Goal: Task Accomplishment & Management: Manage account settings

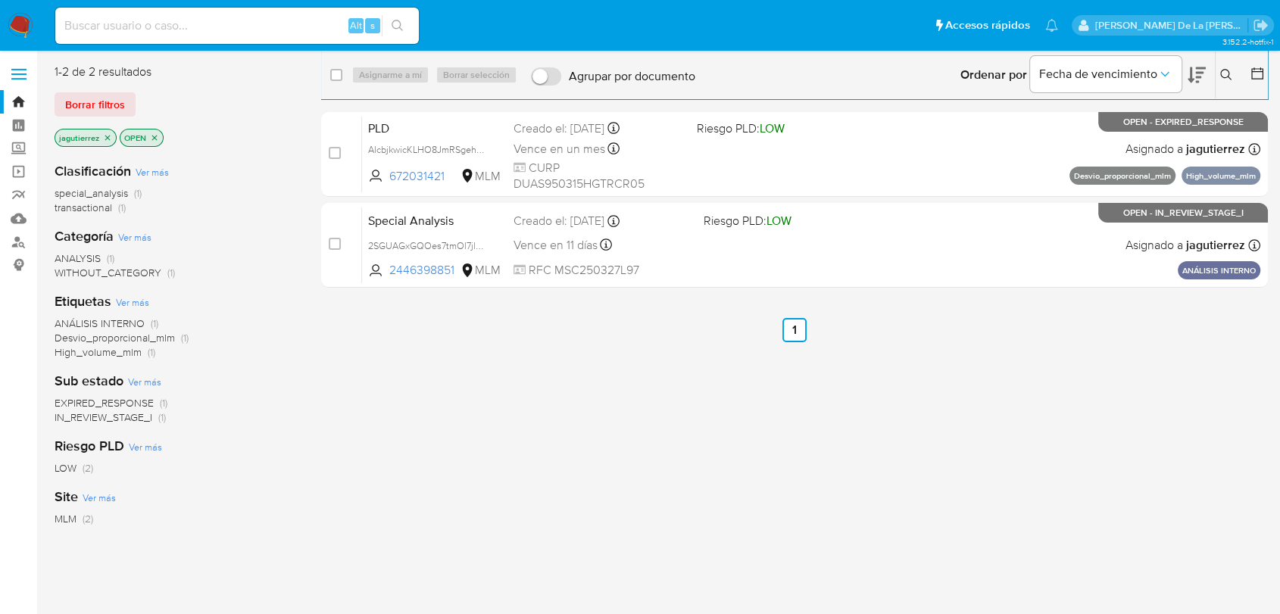
click at [108, 139] on icon "close-filter" at bounding box center [107, 137] width 9 height 9
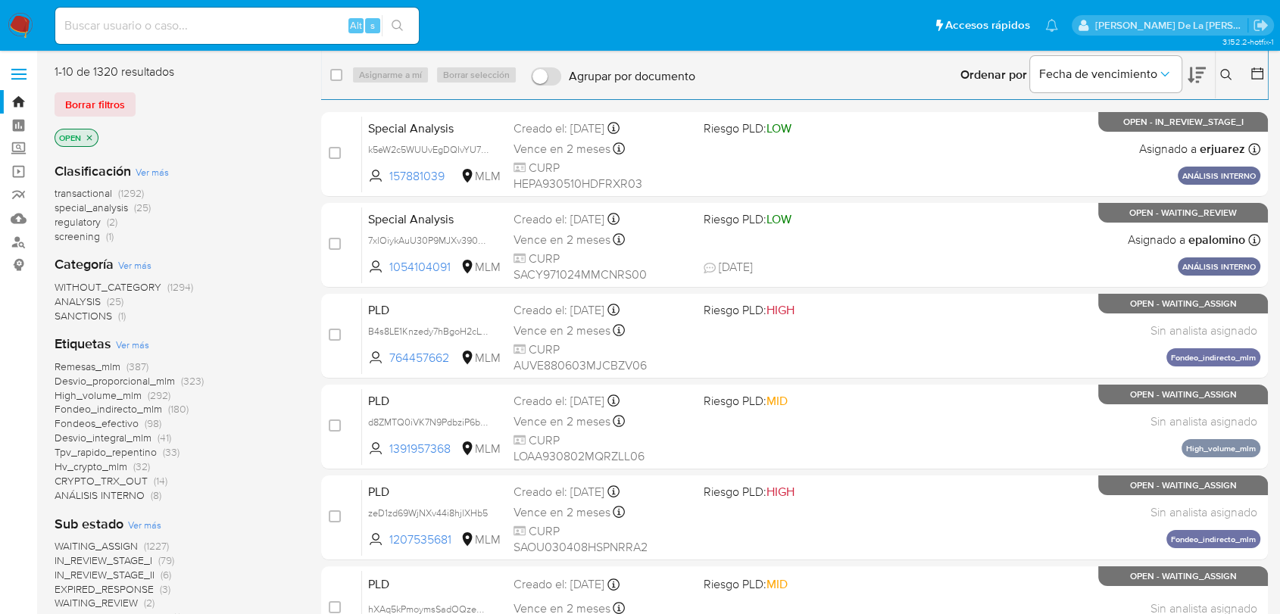
click at [76, 235] on span "screening" at bounding box center [77, 236] width 45 height 15
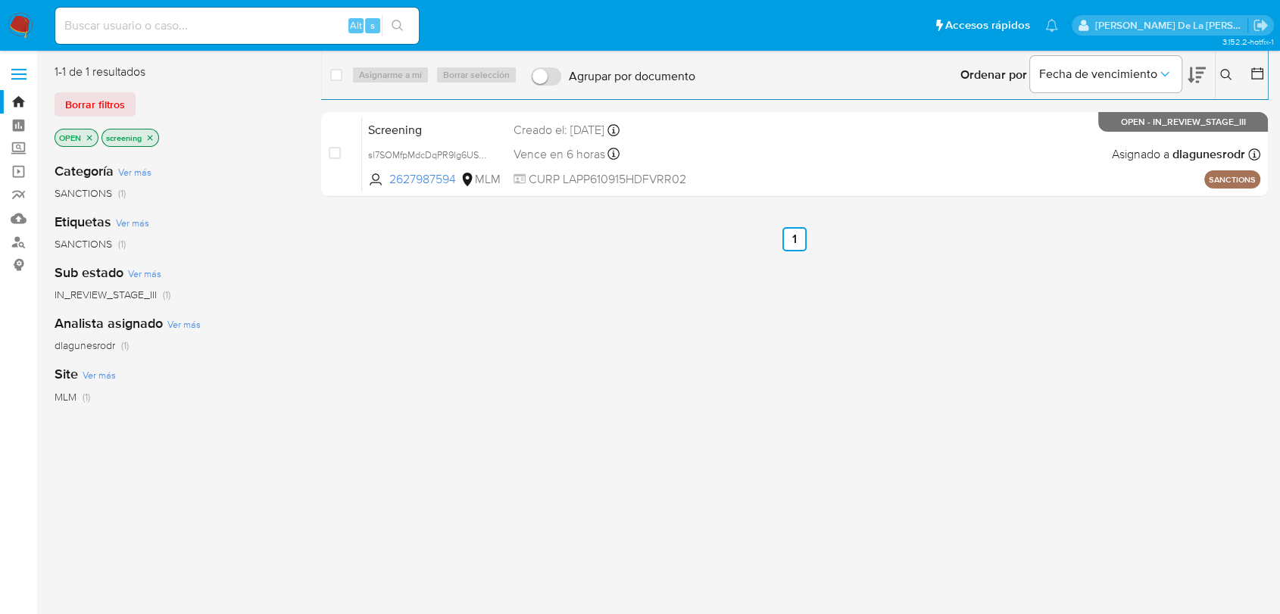
click at [22, 18] on img at bounding box center [21, 26] width 26 height 26
click at [23, 23] on img at bounding box center [21, 26] width 26 height 26
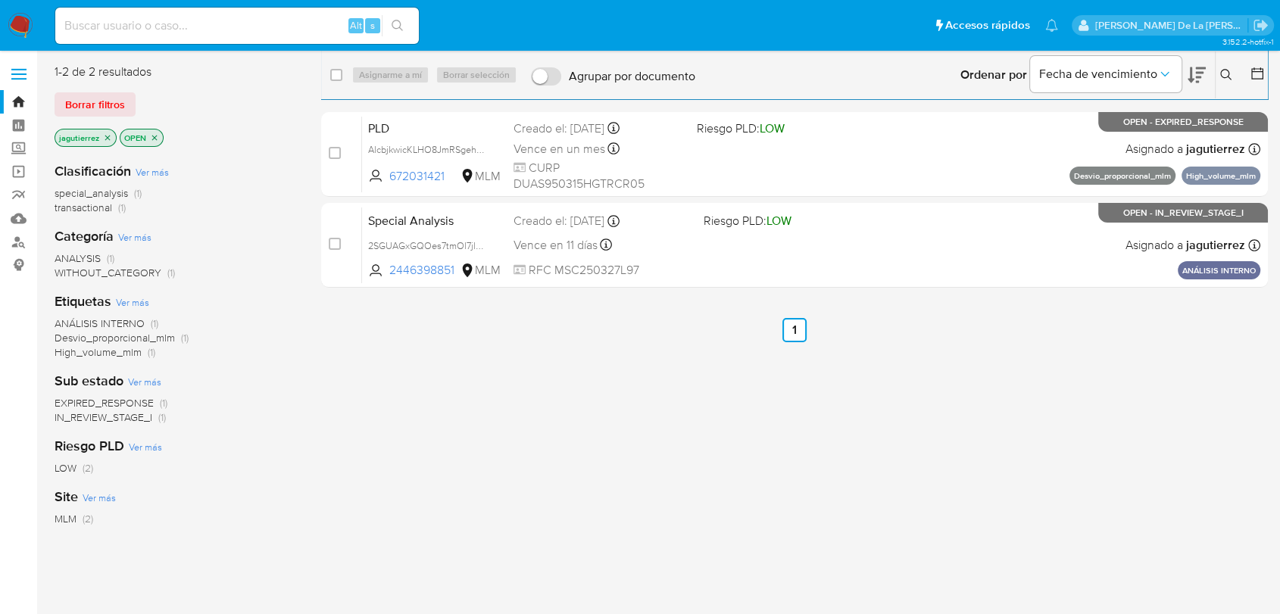
click at [1218, 73] on button at bounding box center [1227, 75] width 25 height 18
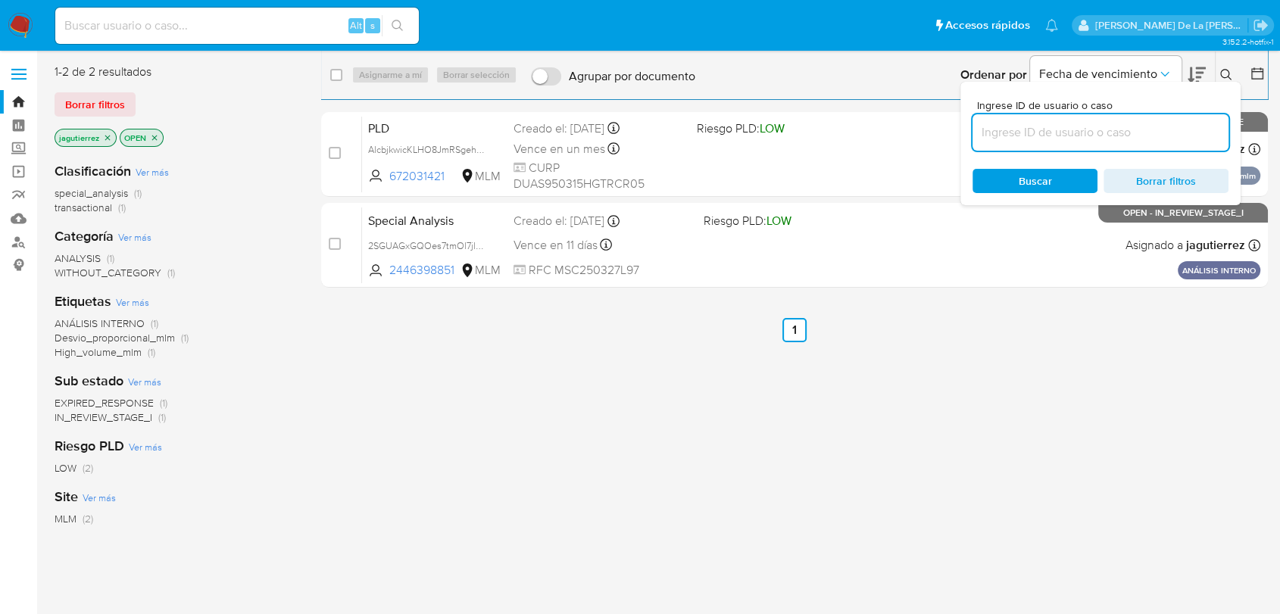
click at [1016, 135] on input at bounding box center [1100, 133] width 256 height 20
type input "758547485"
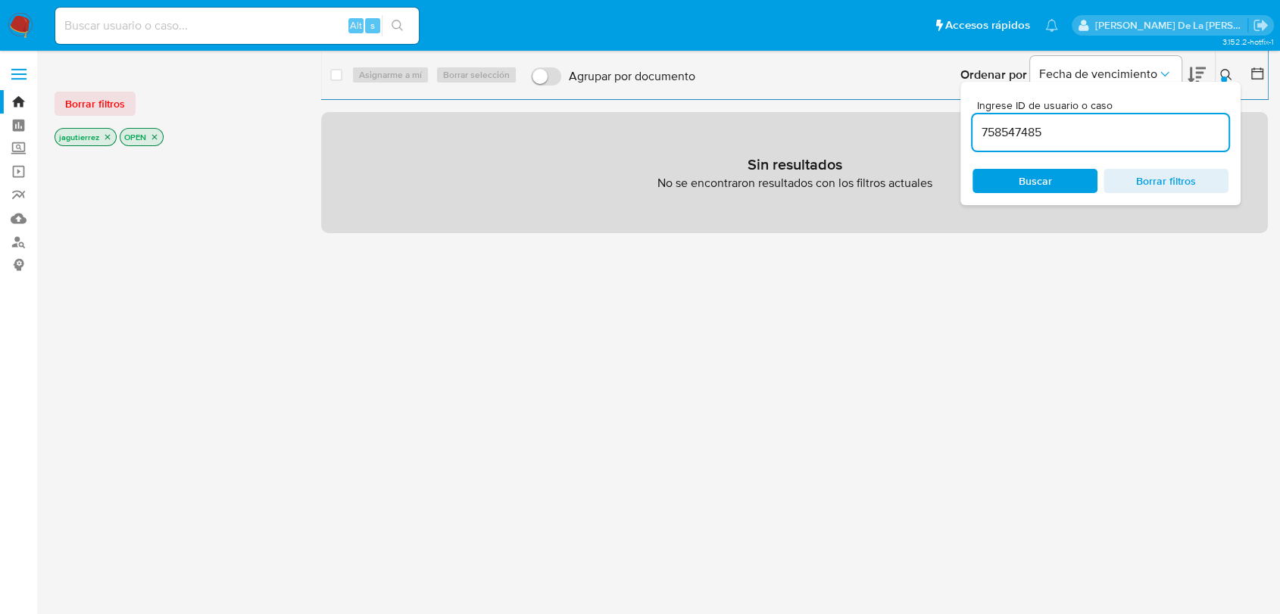
click at [108, 136] on icon "close-filter" at bounding box center [107, 137] width 5 height 5
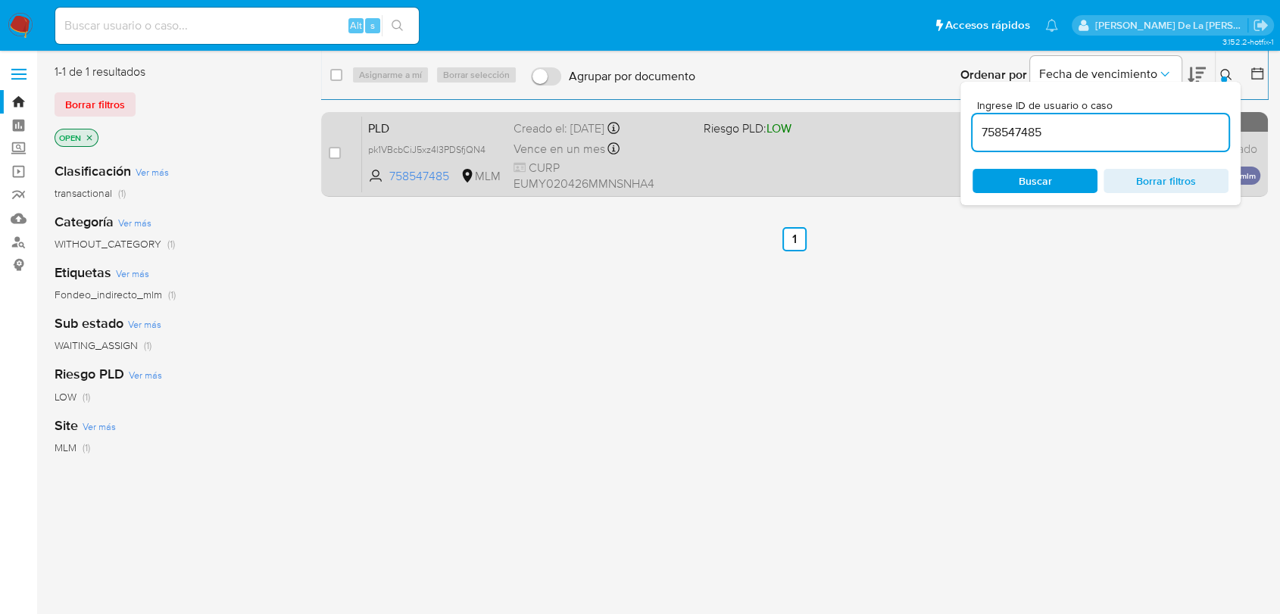
click at [341, 149] on div "case-item-checkbox No es posible asignar el caso" at bounding box center [345, 154] width 33 height 76
click at [329, 150] on input "checkbox" at bounding box center [335, 153] width 12 height 12
checkbox input "true"
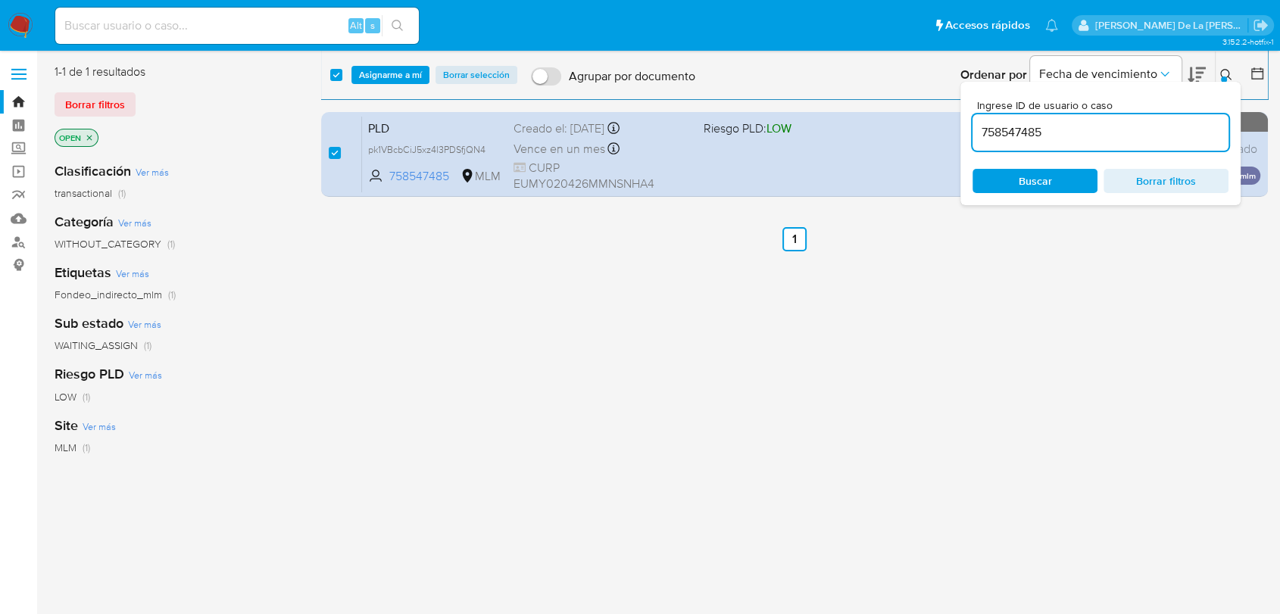
click at [999, 136] on input "758547485" at bounding box center [1100, 133] width 256 height 20
type input "1207535681"
checkbox input "false"
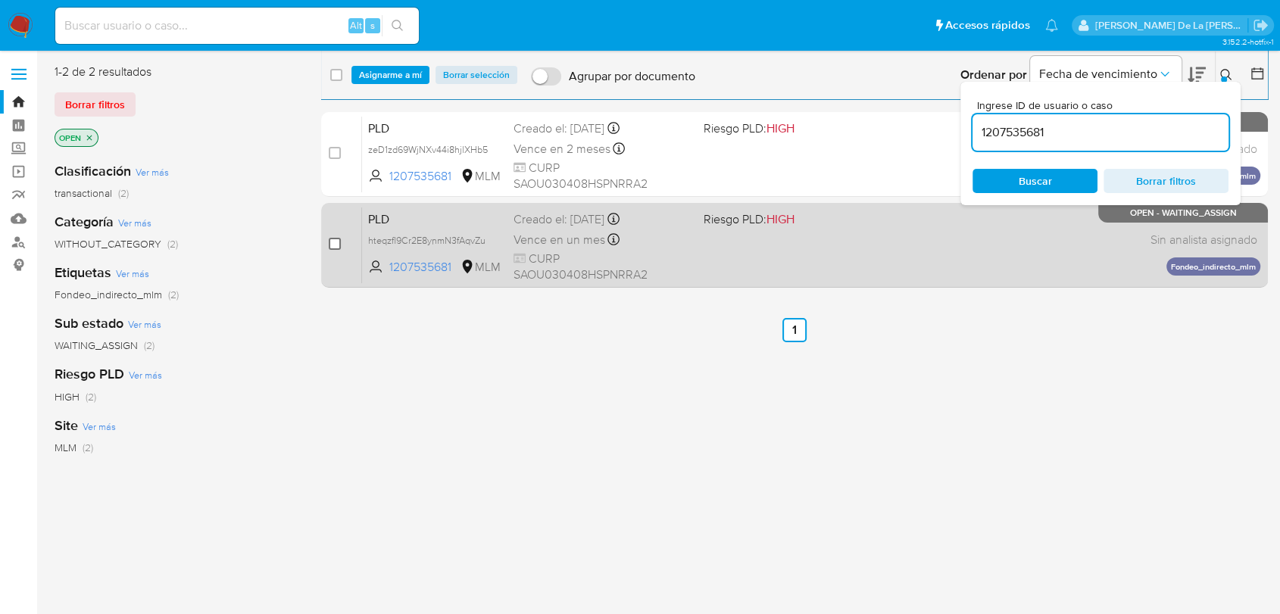
click at [337, 244] on input "checkbox" at bounding box center [335, 244] width 12 height 12
checkbox input "true"
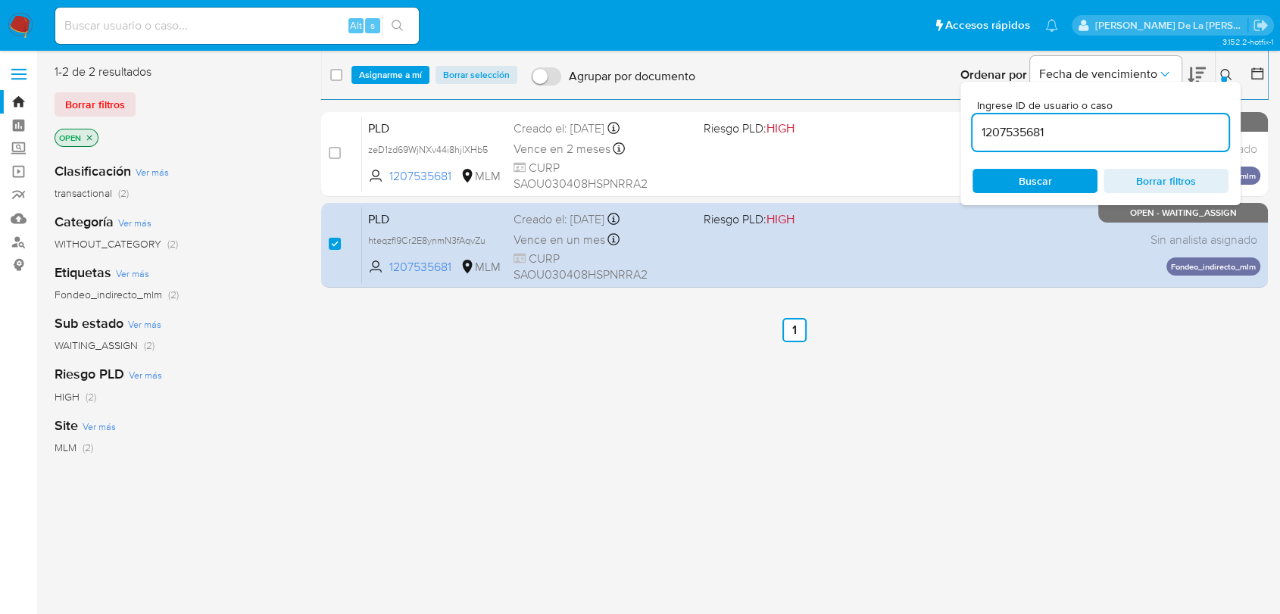
click at [386, 60] on div "select-all-cases-checkbox Asignarme a mí Borrar selección Agrupar por documento…" at bounding box center [794, 74] width 947 height 47
click at [394, 79] on span "Asignarme a mí" at bounding box center [390, 74] width 63 height 15
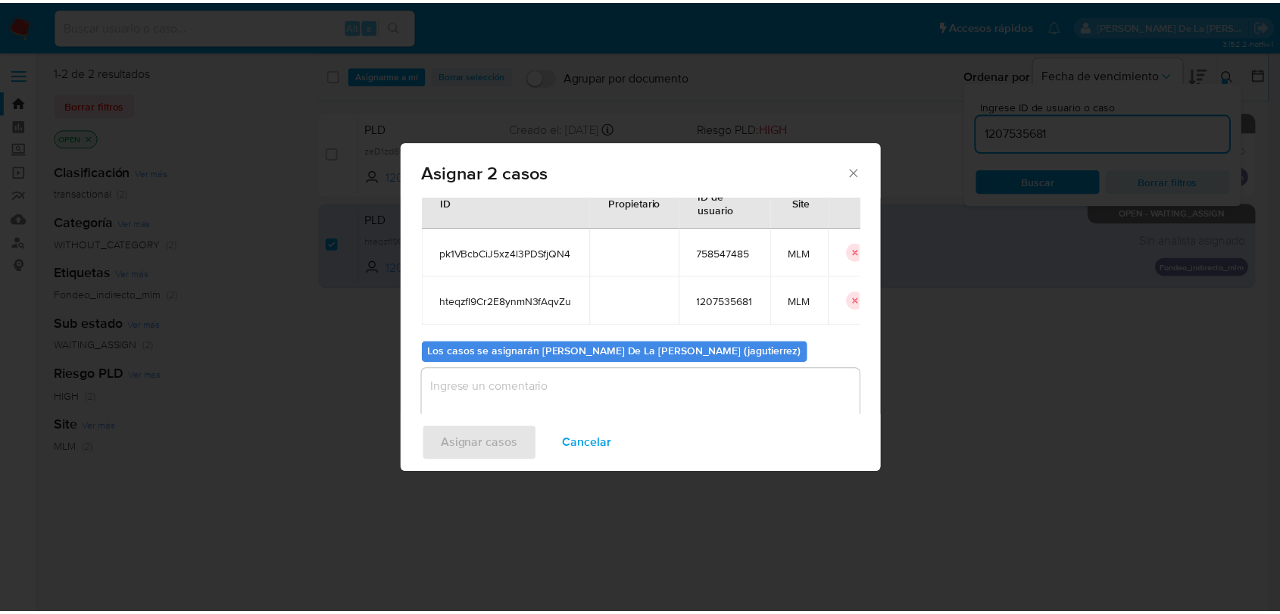
scroll to position [86, 0]
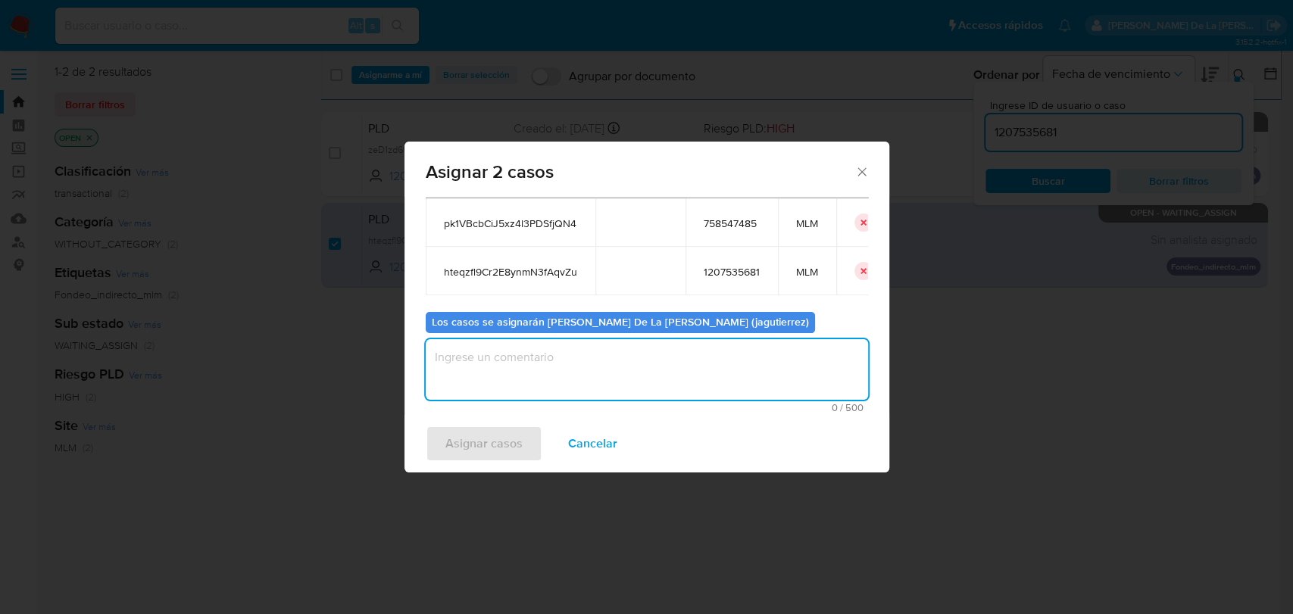
click at [538, 383] on textarea "assign-modal" at bounding box center [647, 369] width 442 height 61
type textarea "JG"
click at [485, 450] on span "Asignar casos" at bounding box center [483, 443] width 77 height 33
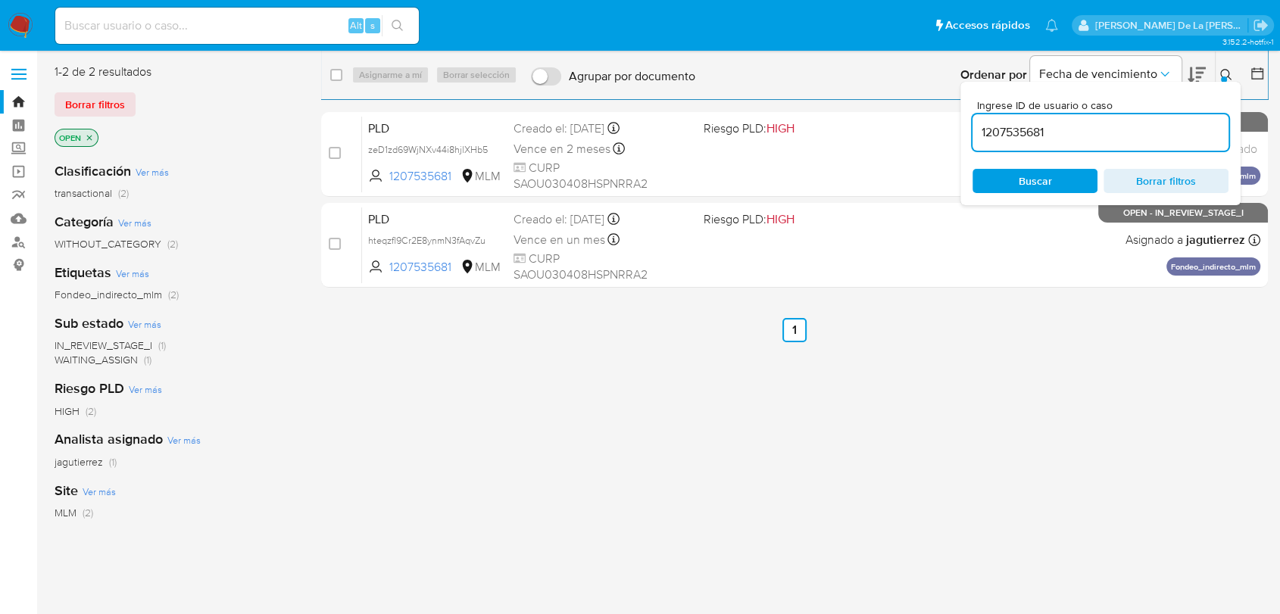
click at [27, 26] on img at bounding box center [21, 26] width 26 height 26
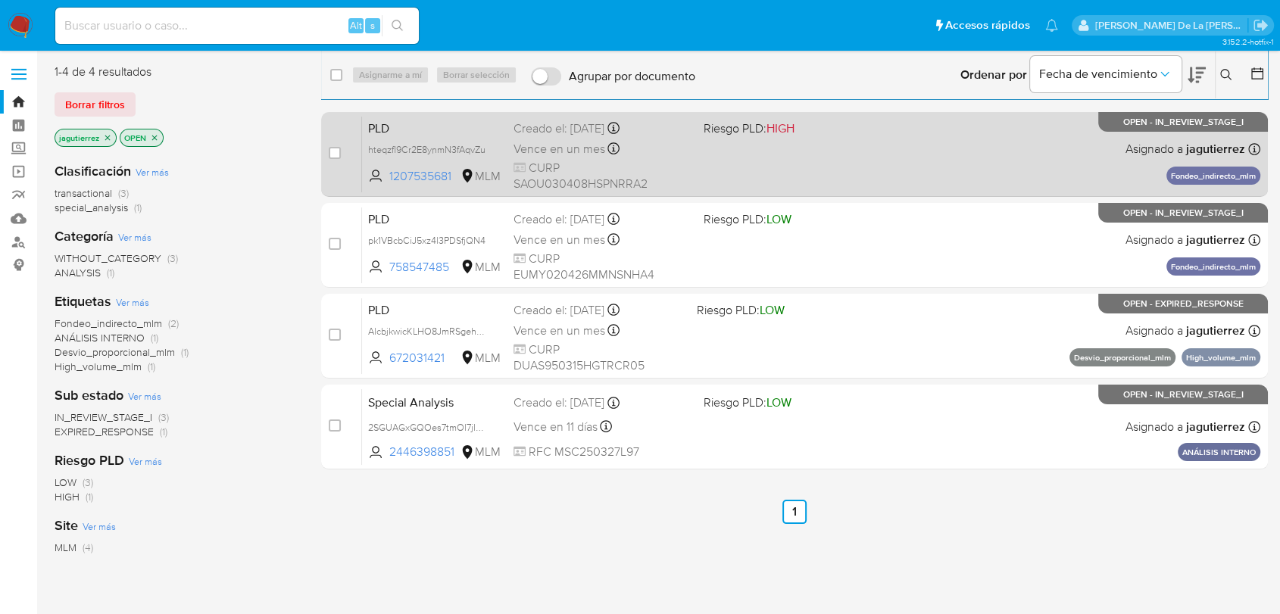
click at [798, 164] on div "PLD hteqzfl9Cr2E8ynmN3fAqvZu 1207535681 MLM Riesgo PLD: HIGH Creado el: [DATE] …" at bounding box center [811, 154] width 898 height 76
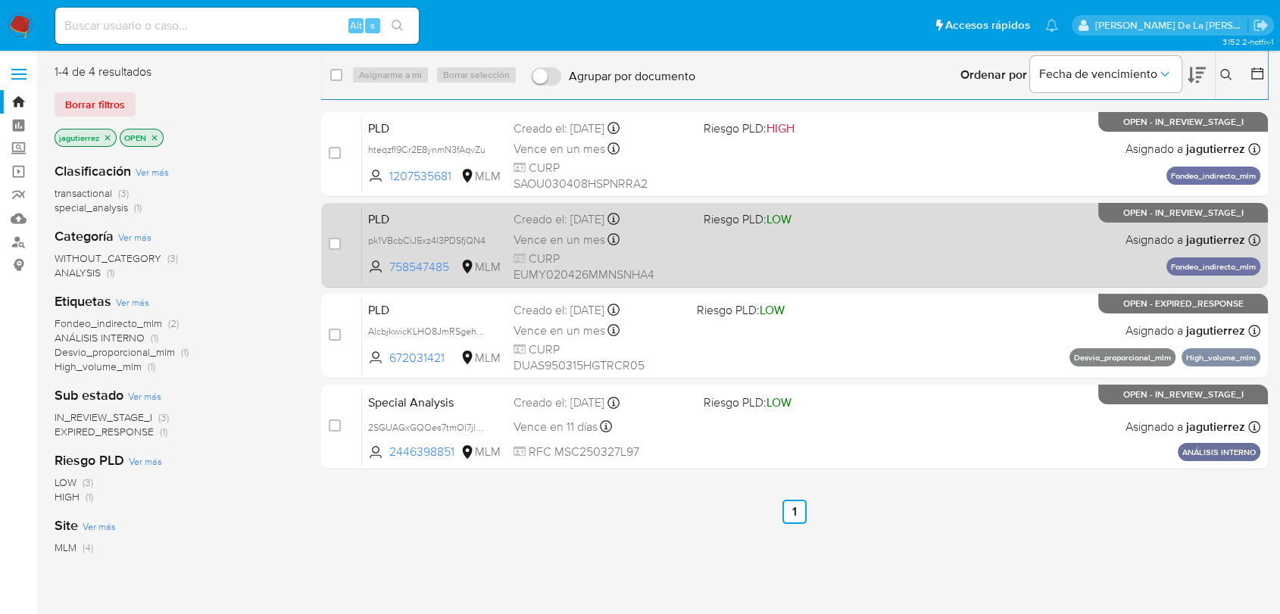
click at [947, 257] on div "PLD pk1VBcbCiJ5xz4l3PDSfjQN4 758547485 MLM Riesgo PLD: LOW Creado el: 12/07/202…" at bounding box center [811, 245] width 898 height 76
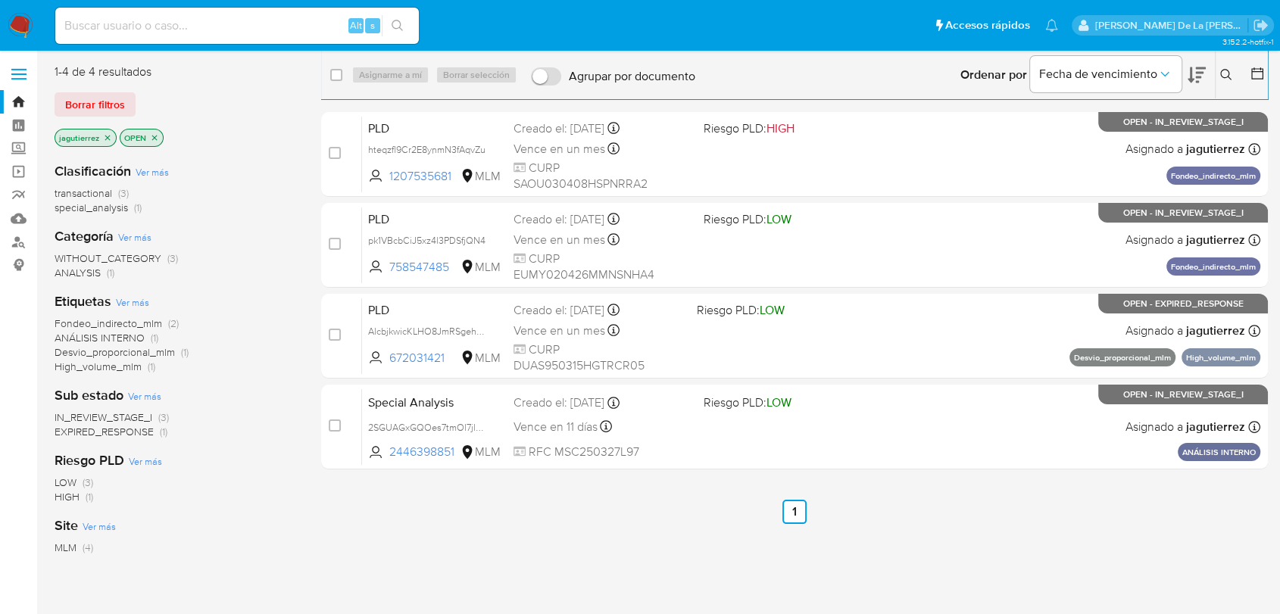
click at [924, 289] on div "case-item-checkbox No es posible asignar el caso PLD hteqzfl9Cr2E8ynmN3fAqvZu 1…" at bounding box center [794, 290] width 947 height 357
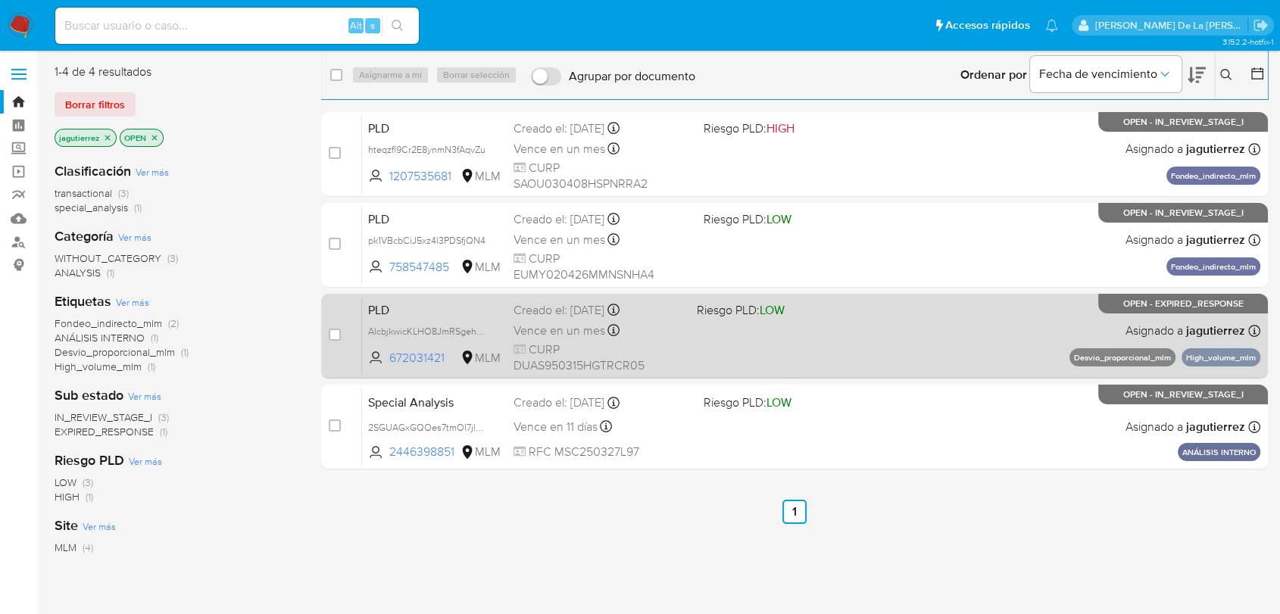
click at [908, 323] on div "PLD AlcbjkwicKLHO8JmRSgehbqh 672031421 MLM Riesgo PLD: LOW Creado el: 12/07/202…" at bounding box center [811, 336] width 898 height 76
click at [332, 335] on input "checkbox" at bounding box center [335, 335] width 12 height 12
checkbox input "true"
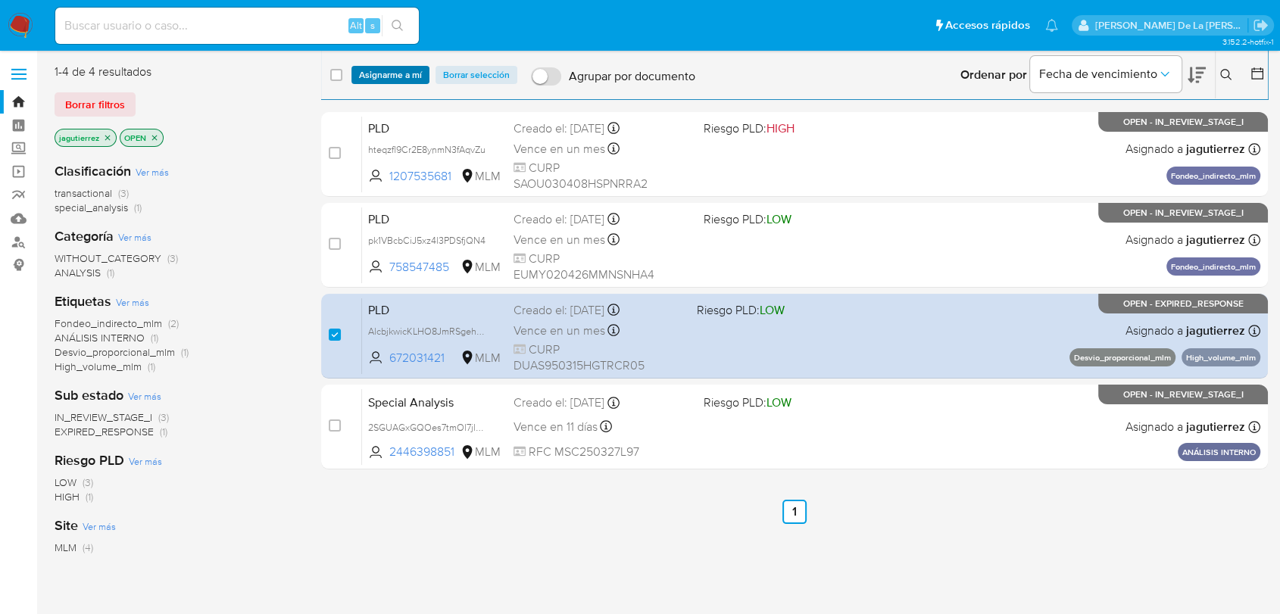
click at [388, 74] on span "Asignarme a mí" at bounding box center [390, 74] width 63 height 15
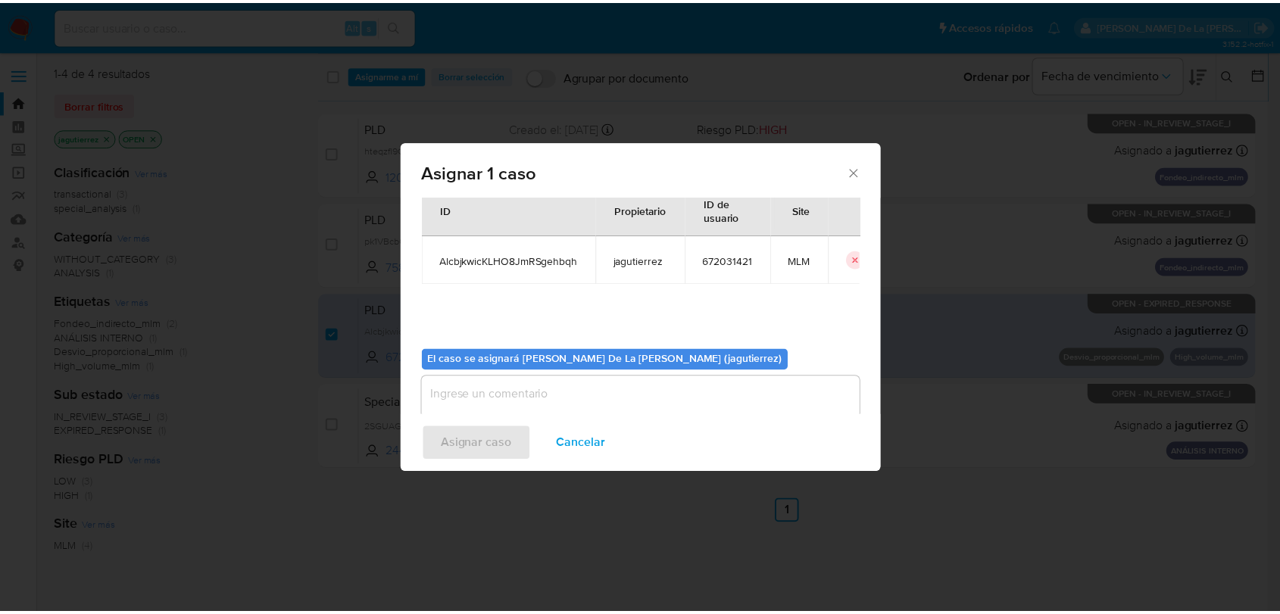
scroll to position [78, 0]
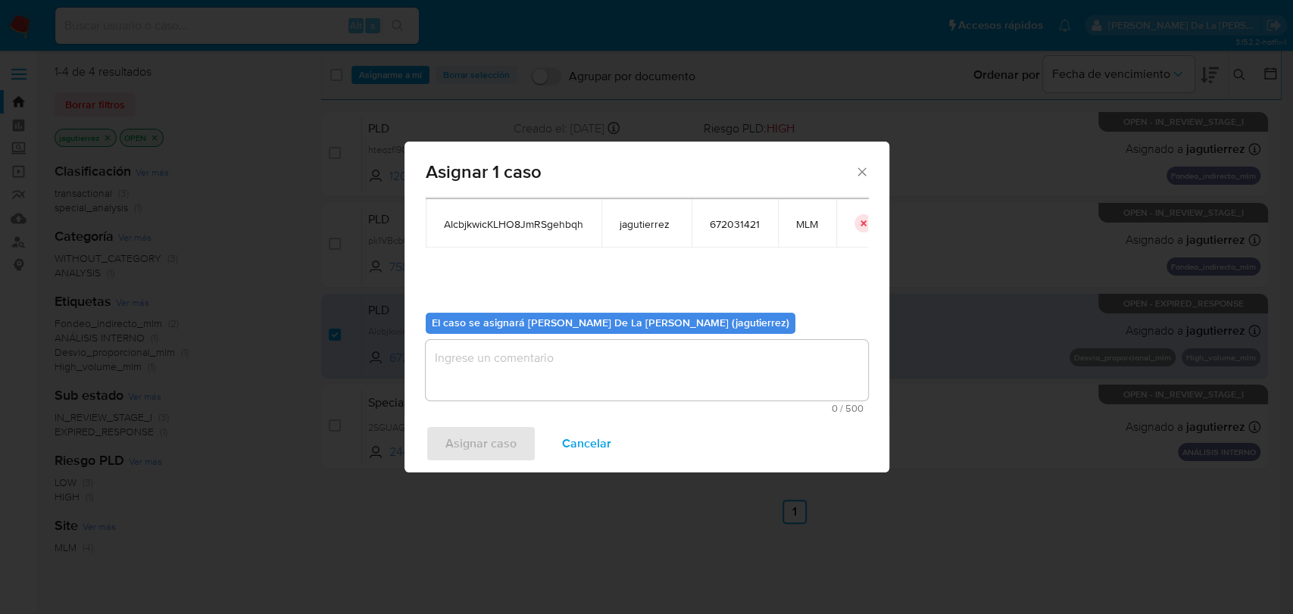
click at [477, 380] on textarea "assign-modal" at bounding box center [647, 370] width 442 height 61
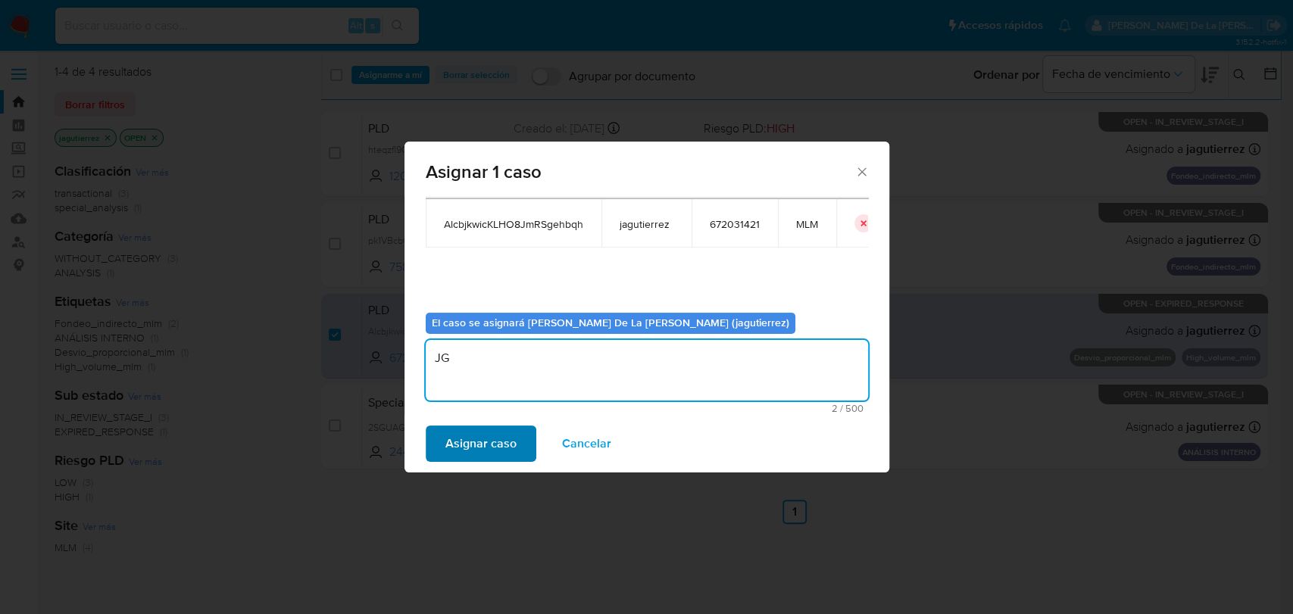
type textarea "JG"
click at [442, 444] on button "Asignar caso" at bounding box center [481, 444] width 111 height 36
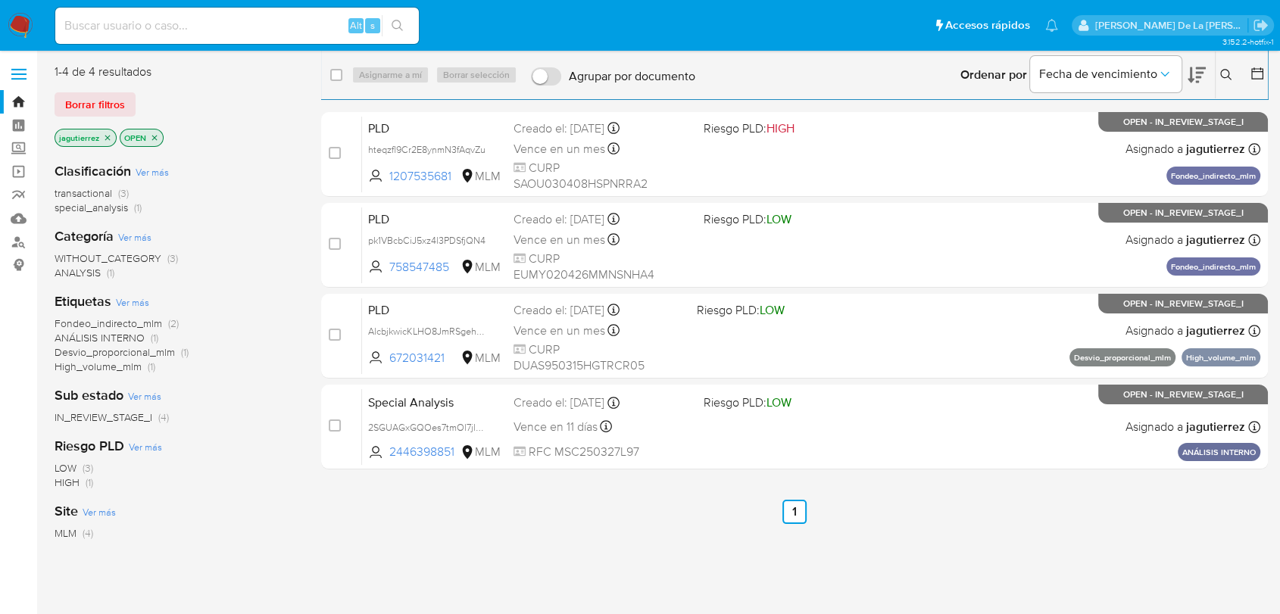
click at [20, 26] on img at bounding box center [21, 26] width 26 height 26
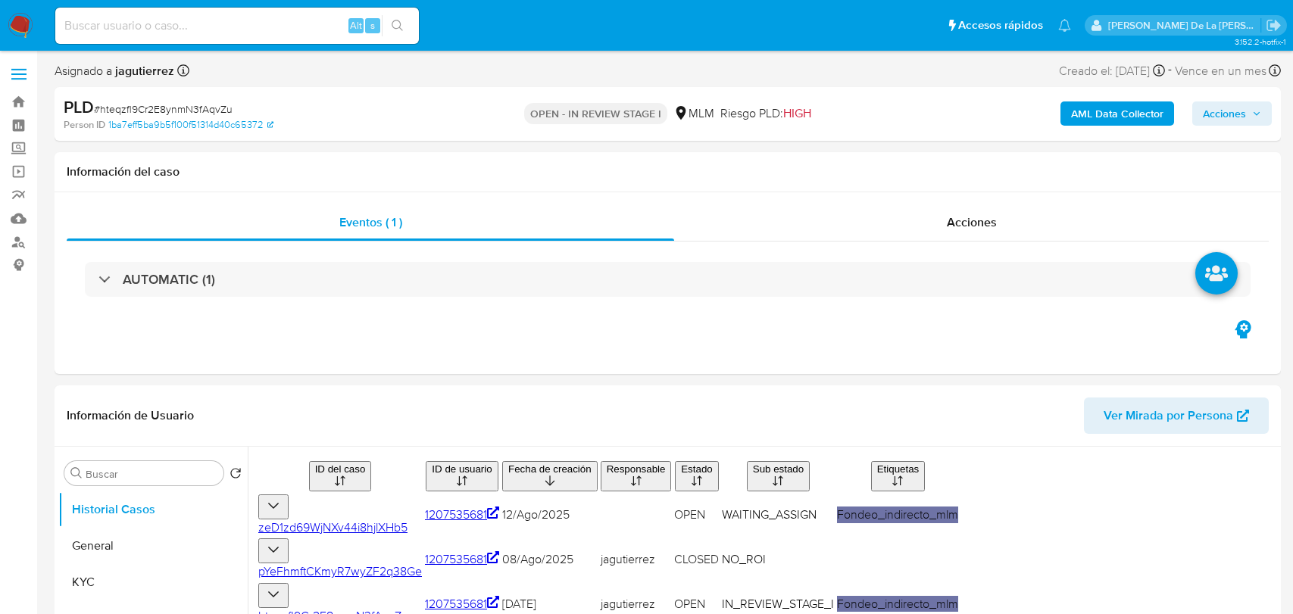
select select "10"
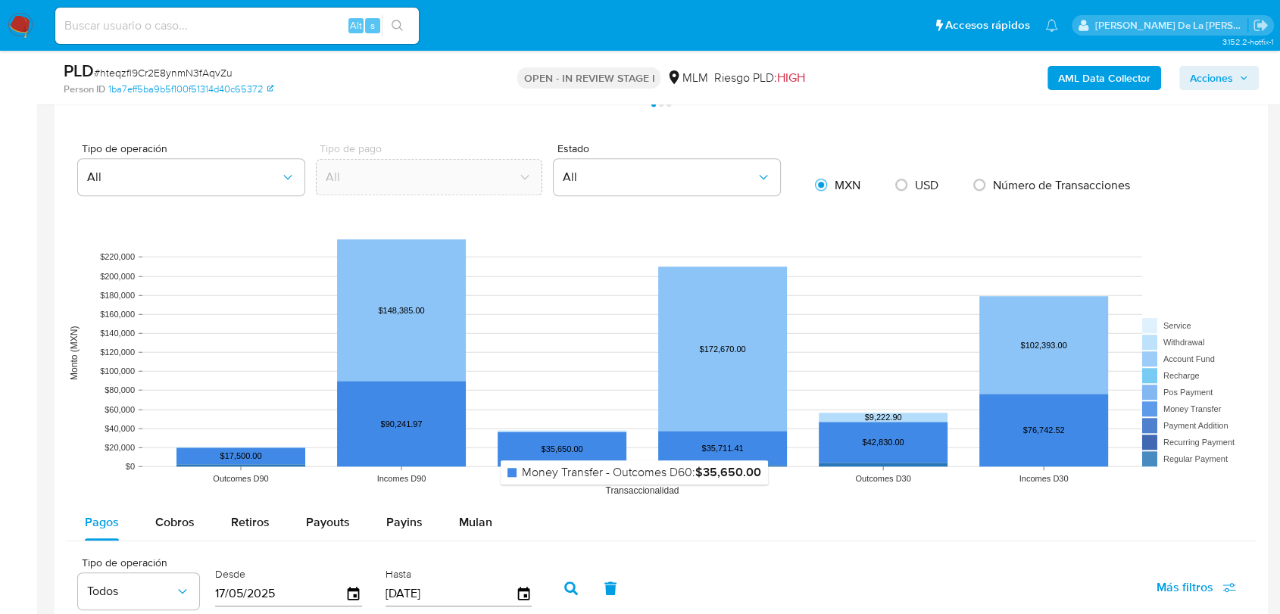
scroll to position [1262, 0]
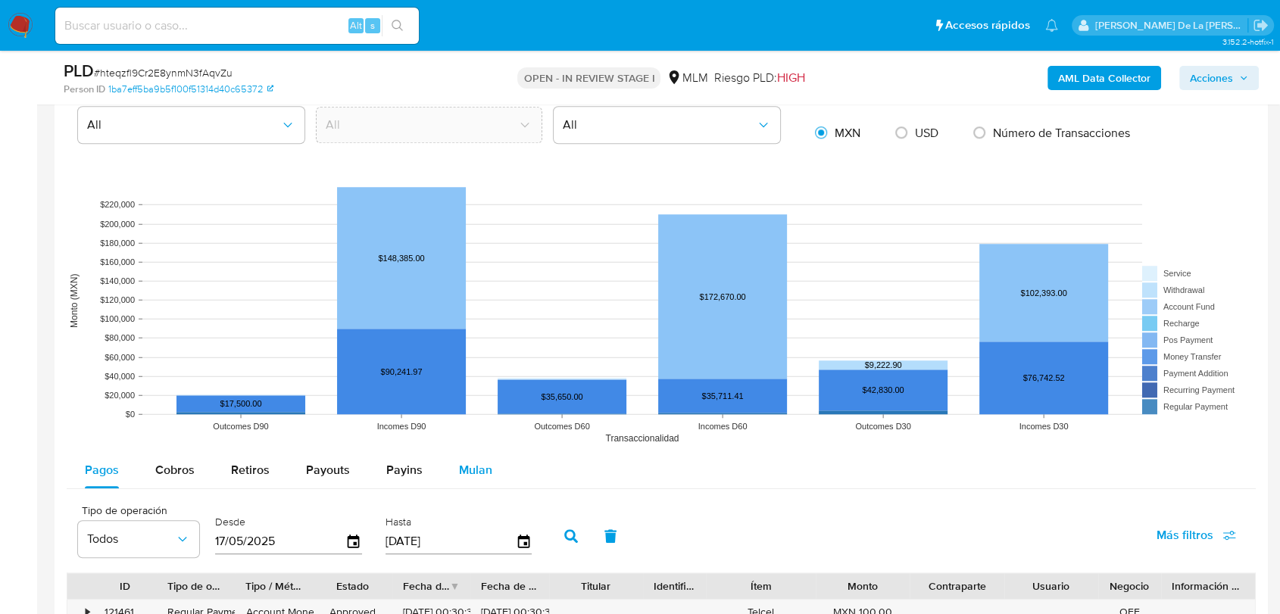
click at [485, 466] on span "Mulan" at bounding box center [475, 469] width 33 height 17
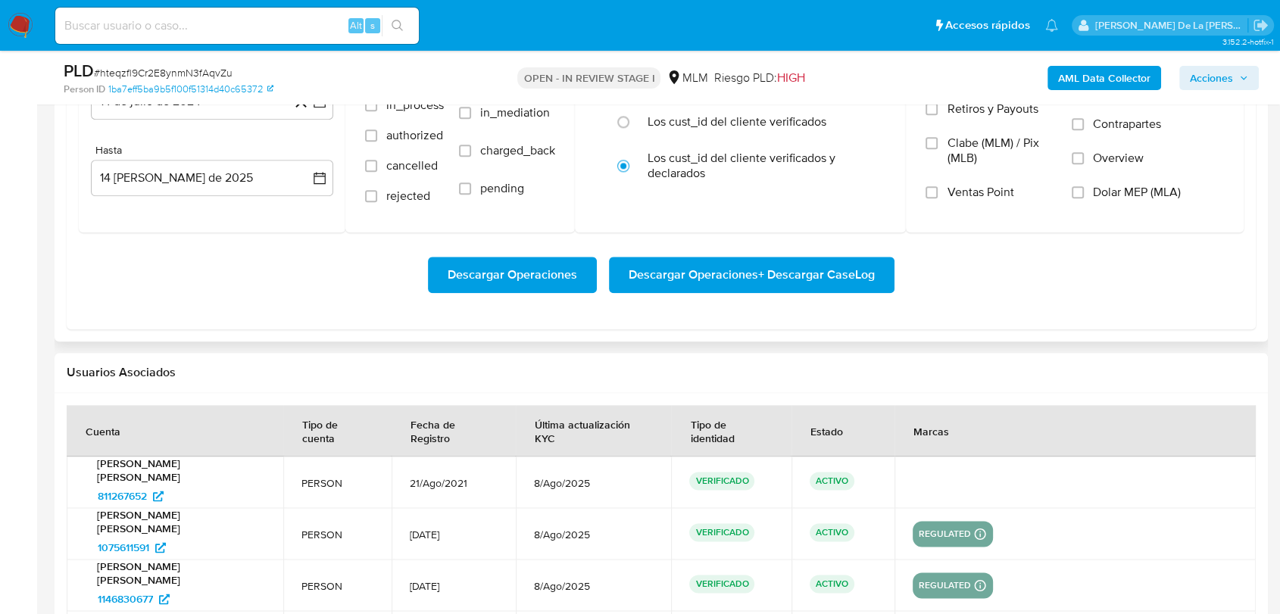
scroll to position [1599, 0]
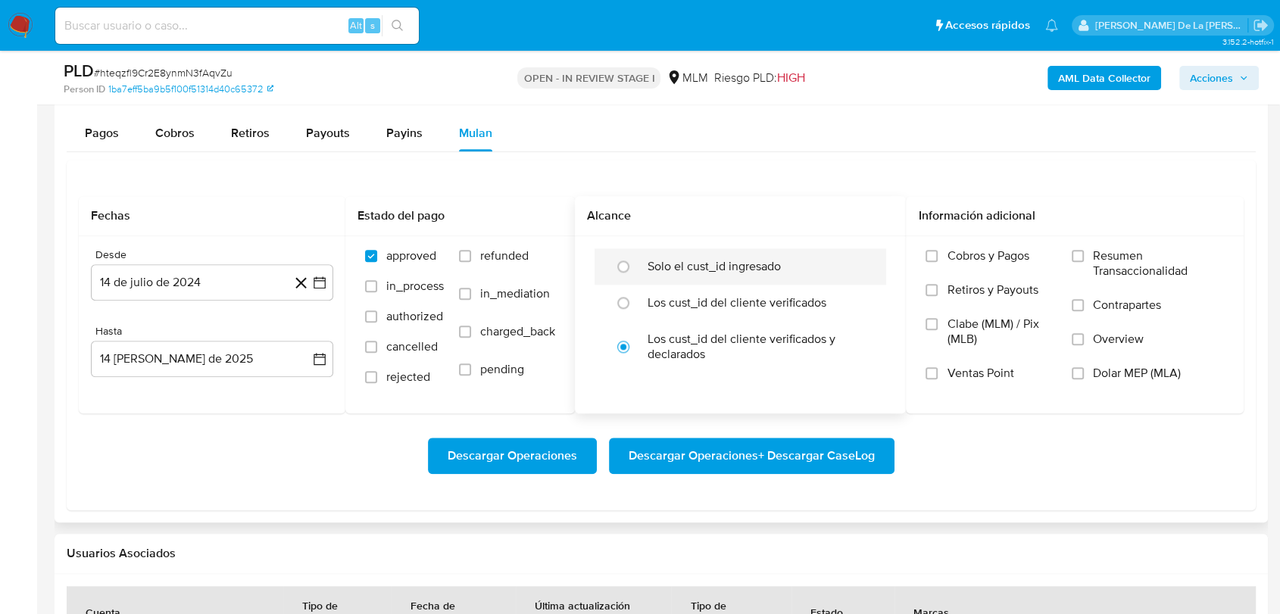
click at [768, 274] on div "Solo el cust_id ingresado" at bounding box center [755, 266] width 217 height 36
radio input "true"
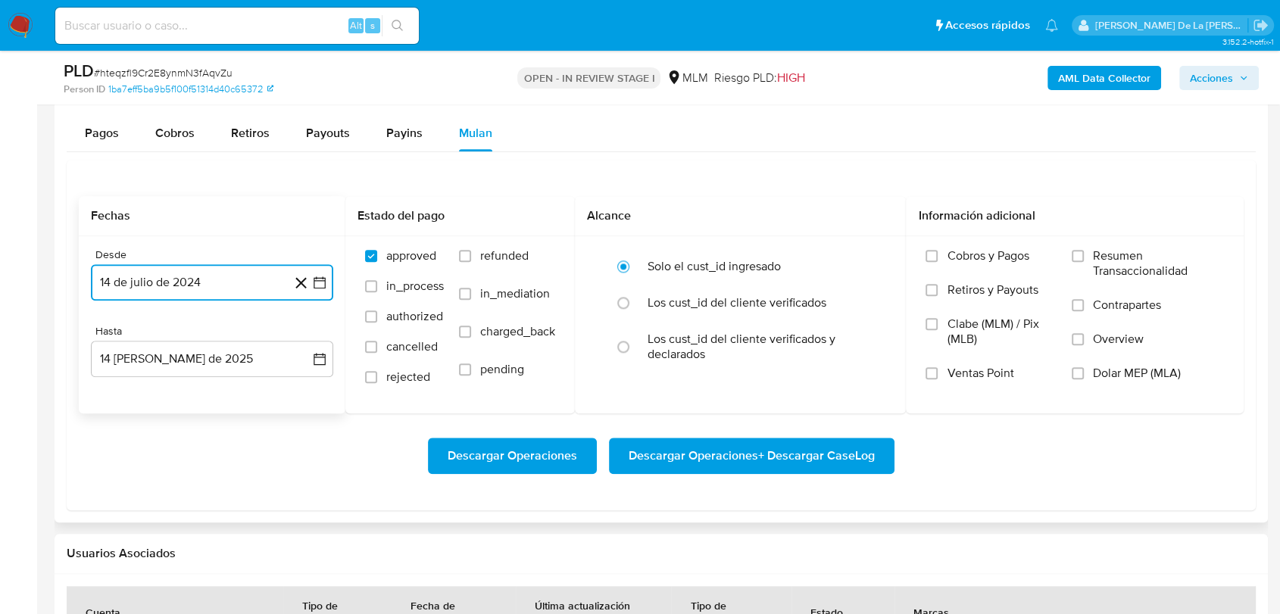
click at [310, 274] on button "14 de julio de 2024" at bounding box center [212, 282] width 242 height 36
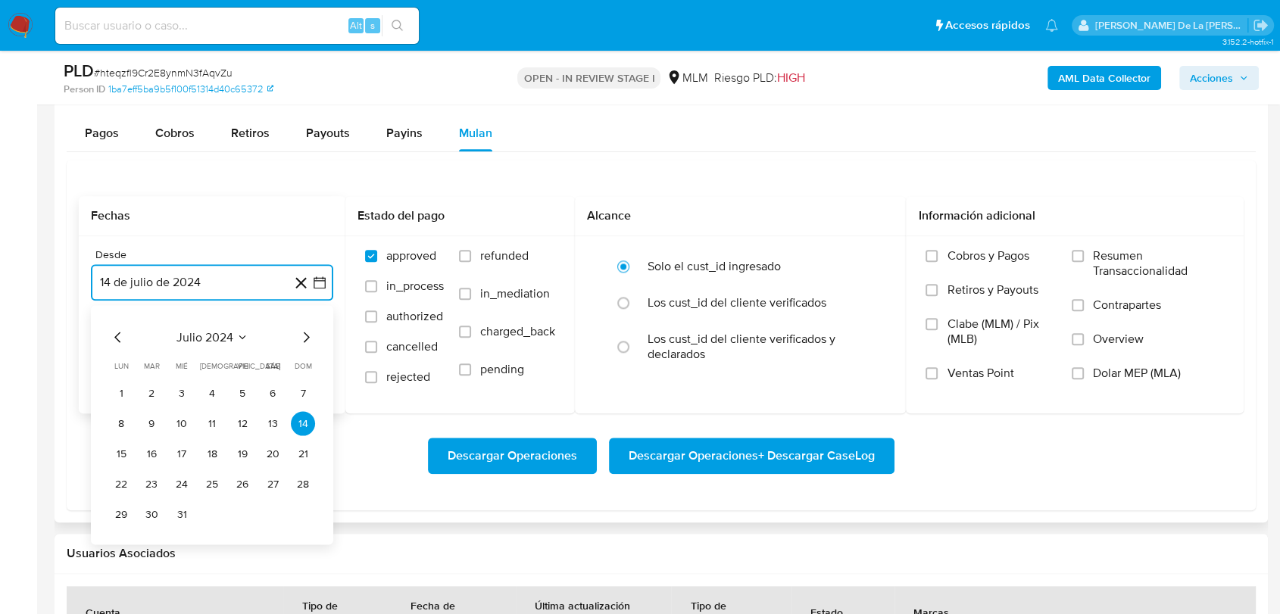
click at [305, 337] on icon "Mes siguiente" at bounding box center [306, 337] width 18 height 18
click at [304, 337] on icon "Mes siguiente" at bounding box center [306, 337] width 18 height 18
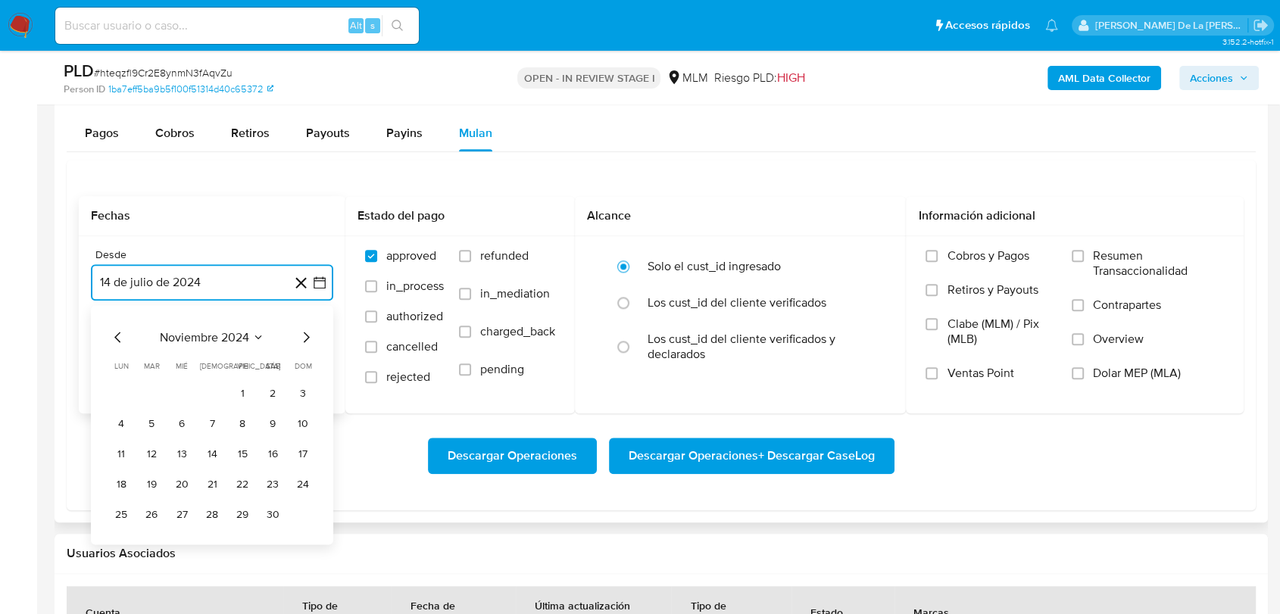
click at [304, 337] on icon "Mes siguiente" at bounding box center [306, 337] width 18 height 18
click at [271, 389] on button "1" at bounding box center [273, 393] width 24 height 24
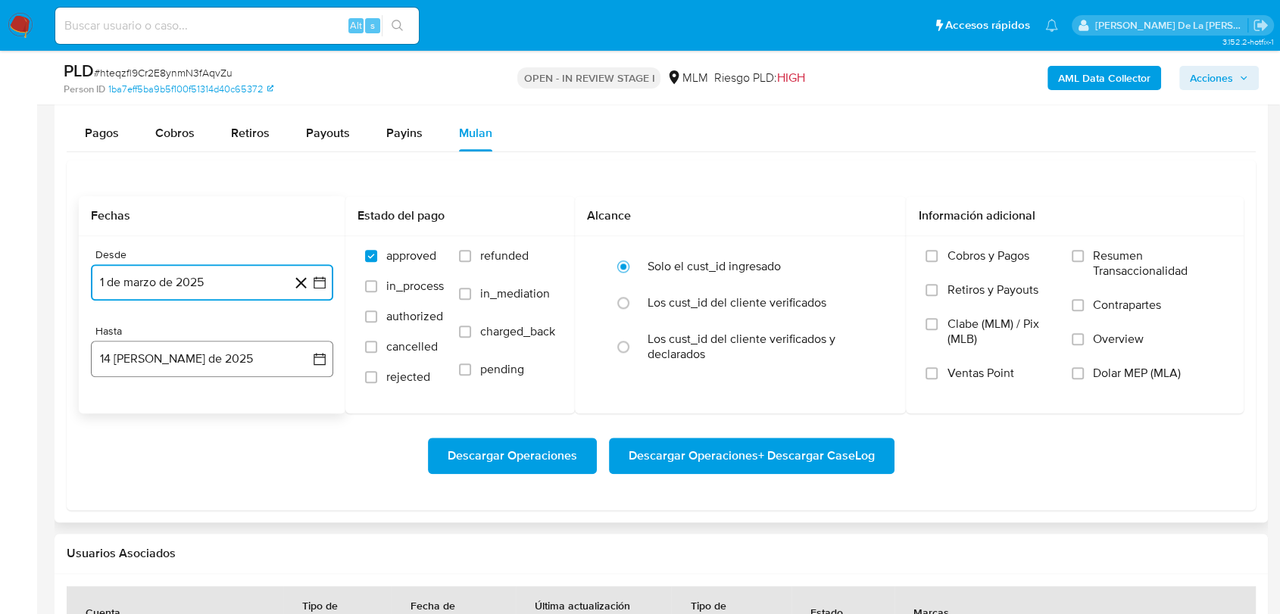
click at [259, 353] on button "14 de agosto de 2025" at bounding box center [212, 359] width 242 height 36
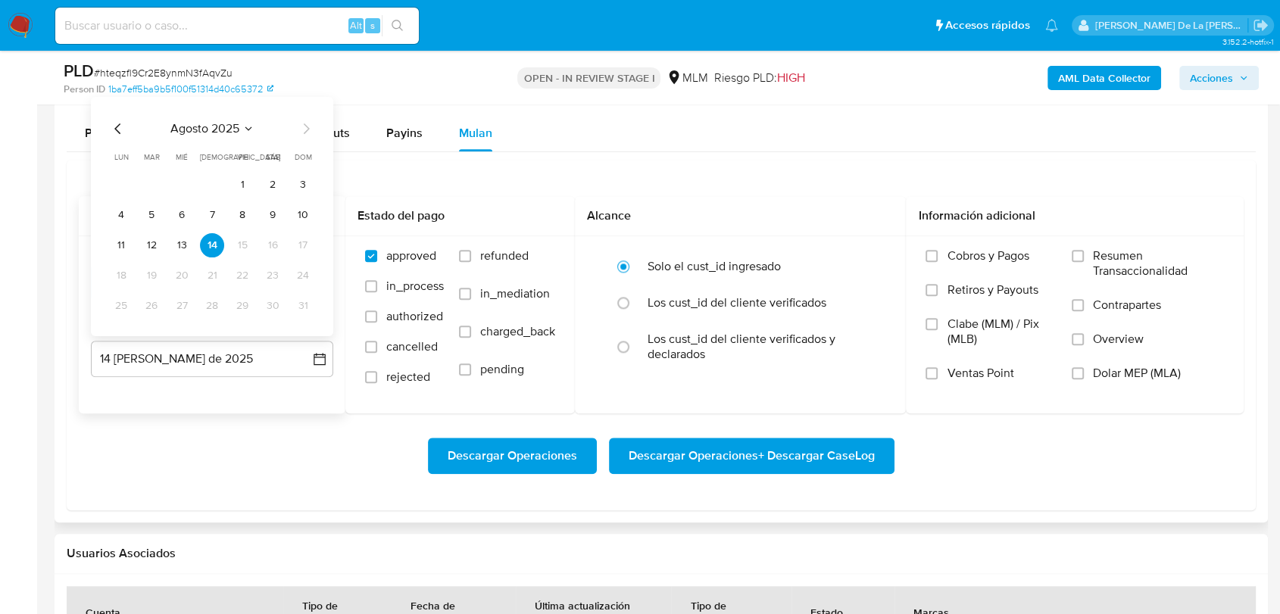
click at [115, 128] on icon "Mes anterior" at bounding box center [117, 128] width 6 height 11
click at [212, 316] on button "31" at bounding box center [212, 306] width 24 height 24
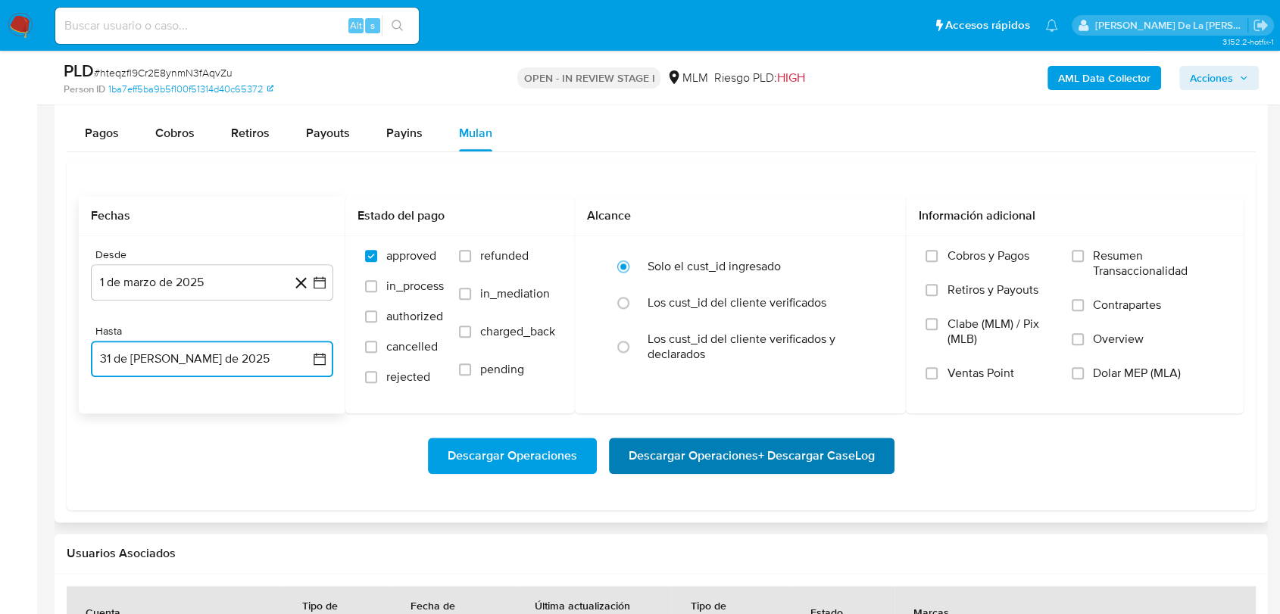
click at [756, 460] on span "Descargar Operaciones + Descargar CaseLog" at bounding box center [752, 455] width 246 height 33
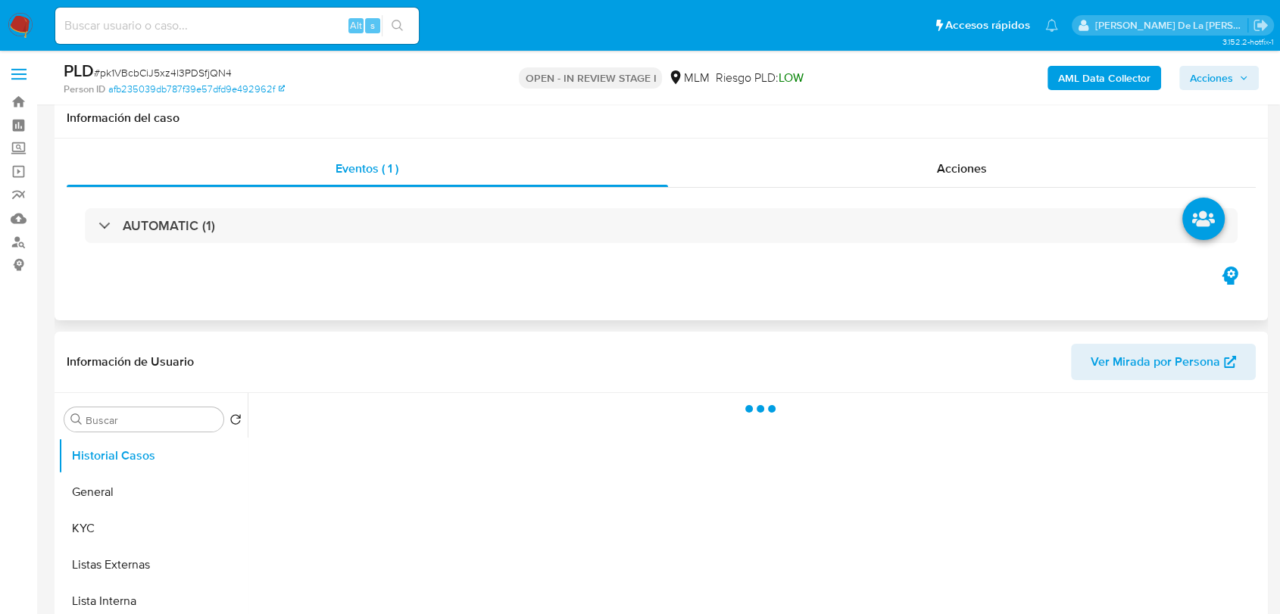
scroll to position [168, 0]
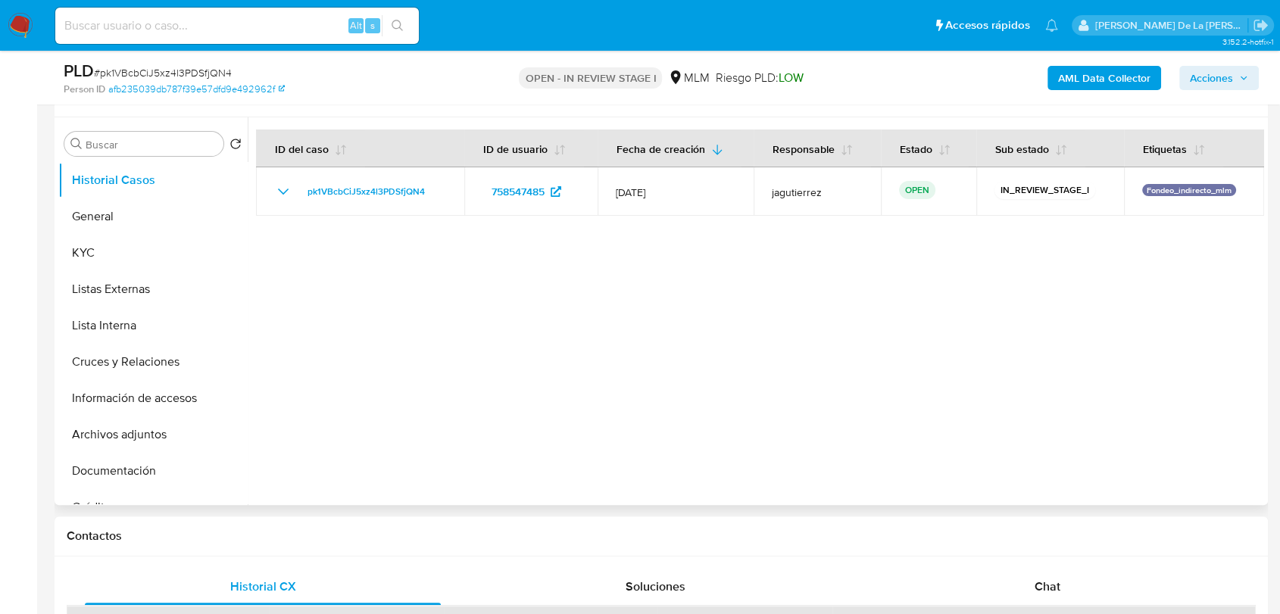
select select "10"
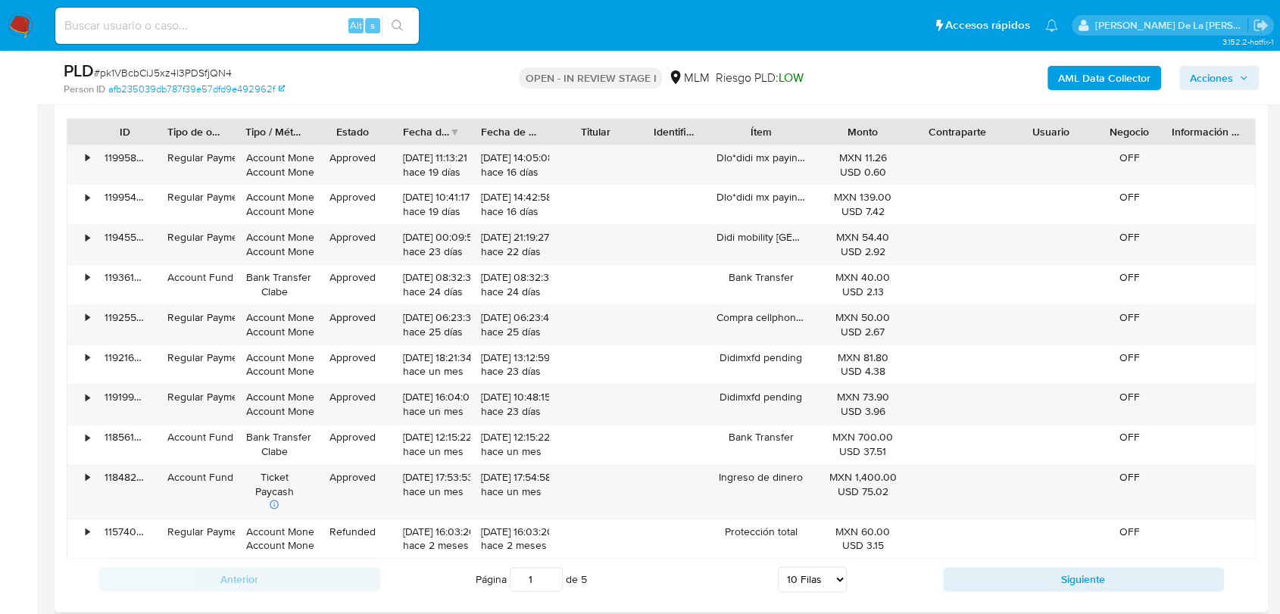
scroll to position [1599, 0]
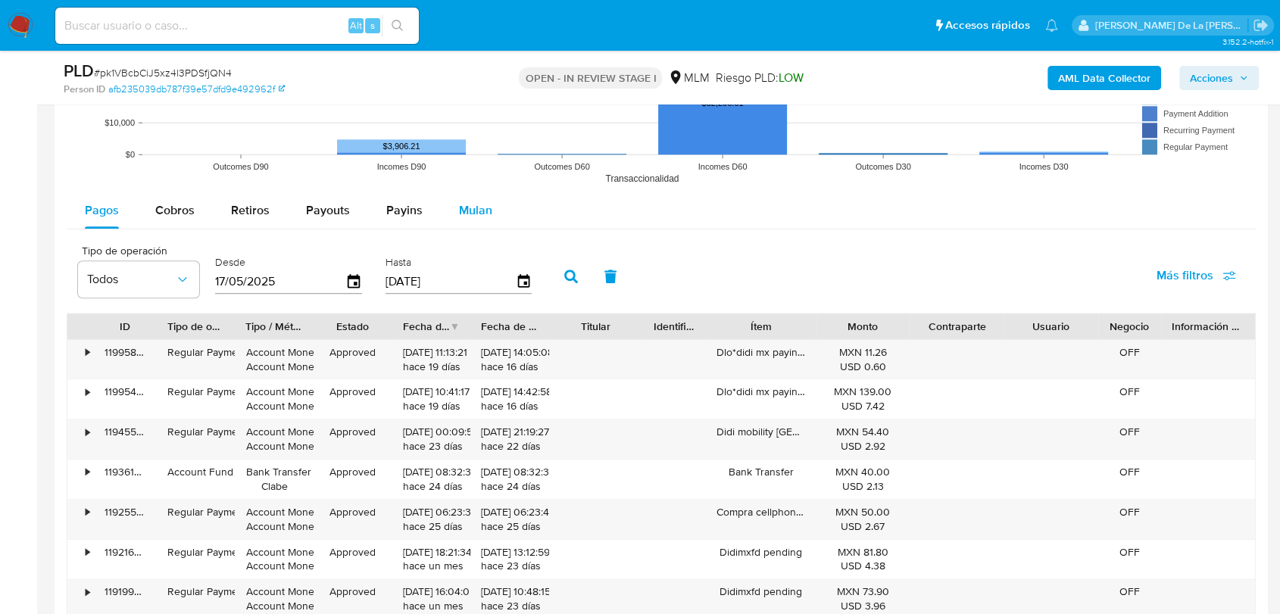
click at [466, 212] on span "Mulan" at bounding box center [475, 209] width 33 height 17
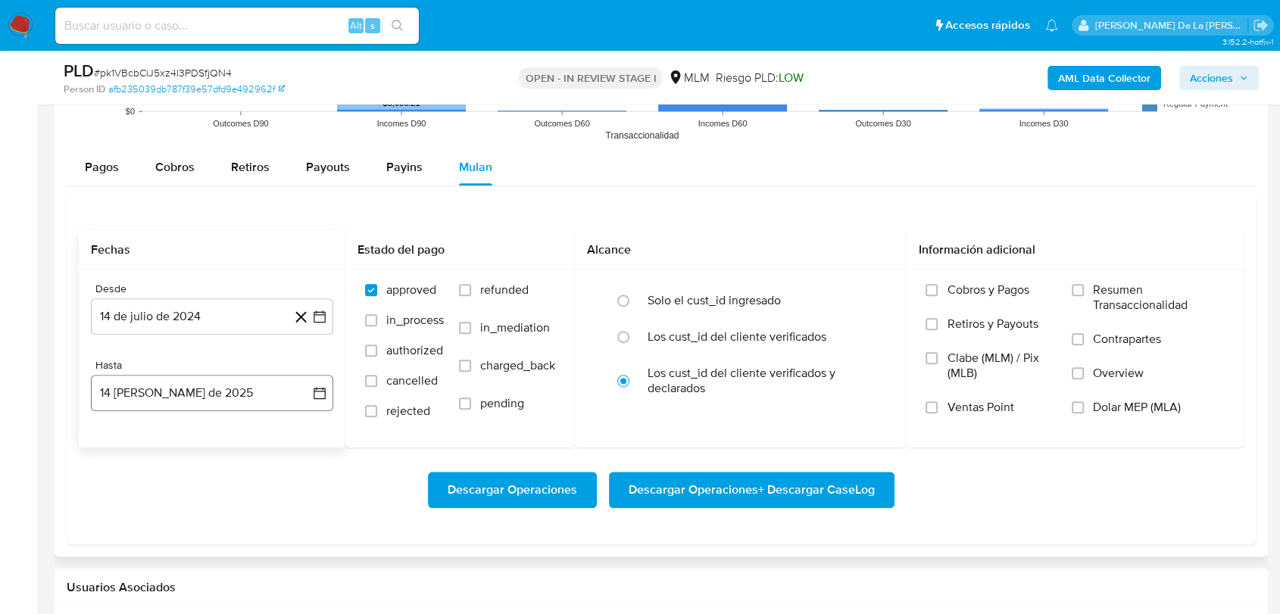
scroll to position [1683, 0]
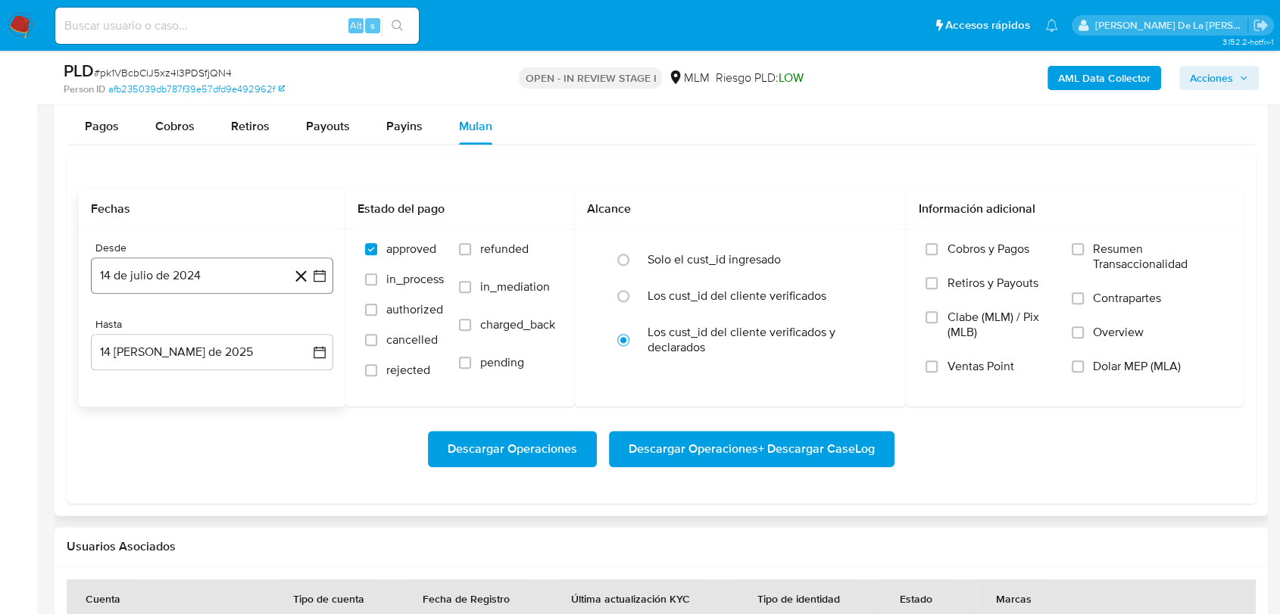
click at [312, 274] on icon "button" at bounding box center [319, 275] width 15 height 15
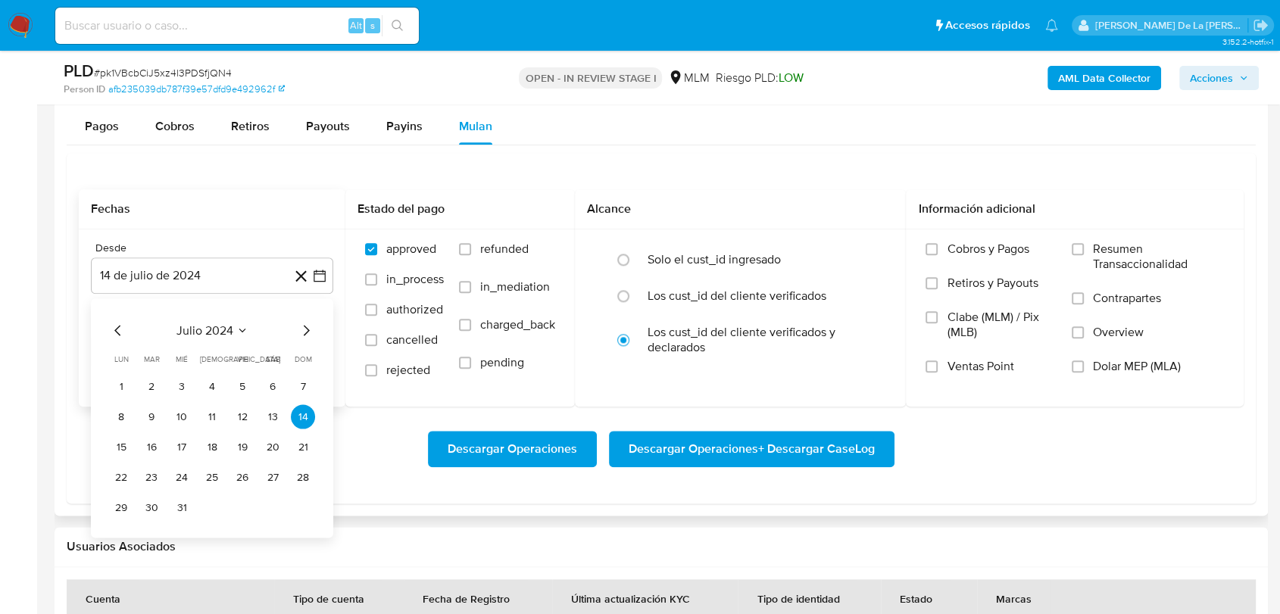
click at [309, 324] on icon "Mes siguiente" at bounding box center [306, 330] width 18 height 18
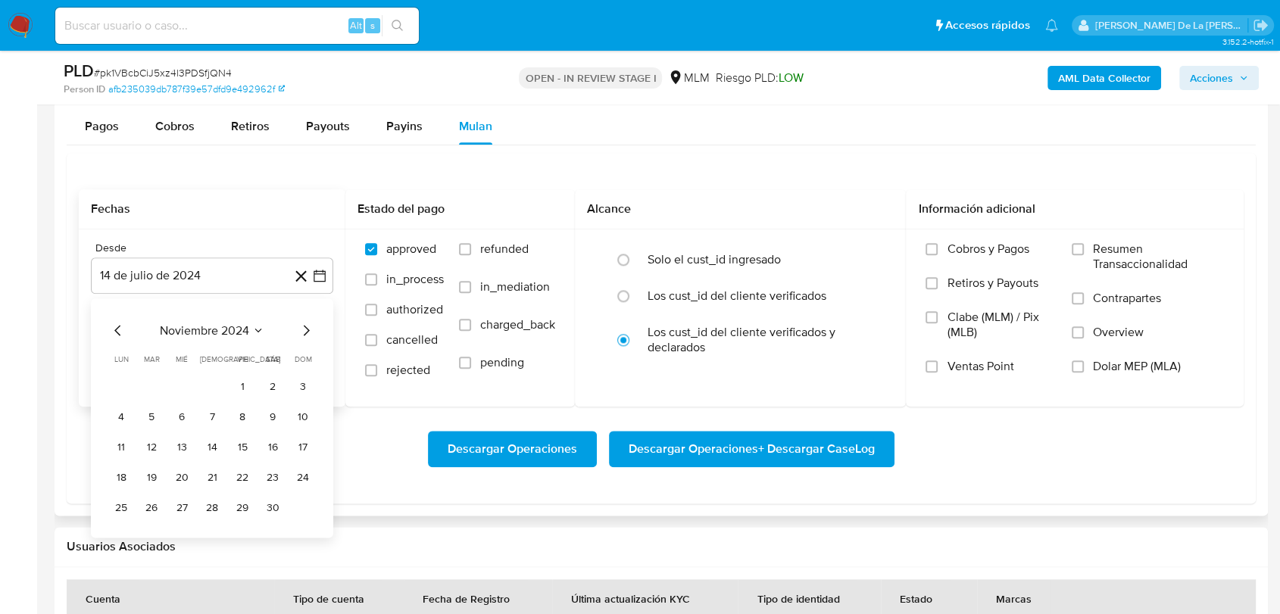
click at [309, 324] on icon "Mes siguiente" at bounding box center [306, 330] width 18 height 18
click at [273, 384] on button "1" at bounding box center [273, 386] width 24 height 24
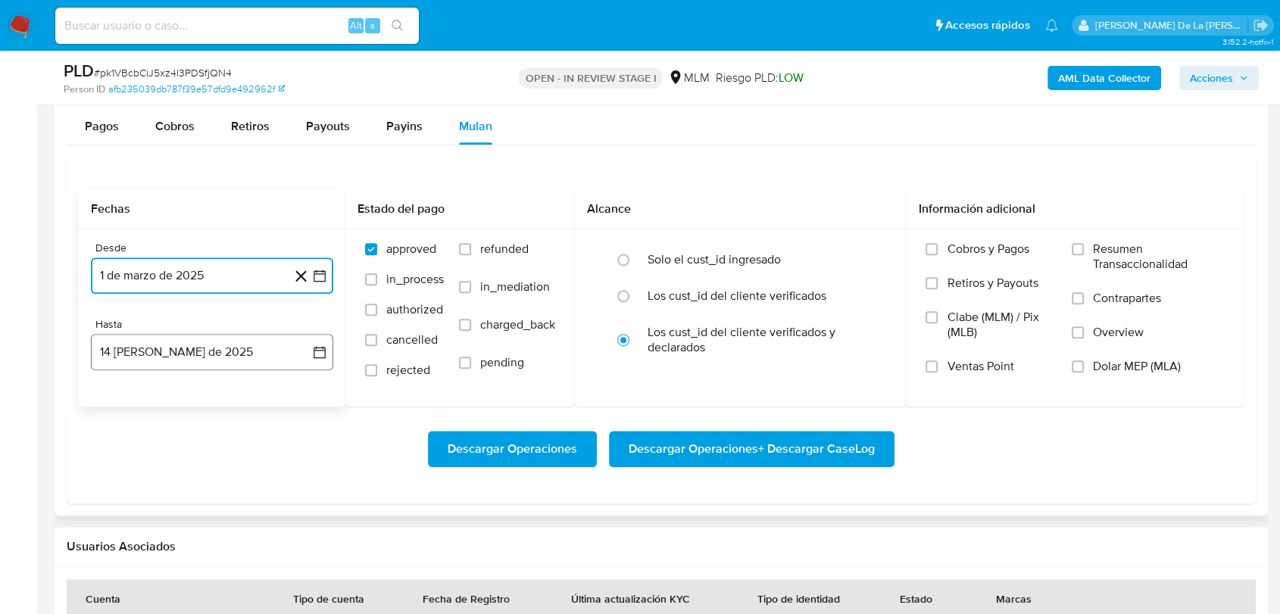
click at [251, 351] on button "14 de agosto de 2025" at bounding box center [212, 352] width 242 height 36
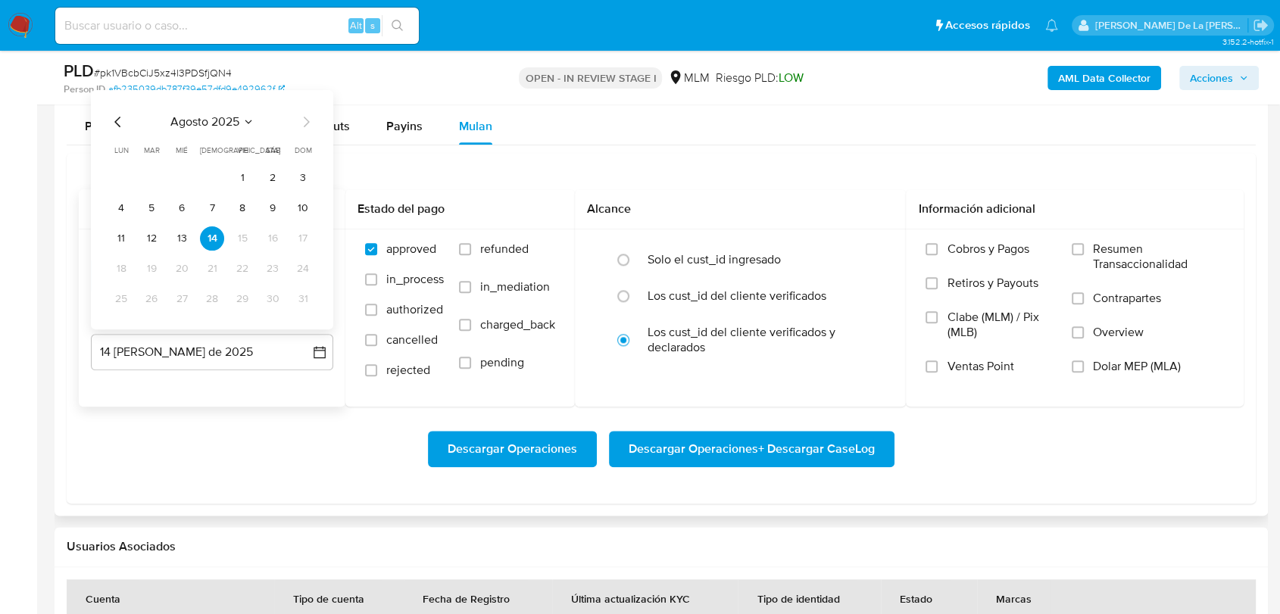
click at [114, 114] on icon "Mes anterior" at bounding box center [118, 121] width 18 height 18
click at [206, 305] on button "31" at bounding box center [212, 298] width 24 height 24
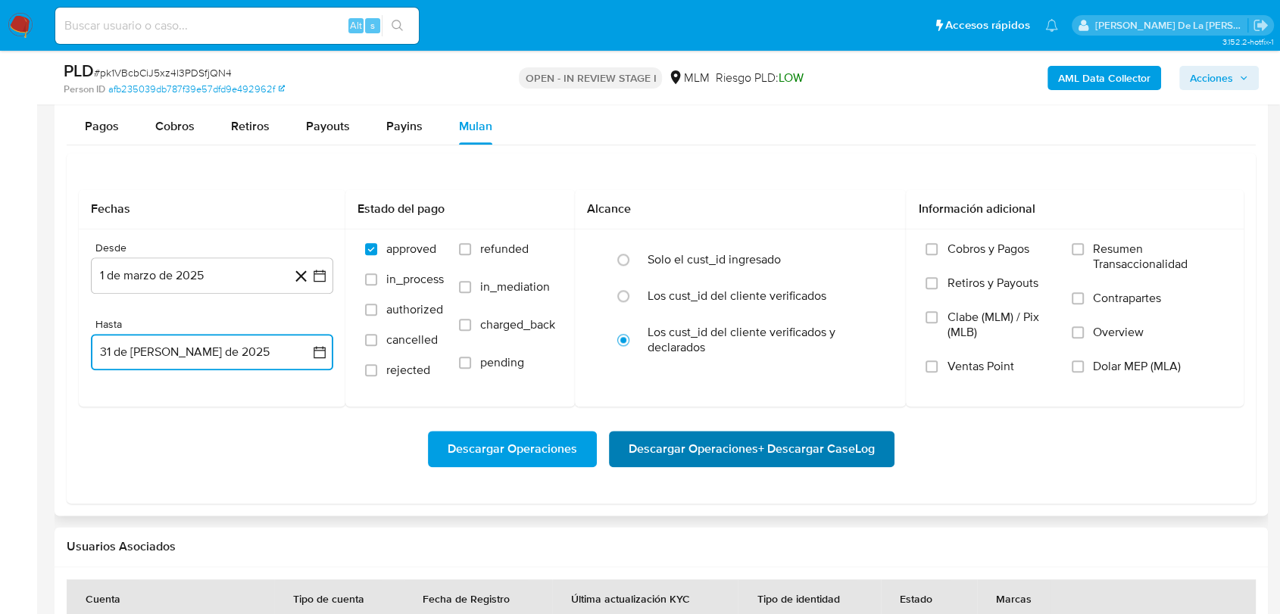
click at [714, 443] on span "Descargar Operaciones + Descargar CaseLog" at bounding box center [752, 448] width 246 height 33
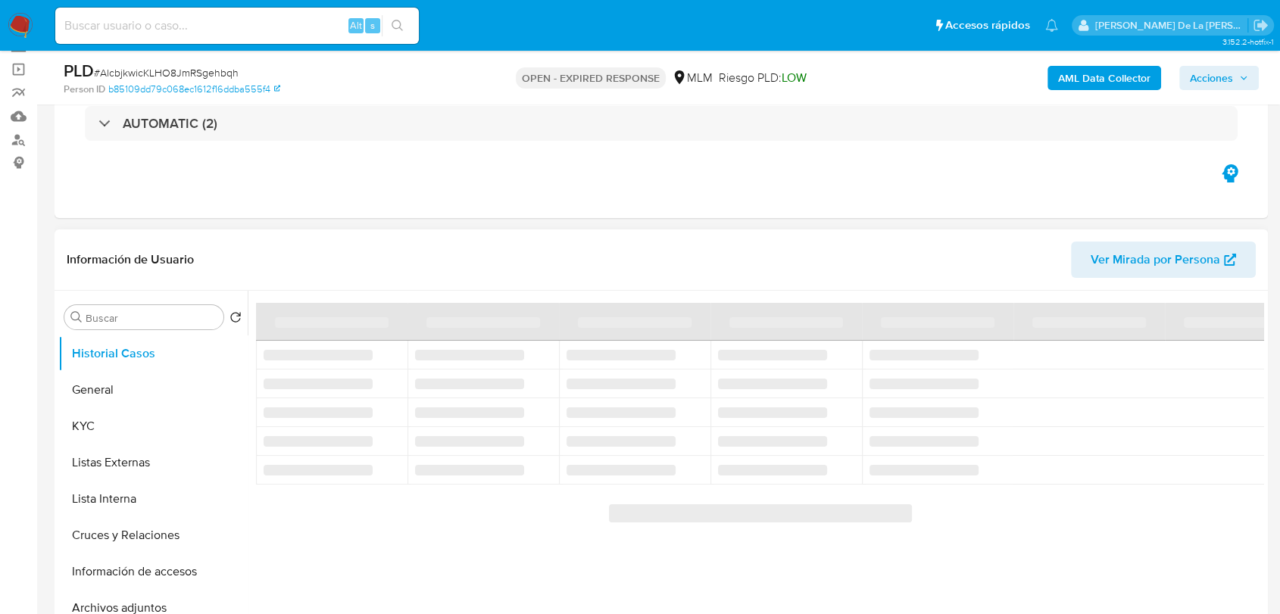
scroll to position [168, 0]
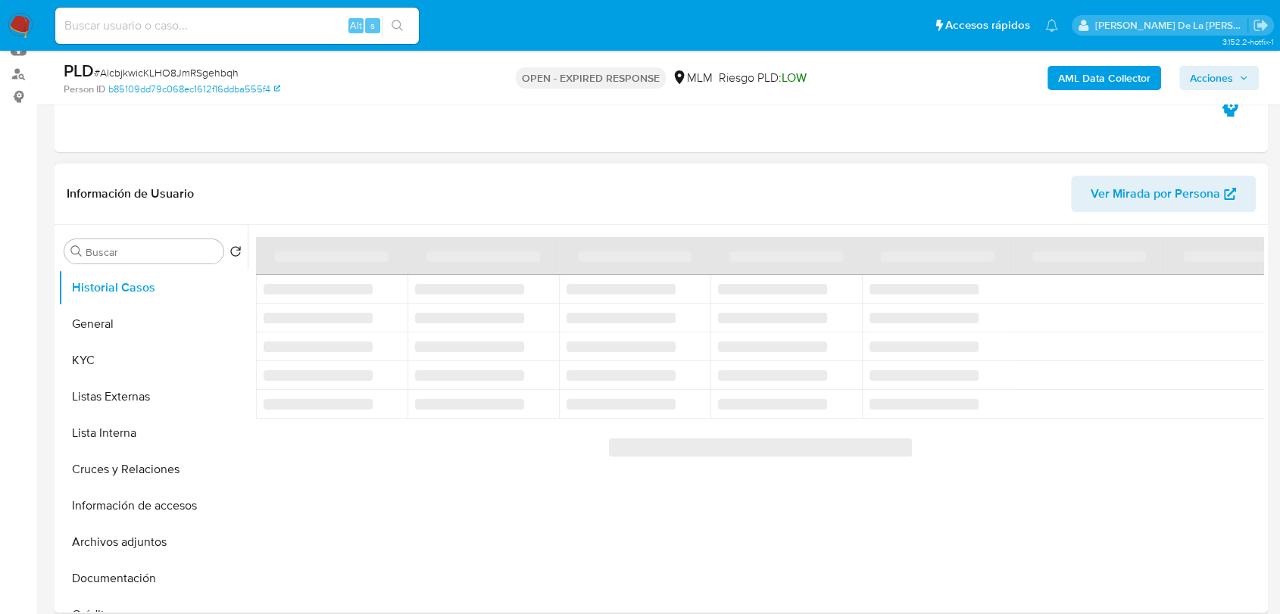
select select "10"
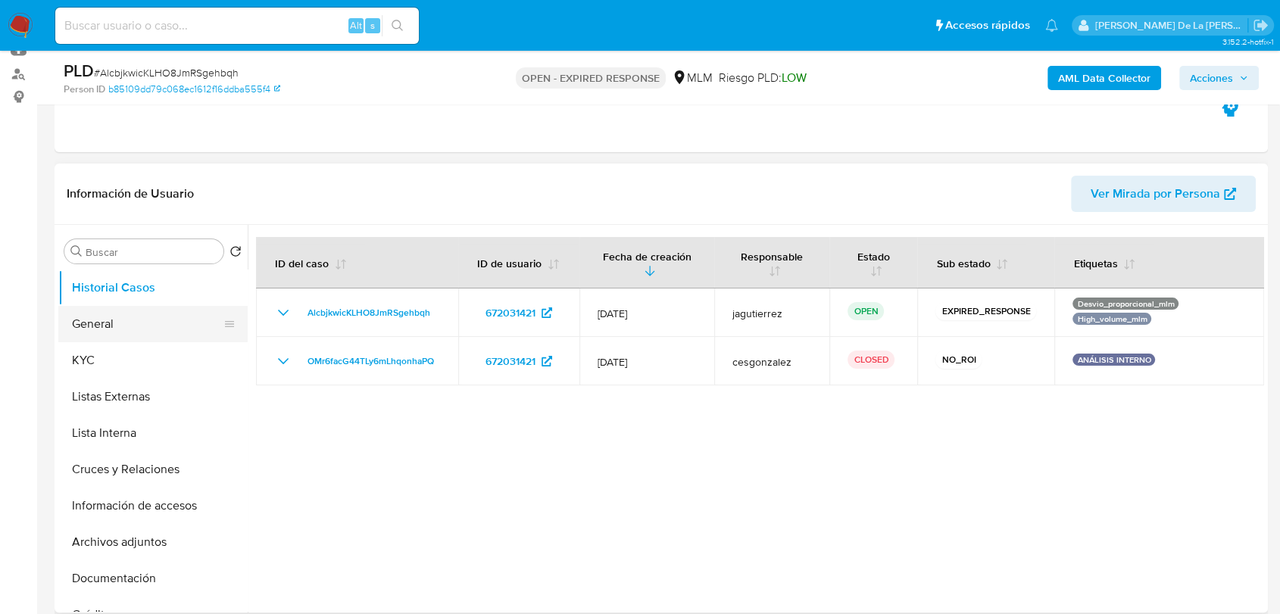
click at [89, 326] on button "General" at bounding box center [146, 324] width 177 height 36
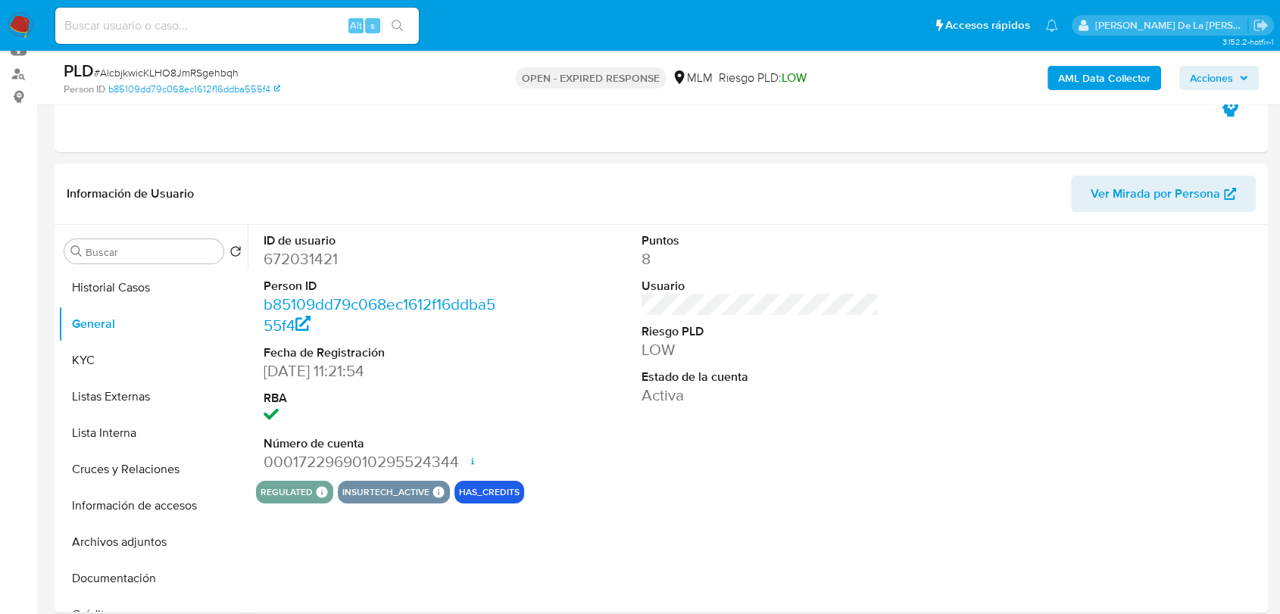
click at [293, 248] on dd "672031421" at bounding box center [382, 258] width 237 height 21
click at [292, 248] on dd "672031421" at bounding box center [382, 258] width 237 height 21
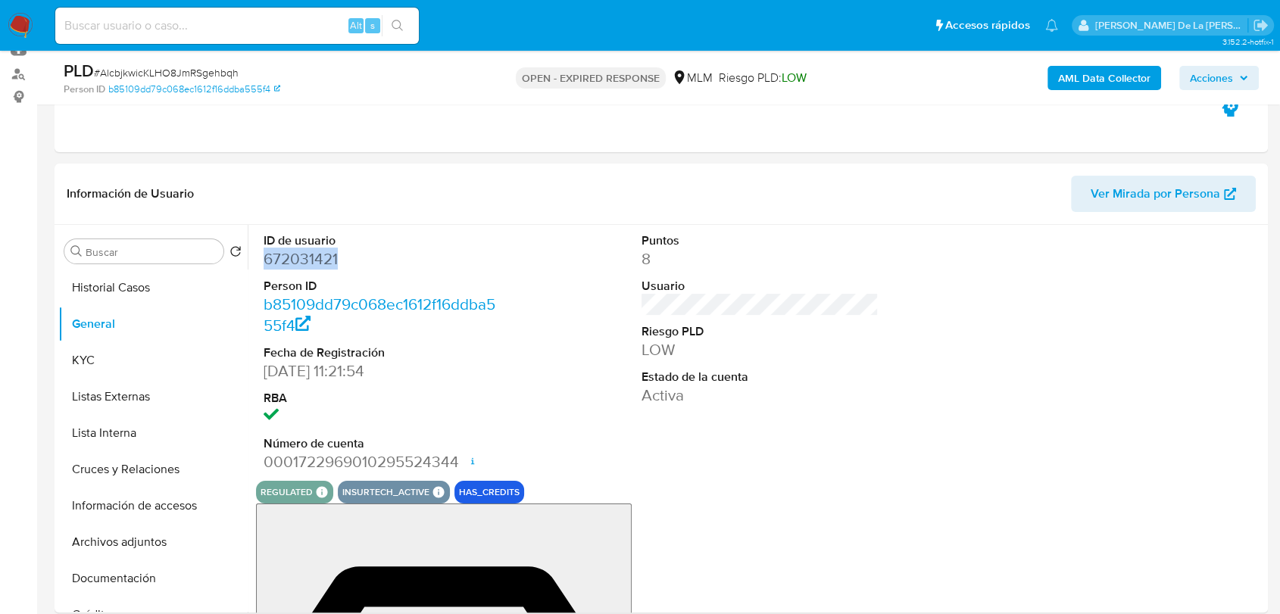
copy dd "672031421"
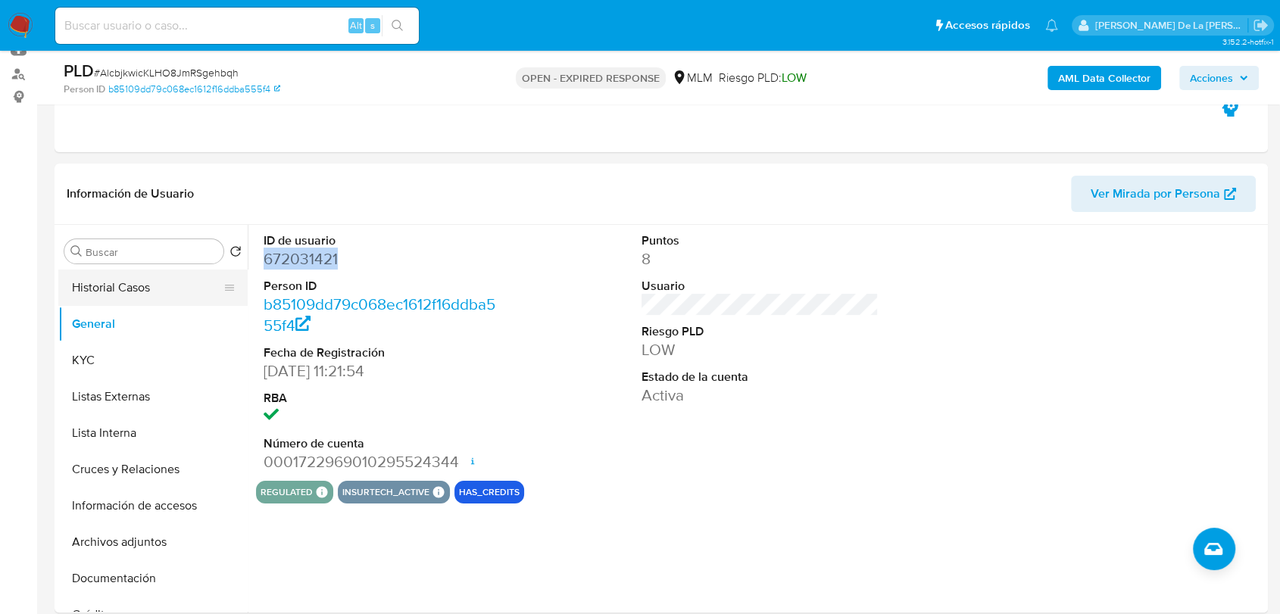
click at [139, 287] on button "Historial Casos" at bounding box center [146, 288] width 177 height 36
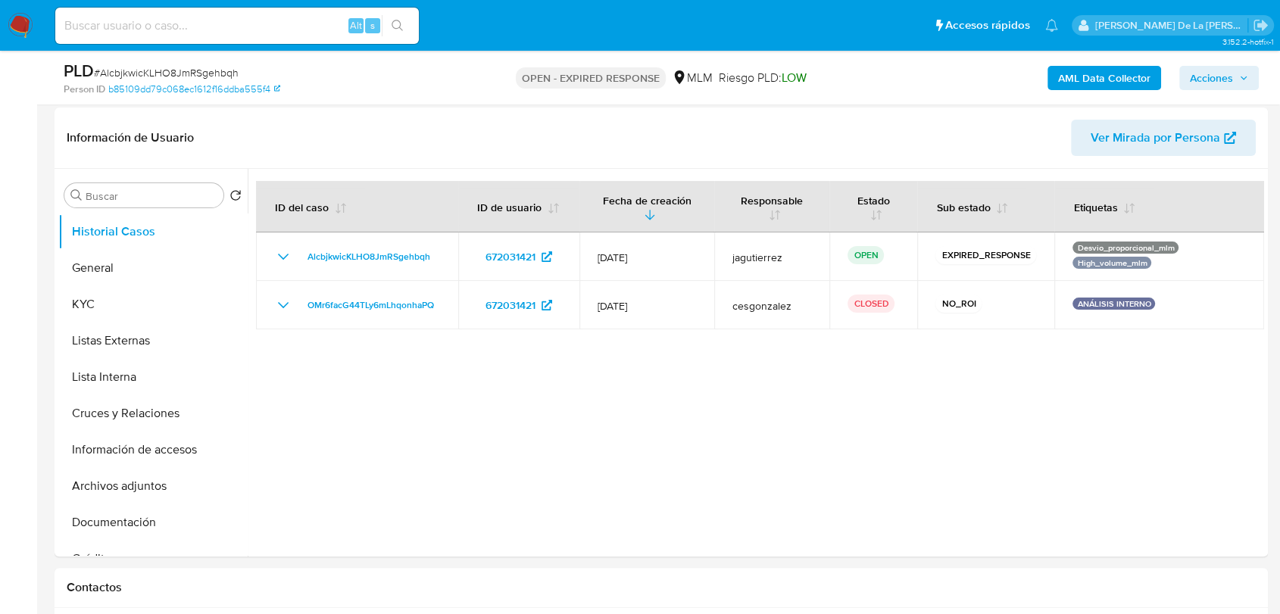
scroll to position [252, 0]
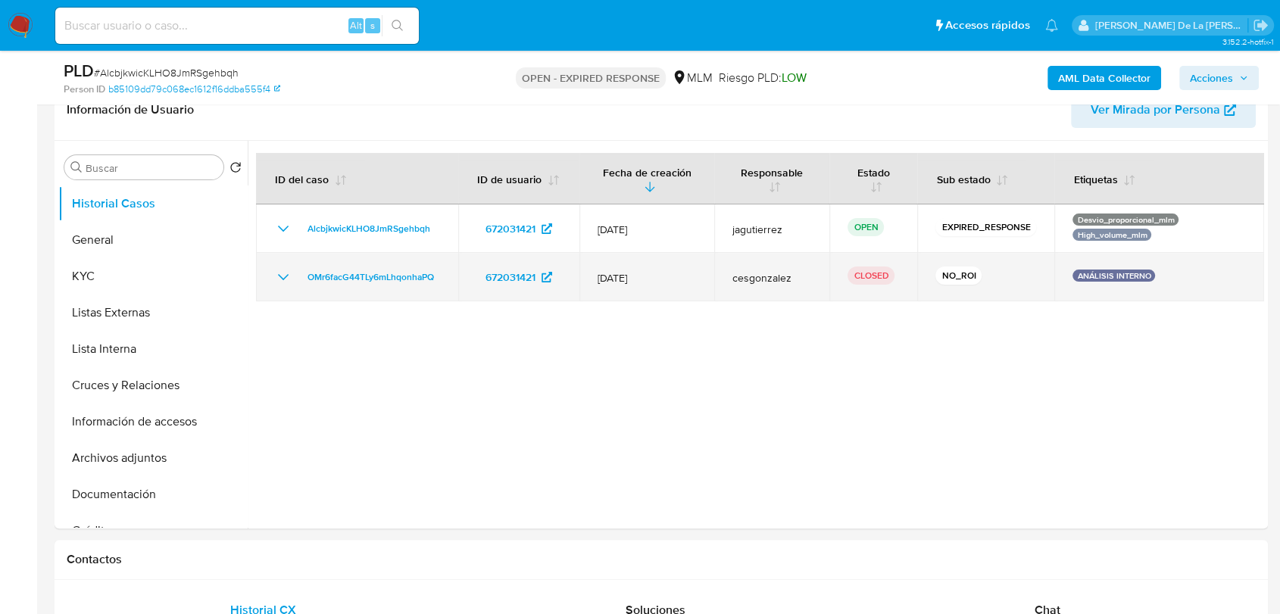
click at [273, 270] on td "OMr6facG44TLy6mLhqonhaPQ" at bounding box center [357, 277] width 202 height 48
click at [279, 275] on icon "Mostrar/Ocultar" at bounding box center [283, 277] width 18 height 18
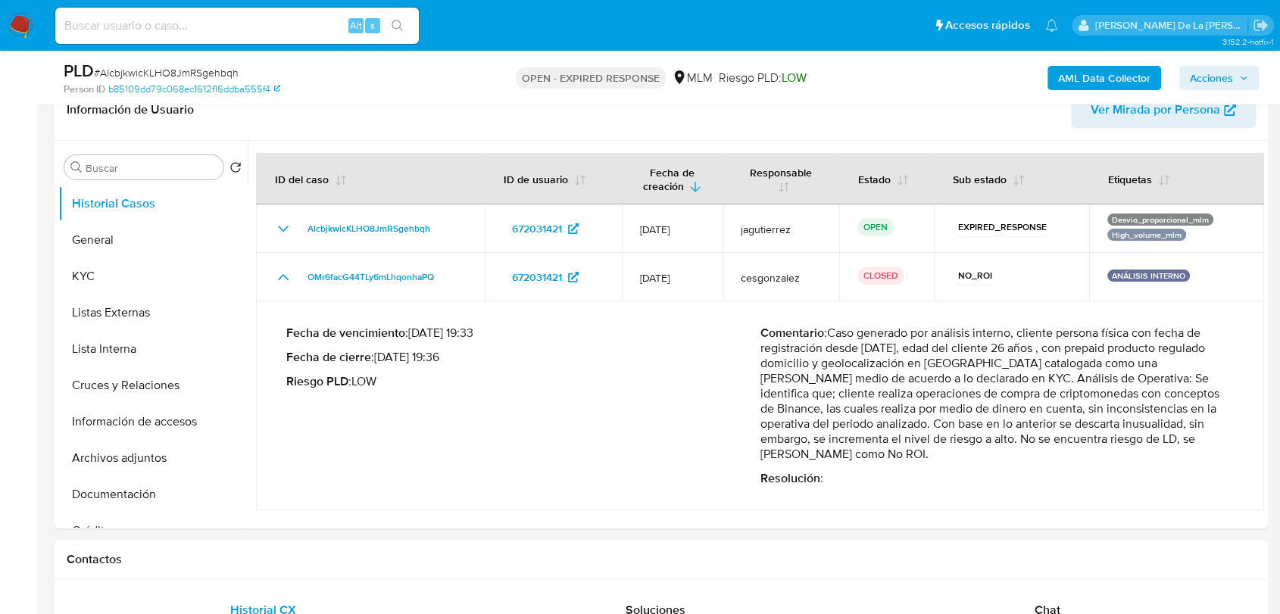
drag, startPoint x: 939, startPoint y: 333, endPoint x: 1000, endPoint y: 378, distance: 75.3
click at [1000, 379] on p "Comentario : Caso generado por análisis interno, cliente persona física con fec…" at bounding box center [997, 394] width 474 height 136
drag, startPoint x: 997, startPoint y: 394, endPoint x: 989, endPoint y: 445, distance: 51.4
click at [989, 444] on p "Comentario : Caso generado por análisis interno, cliente persona física con fec…" at bounding box center [997, 394] width 474 height 136
click at [989, 445] on p "Comentario : Caso generado por análisis interno, cliente persona física con fec…" at bounding box center [997, 394] width 474 height 136
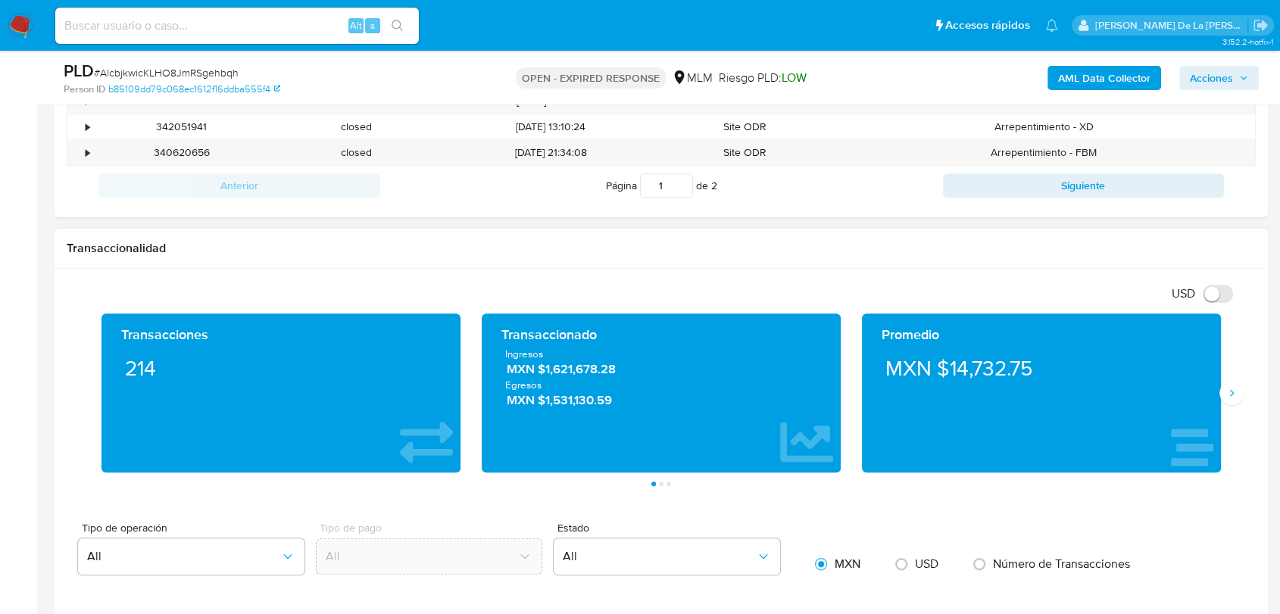
scroll to position [841, 0]
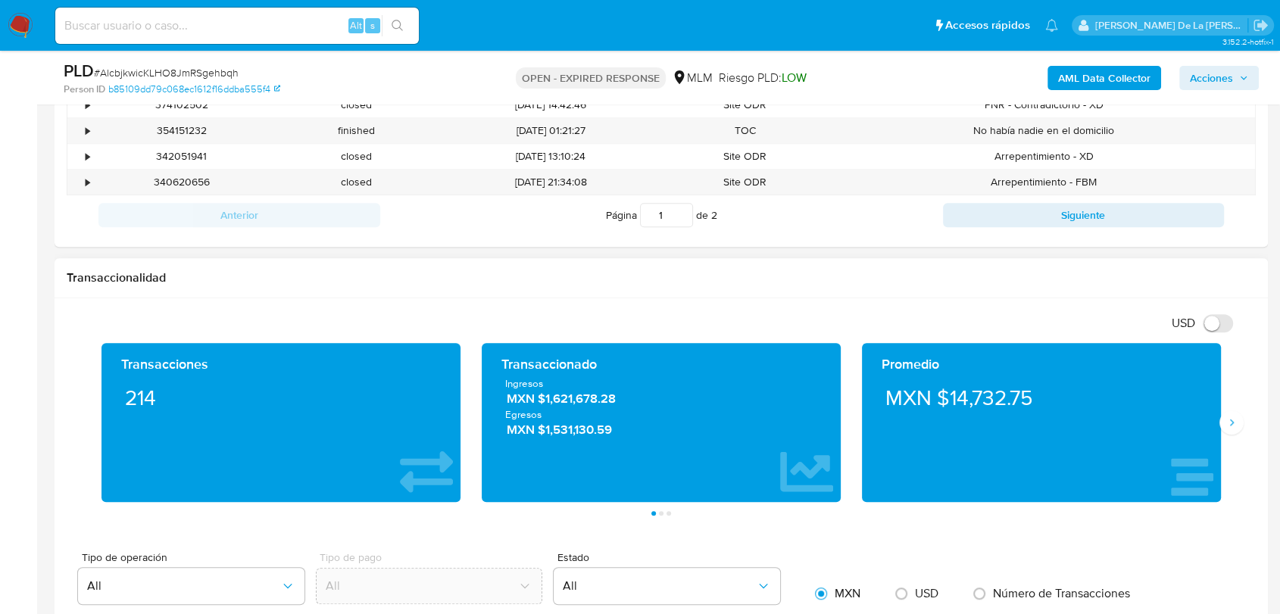
click at [1218, 419] on div "Promedio MXN $14,732.75" at bounding box center [1041, 422] width 359 height 159
click at [1227, 412] on button "Siguiente" at bounding box center [1231, 422] width 24 height 24
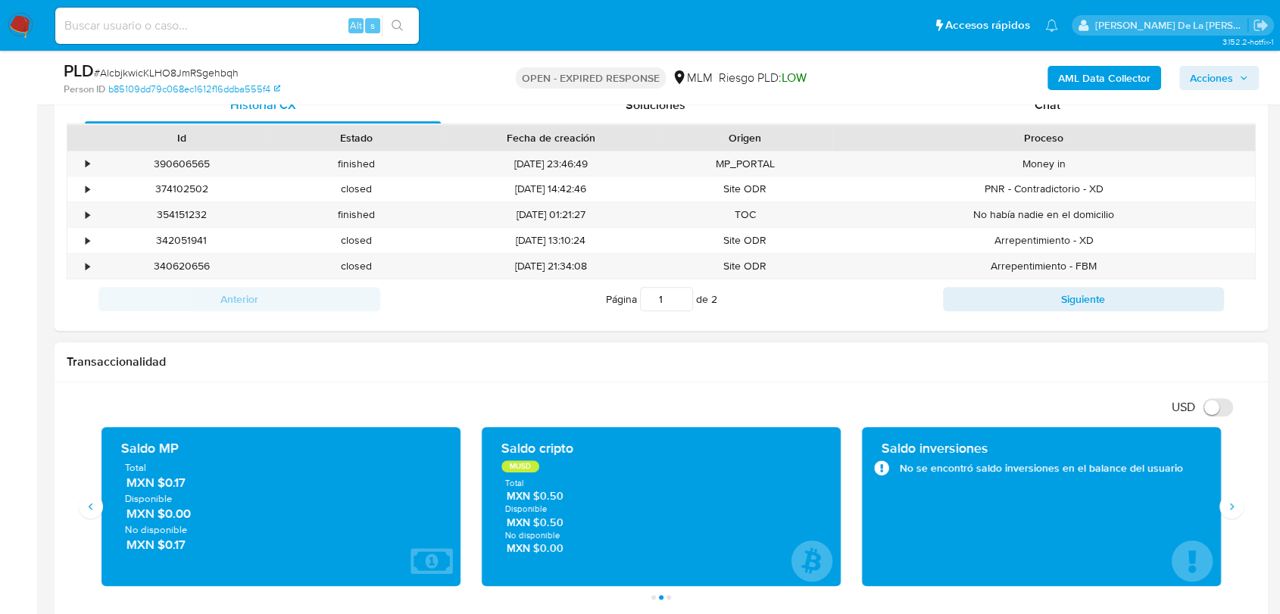
scroll to position [672, 0]
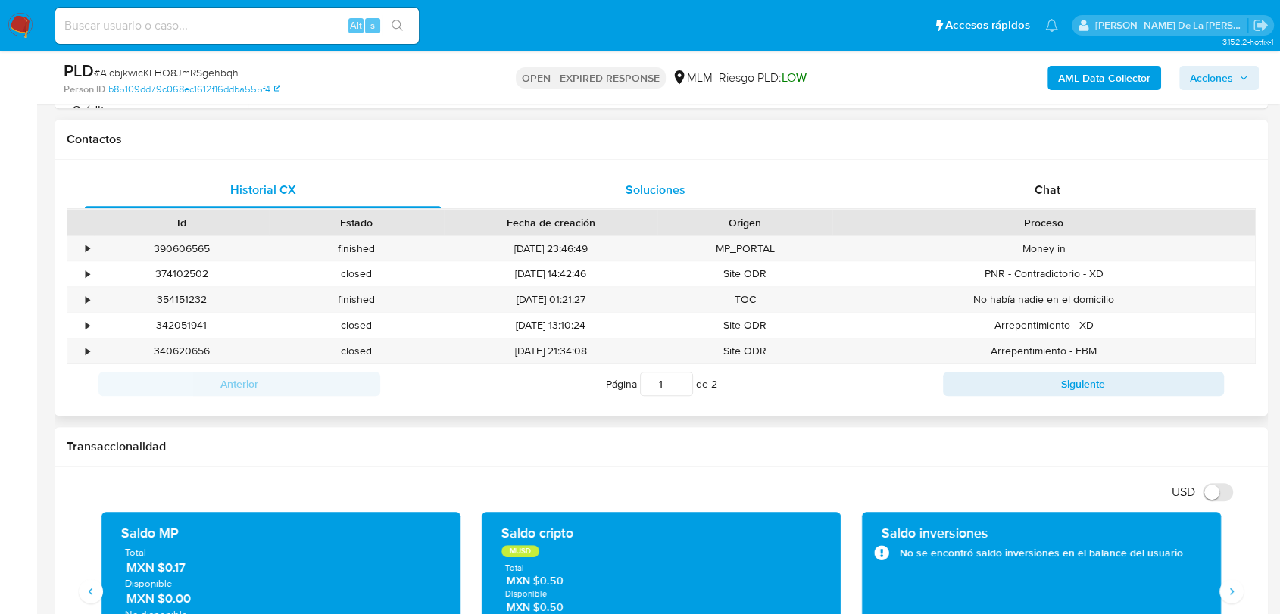
click at [682, 198] on div "Soluciones" at bounding box center [655, 190] width 356 height 36
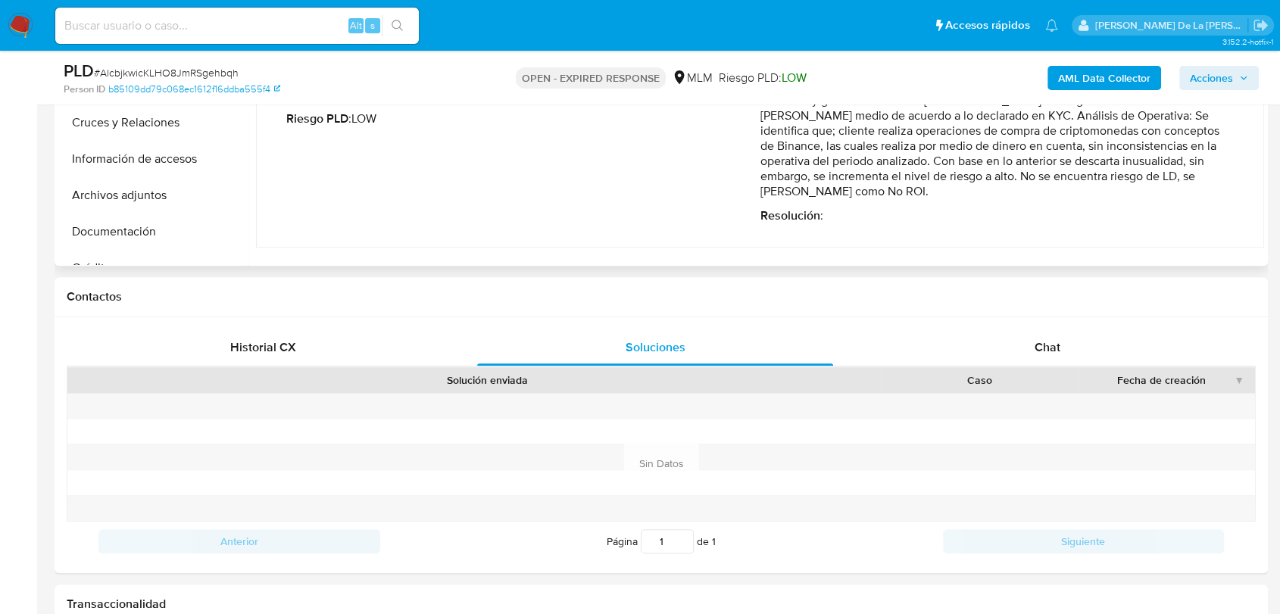
scroll to position [504, 0]
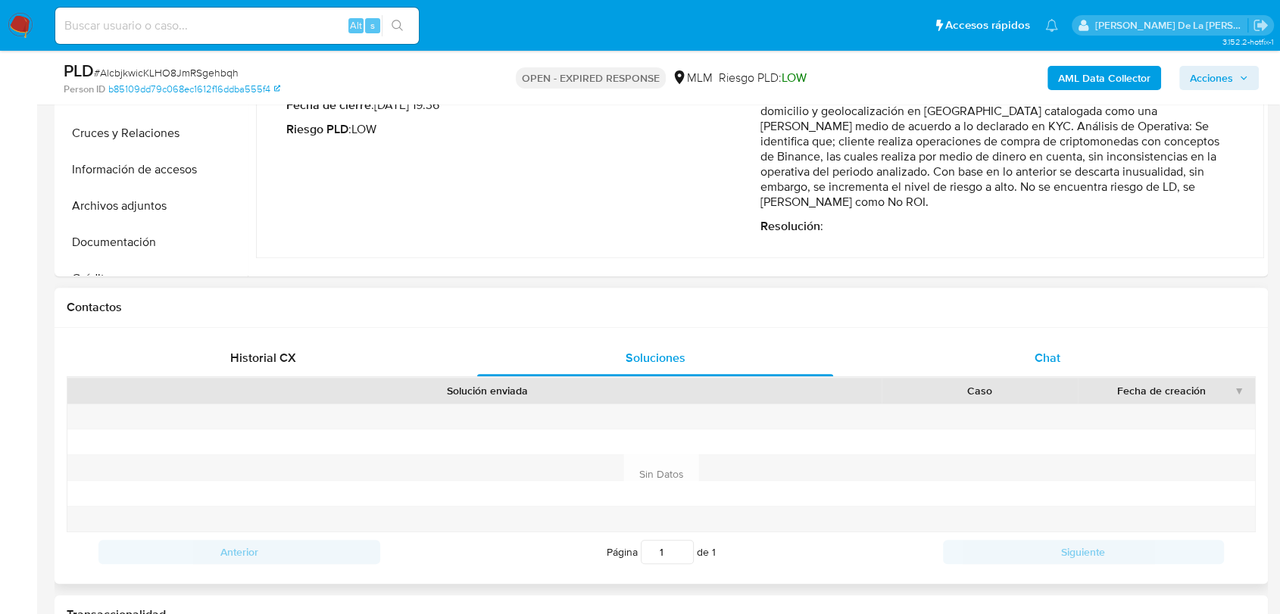
drag, startPoint x: 951, startPoint y: 339, endPoint x: 994, endPoint y: 342, distance: 42.6
click at [958, 340] on div "Chat" at bounding box center [1047, 358] width 356 height 36
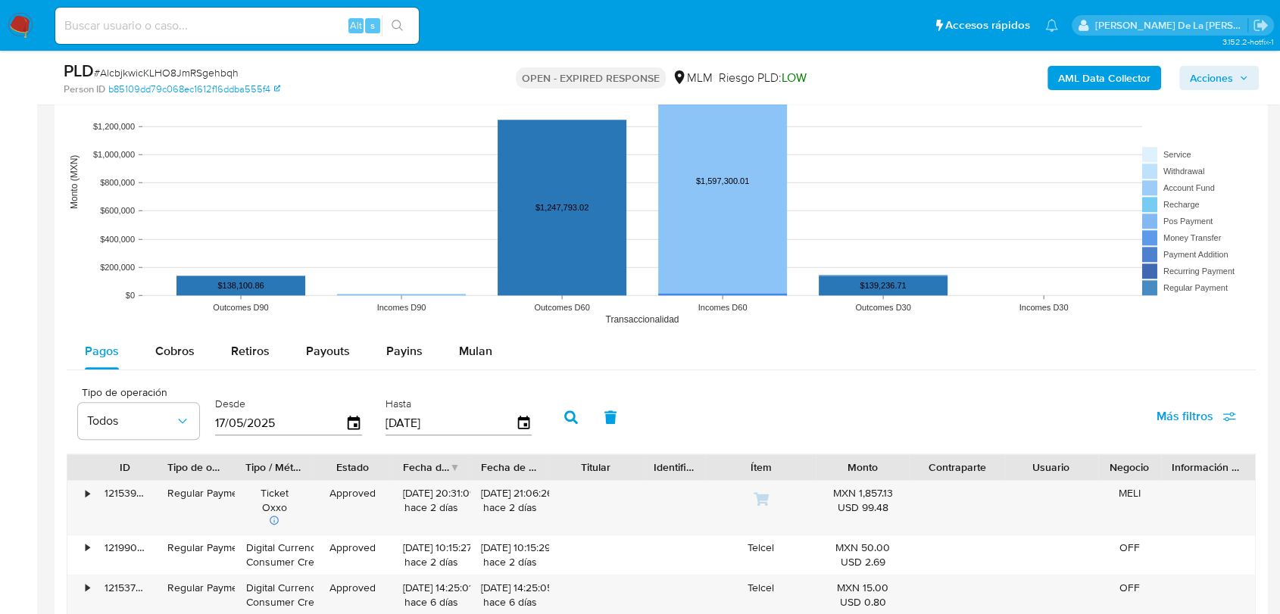
scroll to position [1683, 0]
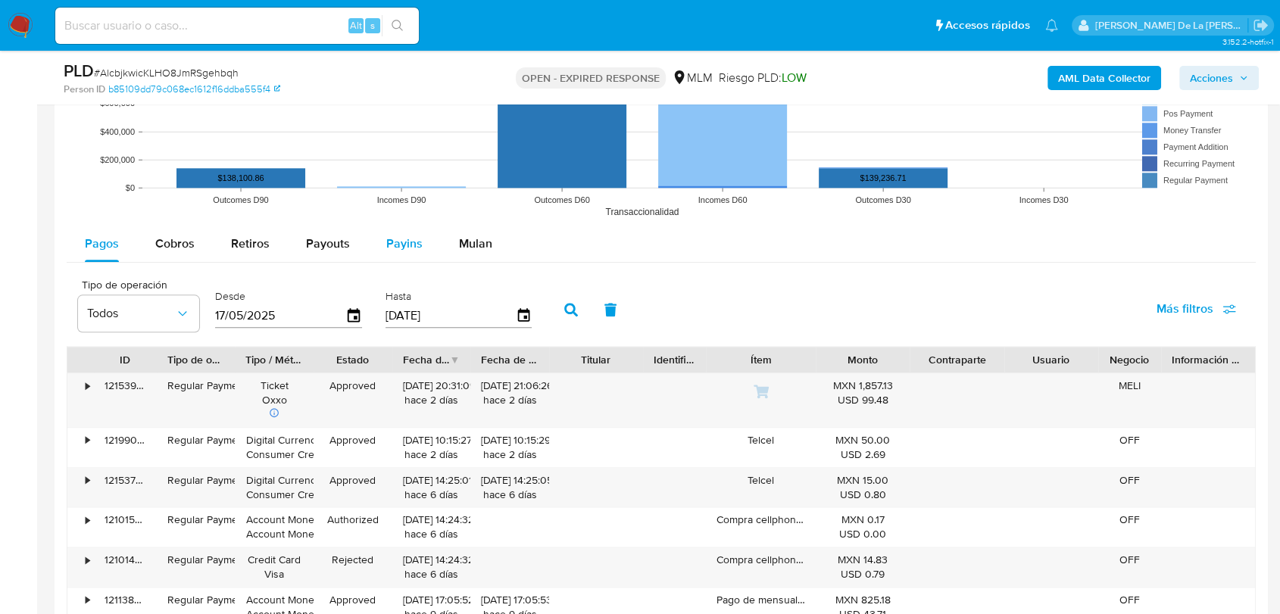
click at [386, 239] on span "Payins" at bounding box center [404, 243] width 36 height 17
select select "10"
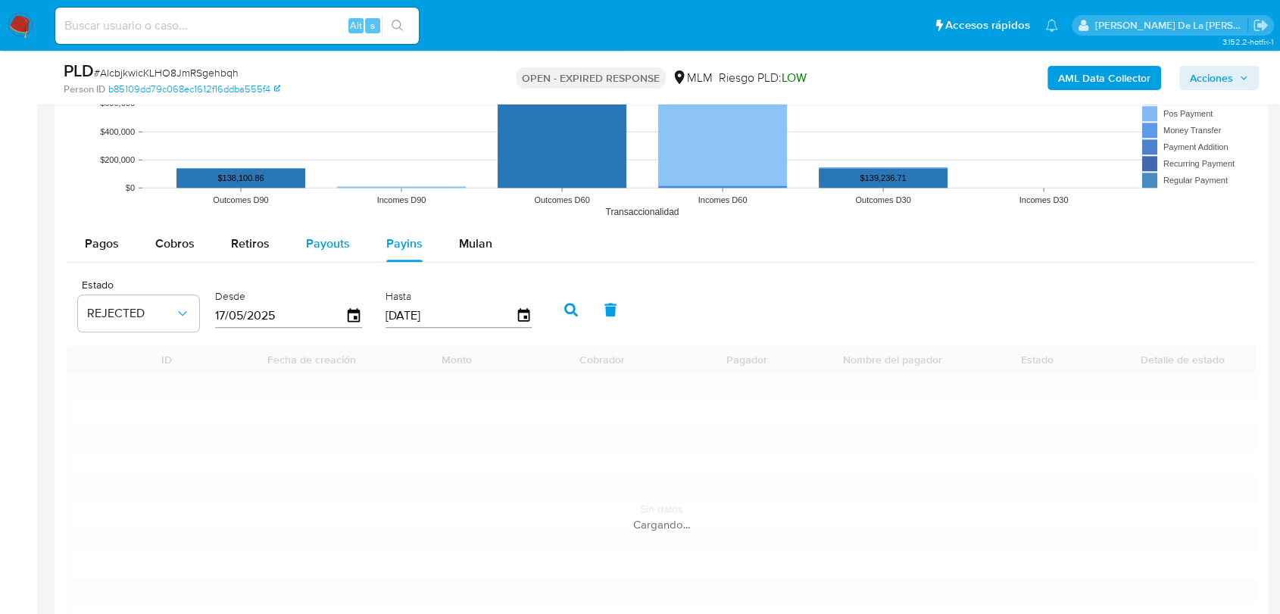
click at [307, 238] on span "Payouts" at bounding box center [328, 243] width 44 height 17
select select "10"
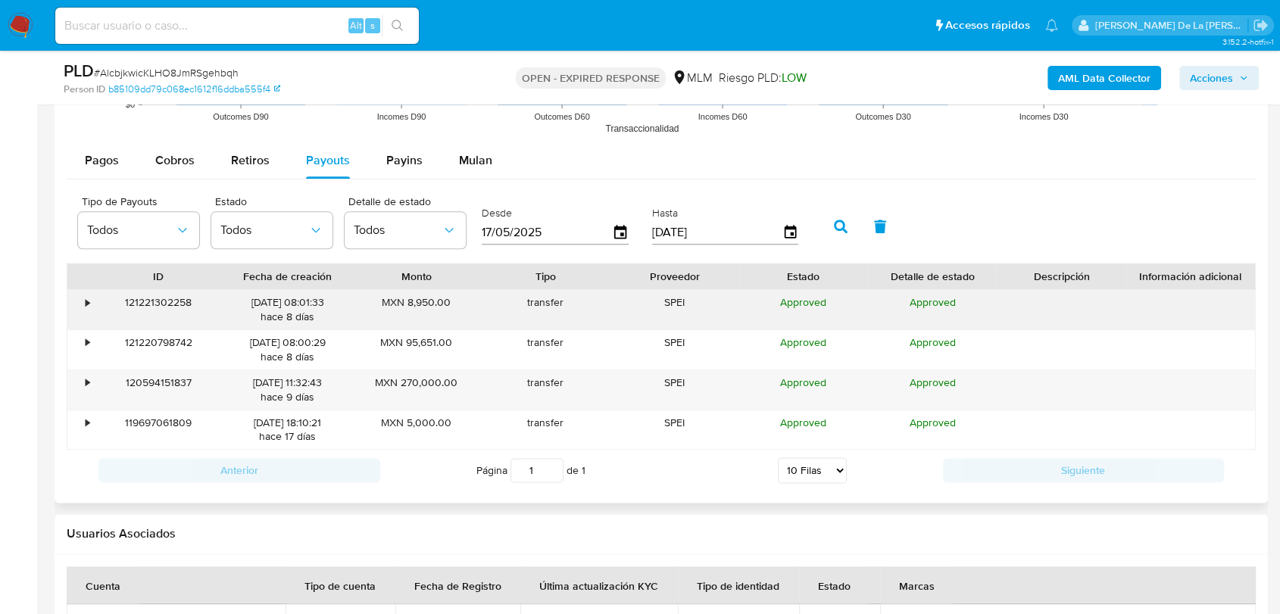
scroll to position [1851, 0]
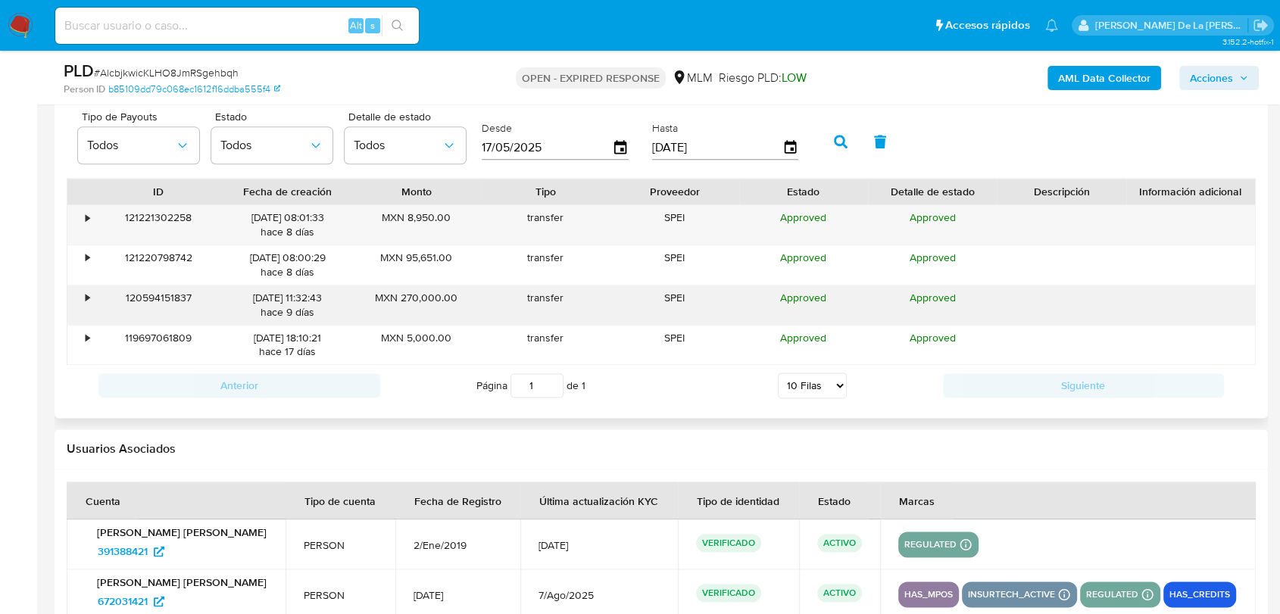
click at [90, 298] on div "•" at bounding box center [80, 304] width 27 height 39
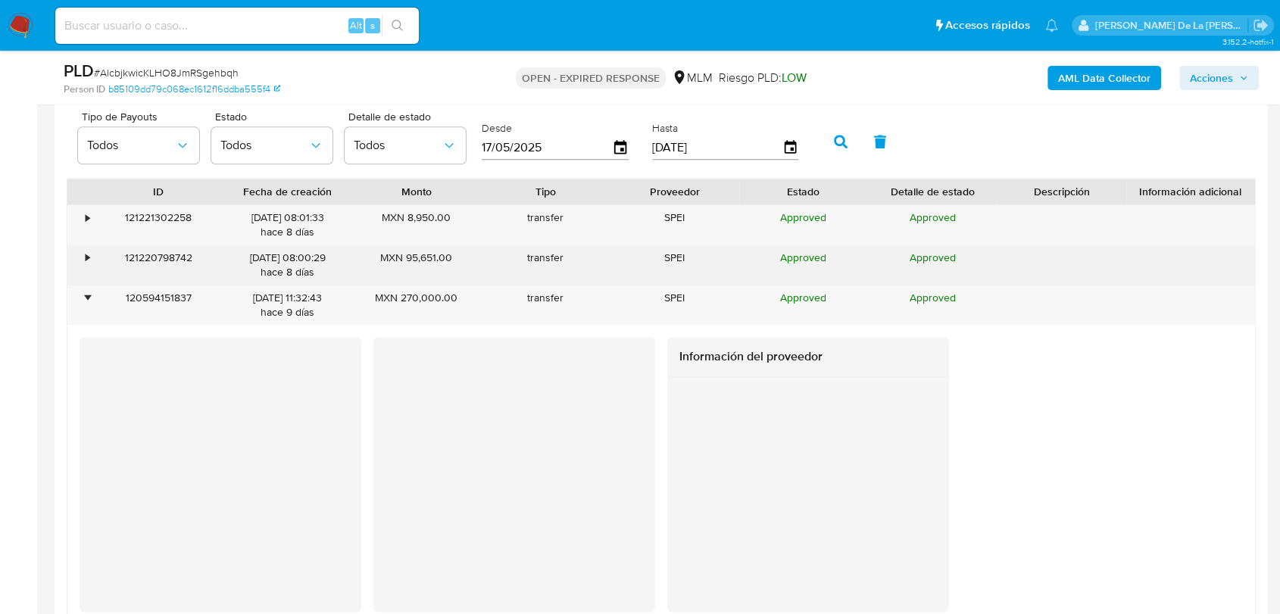
click at [84, 256] on div "•" at bounding box center [80, 264] width 27 height 39
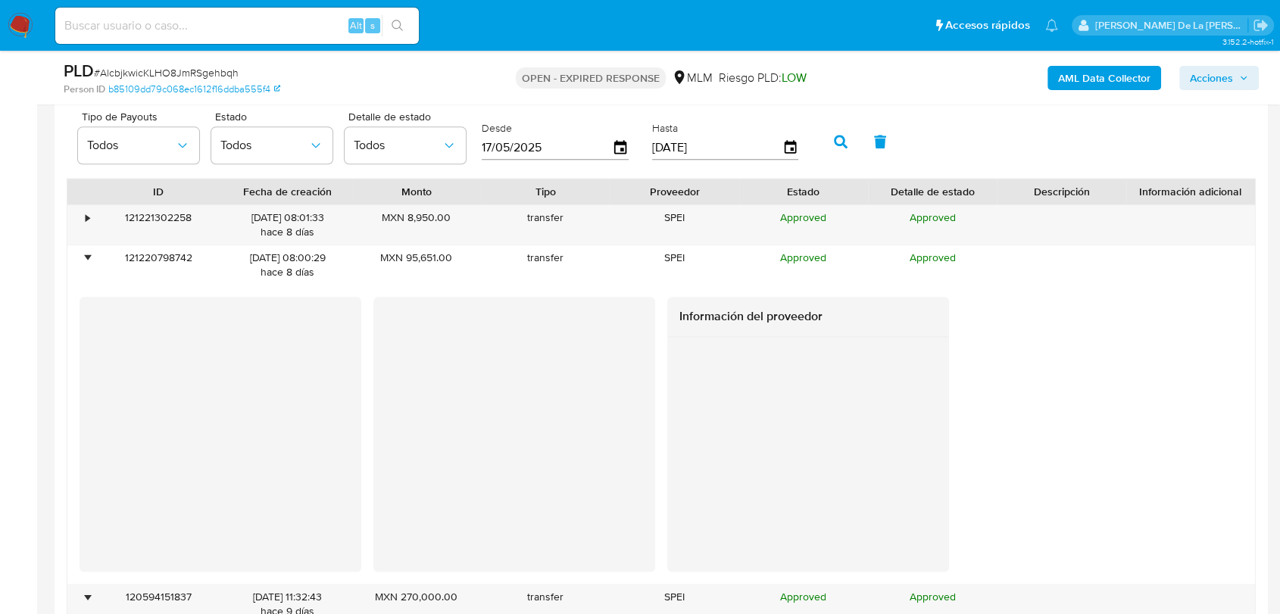
click at [79, 201] on div at bounding box center [80, 192] width 27 height 26
click at [79, 199] on div at bounding box center [80, 192] width 27 height 26
click at [75, 224] on div "•" at bounding box center [80, 224] width 27 height 39
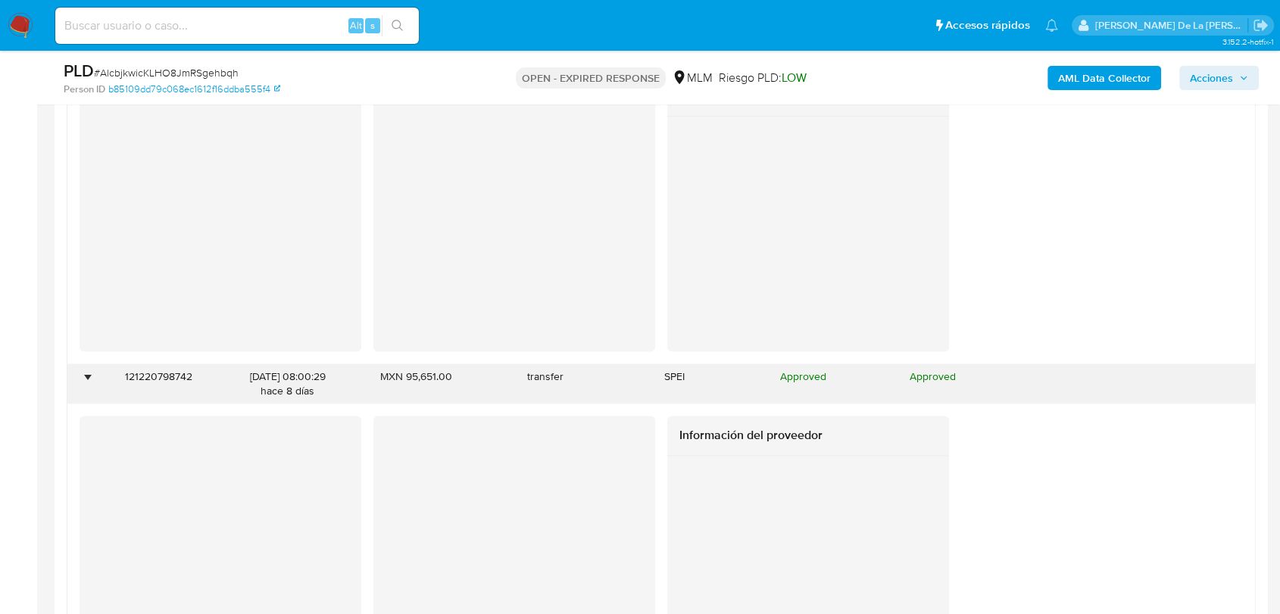
scroll to position [2272, 0]
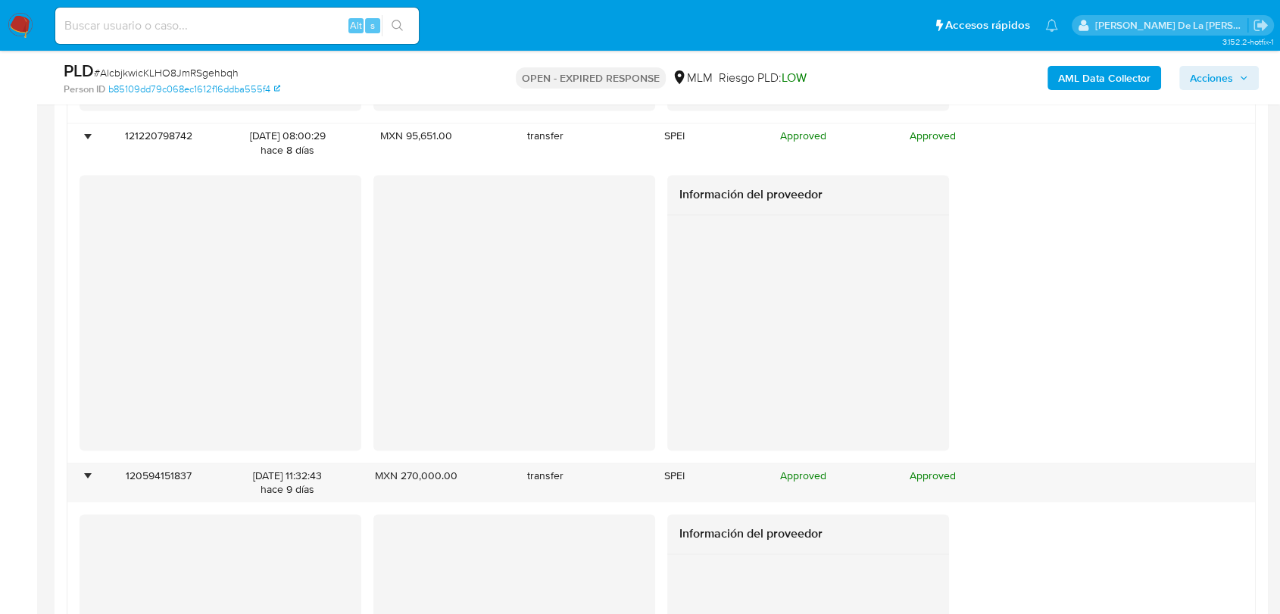
click at [660, 377] on div "Información del proveedor" at bounding box center [661, 312] width 1163 height 275
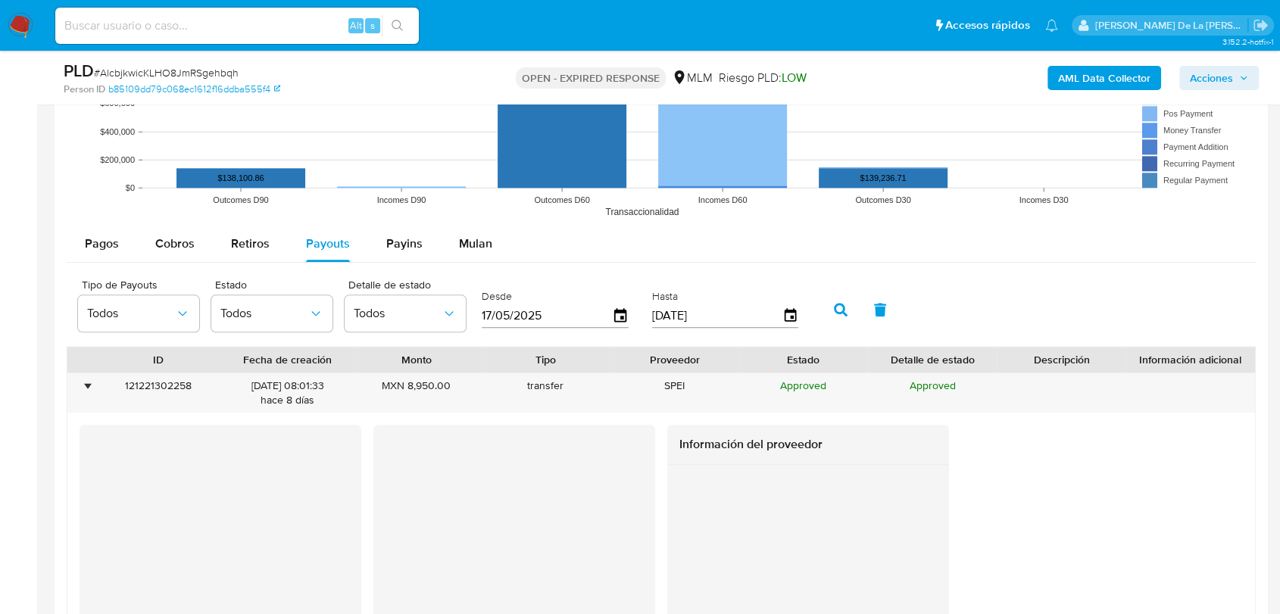
scroll to position [1599, 0]
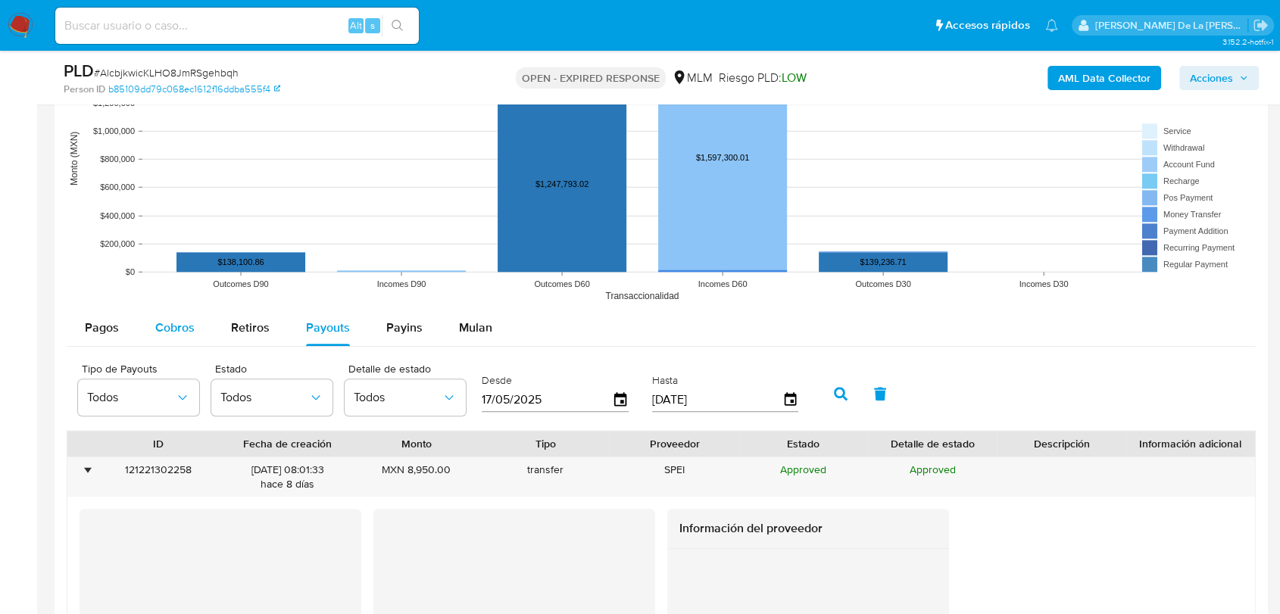
click at [161, 317] on div "Cobros" at bounding box center [174, 328] width 39 height 36
select select "10"
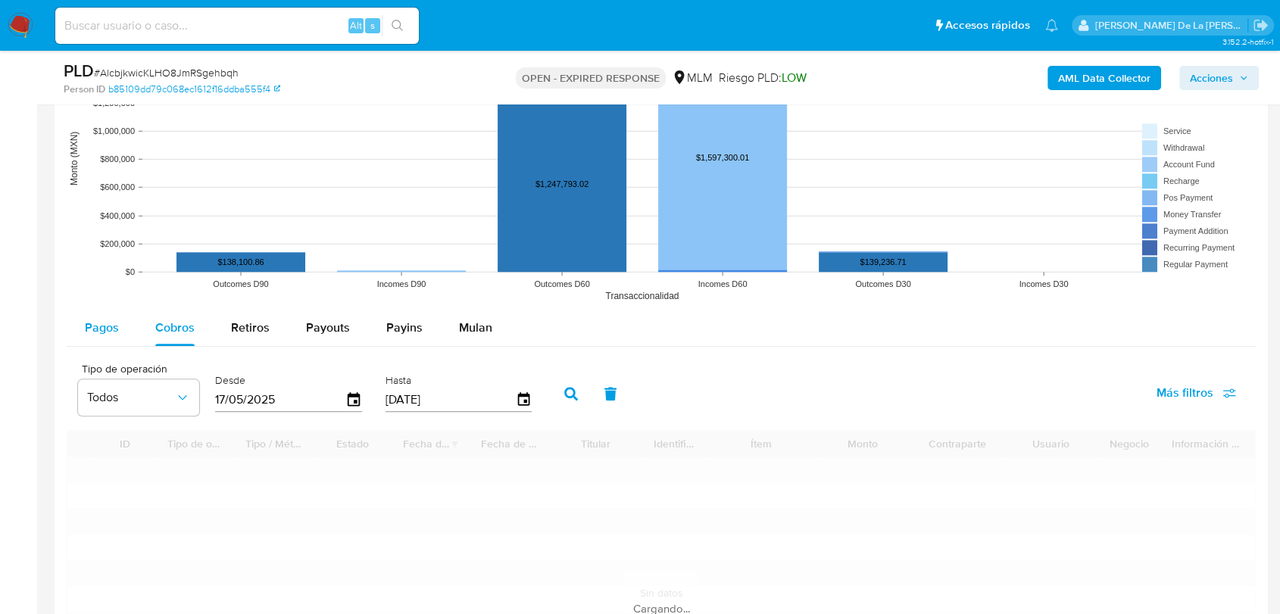
click at [109, 335] on span "Pagos" at bounding box center [102, 327] width 34 height 17
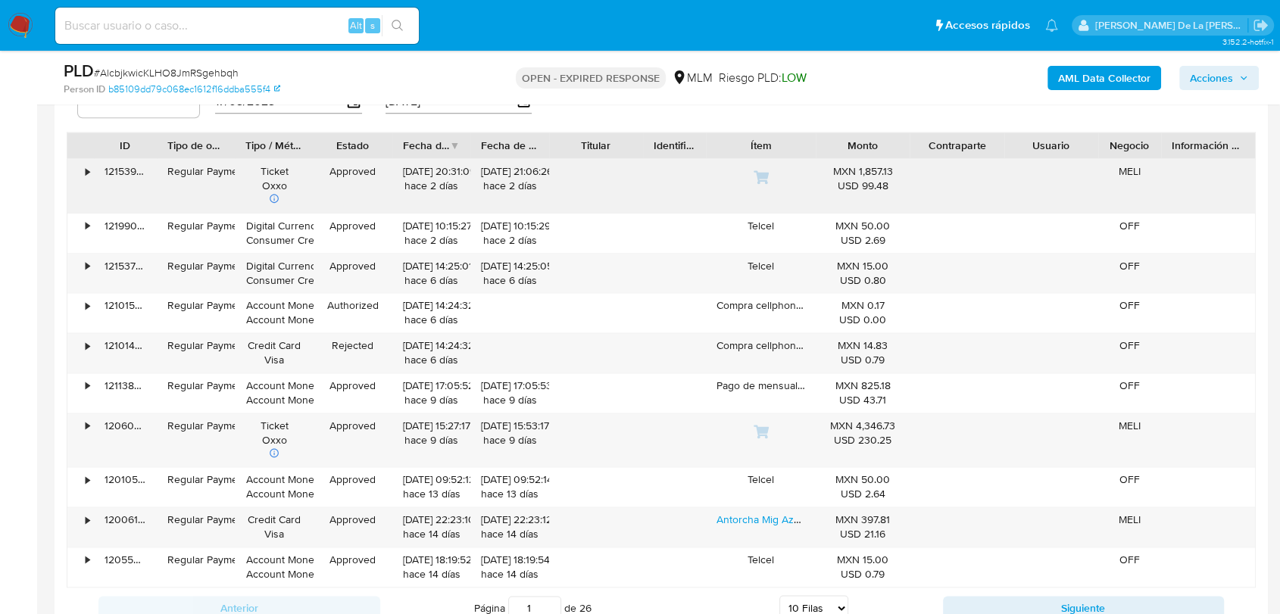
scroll to position [1935, 0]
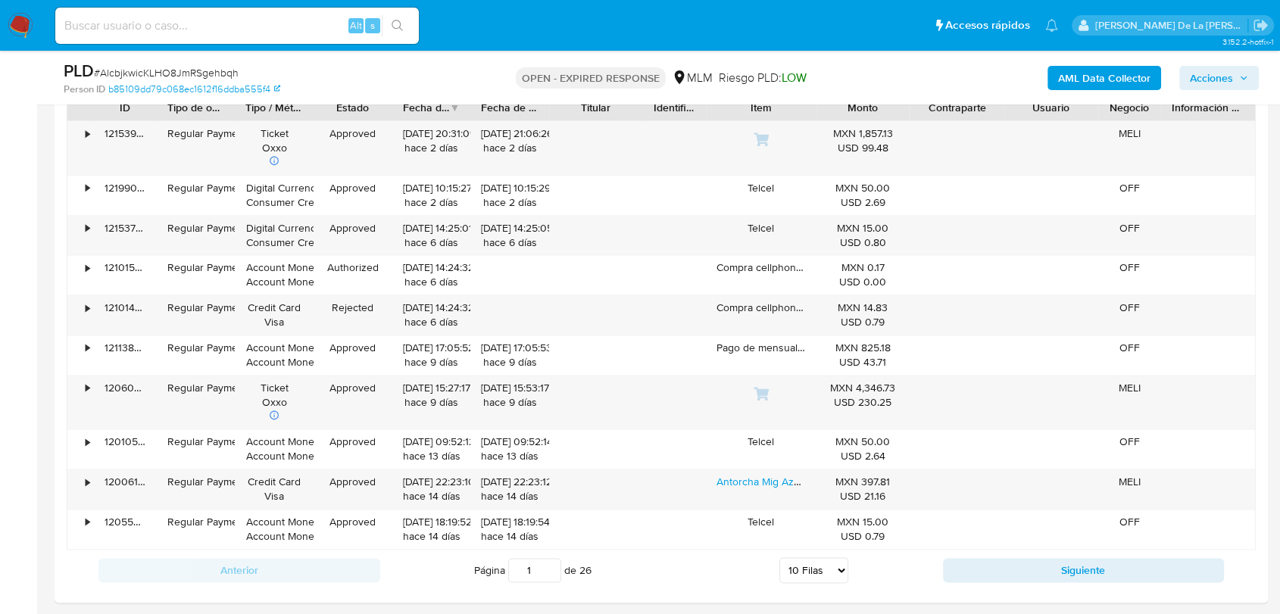
click at [1001, 567] on button "Siguiente" at bounding box center [1084, 570] width 282 height 24
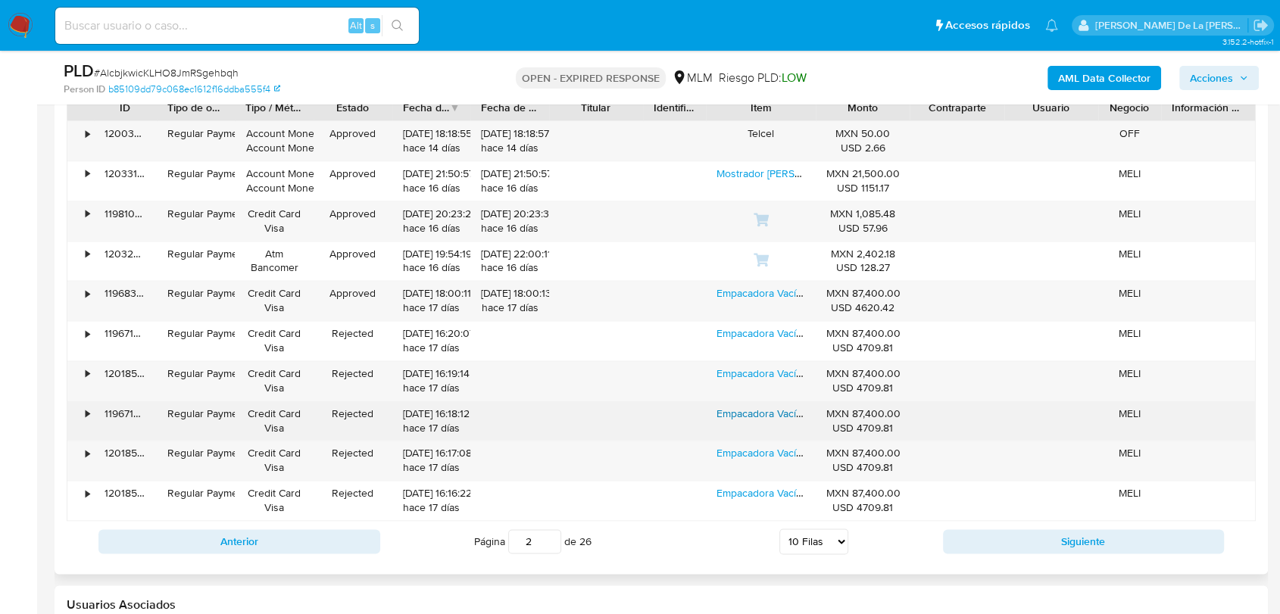
click at [747, 408] on link "Empacadora Vacío Rhino Evac-40 4 Barras Inox 51cm 40m3h" at bounding box center [858, 413] width 285 height 15
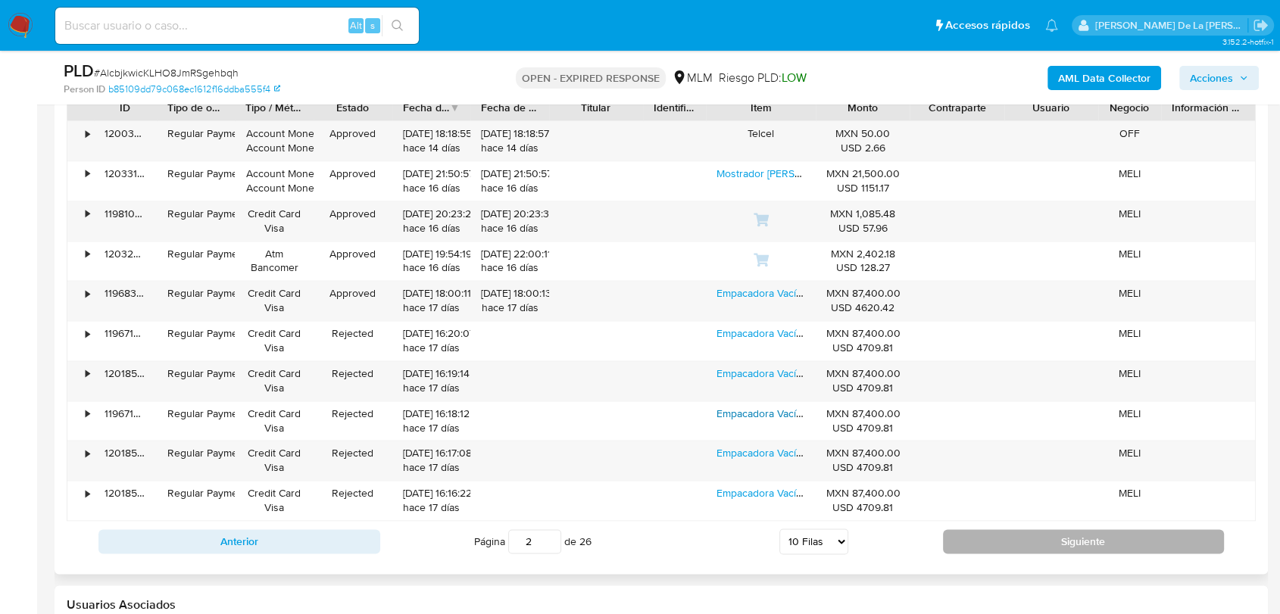
click at [980, 538] on button "Siguiente" at bounding box center [1084, 541] width 282 height 24
type input "3"
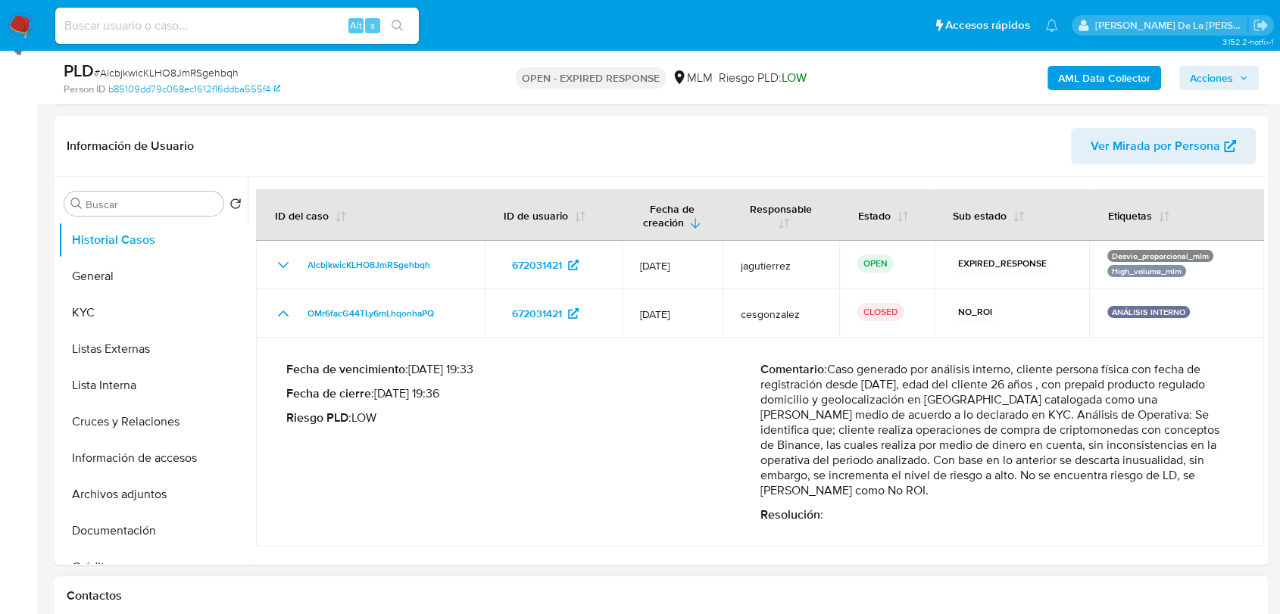
scroll to position [168, 0]
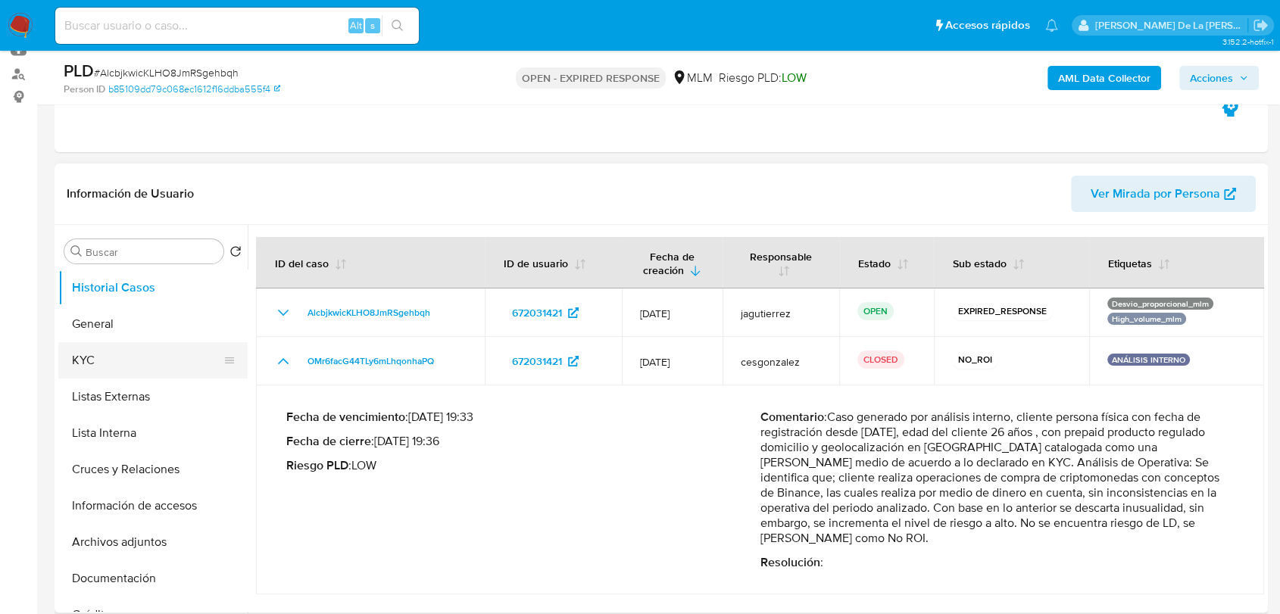
click at [127, 342] on button "KYC" at bounding box center [146, 360] width 177 height 36
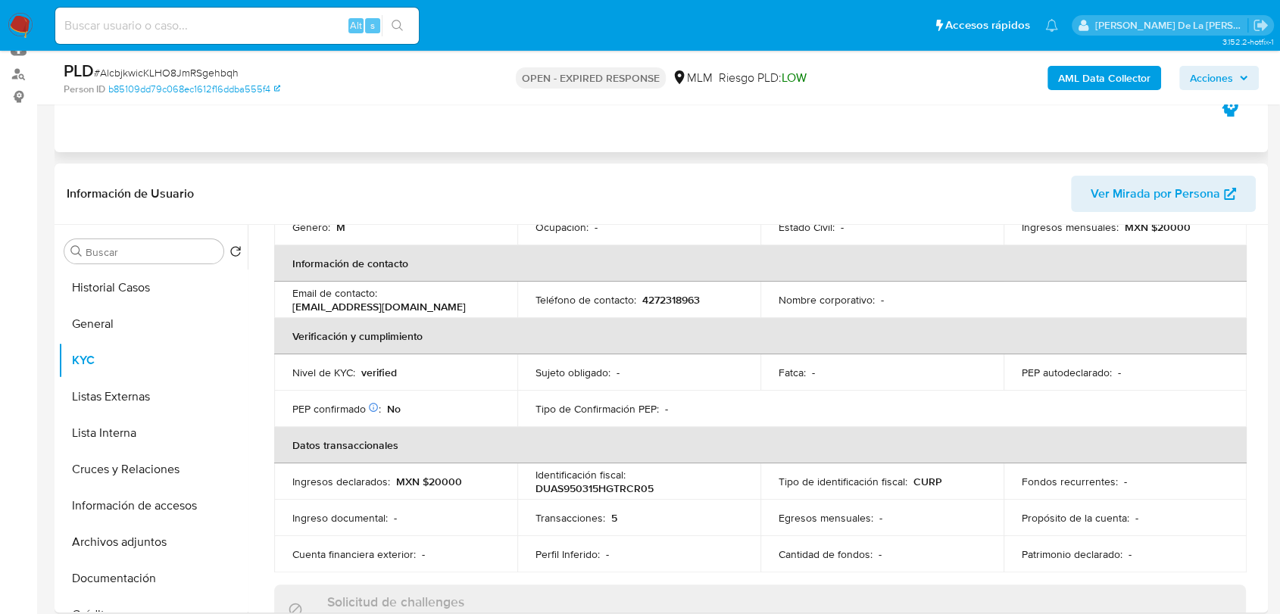
scroll to position [0, 0]
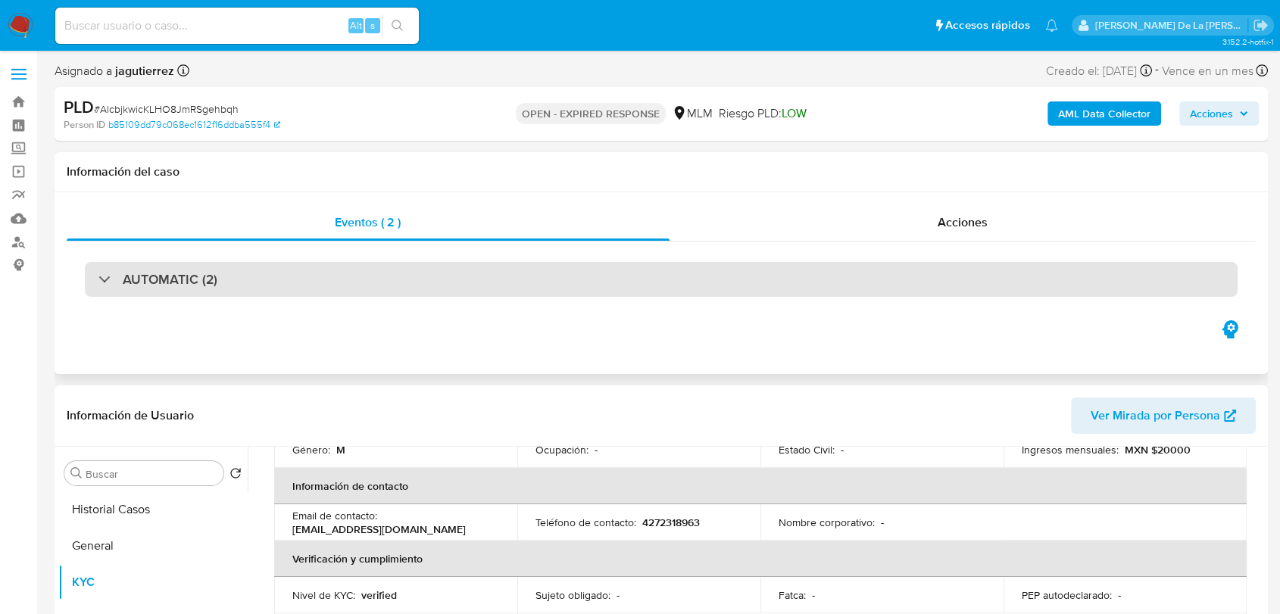
click at [95, 265] on div "AUTOMATIC (2)" at bounding box center [661, 279] width 1153 height 35
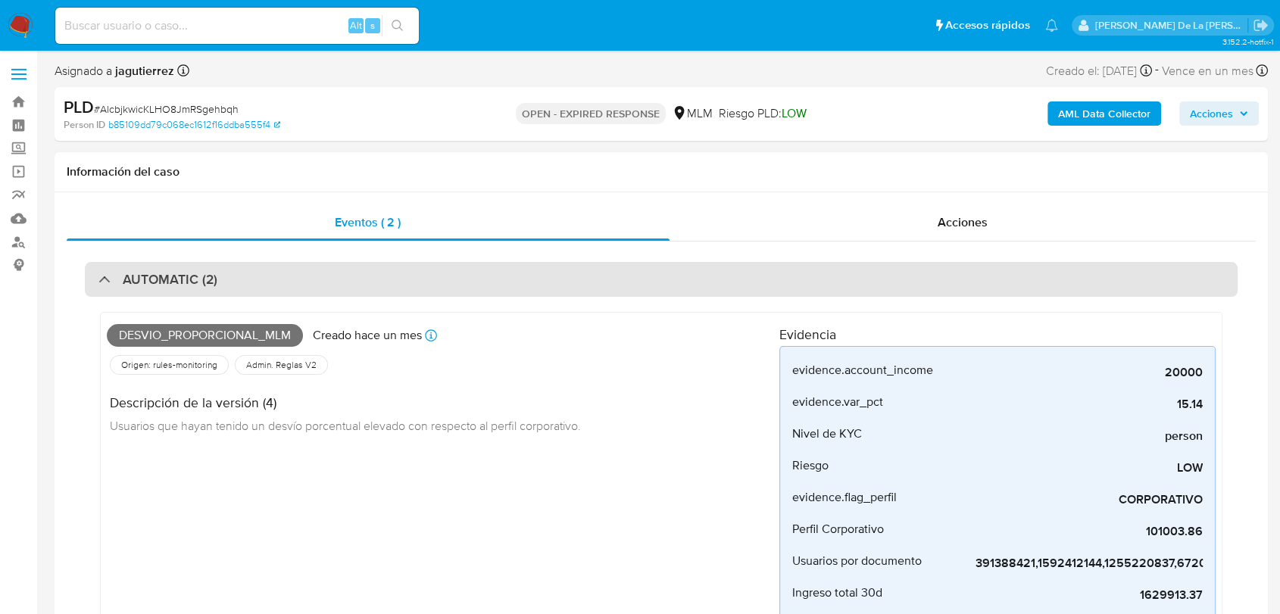
scroll to position [84, 0]
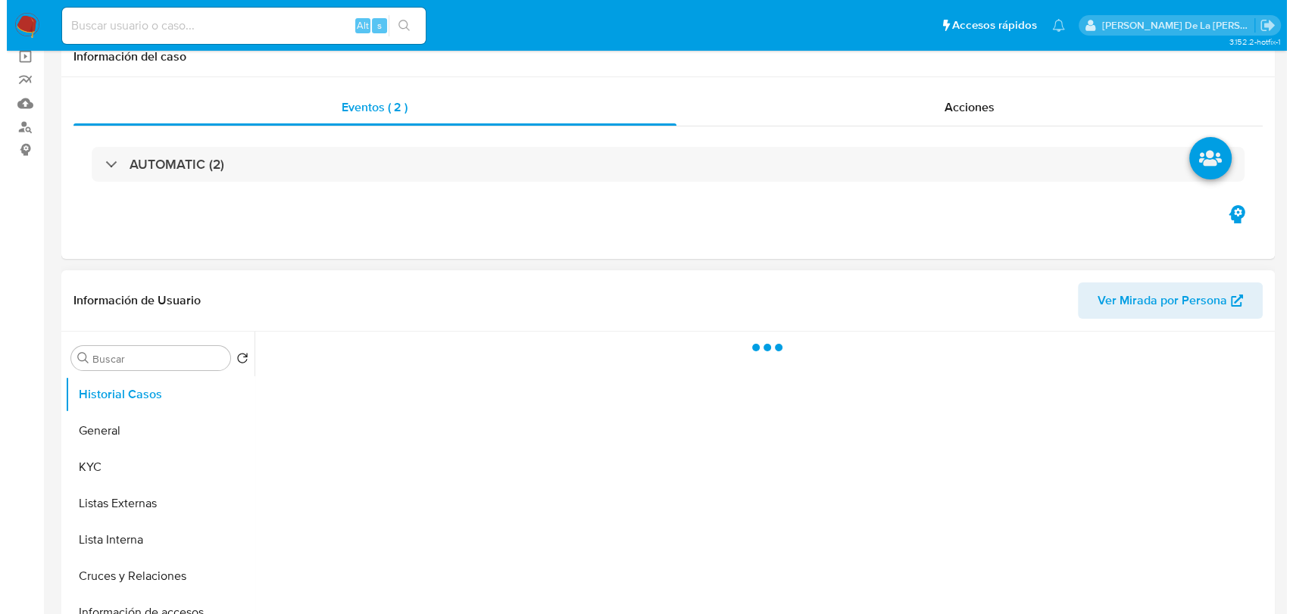
scroll to position [252, 0]
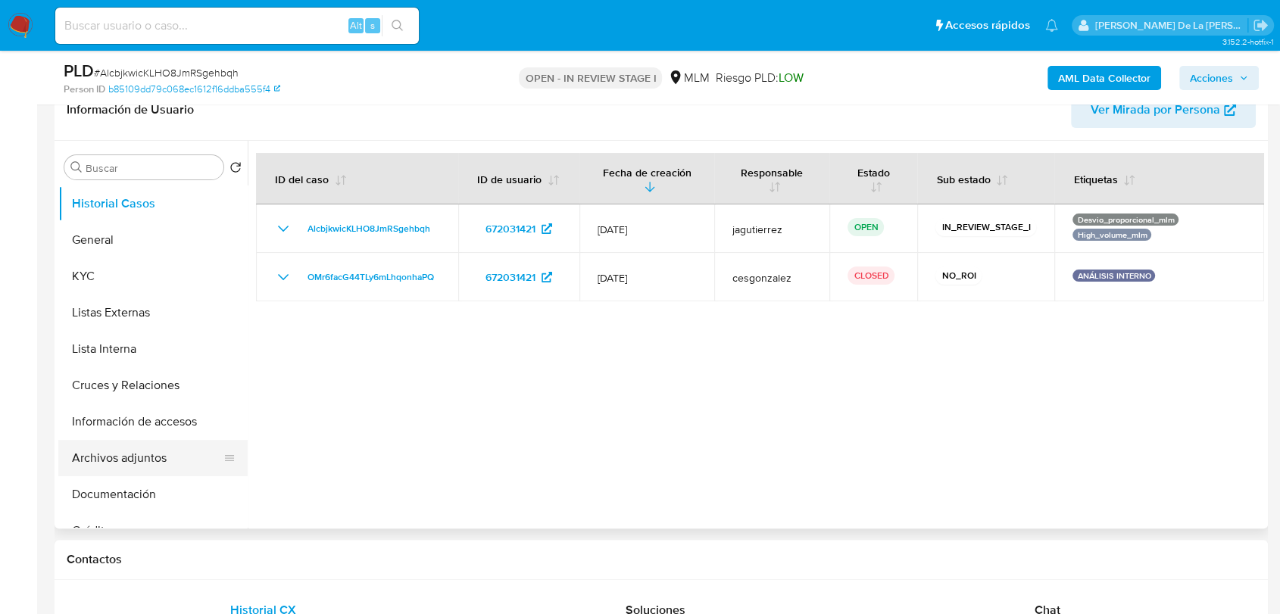
select select "10"
click at [155, 463] on button "Archivos adjuntos" at bounding box center [146, 458] width 177 height 36
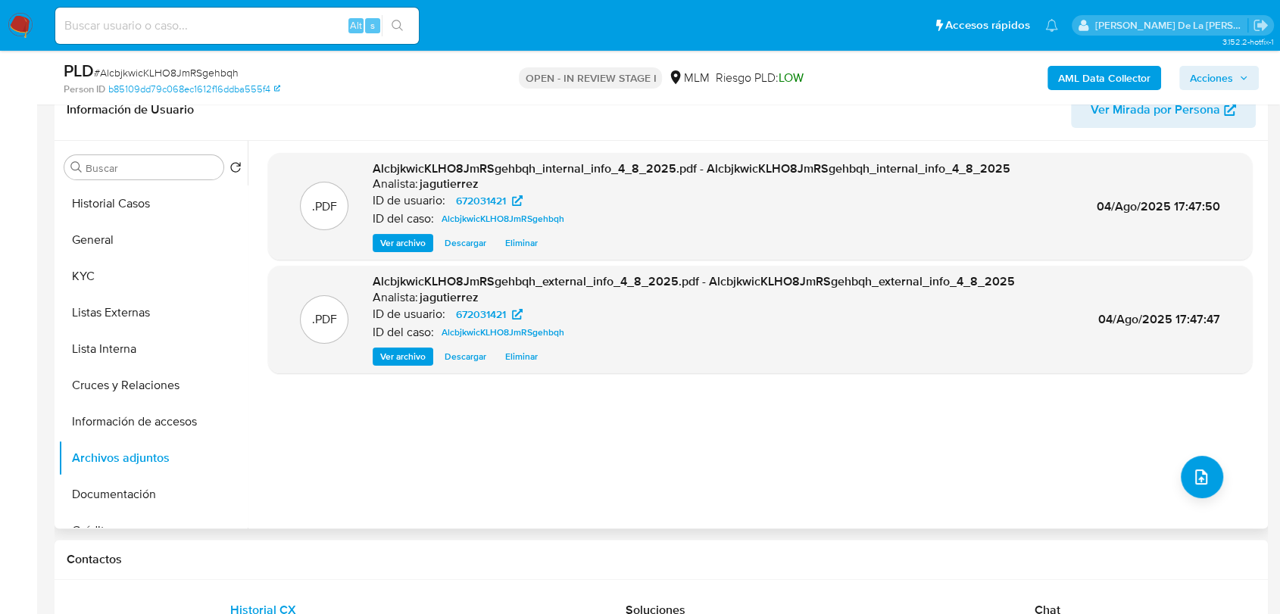
drag, startPoint x: 1214, startPoint y: 445, endPoint x: 1210, endPoint y: 456, distance: 12.0
click at [1214, 448] on div ".PDF AlcbjkwicKLHO8JmRSgehbqh_internal_info_4_8_2025.pdf - AlcbjkwicKLHO8JmRSge…" at bounding box center [760, 334] width 984 height 363
click at [1203, 463] on button "upload-file" at bounding box center [1202, 477] width 42 height 42
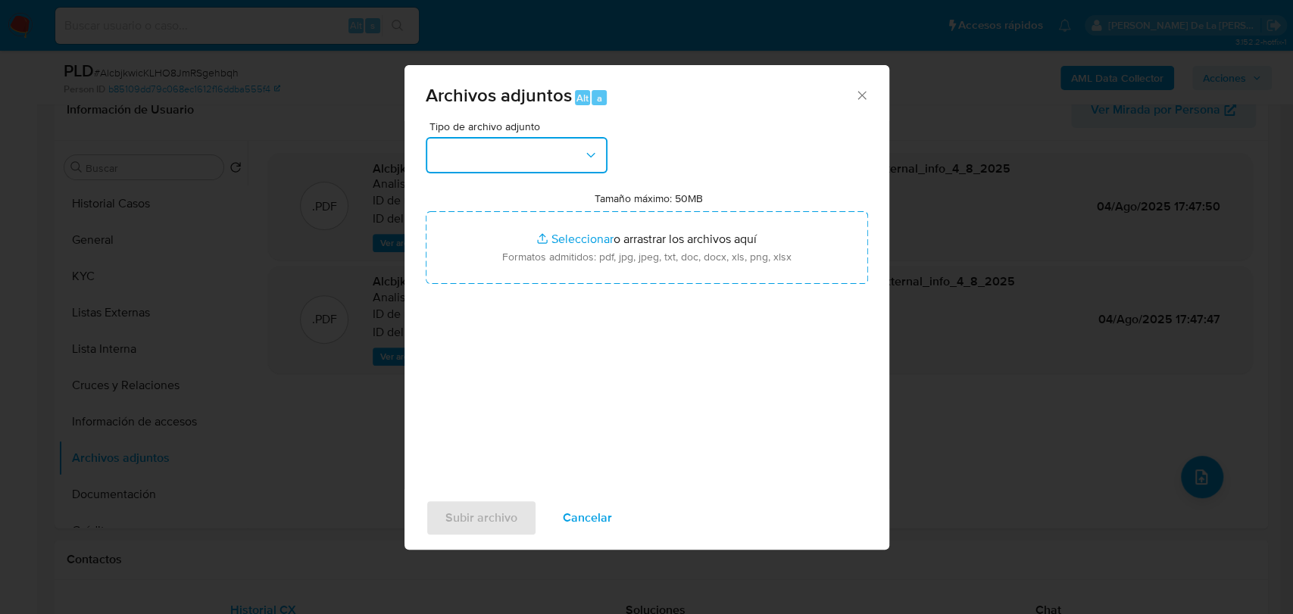
click at [528, 165] on button "button" at bounding box center [517, 155] width 182 height 36
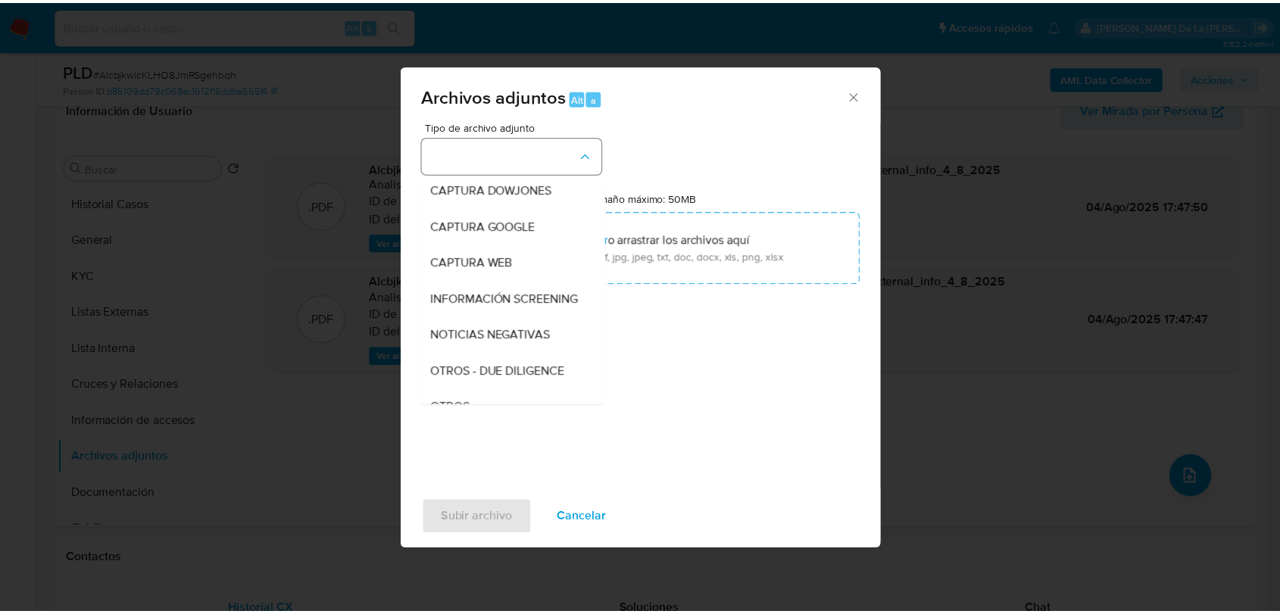
scroll to position [79, 0]
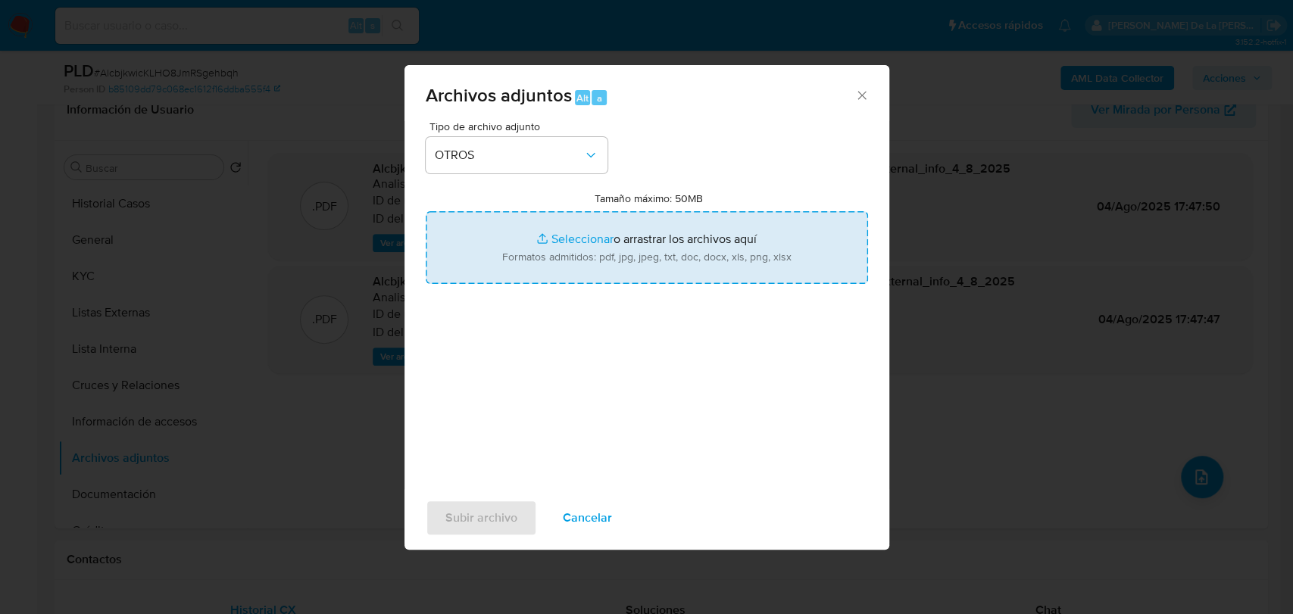
type input "C:\fakepath\672031421_SERGIO JONATHAN DURAN ACOSTA_JUL2025.pdf"
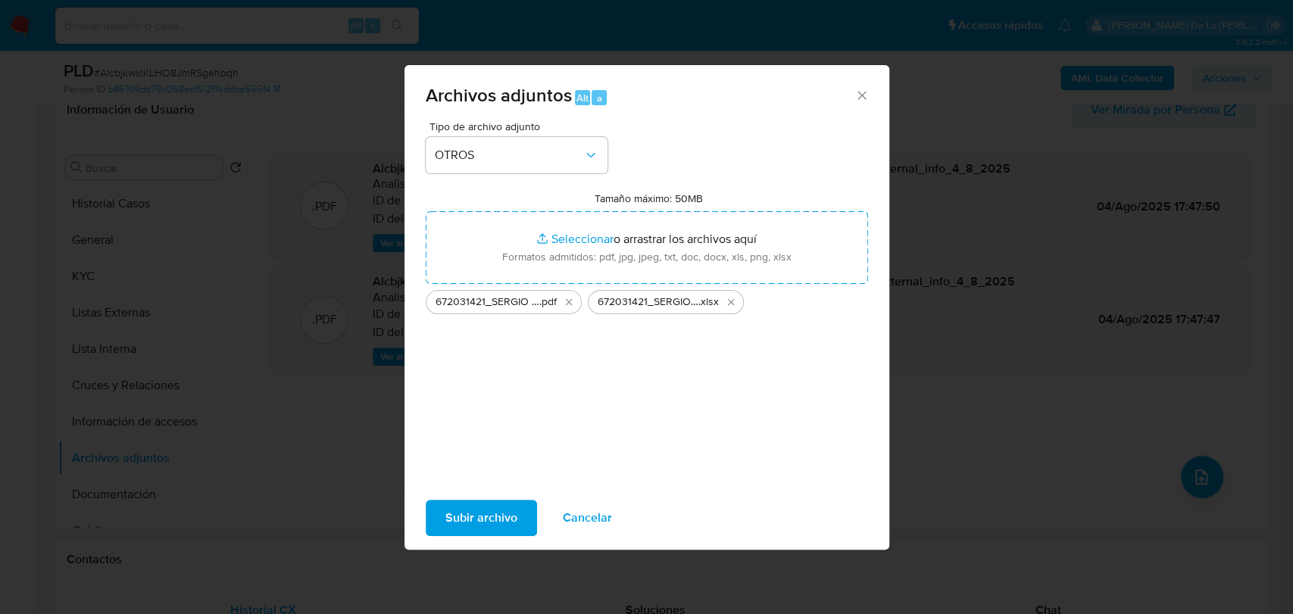
click at [454, 519] on span "Subir archivo" at bounding box center [481, 517] width 72 height 33
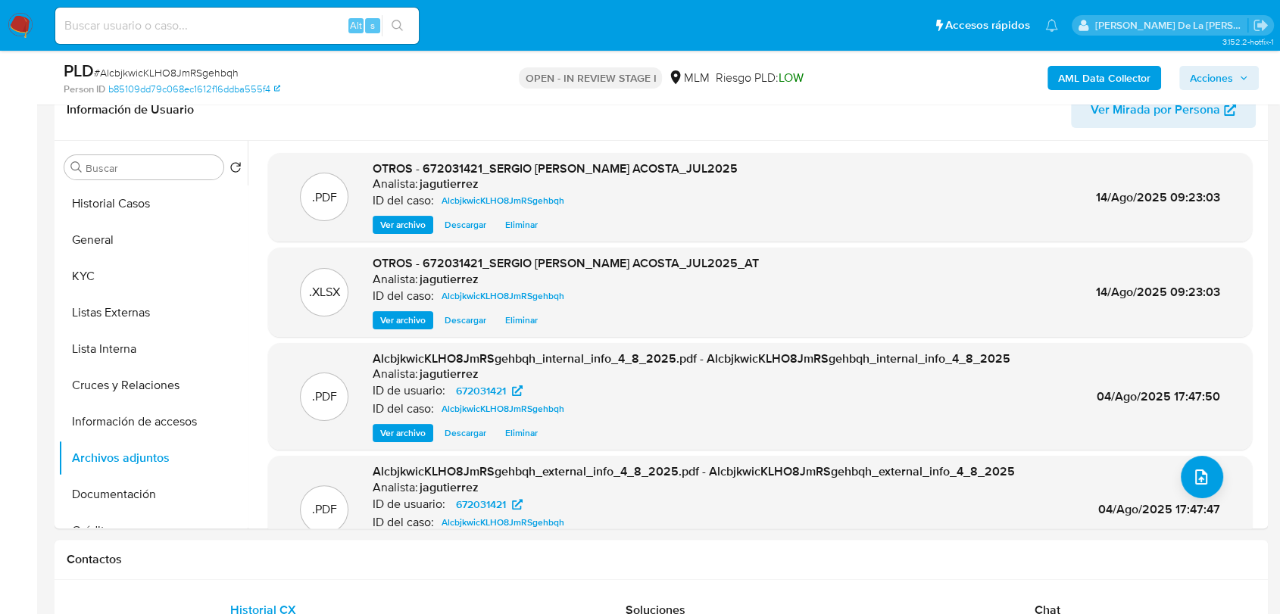
click at [1240, 84] on span "Acciones" at bounding box center [1219, 77] width 58 height 21
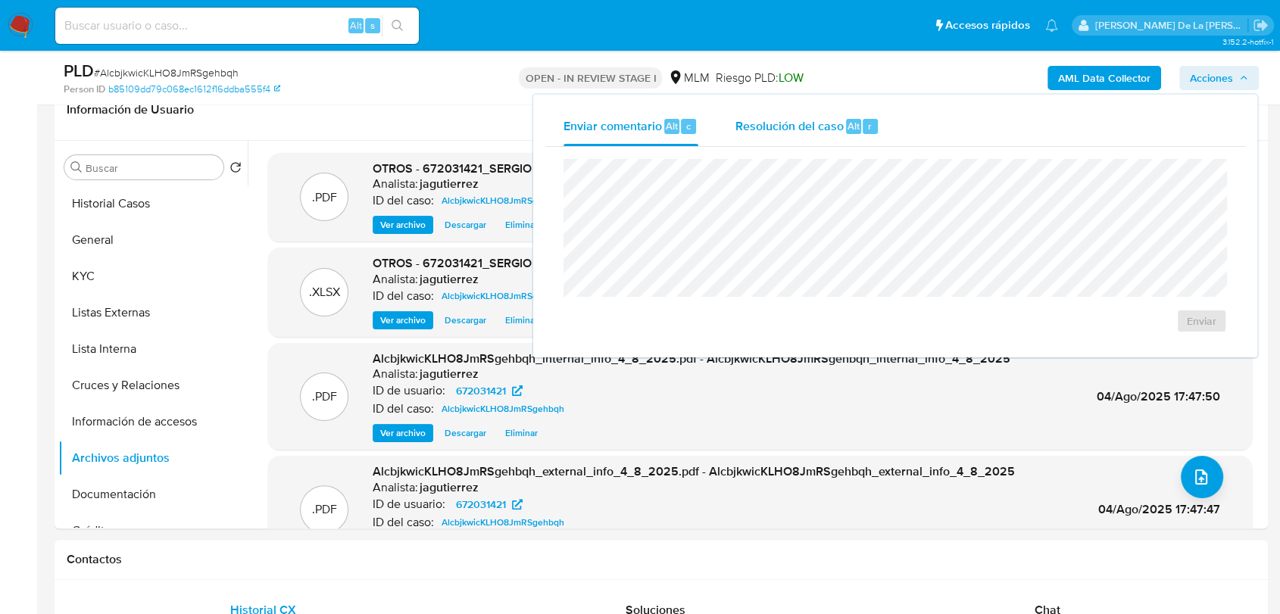
click at [806, 132] on span "Resolución del caso" at bounding box center [789, 125] width 108 height 17
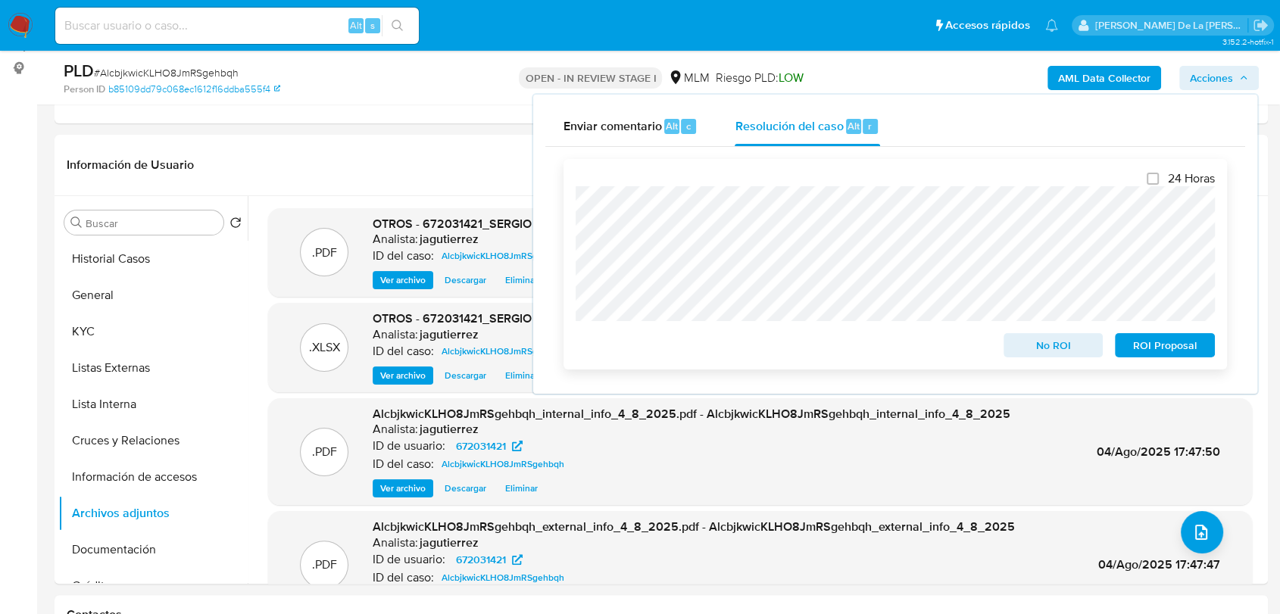
scroll to position [168, 0]
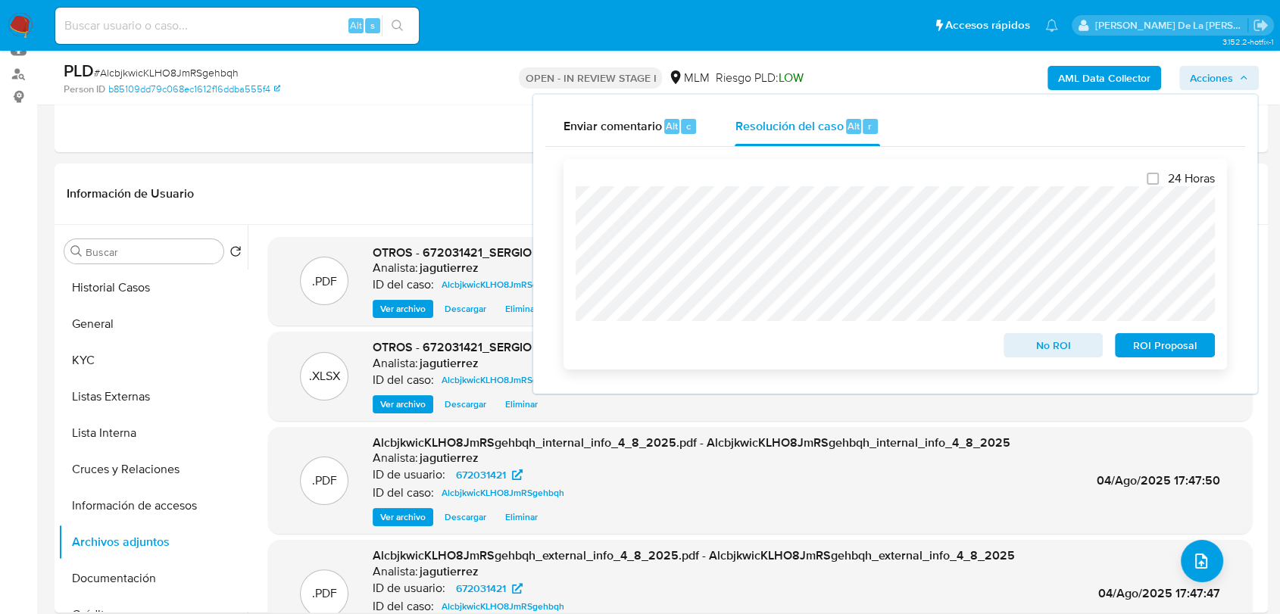
click at [1154, 347] on span "ROI Proposal" at bounding box center [1164, 345] width 79 height 21
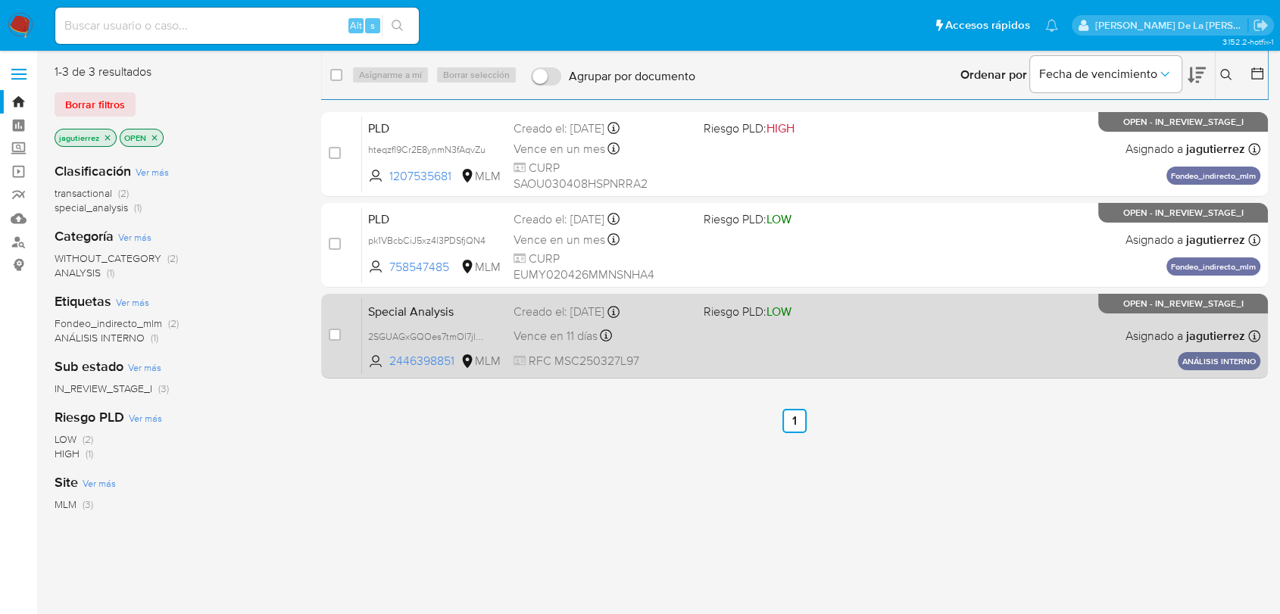
click at [971, 328] on div "Special Analysis 2SGUAGxGQOes7tmOl7jlO6Gk 2446398851 MLM Riesgo PLD: LOW Creado…" at bounding box center [811, 336] width 898 height 76
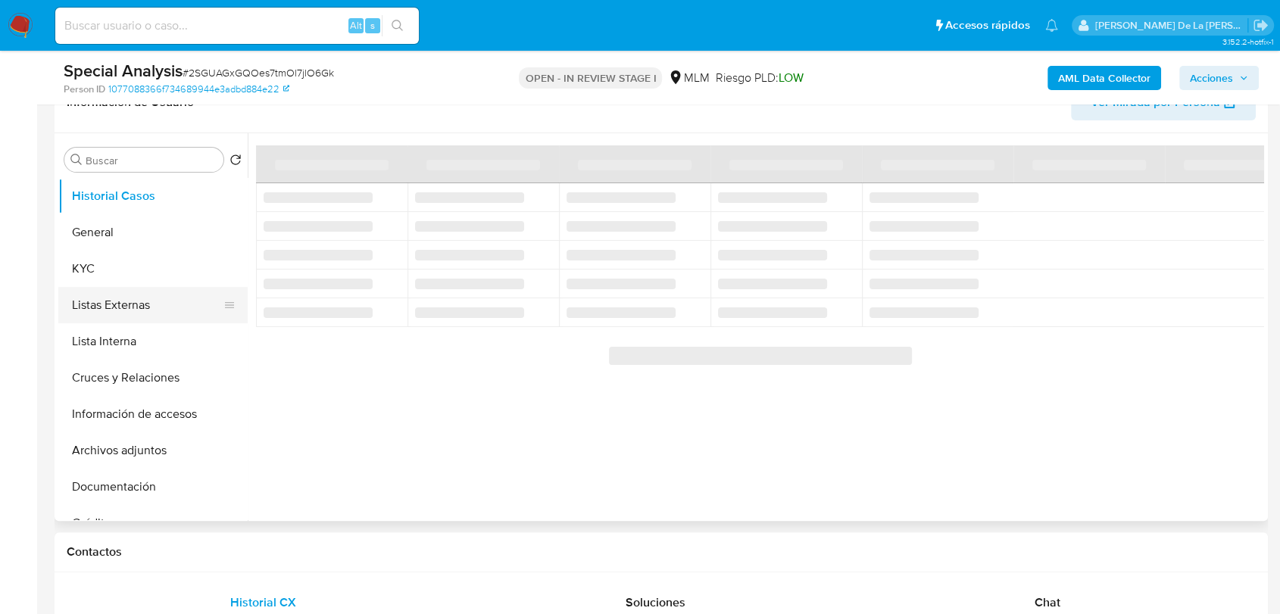
scroll to position [168, 0]
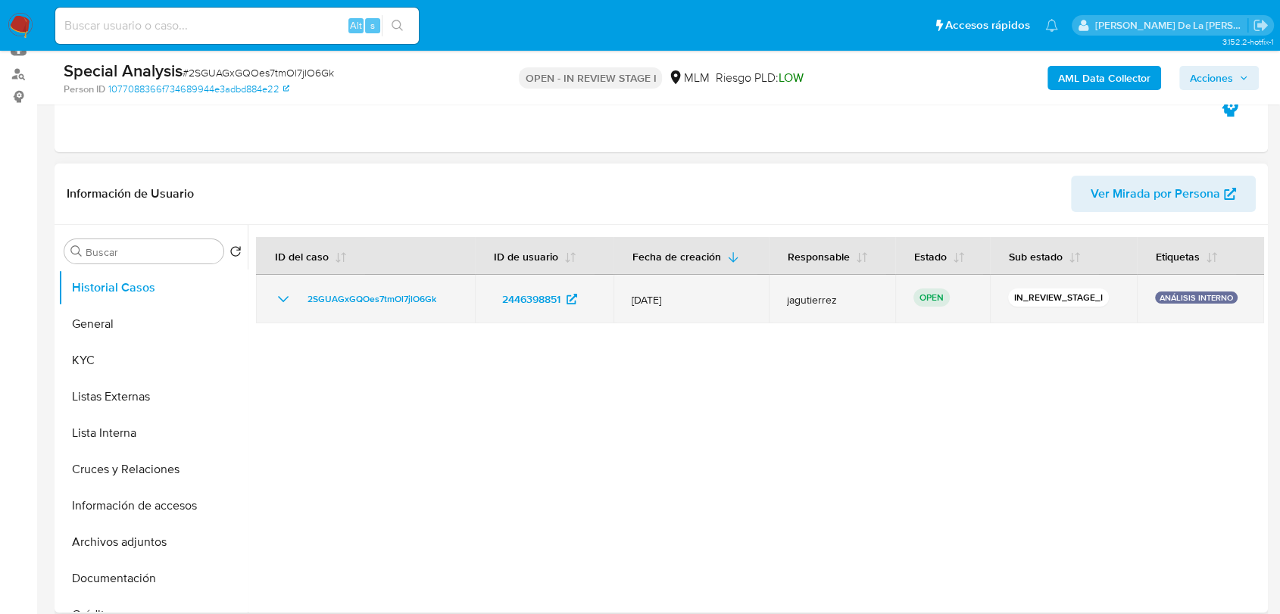
select select "10"
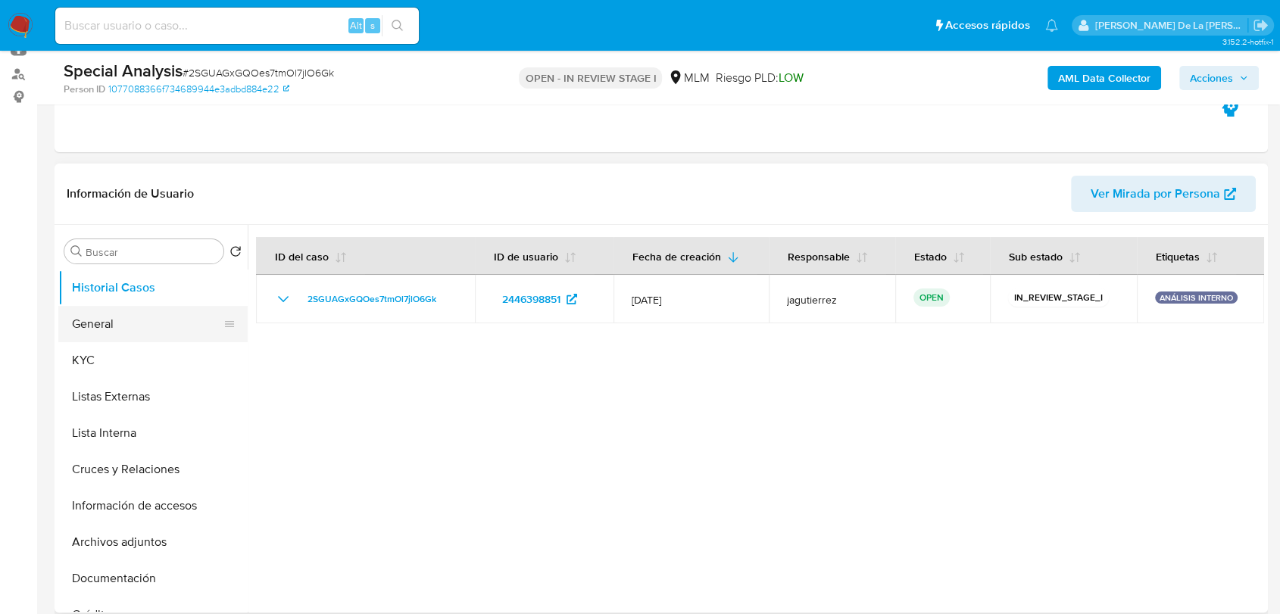
click at [141, 323] on button "General" at bounding box center [146, 324] width 177 height 36
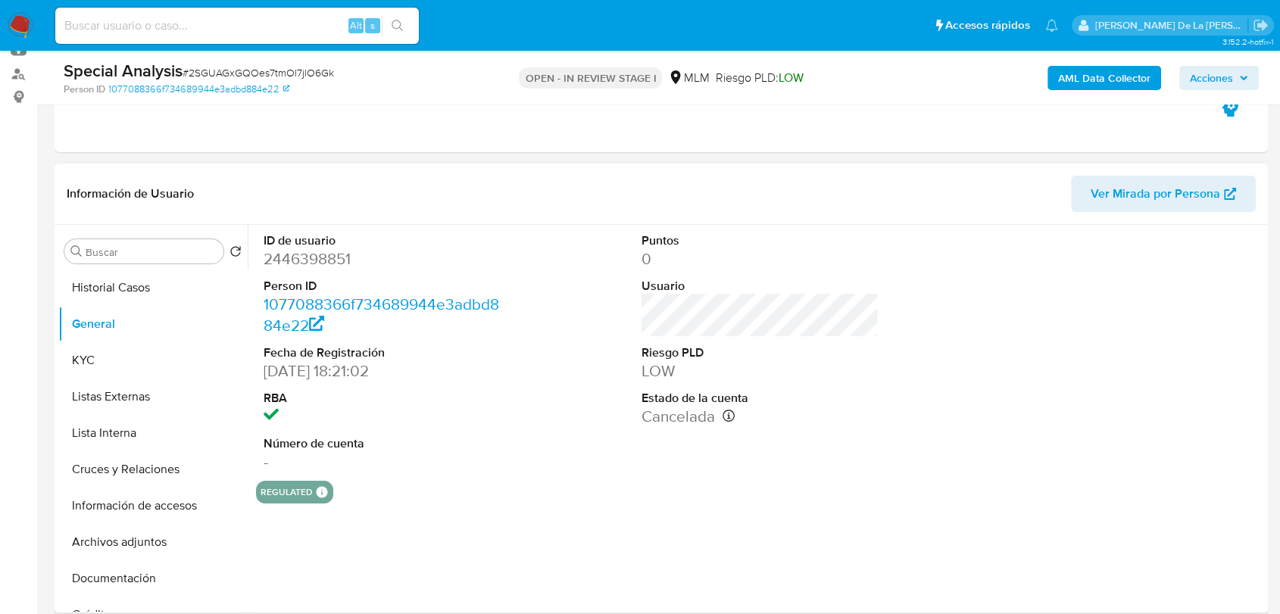
click at [323, 268] on dd "2446398851" at bounding box center [382, 258] width 237 height 21
copy dd "2446398851"
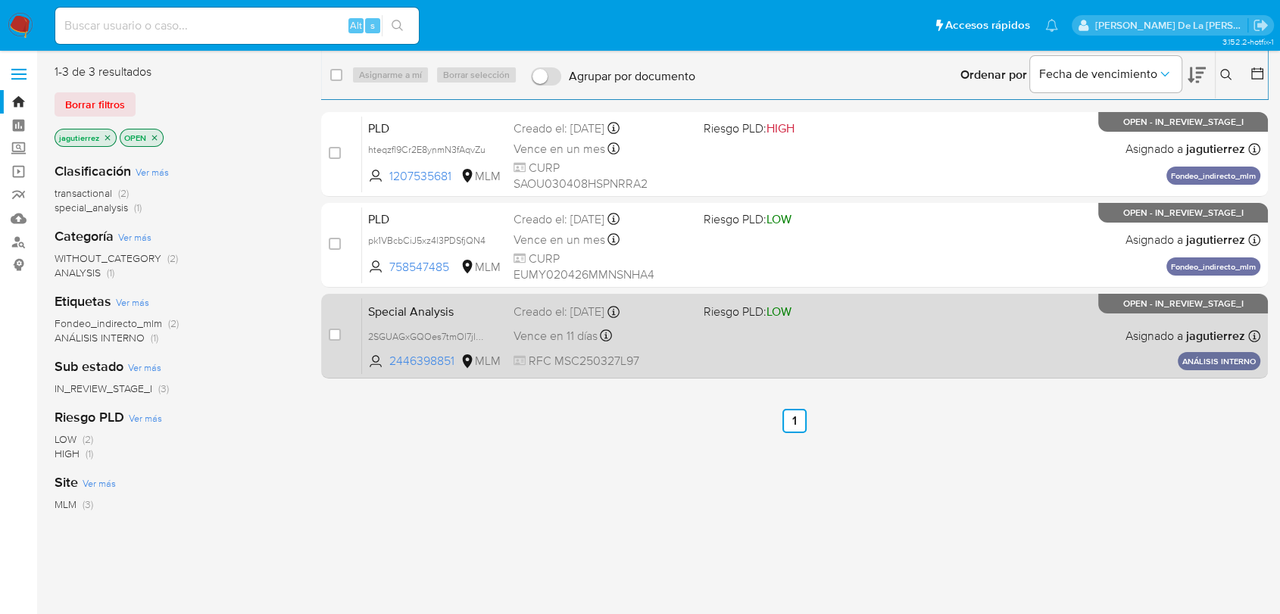
click at [854, 335] on div "Special Analysis 2SGUAGxGQOes7tmOl7jlO6Gk 2446398851 MLM Riesgo PLD: LOW Creado…" at bounding box center [811, 336] width 898 height 76
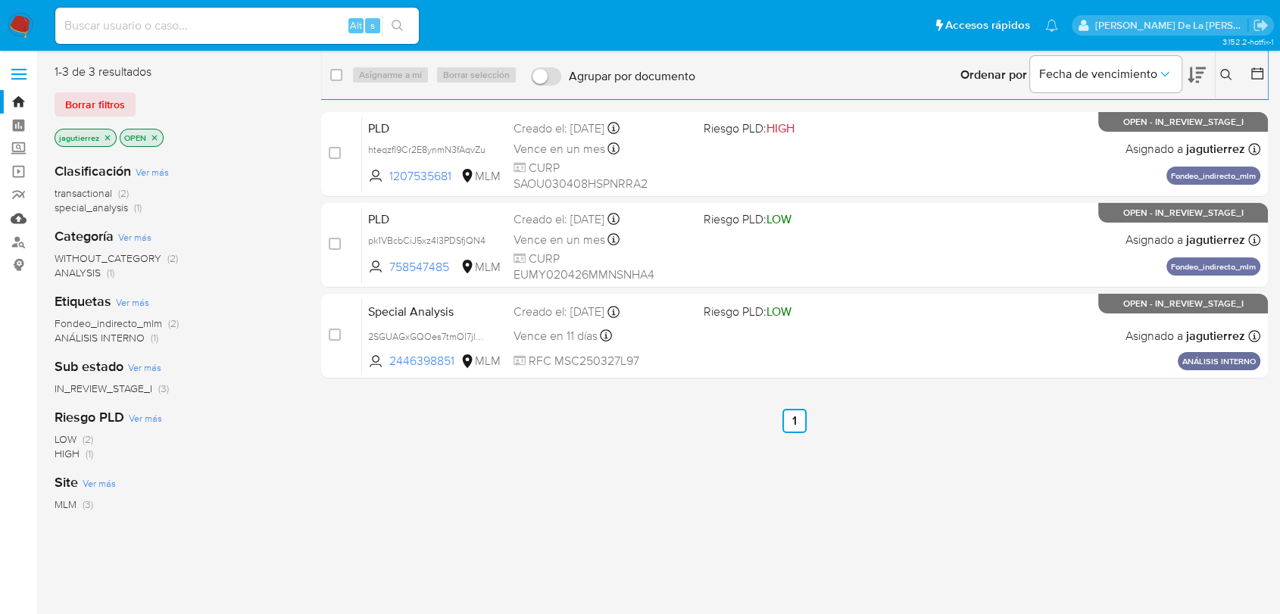
click at [13, 214] on link "Mulan" at bounding box center [90, 218] width 180 height 23
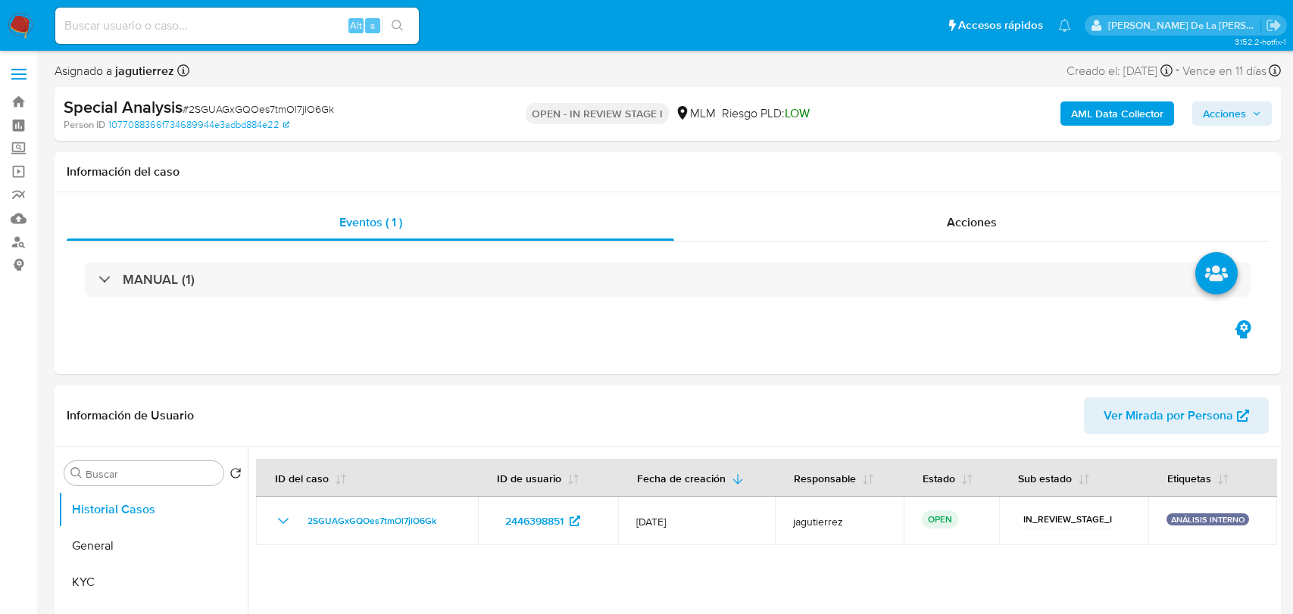
select select "10"
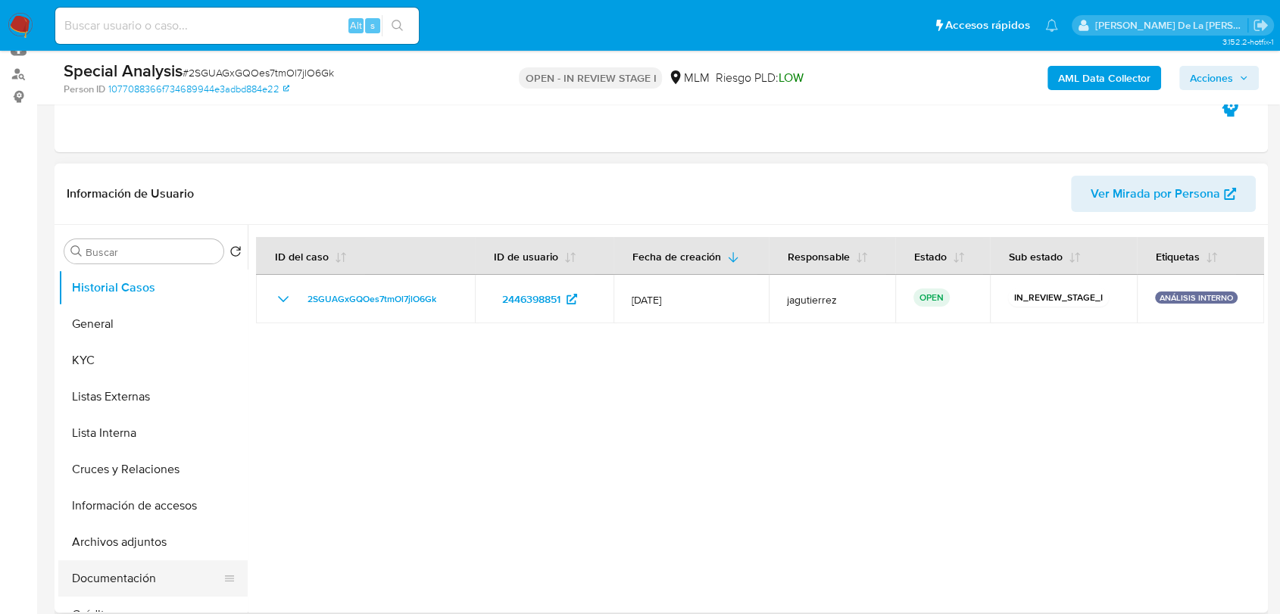
scroll to position [84, 0]
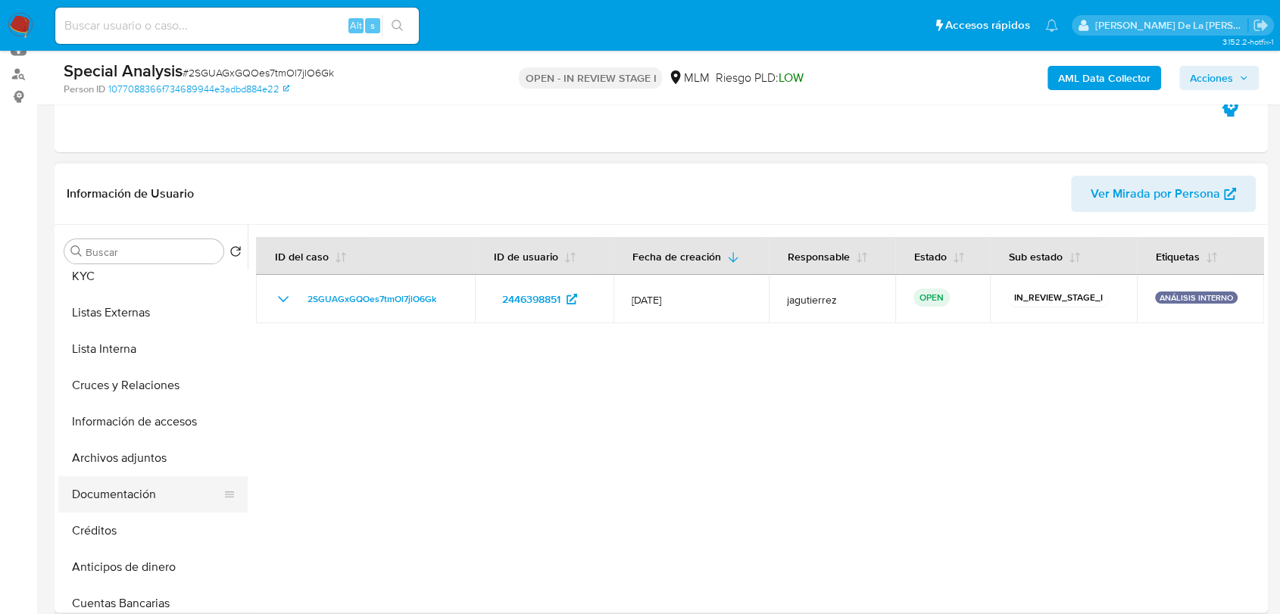
click at [160, 498] on button "Documentación" at bounding box center [146, 494] width 177 height 36
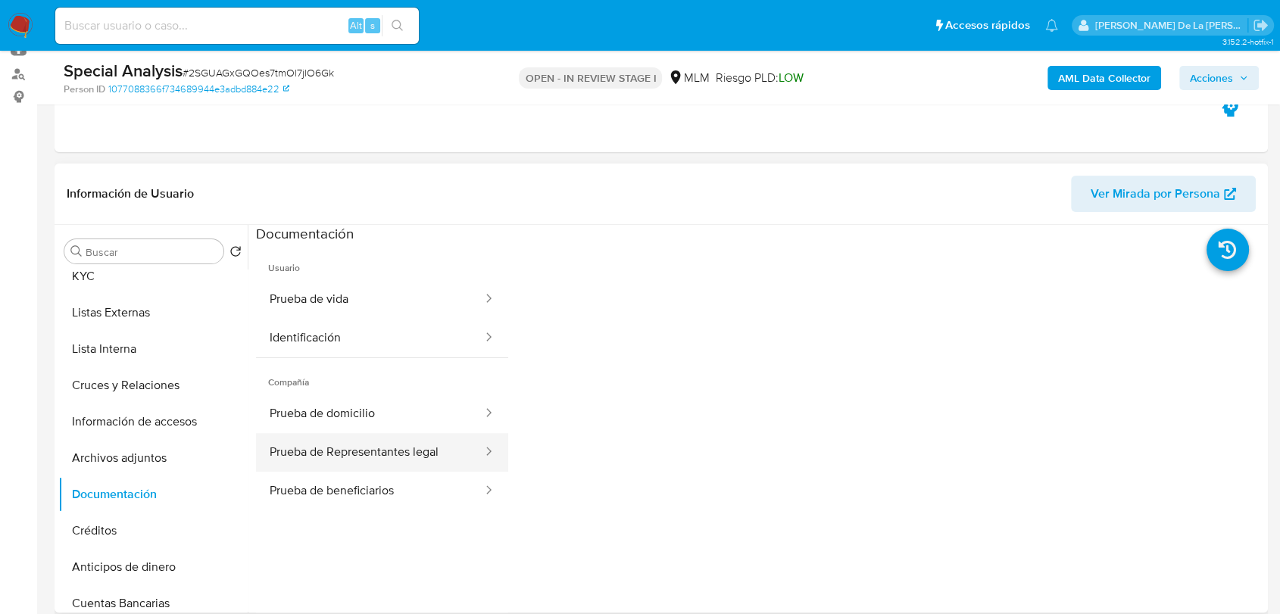
click at [399, 456] on button "Prueba de Representantes legal" at bounding box center [370, 452] width 228 height 39
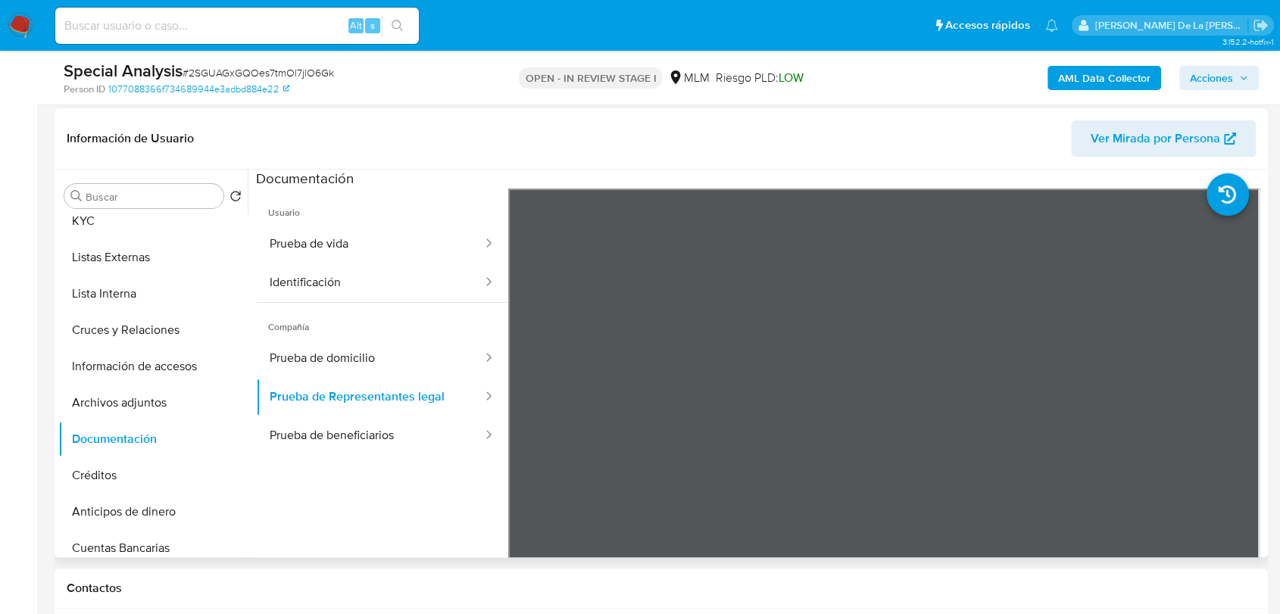
scroll to position [252, 0]
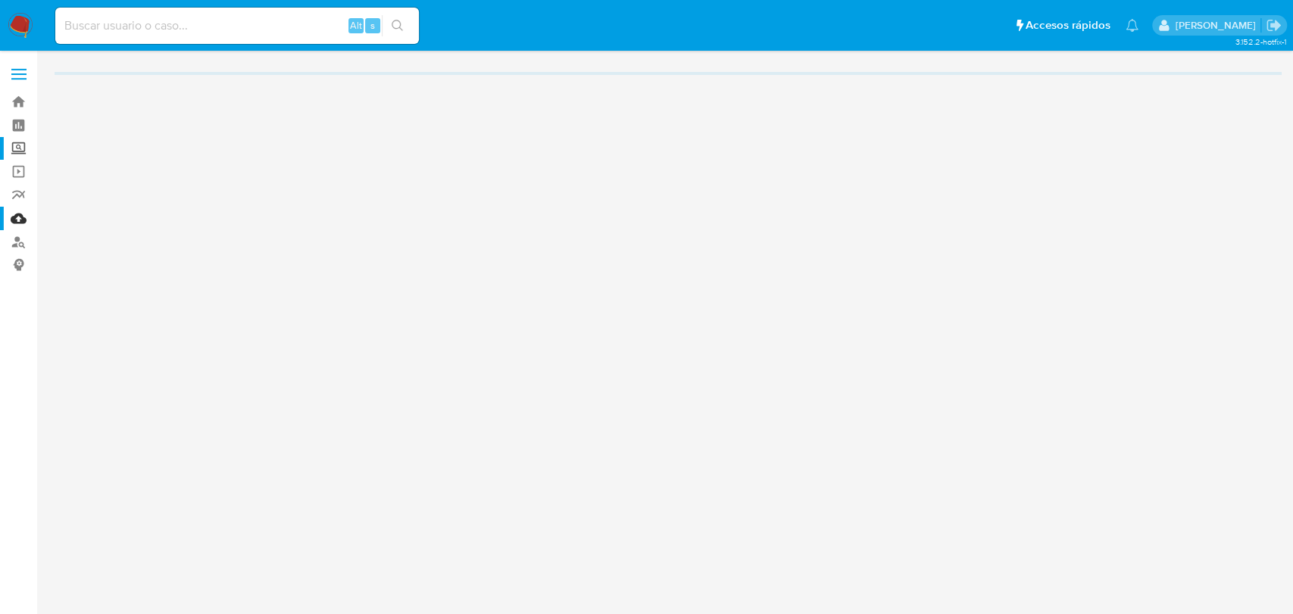
click at [12, 145] on label "Screening" at bounding box center [90, 148] width 180 height 23
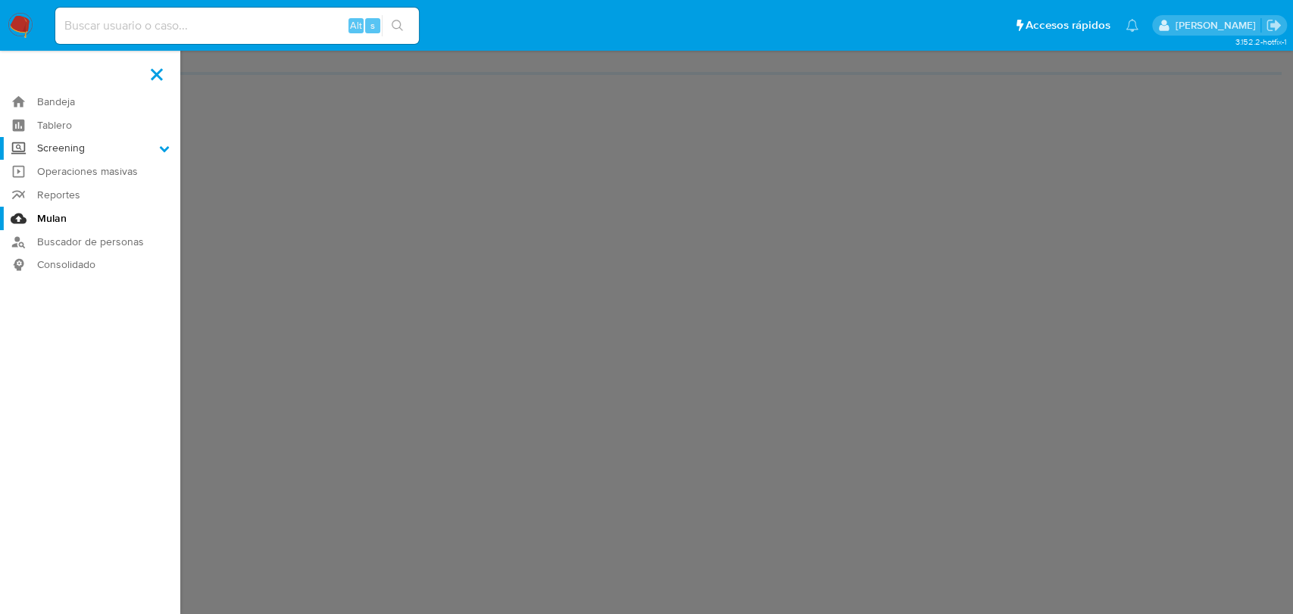
click at [0, 0] on input "Screening" at bounding box center [0, 0] width 0 height 0
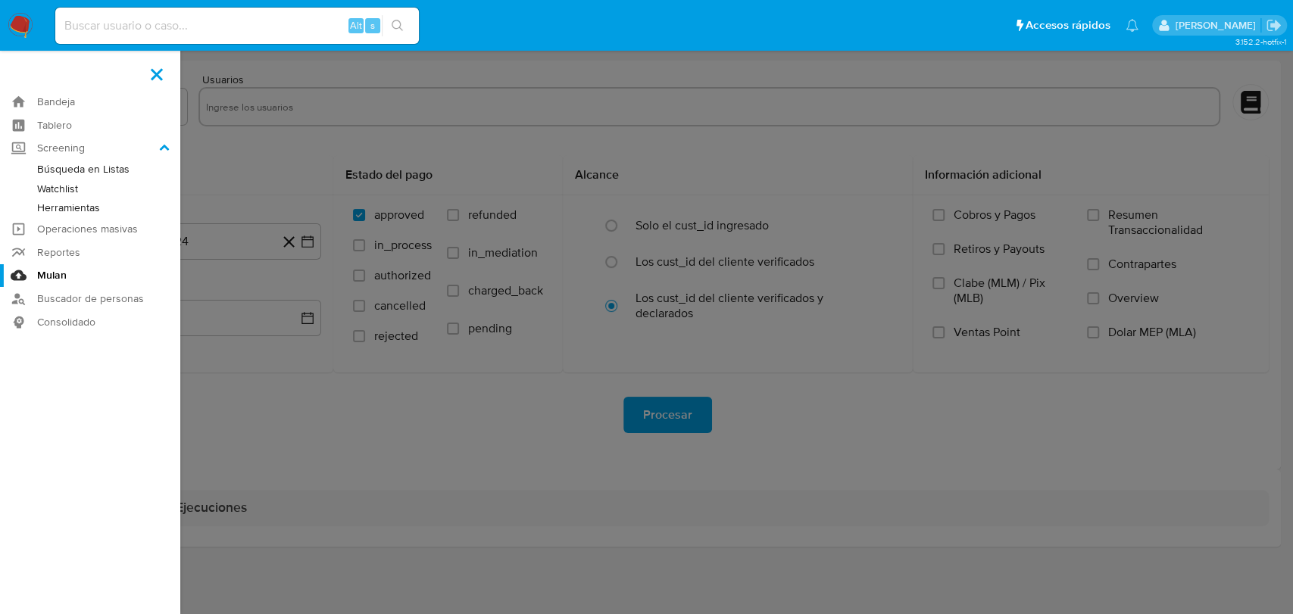
click at [79, 203] on link "Herramientas" at bounding box center [90, 207] width 180 height 19
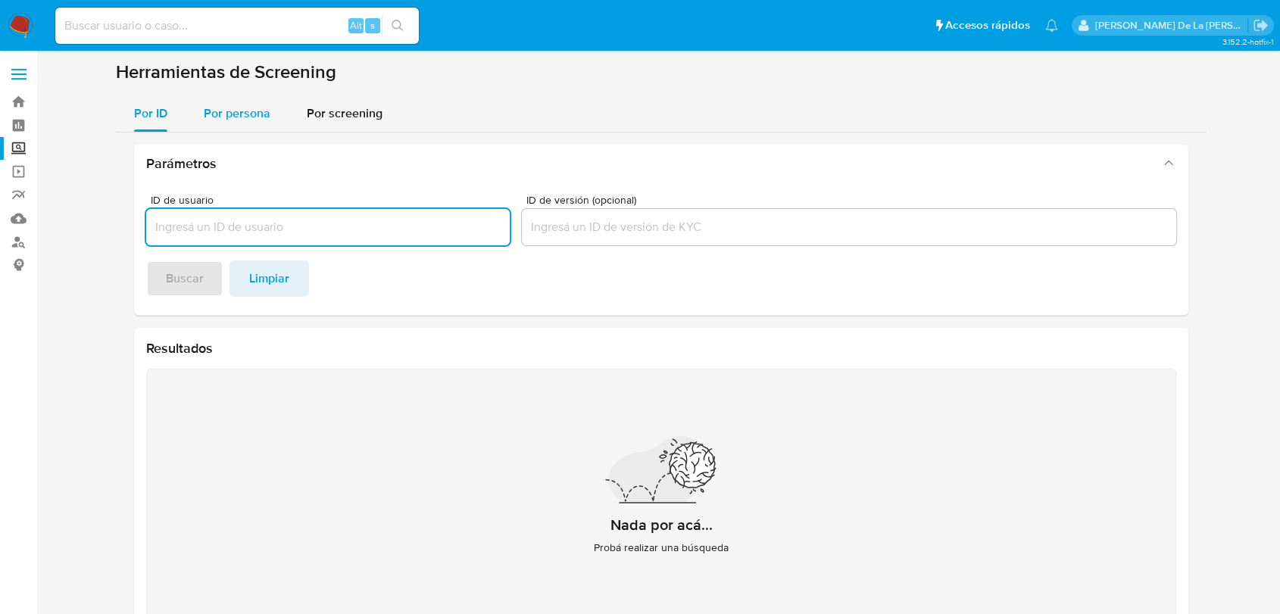
click at [224, 104] on div "Por persona" at bounding box center [237, 113] width 67 height 36
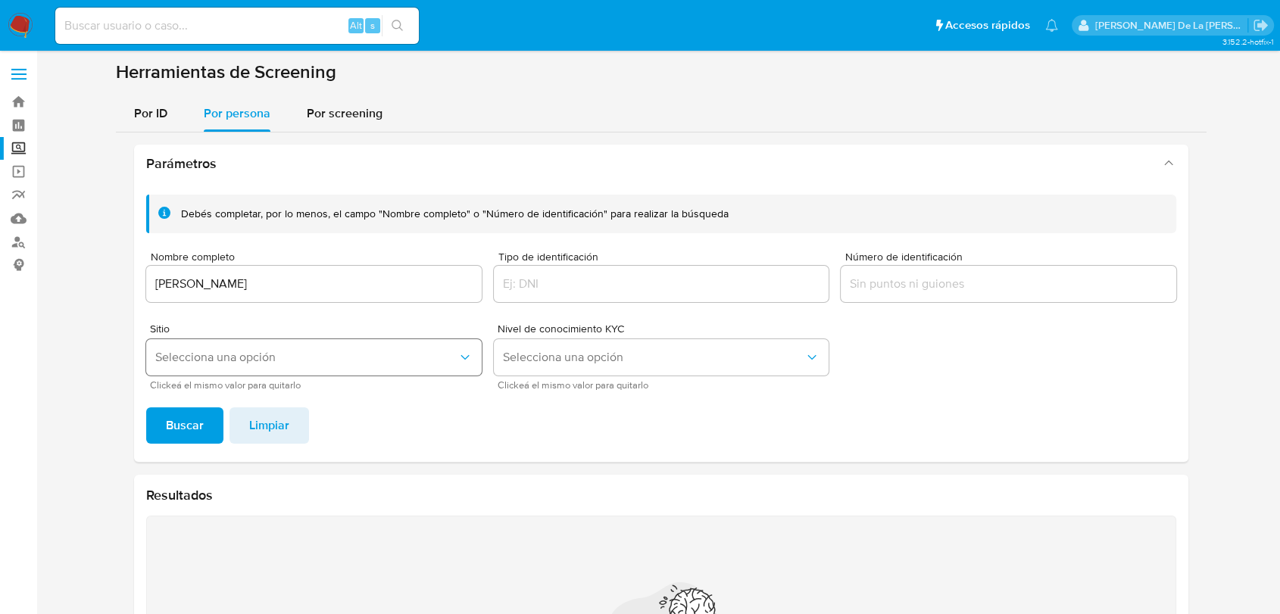
click at [254, 351] on span "Selecciona una opción" at bounding box center [306, 357] width 302 height 15
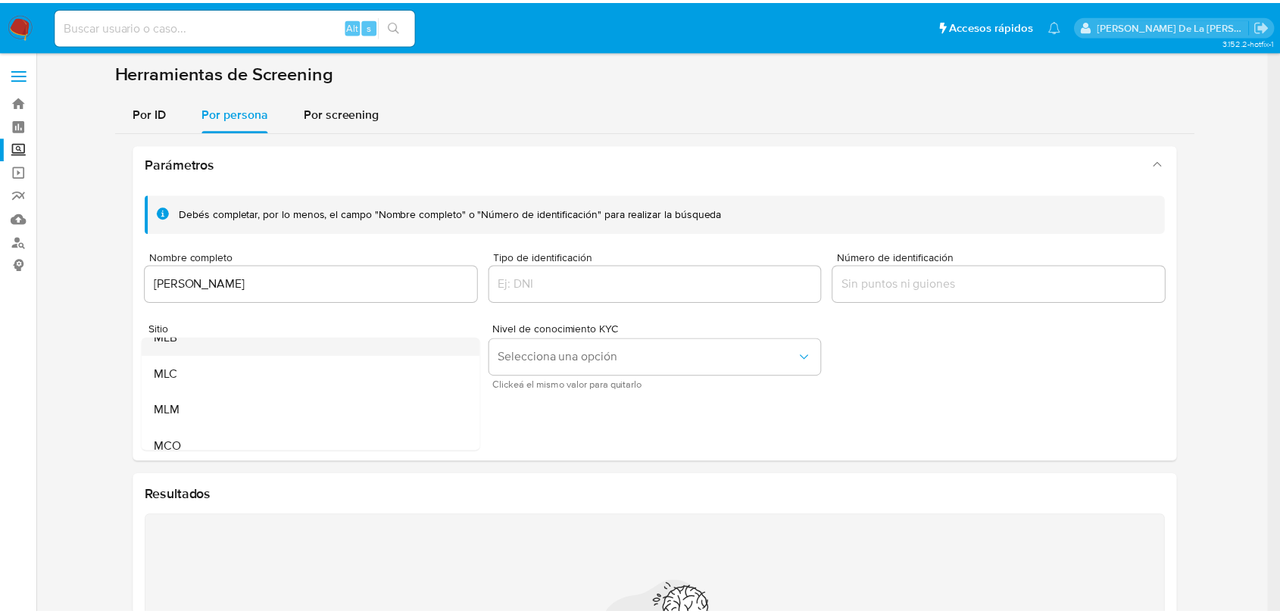
scroll to position [84, 0]
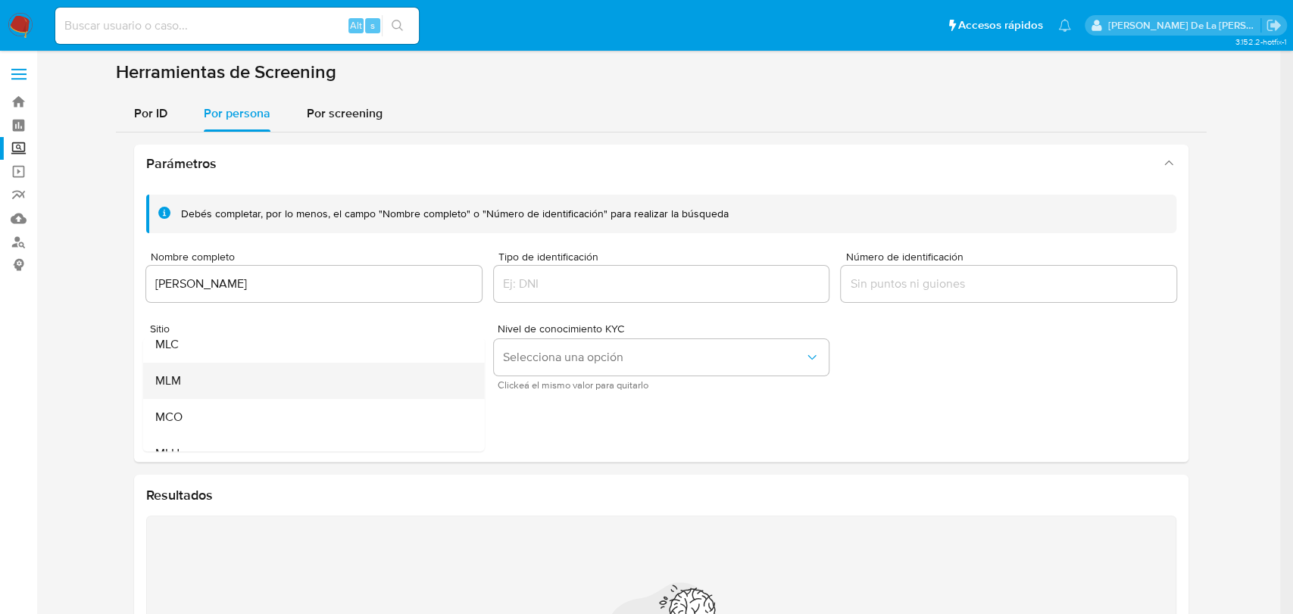
click at [236, 378] on div "MLM" at bounding box center [309, 381] width 308 height 36
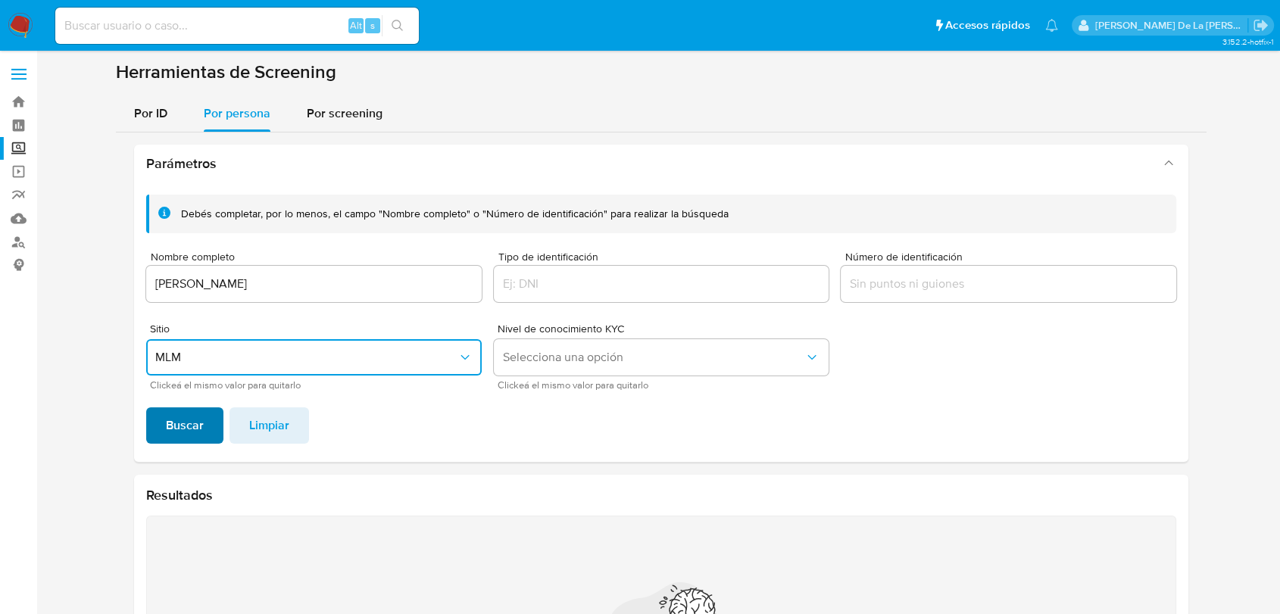
click at [201, 420] on span "Buscar" at bounding box center [185, 425] width 38 height 33
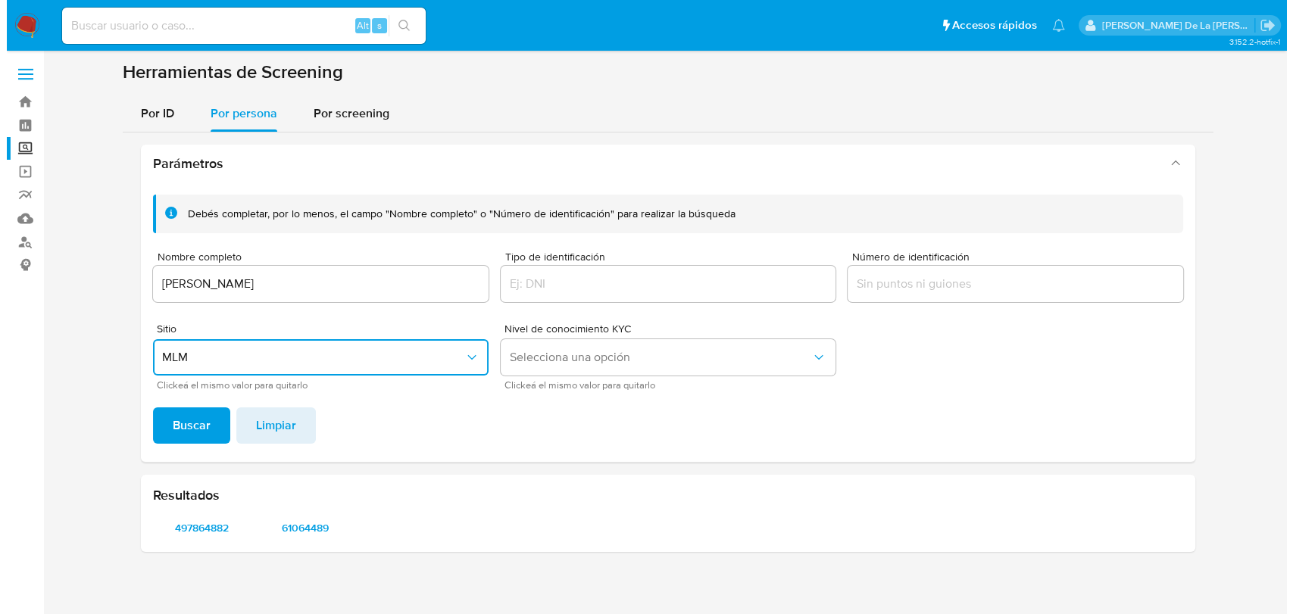
scroll to position [0, 0]
click at [194, 533] on span "497864882" at bounding box center [202, 527] width 76 height 21
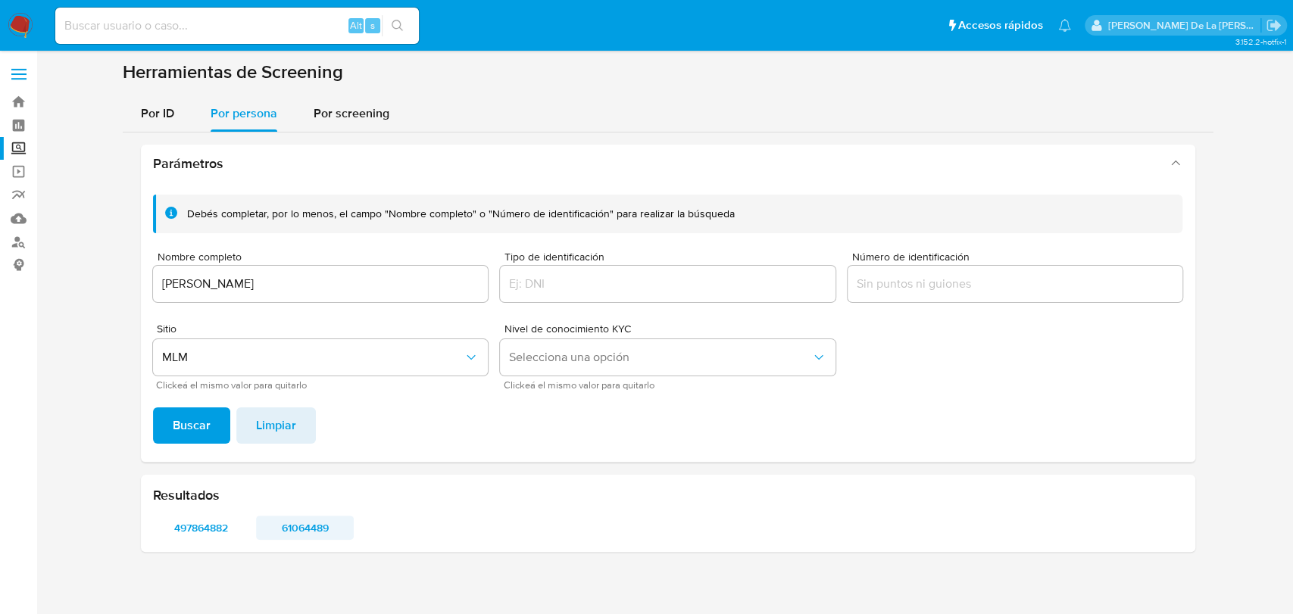
click at [285, 523] on span "61064489" at bounding box center [305, 527] width 76 height 21
click at [261, 282] on input "VIVIANO JAVIER BRAVO MEDRANO" at bounding box center [320, 284] width 335 height 20
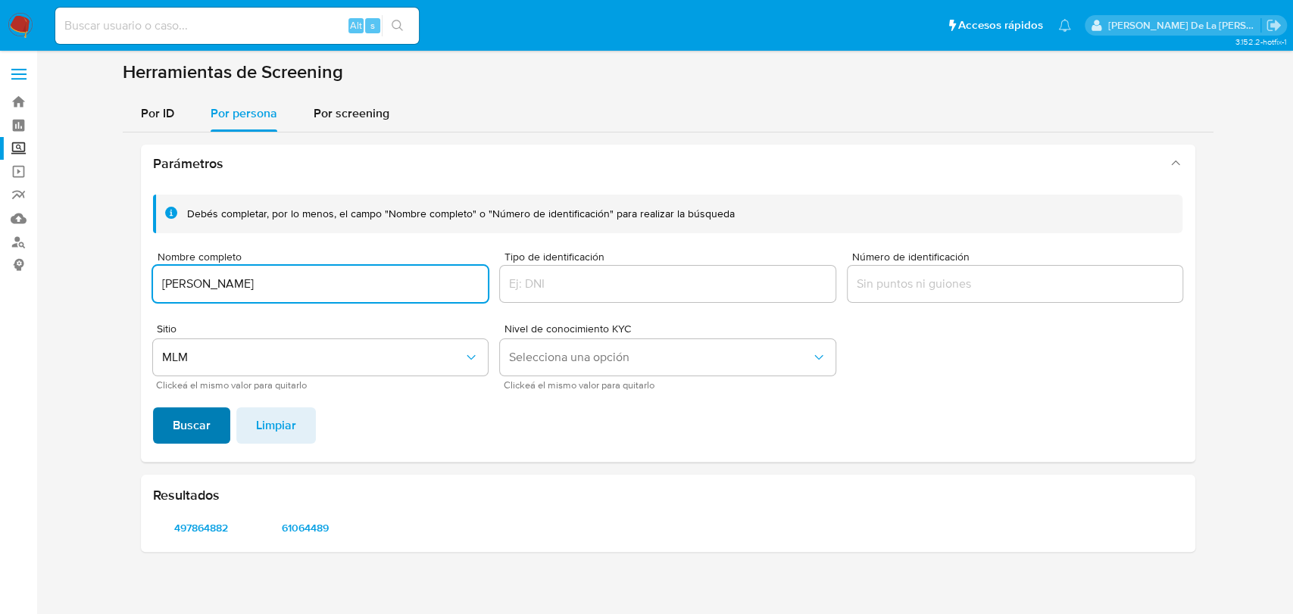
type input "JACOBO TORRES BRAVO"
click at [157, 410] on button "Buscar" at bounding box center [191, 425] width 77 height 36
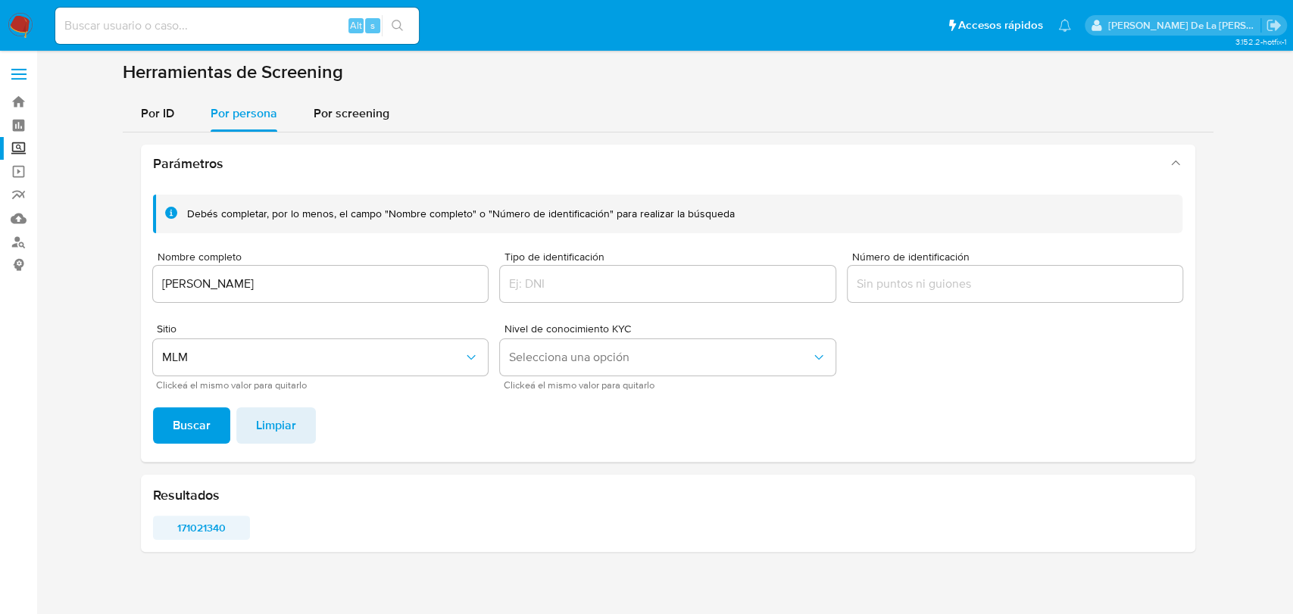
click at [202, 528] on span "171021340" at bounding box center [202, 527] width 76 height 21
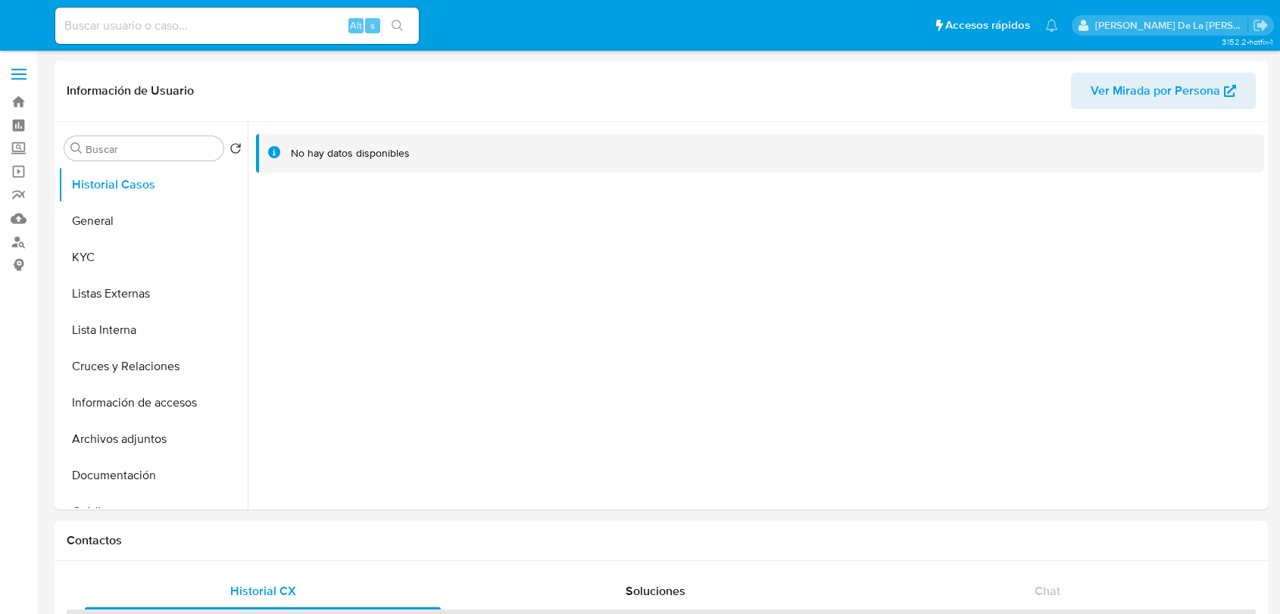
select select "10"
click at [105, 237] on button "General" at bounding box center [146, 221] width 177 height 36
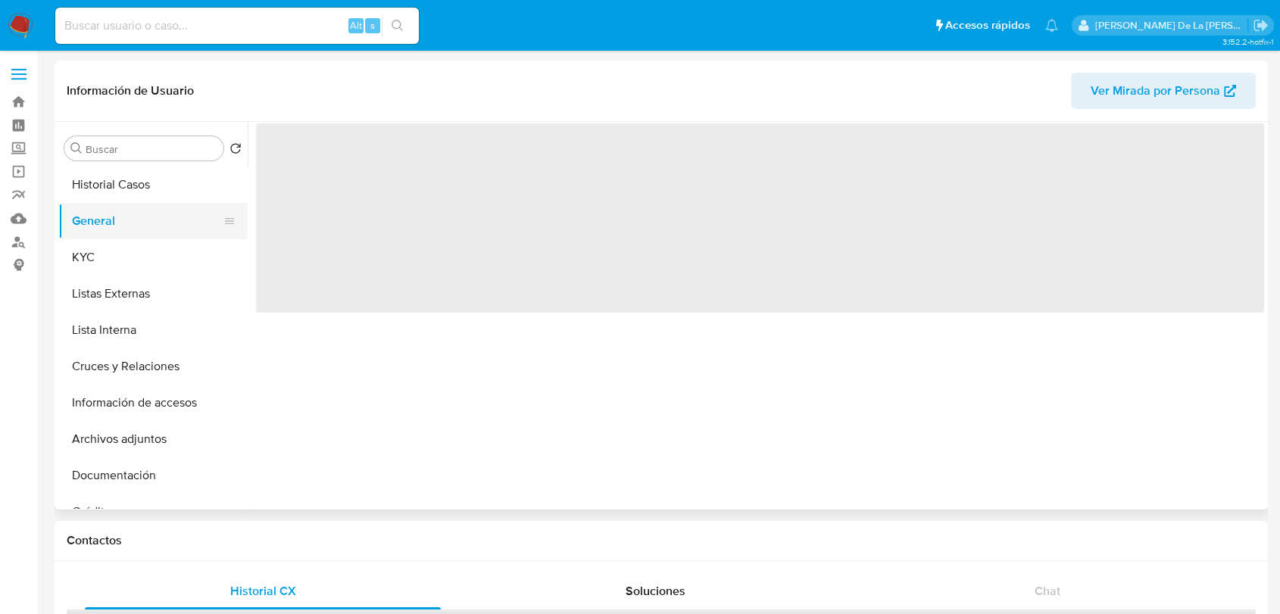
click at [138, 235] on button "General" at bounding box center [146, 221] width 177 height 36
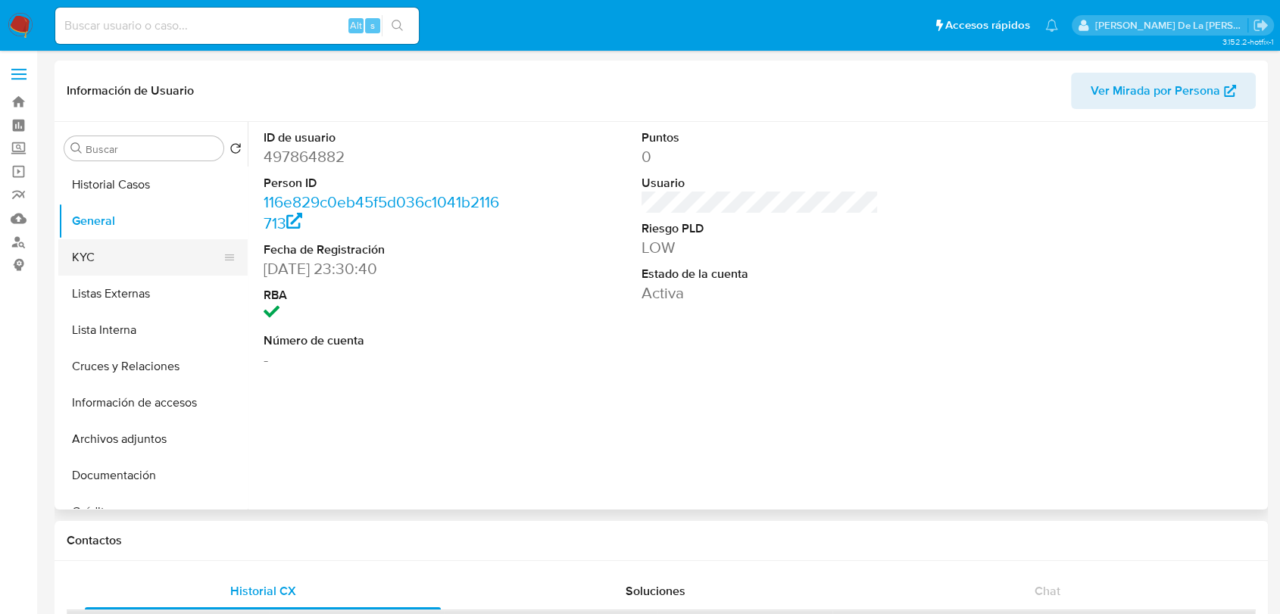
click at [133, 248] on button "KYC" at bounding box center [146, 257] width 177 height 36
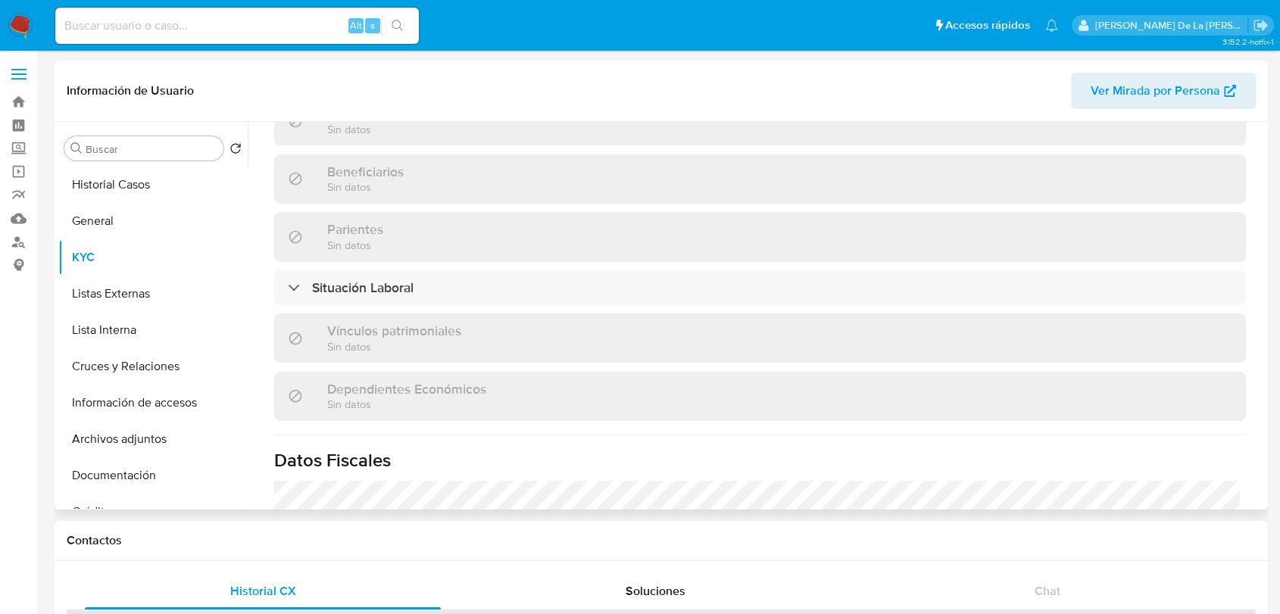
scroll to position [925, 0]
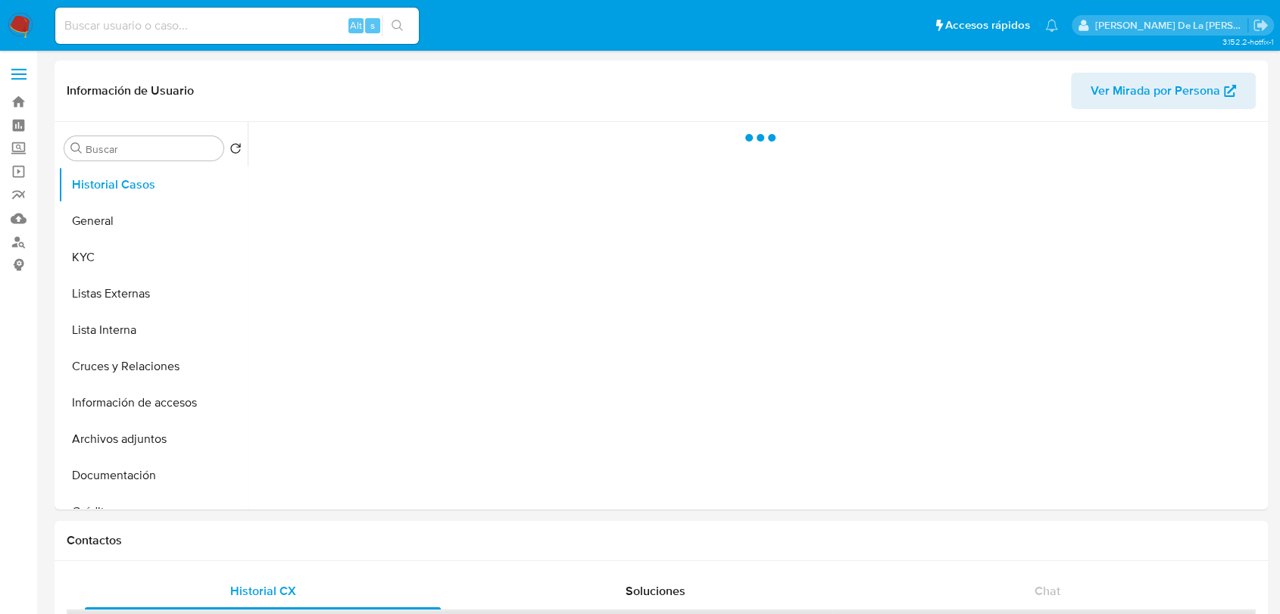
select select "10"
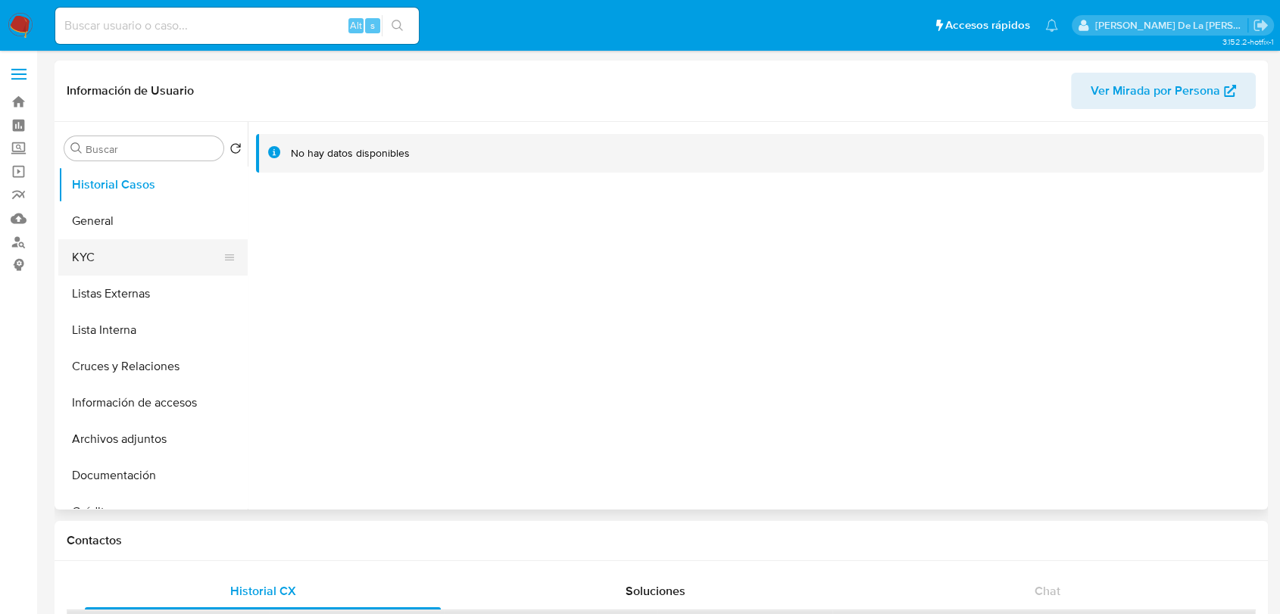
click at [136, 268] on button "KYC" at bounding box center [146, 257] width 177 height 36
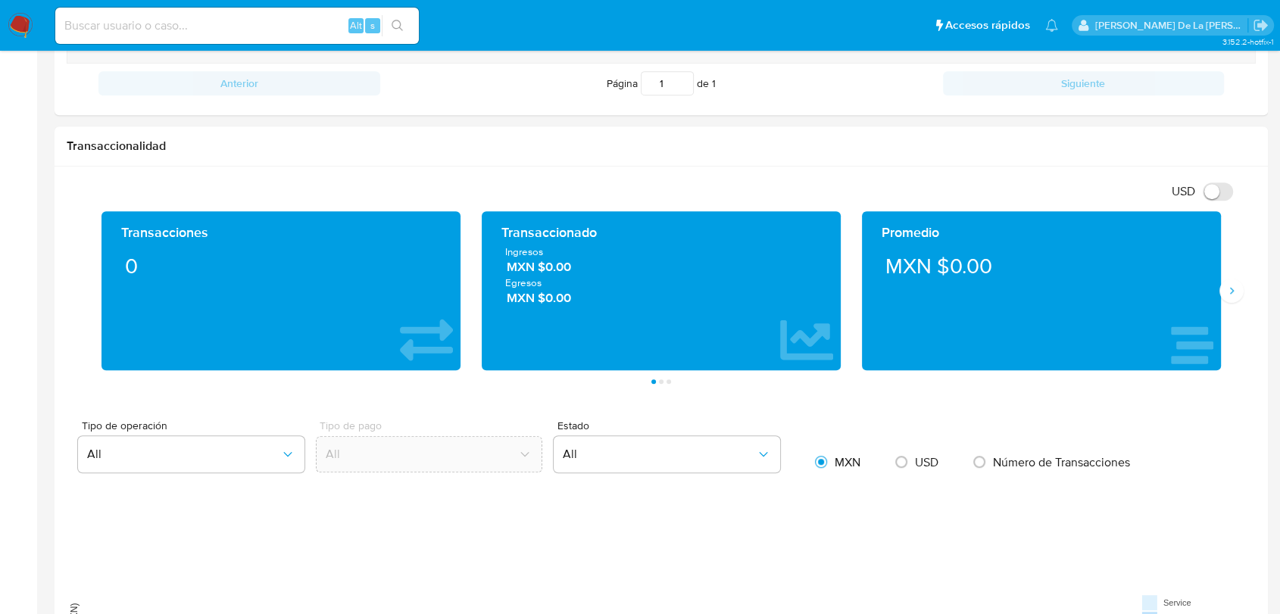
scroll to position [672, 0]
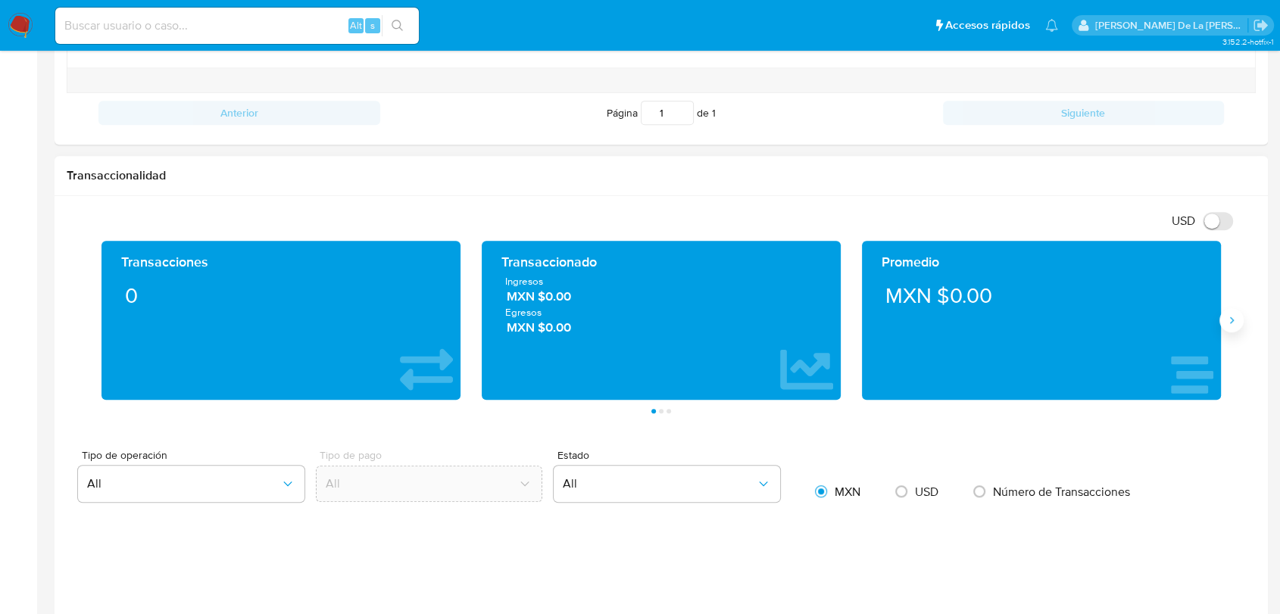
click at [1234, 314] on icon "Siguiente" at bounding box center [1231, 320] width 12 height 12
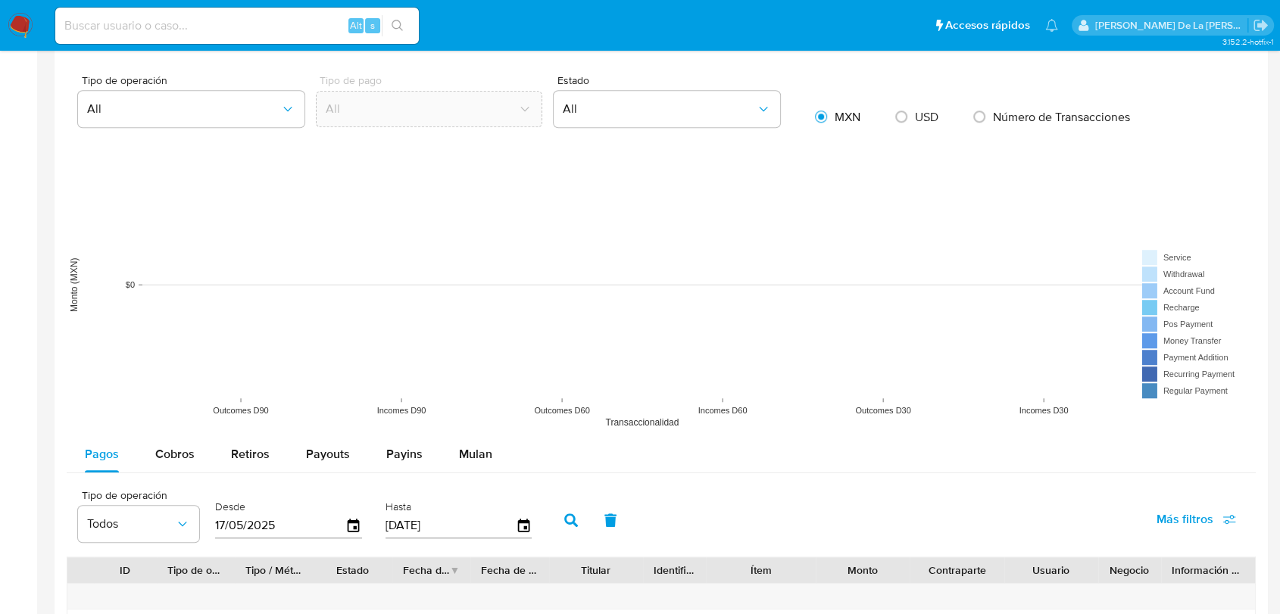
scroll to position [1018, 0]
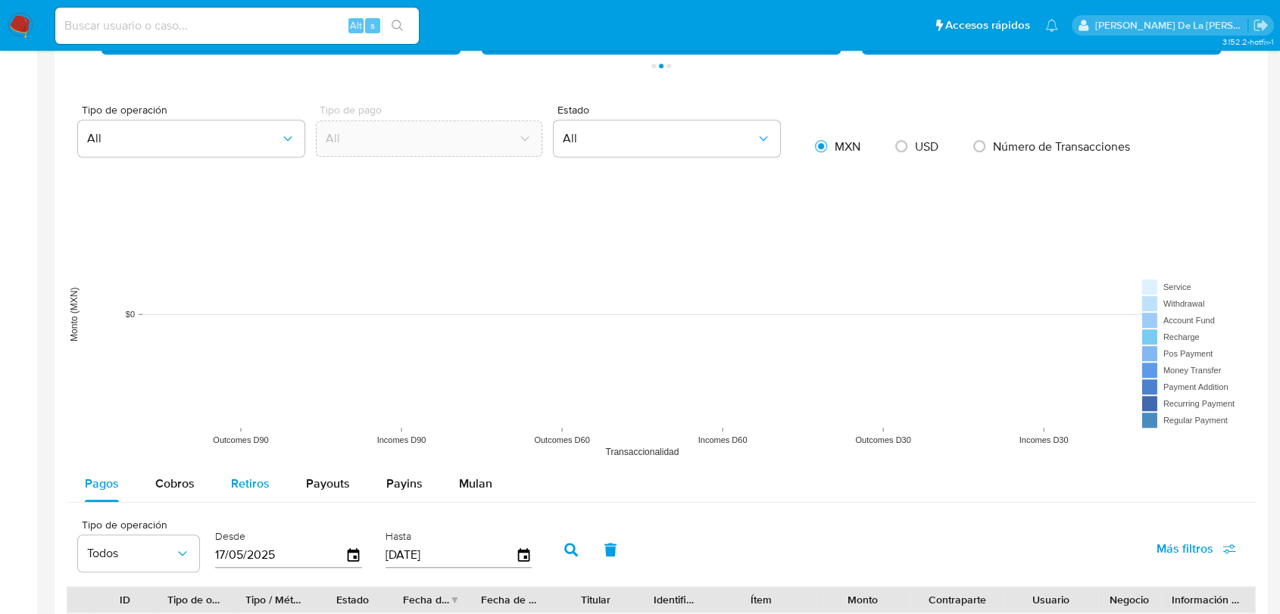
click at [241, 479] on span "Retiros" at bounding box center [250, 483] width 39 height 17
select select "10"
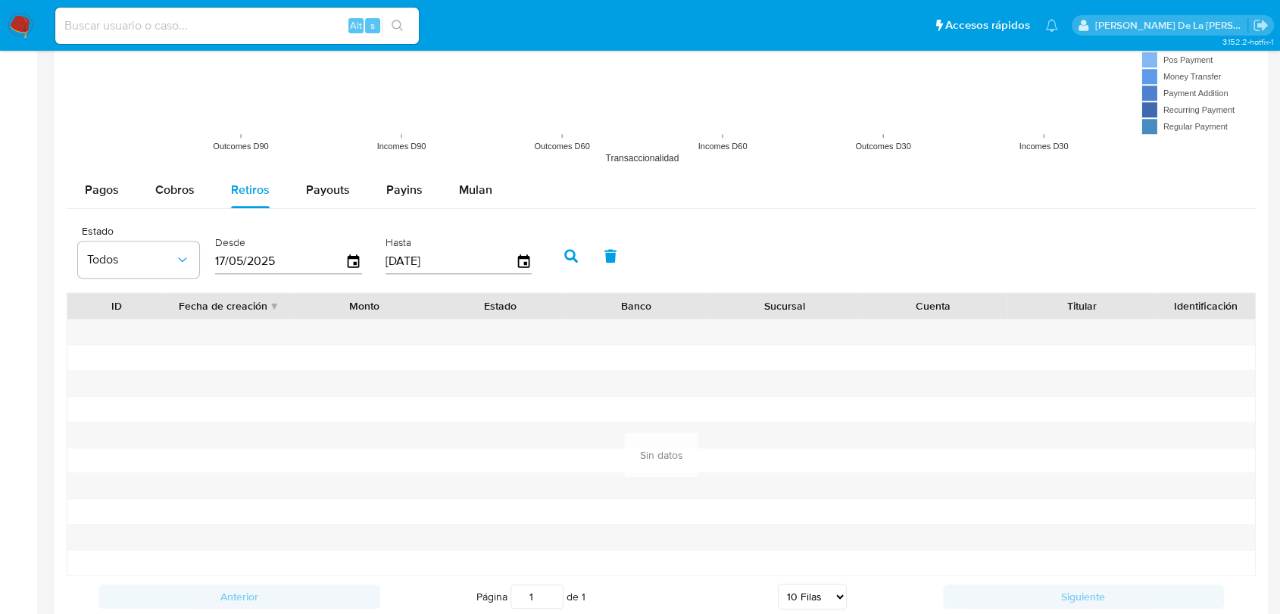
scroll to position [1439, 0]
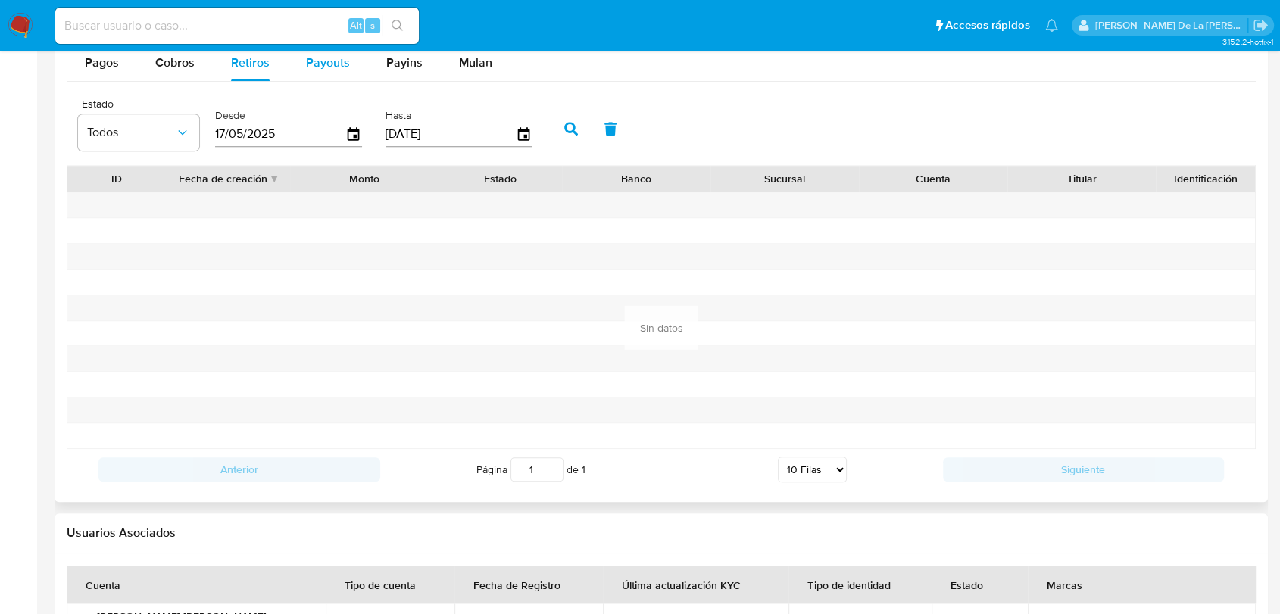
click at [332, 67] on span "Payouts" at bounding box center [328, 62] width 44 height 17
select select "10"
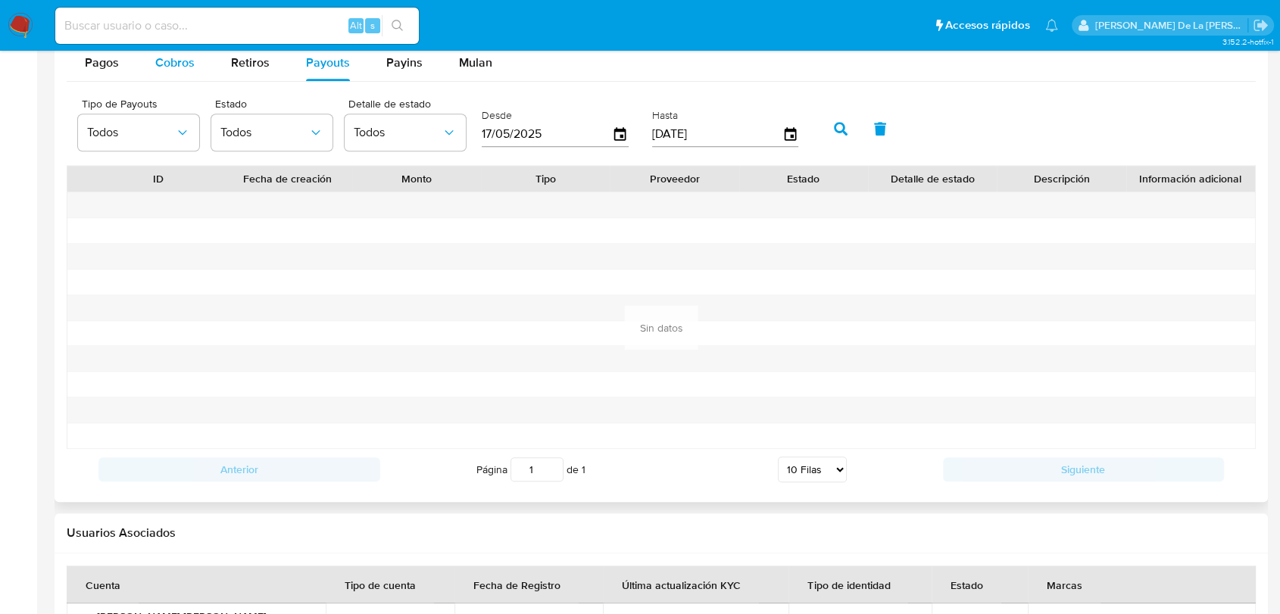
click at [195, 71] on button "Cobros" at bounding box center [175, 63] width 76 height 36
select select "10"
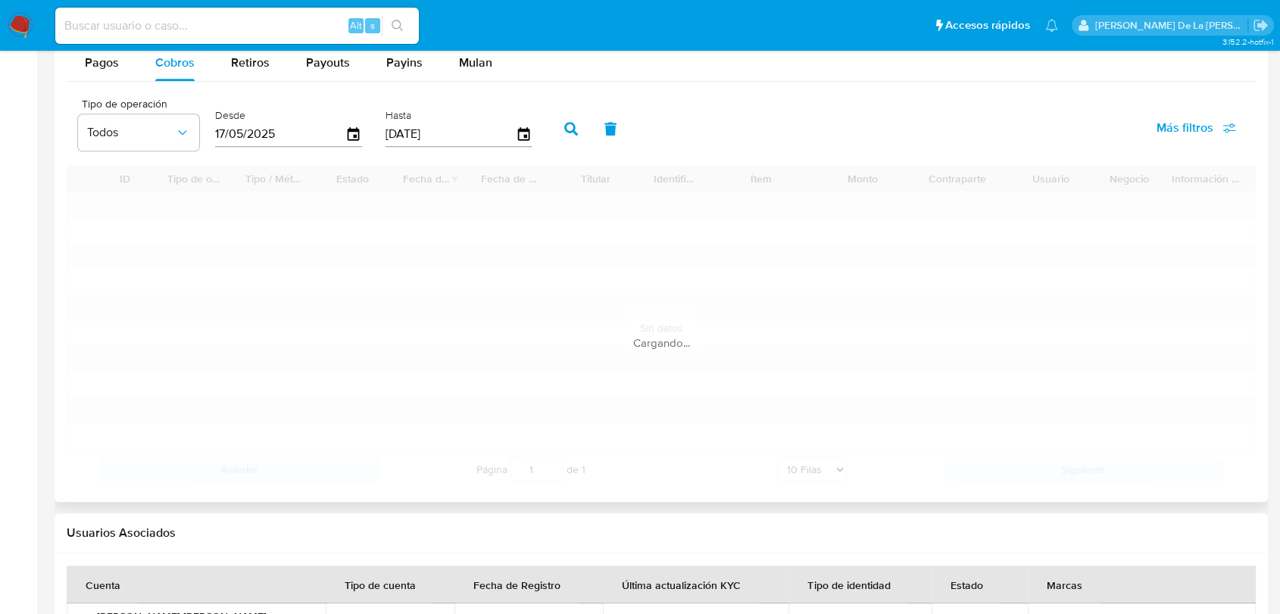
type button "1"
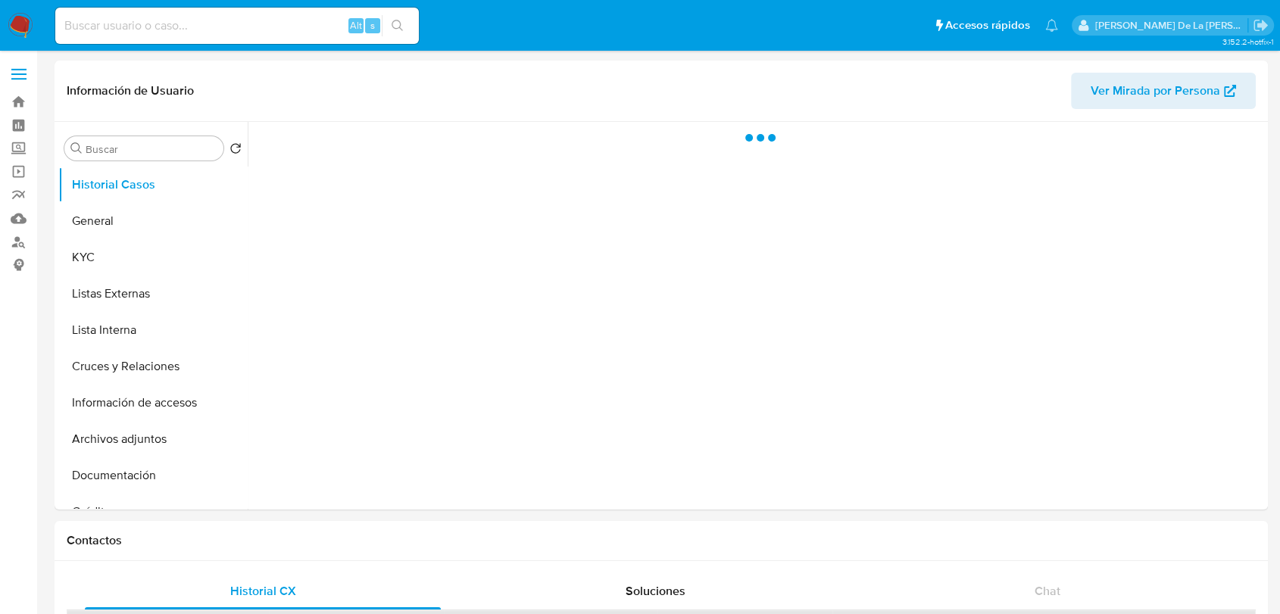
select select "10"
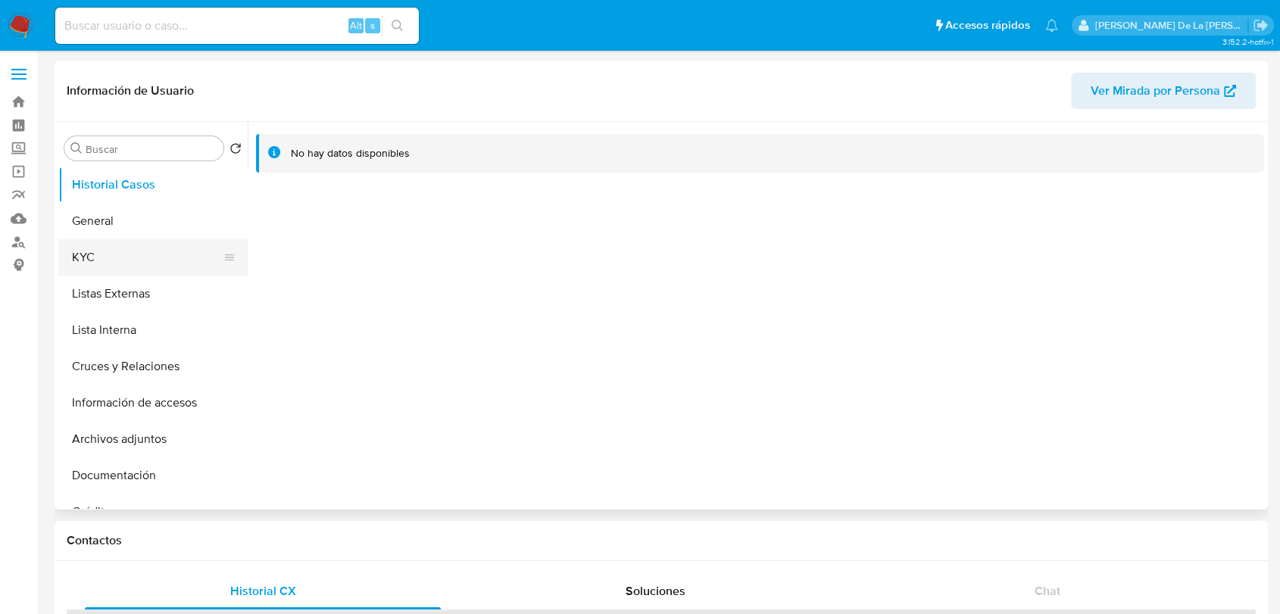
click at [108, 253] on button "KYC" at bounding box center [146, 257] width 177 height 36
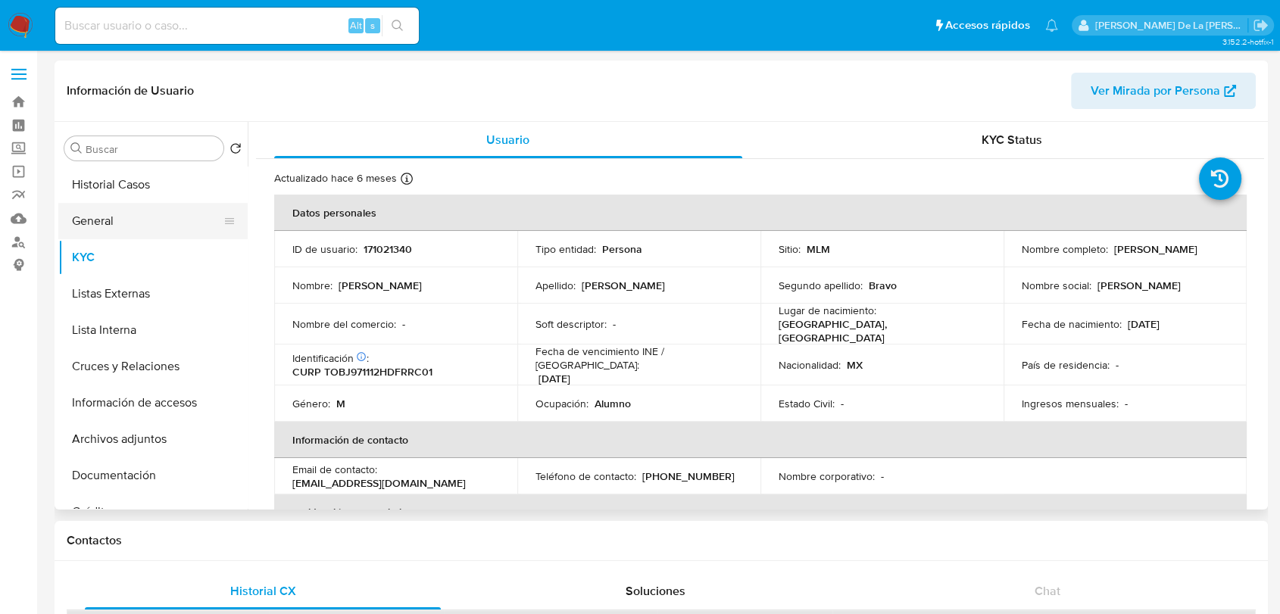
click at [115, 222] on button "General" at bounding box center [146, 221] width 177 height 36
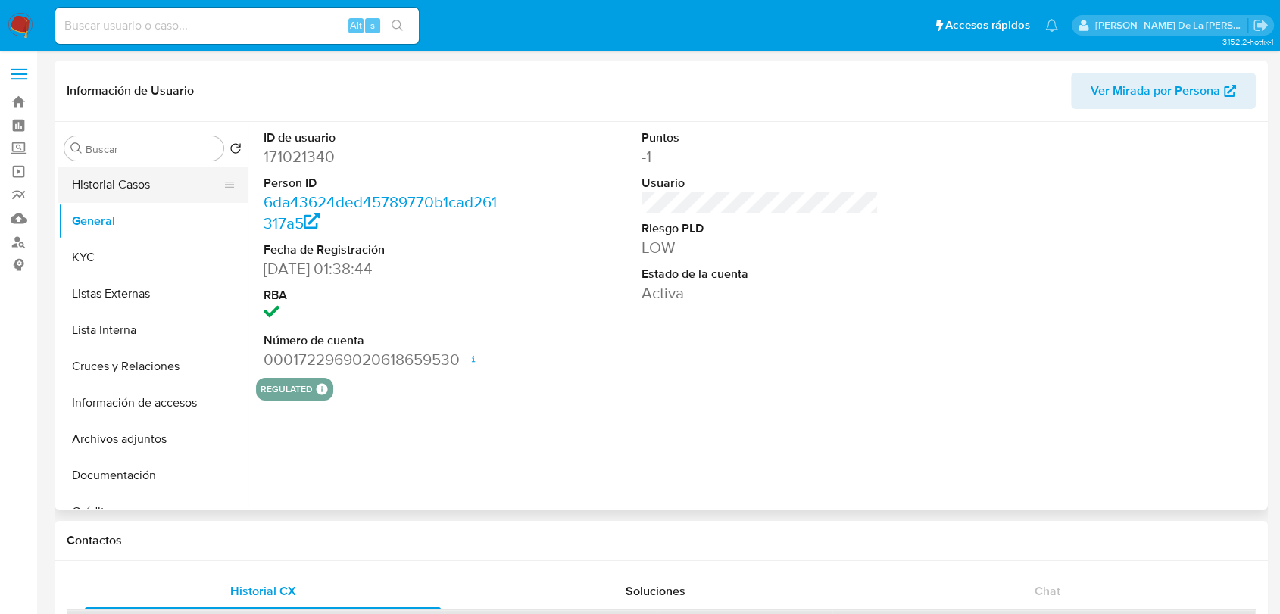
click at [132, 186] on button "Historial Casos" at bounding box center [146, 185] width 177 height 36
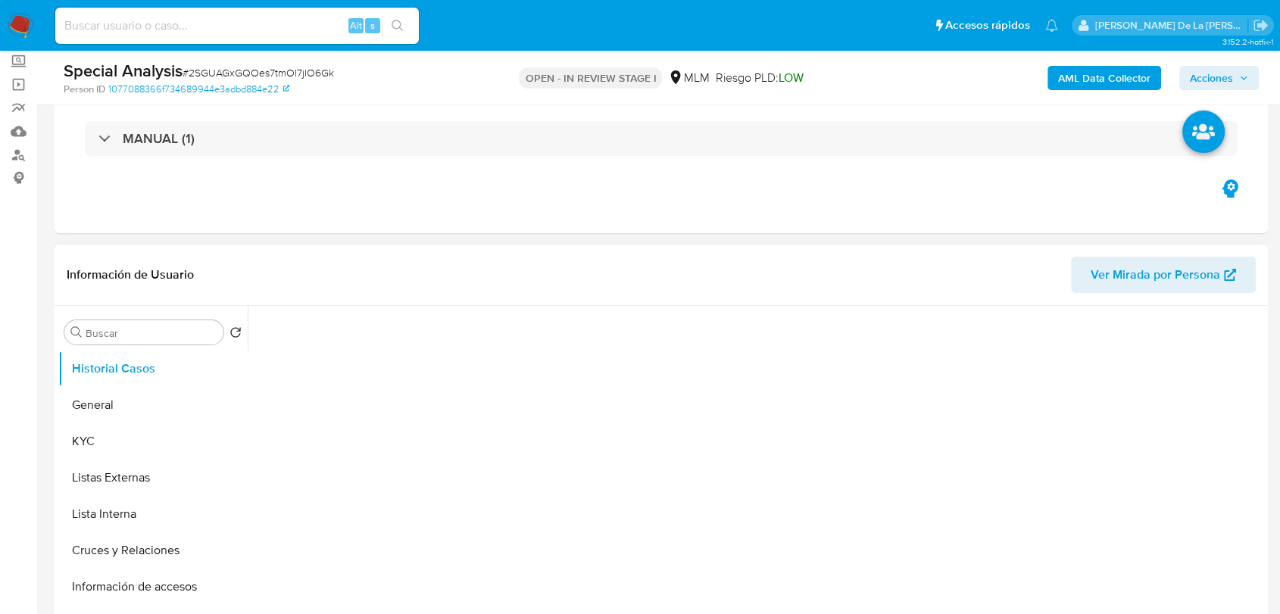
scroll to position [168, 0]
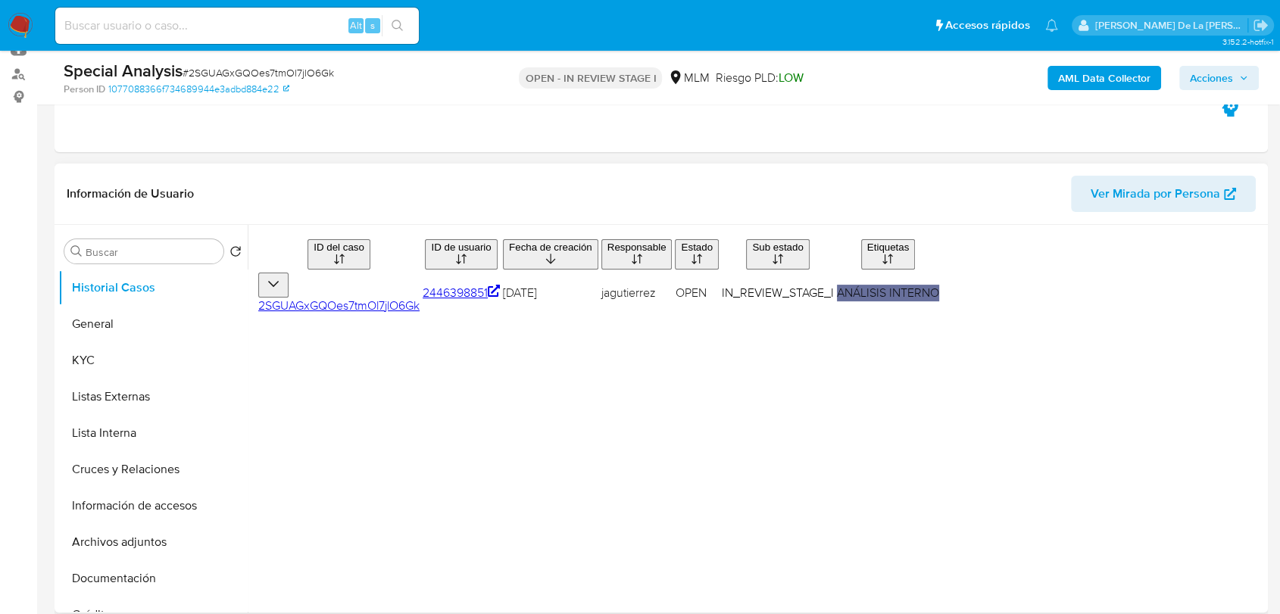
select select "10"
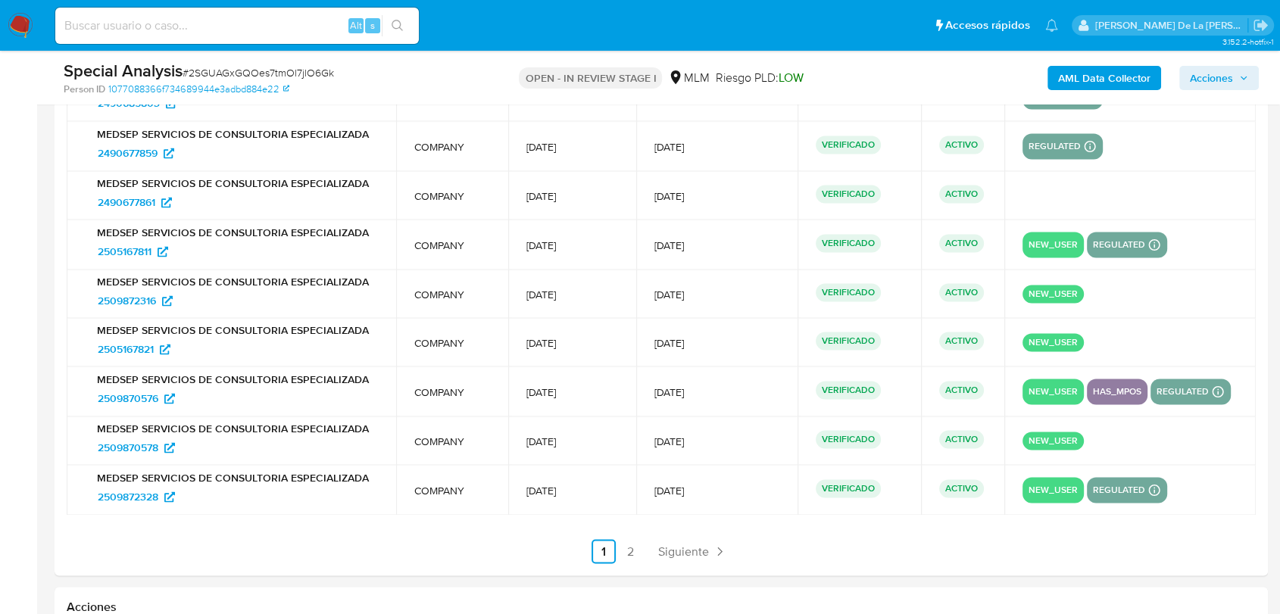
scroll to position [2359, 0]
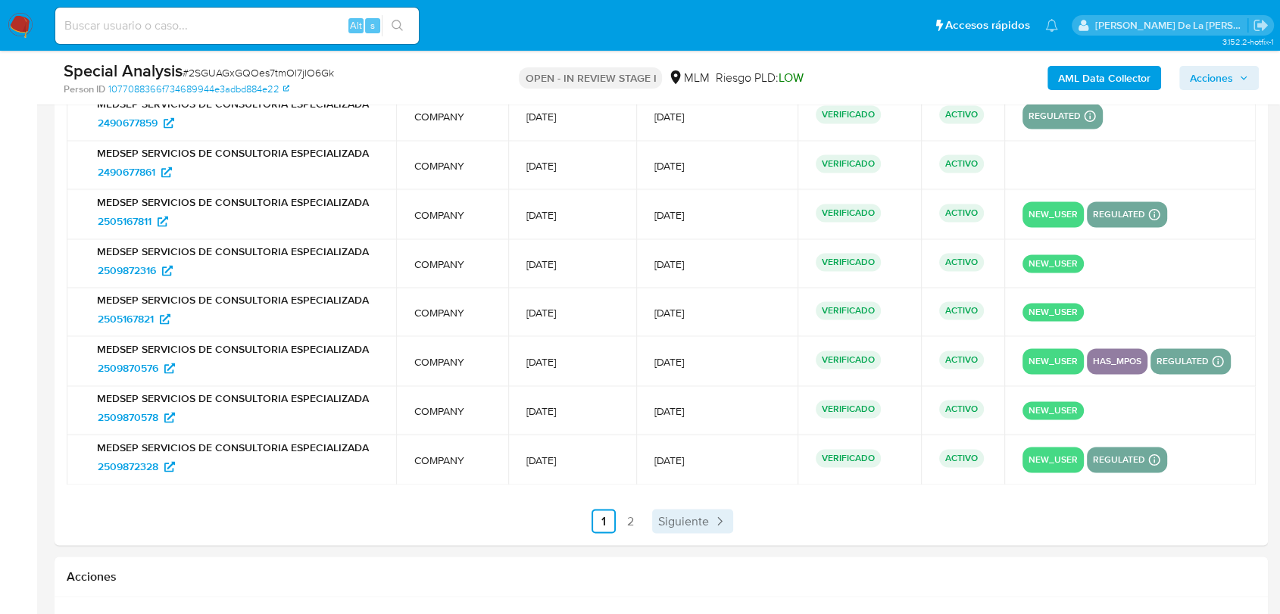
click at [680, 509] on link "Siguiente" at bounding box center [692, 521] width 81 height 24
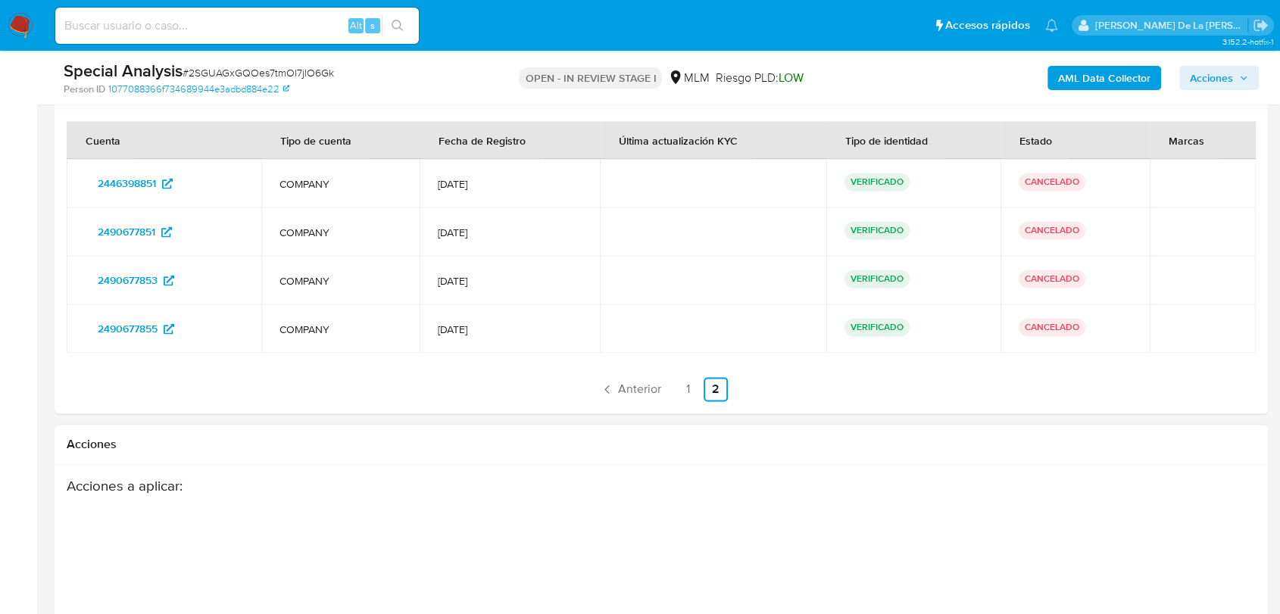
scroll to position [2107, 0]
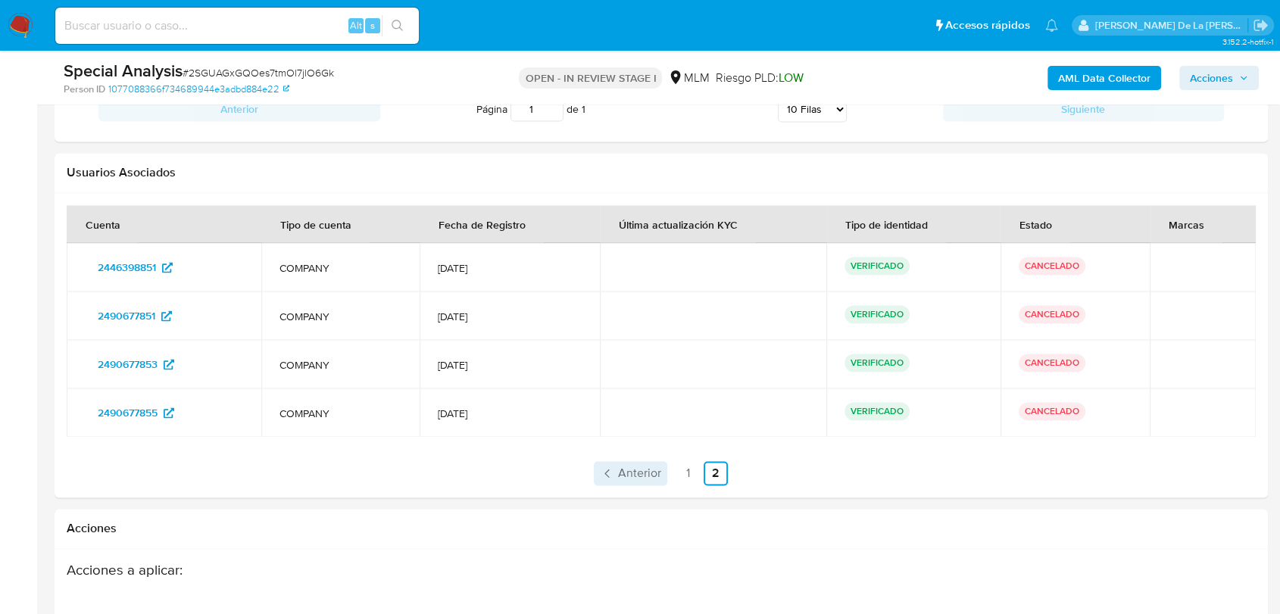
click at [635, 475] on span "Anterior" at bounding box center [639, 473] width 43 height 12
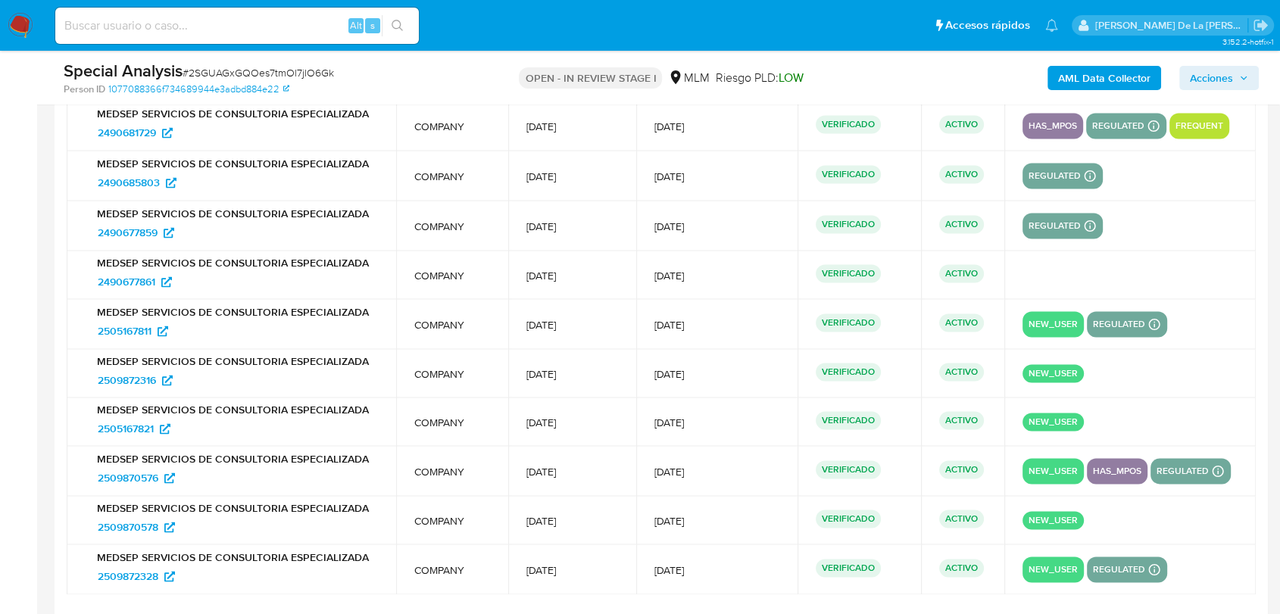
scroll to position [2275, 0]
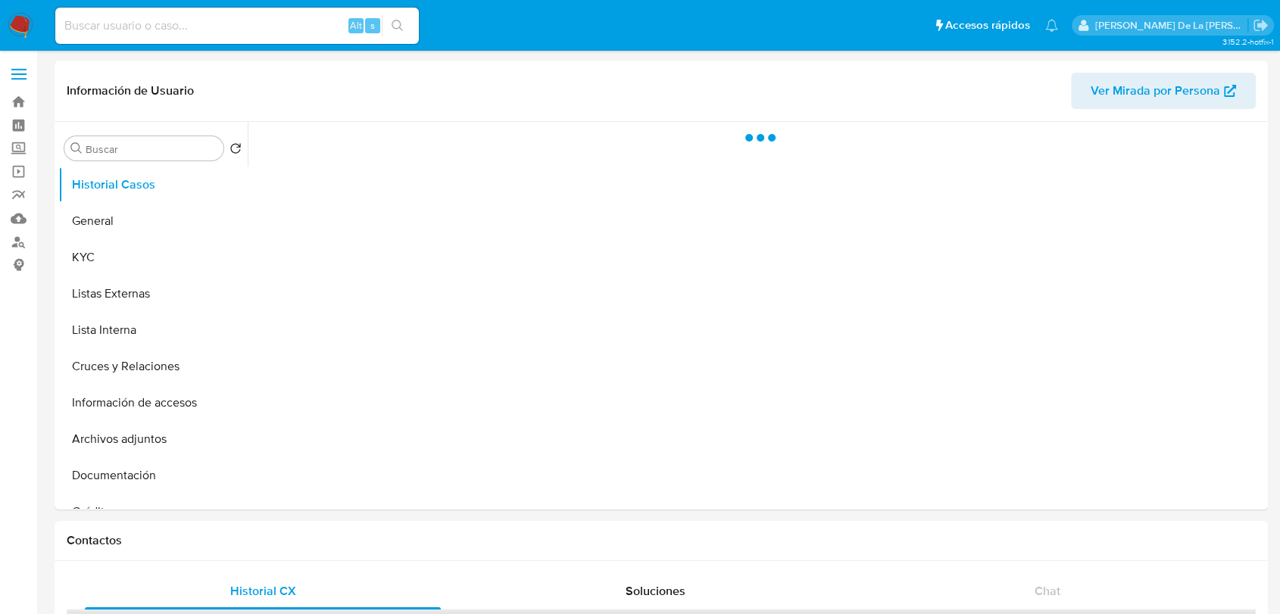
click at [133, 38] on div "Alt s" at bounding box center [236, 26] width 363 height 36
click at [139, 26] on input at bounding box center [236, 26] width 363 height 20
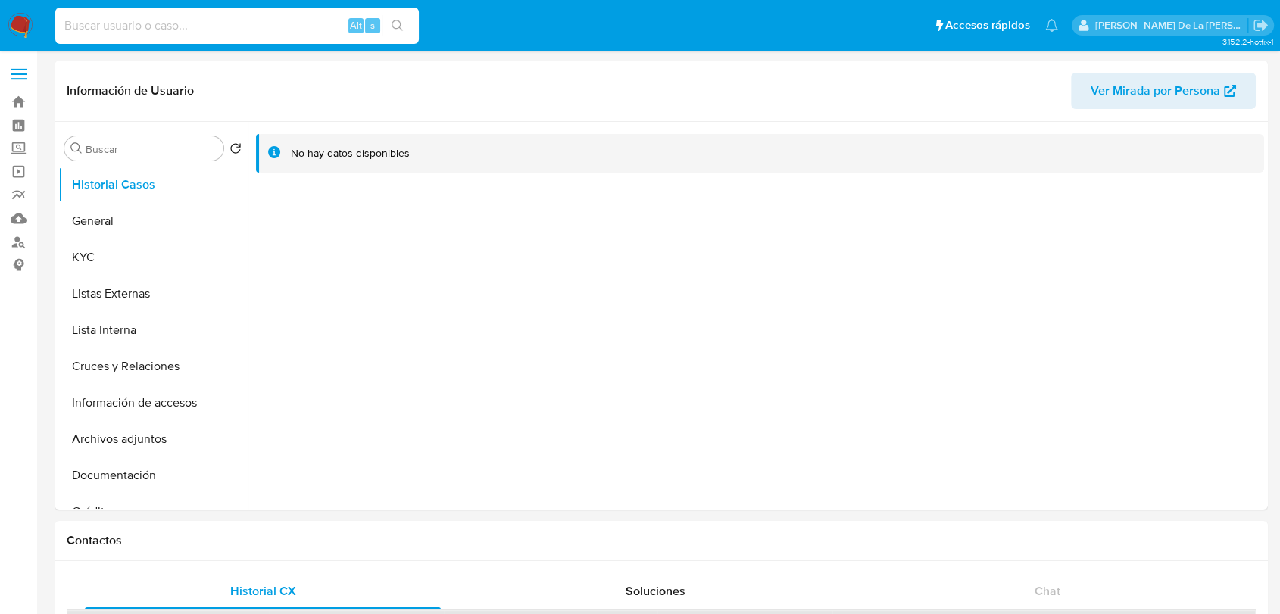
paste input "842391472"
type input "842391472"
select select "10"
type input "842391472"
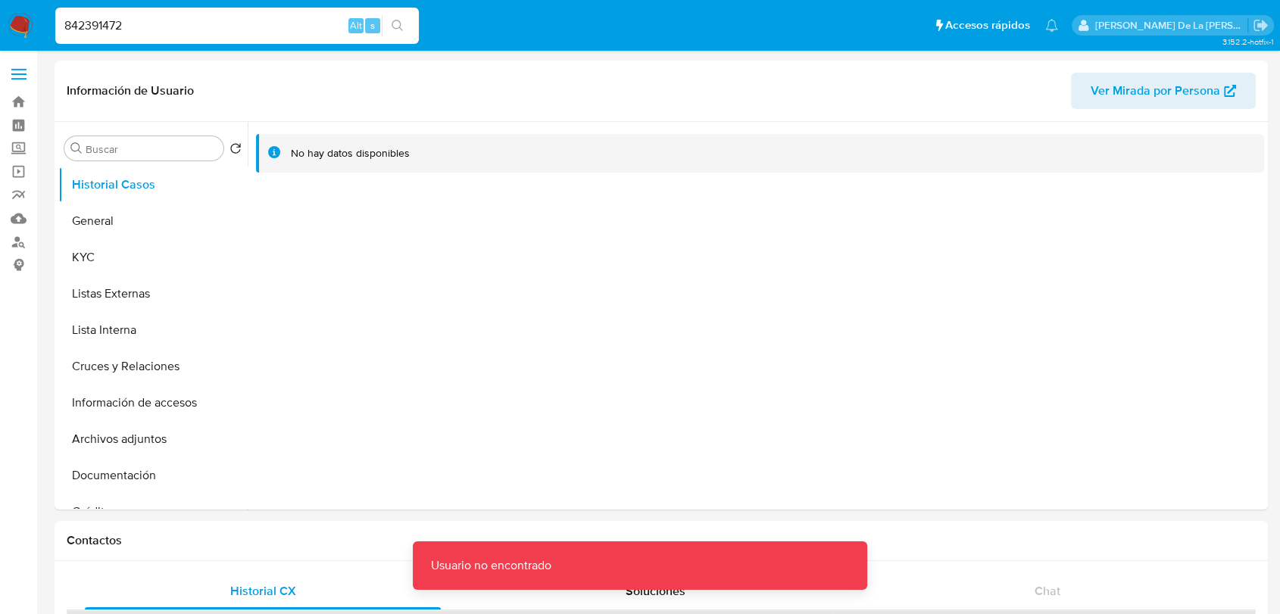
drag, startPoint x: 146, startPoint y: 10, endPoint x: 161, endPoint y: 26, distance: 21.4
click at [148, 11] on div "842391472 Alt s" at bounding box center [236, 26] width 363 height 36
click at [161, 27] on input "842391472" at bounding box center [236, 26] width 363 height 20
click at [160, 28] on input "842391472" at bounding box center [236, 26] width 363 height 20
click at [6, 25] on nav "Pausado Ver notificaciones 842391472 Alt s Accesos rápidos Presiona las siguien…" at bounding box center [640, 25] width 1280 height 51
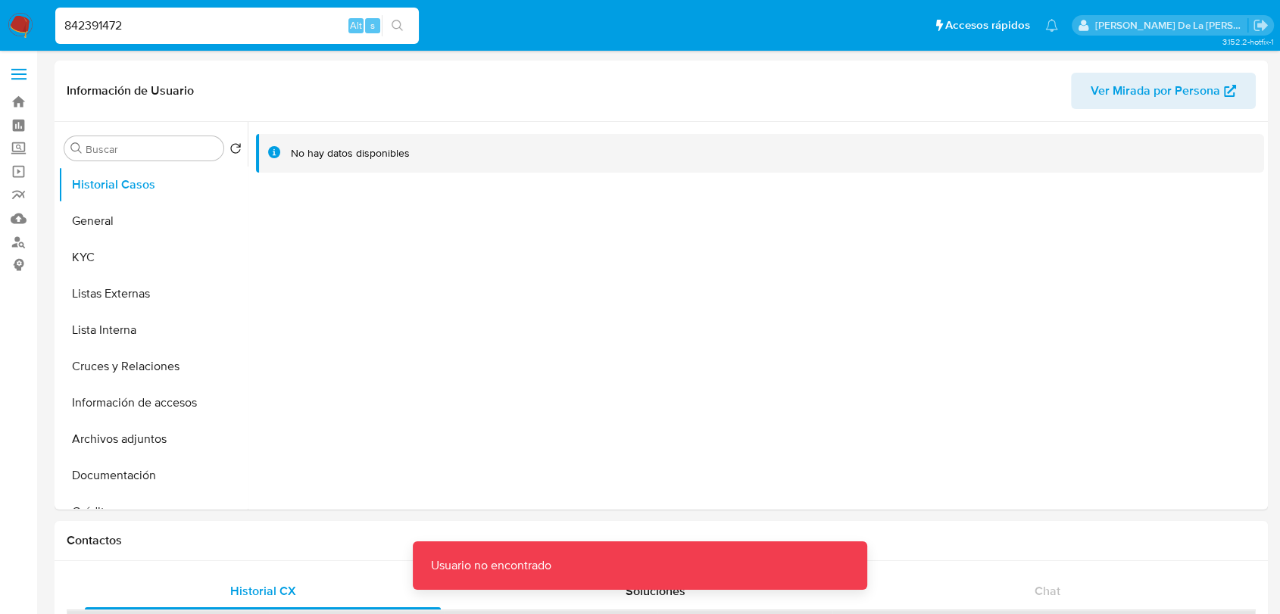
click at [17, 23] on img at bounding box center [21, 26] width 26 height 26
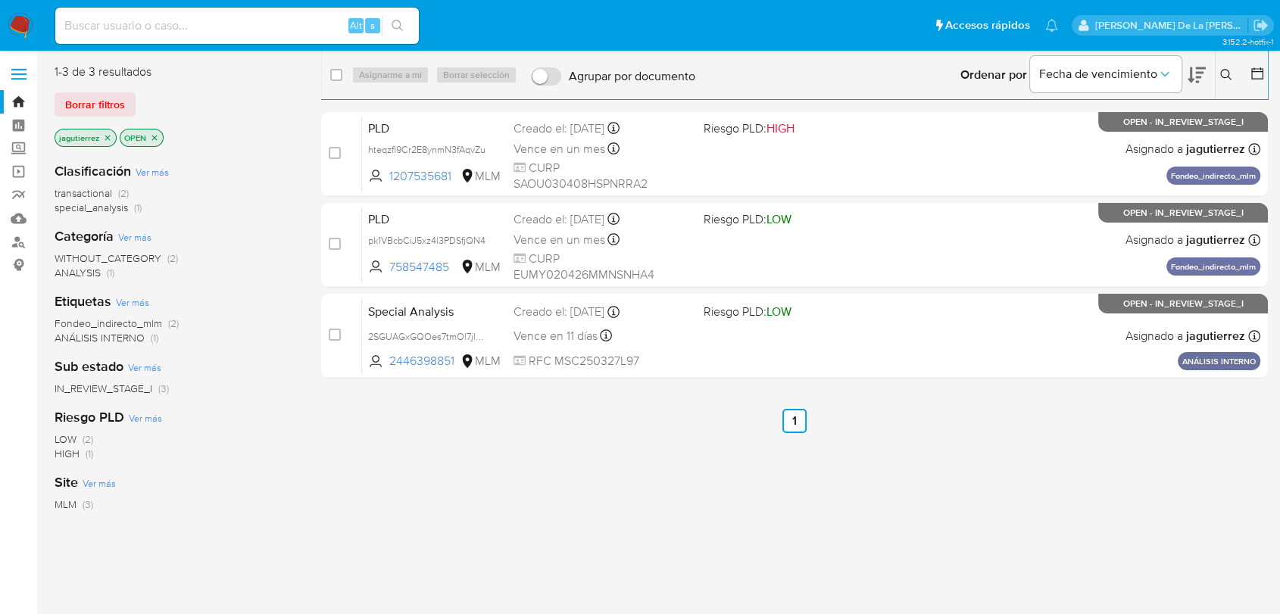
click at [203, 27] on input at bounding box center [236, 26] width 363 height 20
paste input "842391472"
click at [217, 31] on input "842391472" at bounding box center [236, 26] width 363 height 20
click at [216, 31] on input "842391472" at bounding box center [236, 26] width 363 height 20
paste input "1995104095"
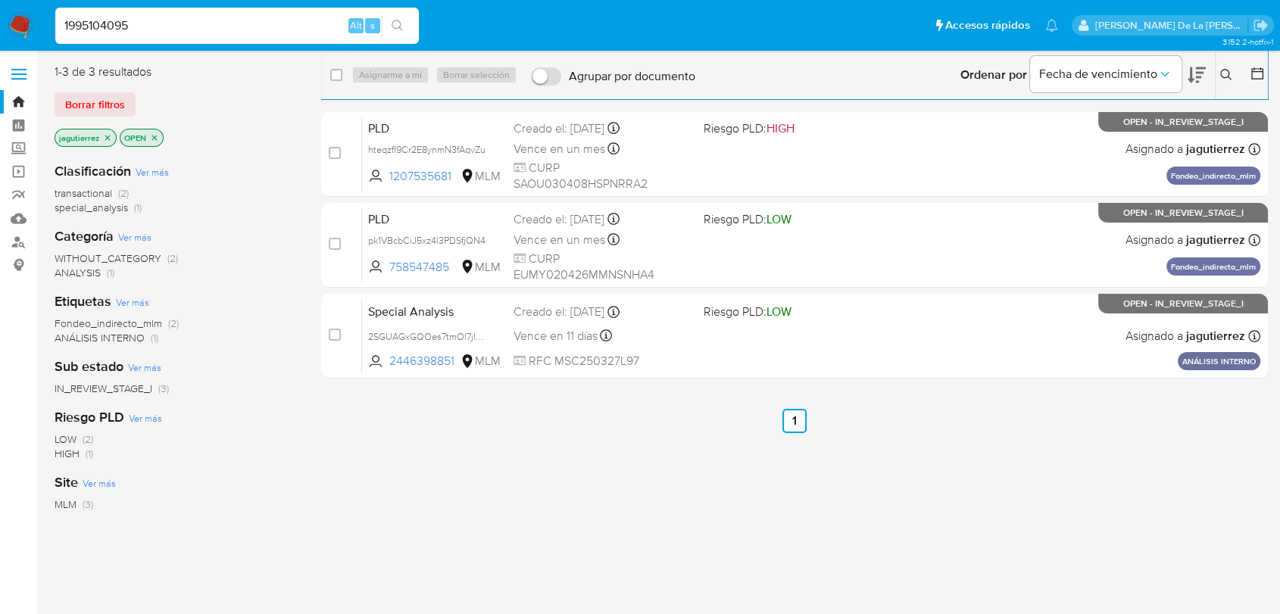
type input "1995104095"
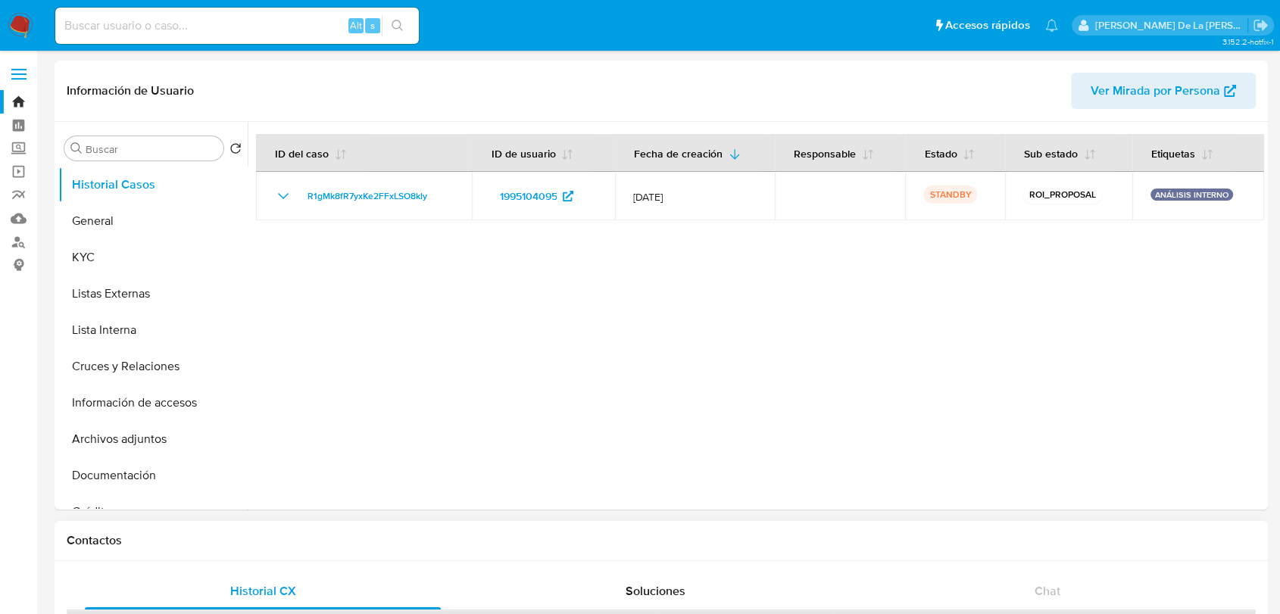
select select "10"
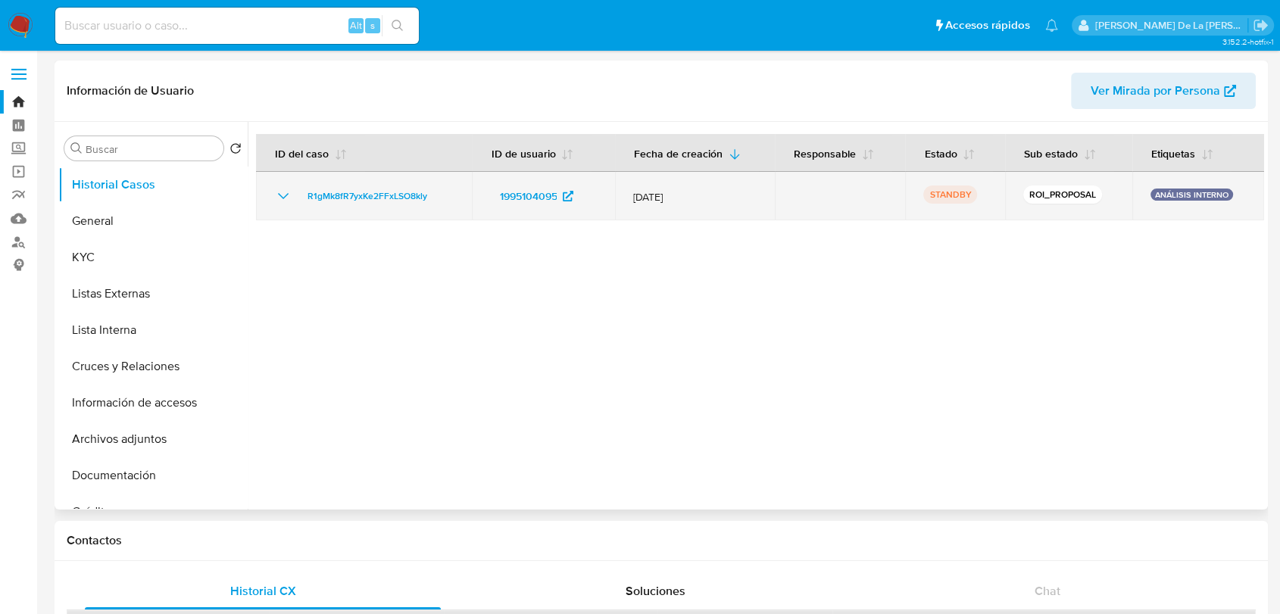
click at [285, 195] on icon "Mostrar/Ocultar" at bounding box center [283, 196] width 18 height 18
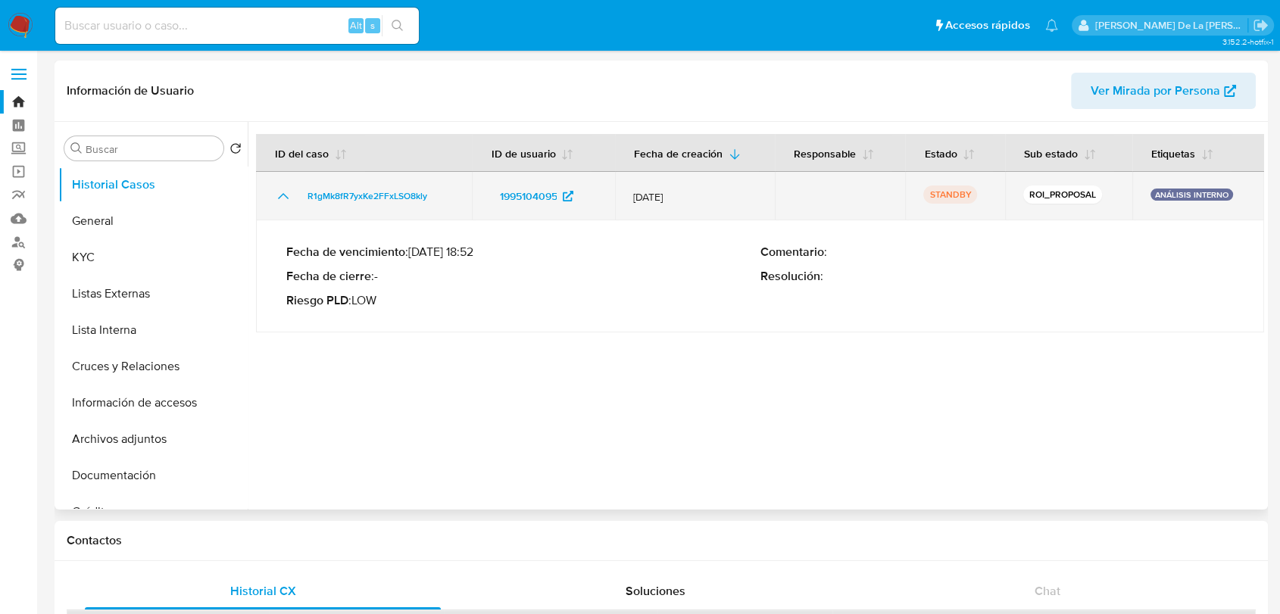
click at [285, 195] on icon "Mostrar/Ocultar" at bounding box center [283, 196] width 18 height 18
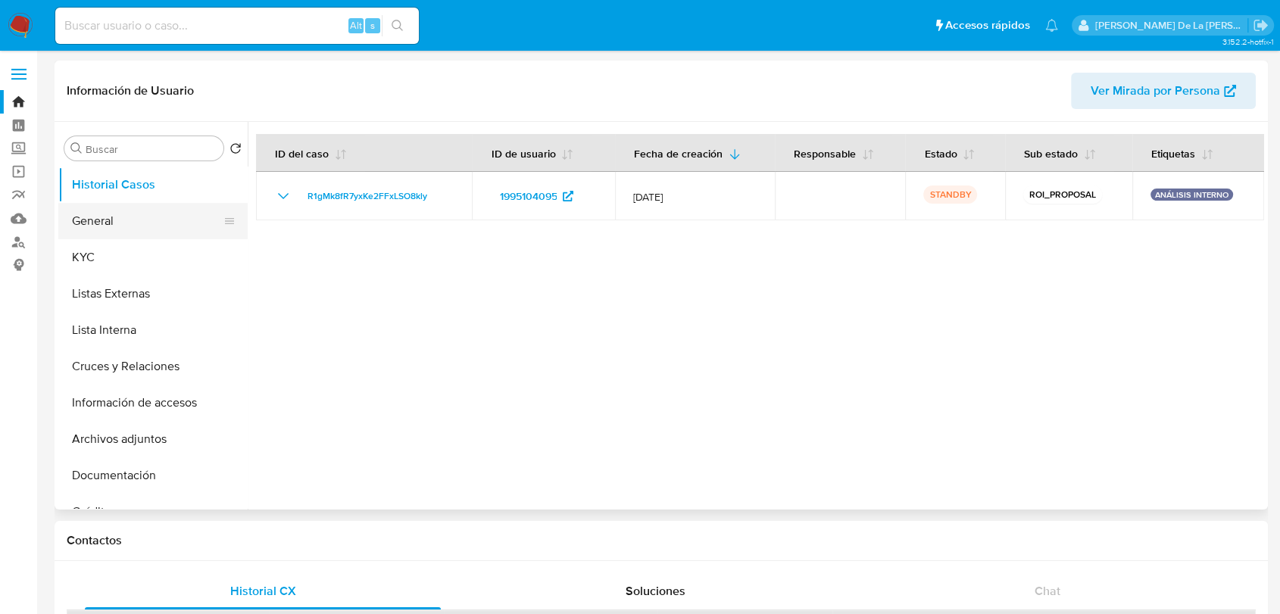
click at [134, 217] on button "General" at bounding box center [146, 221] width 177 height 36
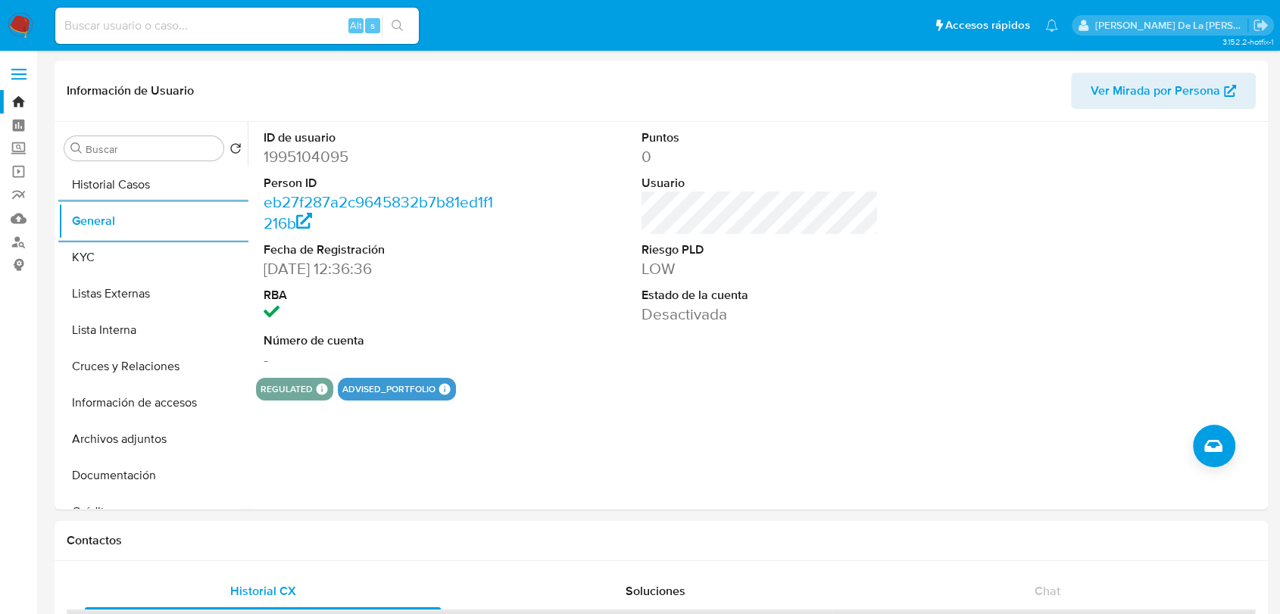
click at [187, 9] on div "Alt s" at bounding box center [236, 26] width 363 height 36
click at [179, 28] on input at bounding box center [236, 26] width 363 height 20
paste input "1842391472"
type input "1842391472"
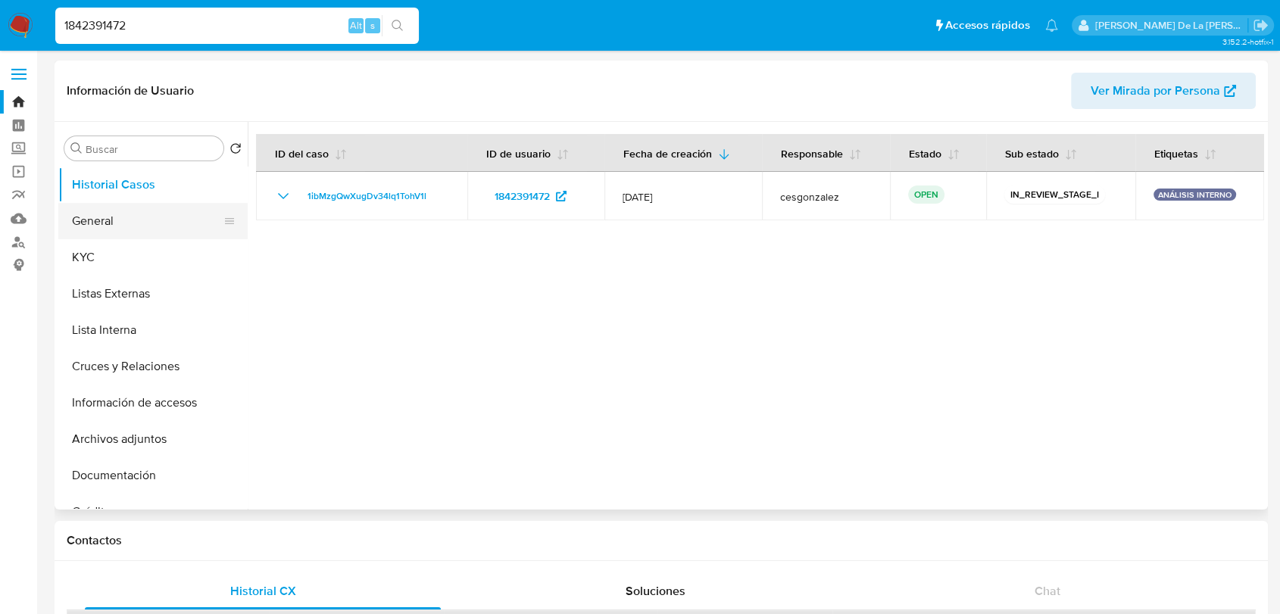
click at [145, 220] on button "General" at bounding box center [146, 221] width 177 height 36
select select "10"
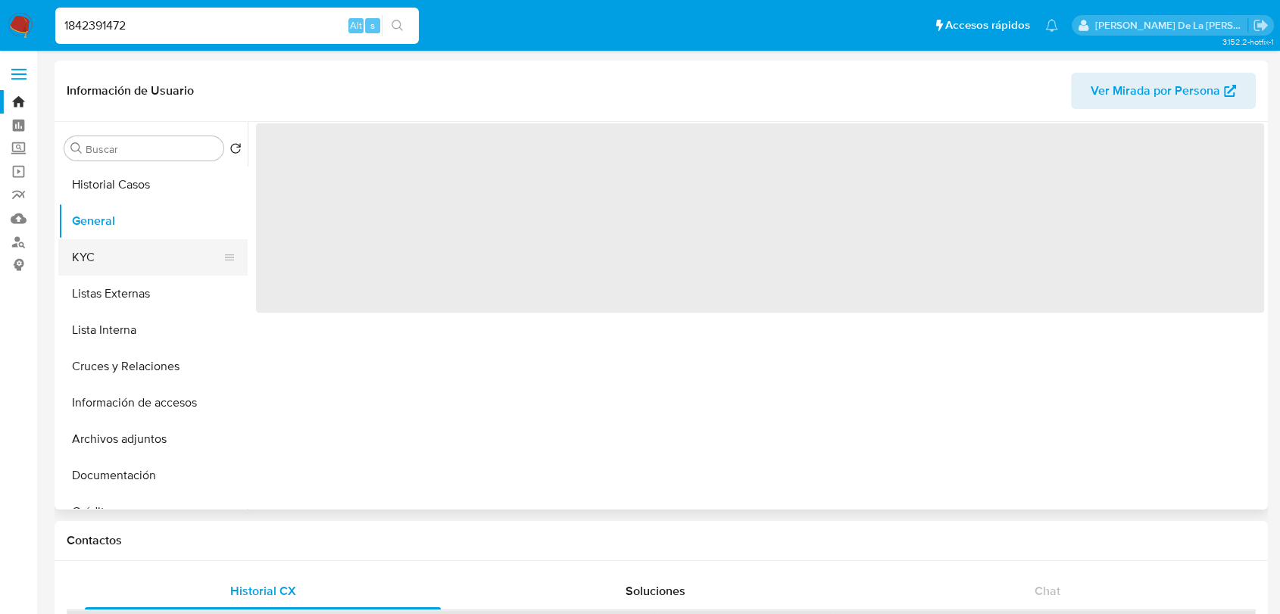
click at [119, 249] on button "KYC" at bounding box center [146, 257] width 177 height 36
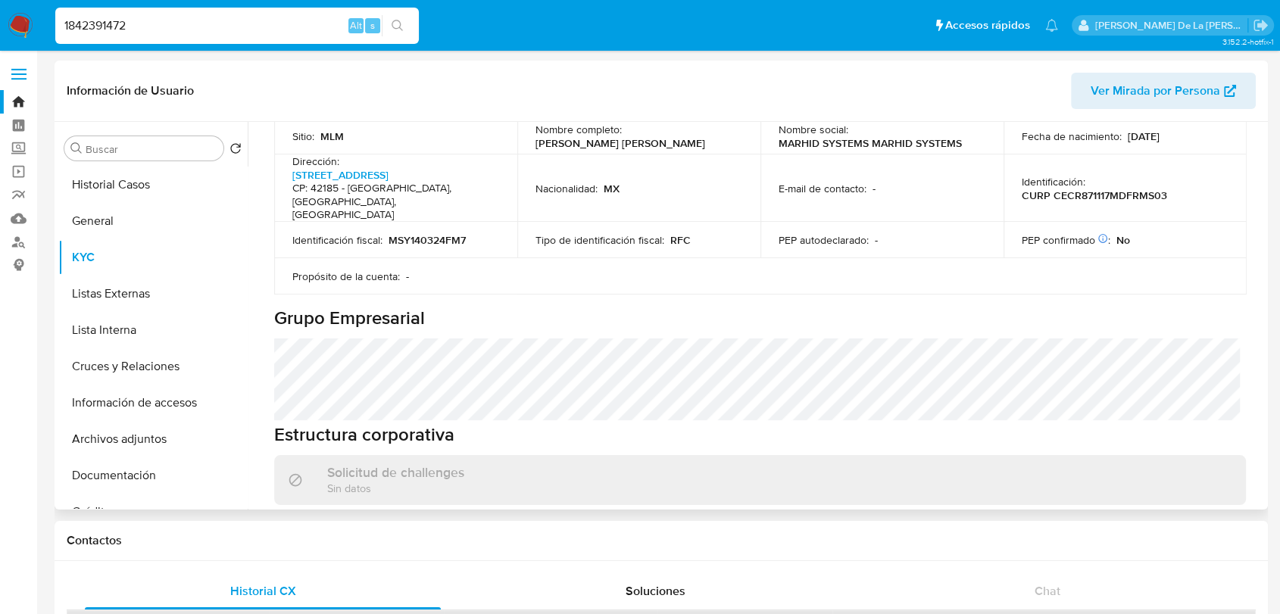
scroll to position [570, 0]
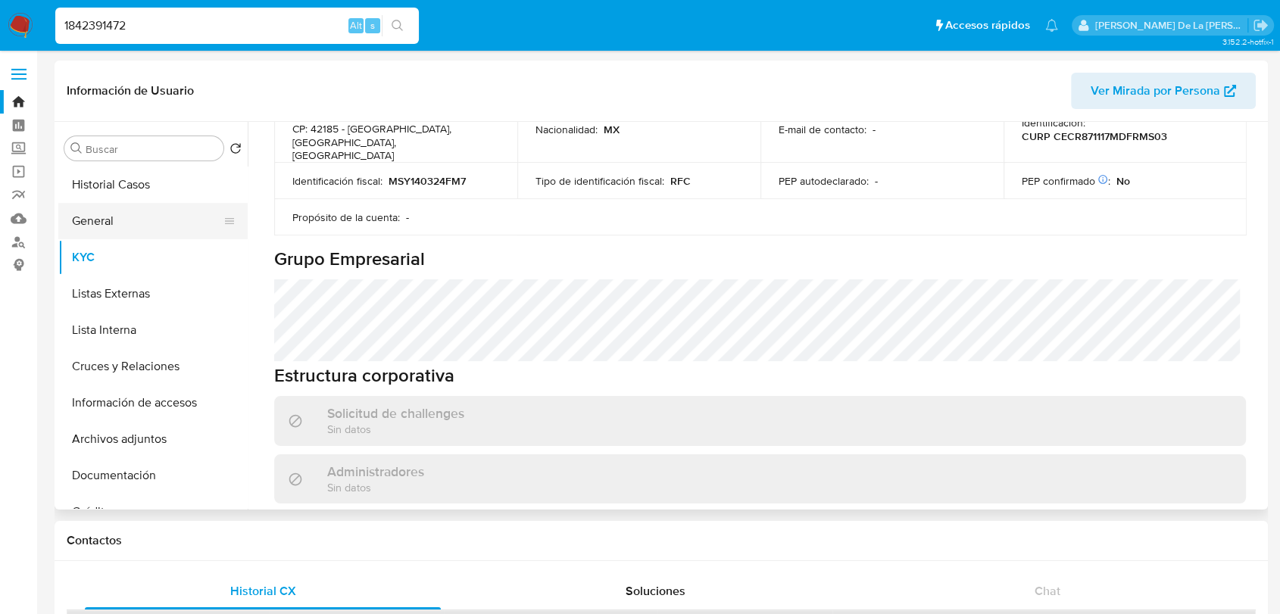
click at [142, 236] on button "General" at bounding box center [146, 221] width 177 height 36
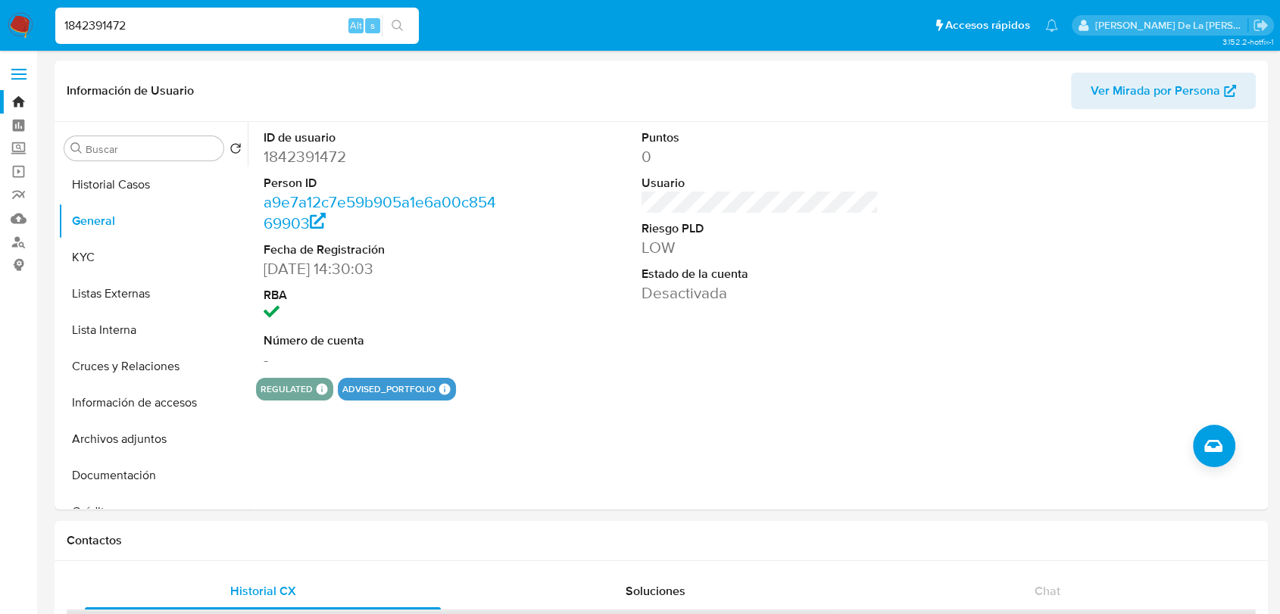
click at [190, 29] on input "1842391472" at bounding box center [236, 26] width 363 height 20
paste input "953422177"
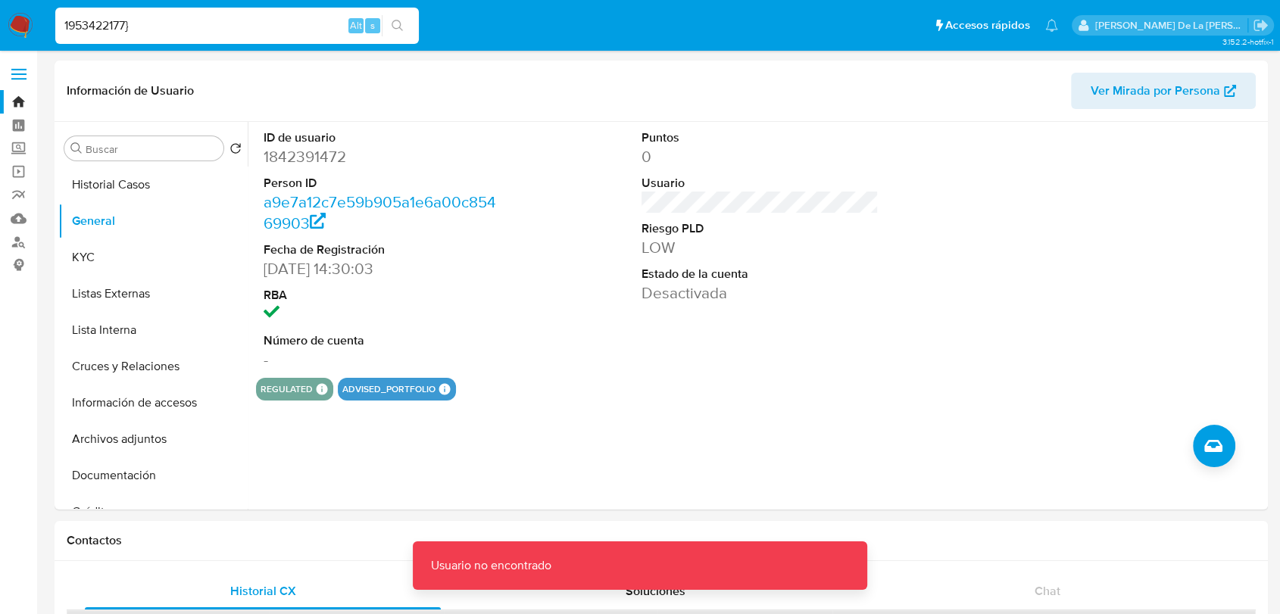
drag, startPoint x: 223, startPoint y: 32, endPoint x: 219, endPoint y: 19, distance: 13.4
click at [222, 31] on input "1953422177}" at bounding box center [236, 26] width 363 height 20
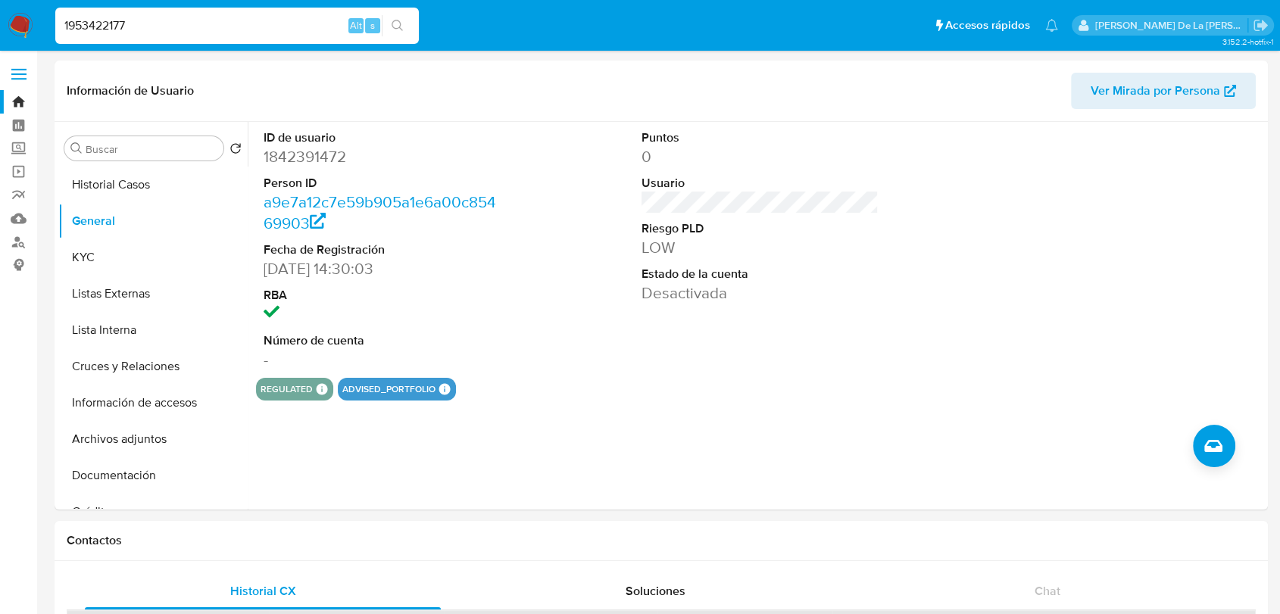
type input "1953422177"
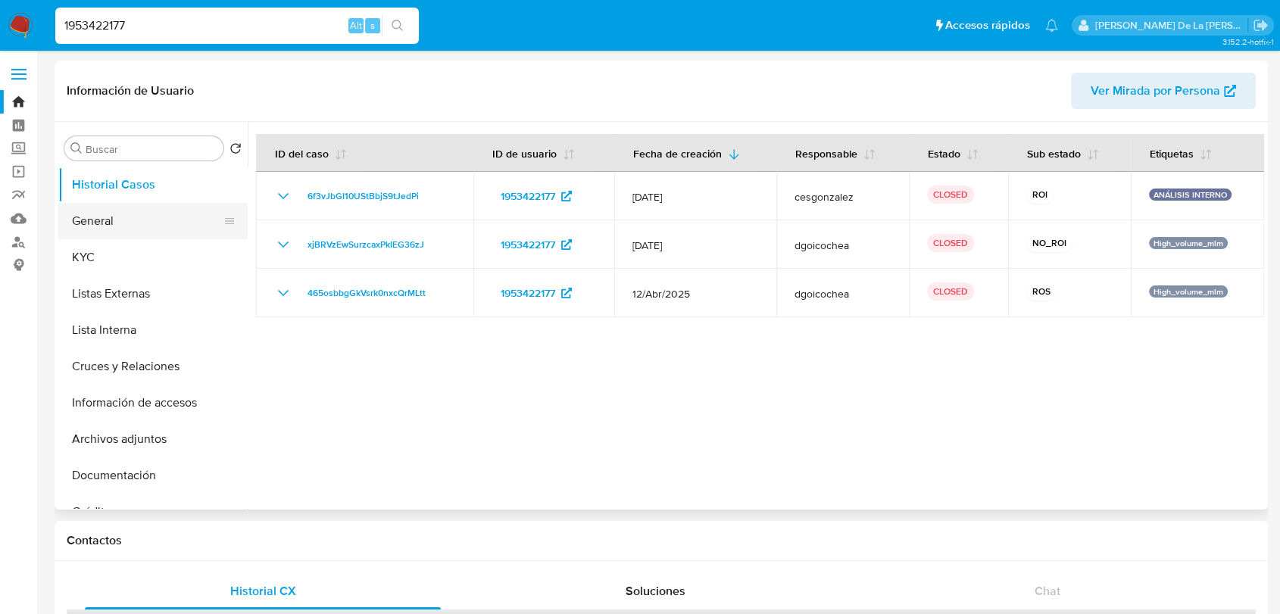
select select "10"
click at [176, 222] on button "General" at bounding box center [146, 221] width 177 height 36
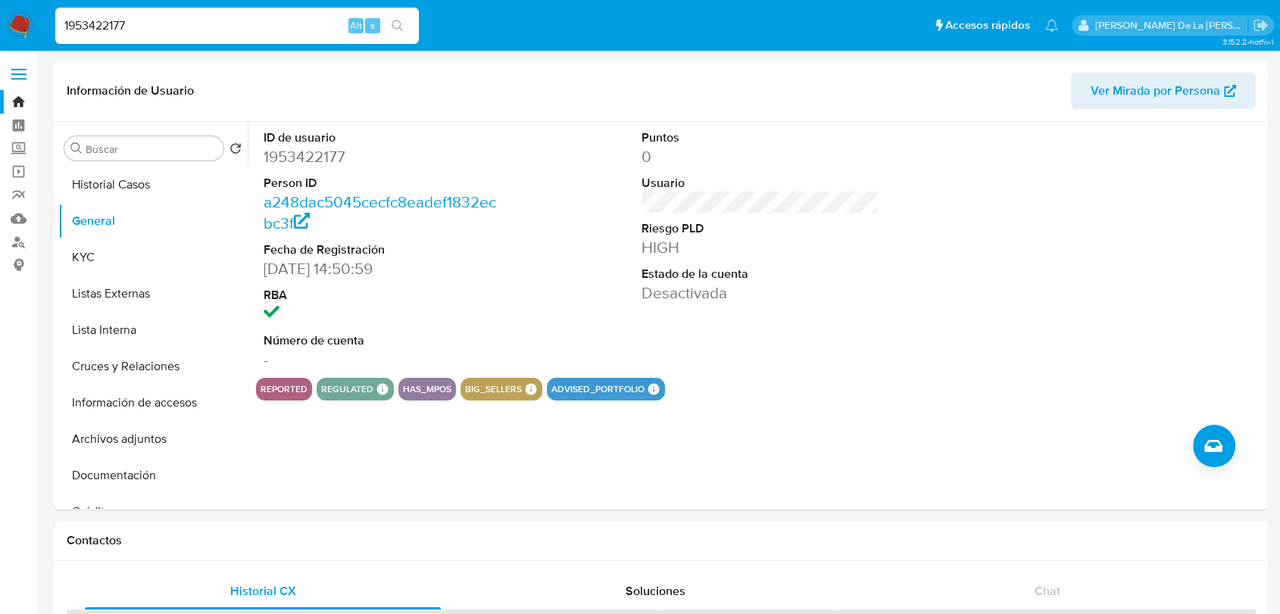
click at [142, 20] on div "1953422177 Alt s" at bounding box center [236, 26] width 363 height 36
click at [142, 20] on input "1953422177" at bounding box center [236, 26] width 363 height 20
paste input "2124528381"
type input "2124528381"
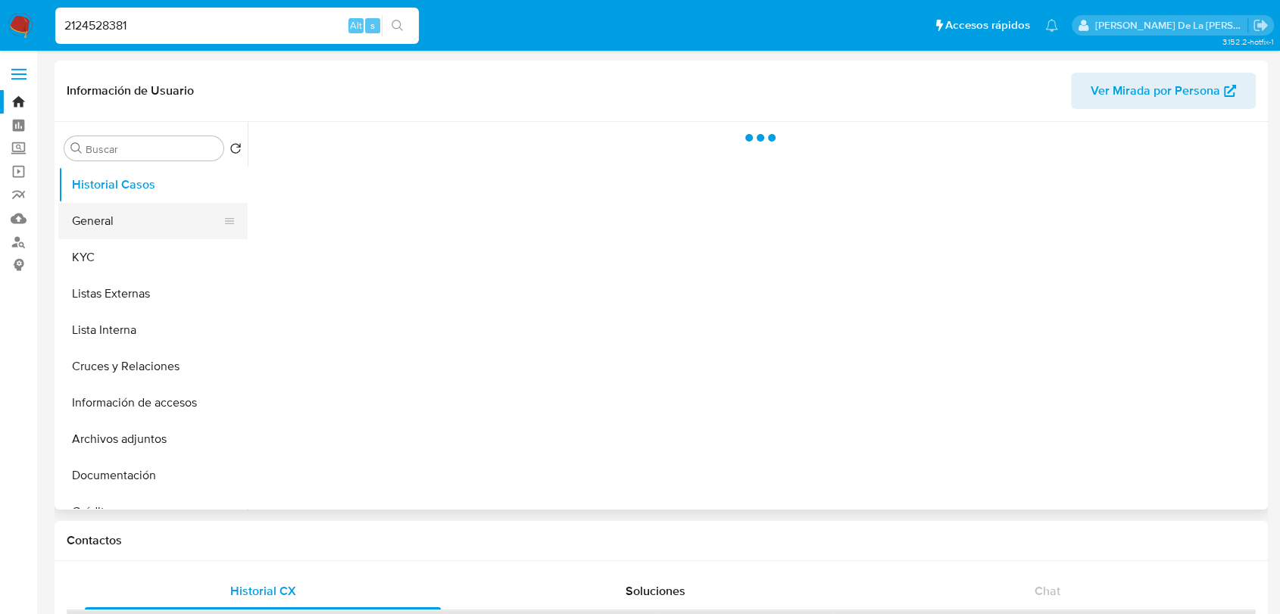
click at [101, 207] on button "General" at bounding box center [146, 221] width 177 height 36
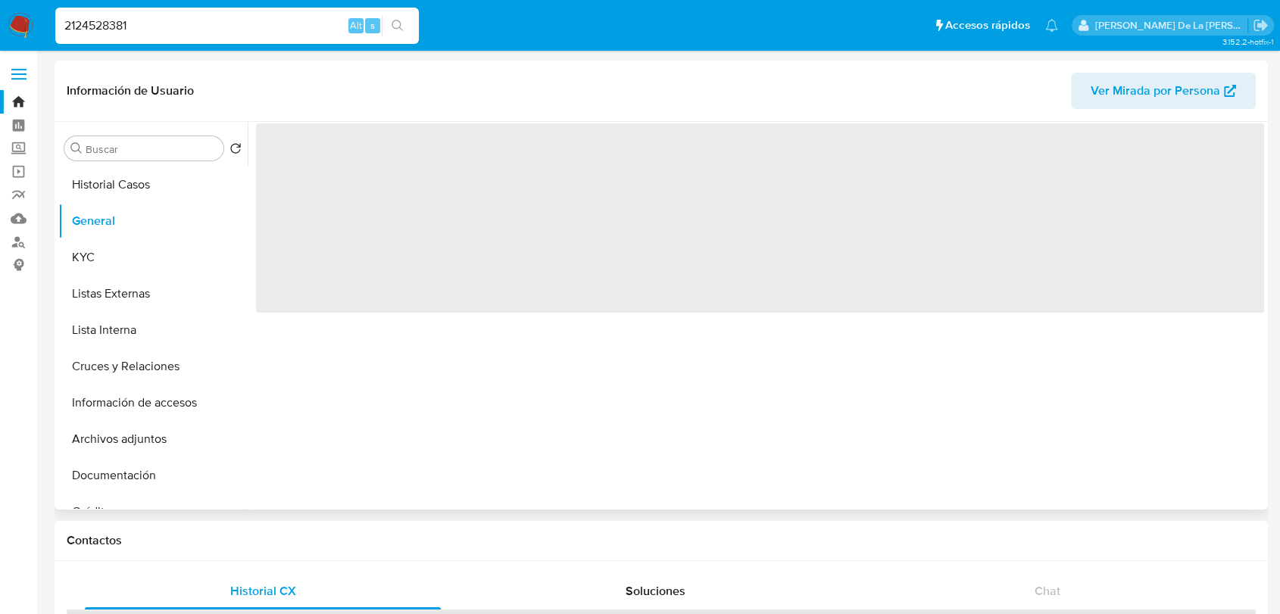
select select "10"
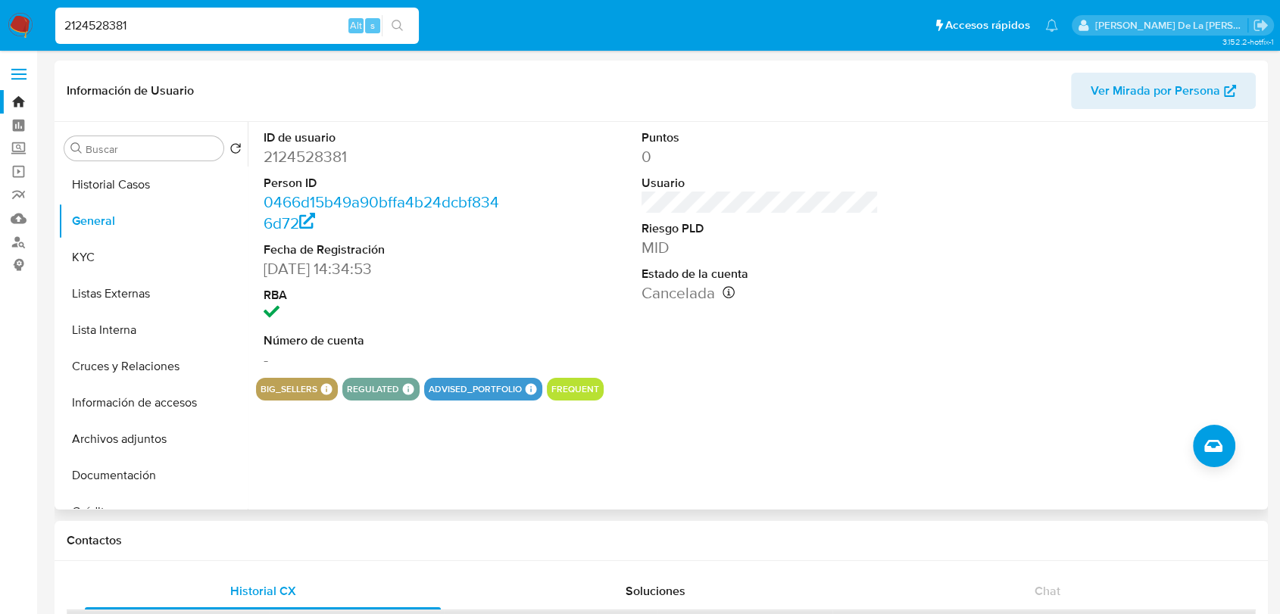
click at [182, 29] on input "2124528381" at bounding box center [236, 26] width 363 height 20
paste input "44639885"
type input "2446398851"
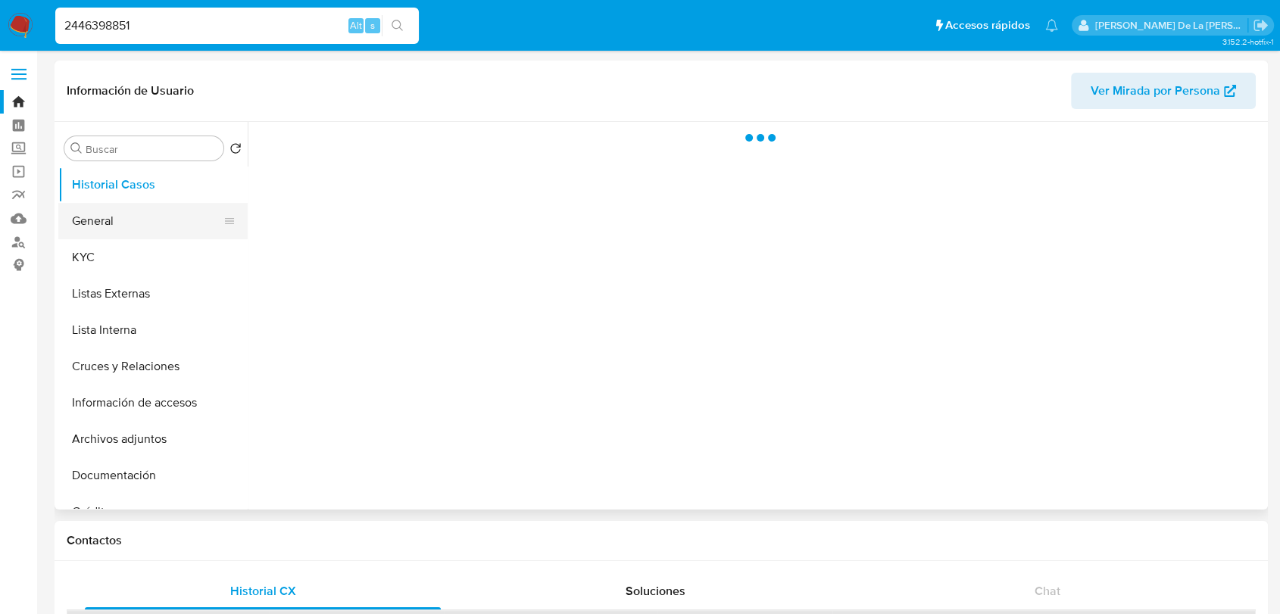
click at [96, 226] on button "General" at bounding box center [146, 221] width 177 height 36
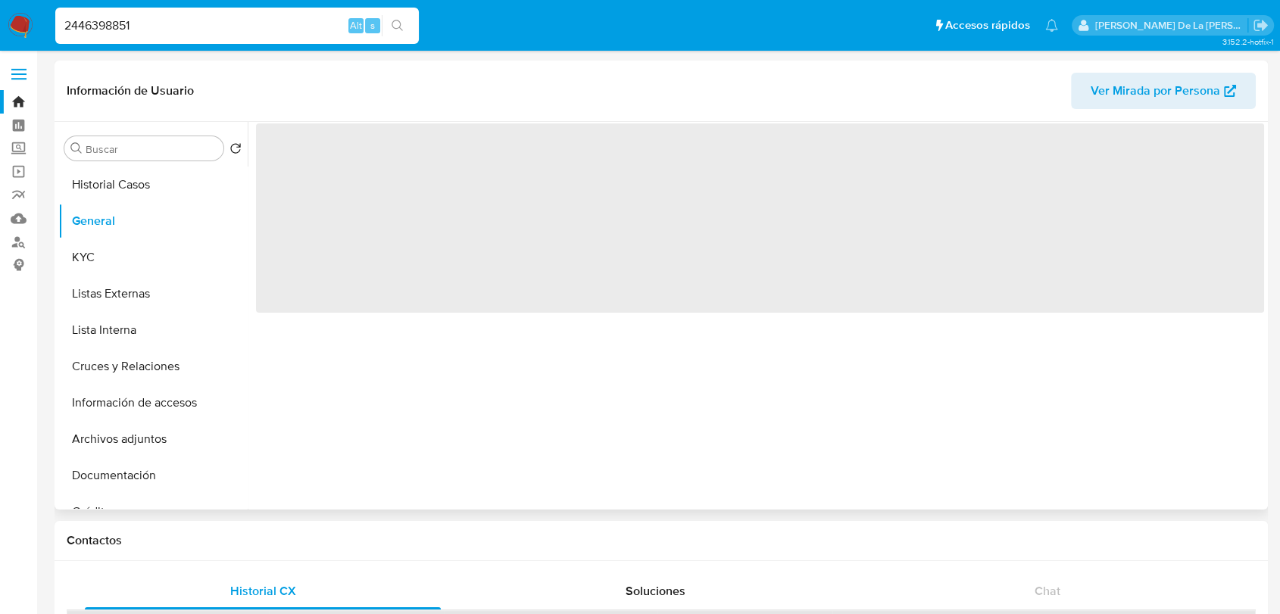
select select "10"
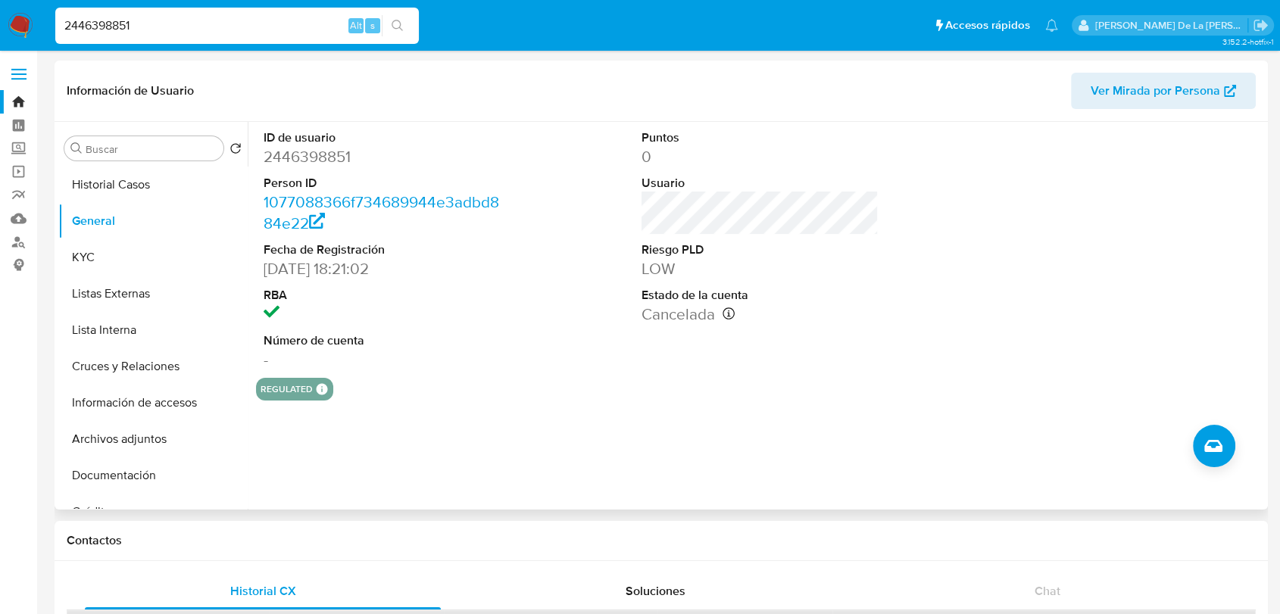
click at [153, 33] on input "2446398851" at bounding box center [236, 26] width 363 height 20
paste input "010712760"
type input "2010712760"
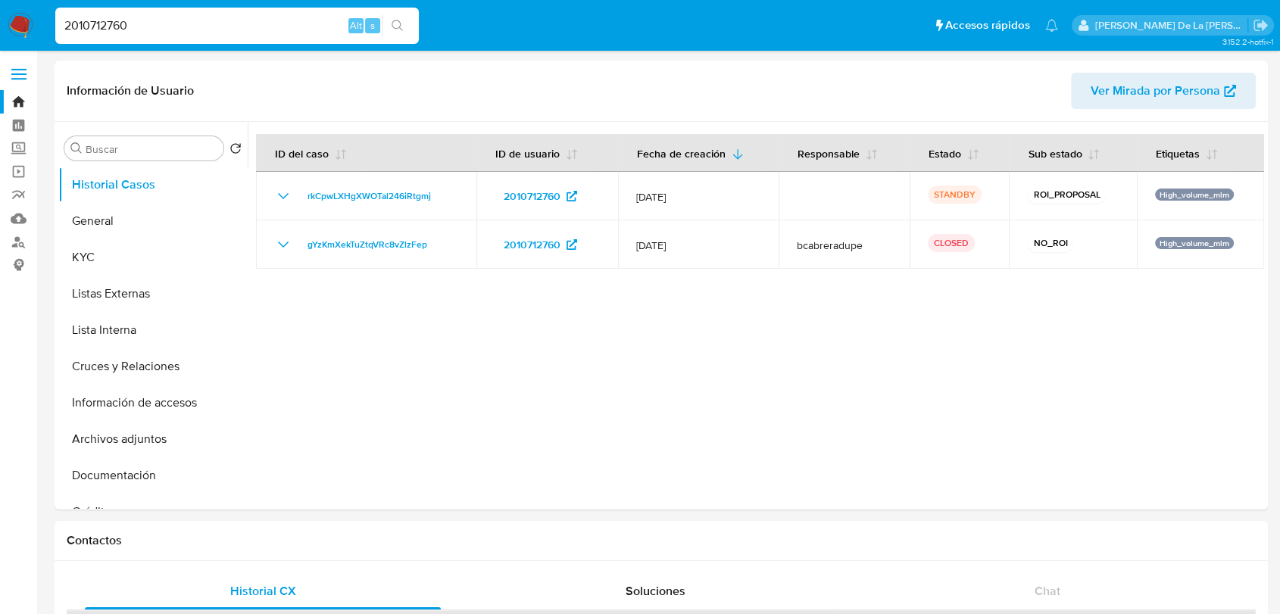
select select "10"
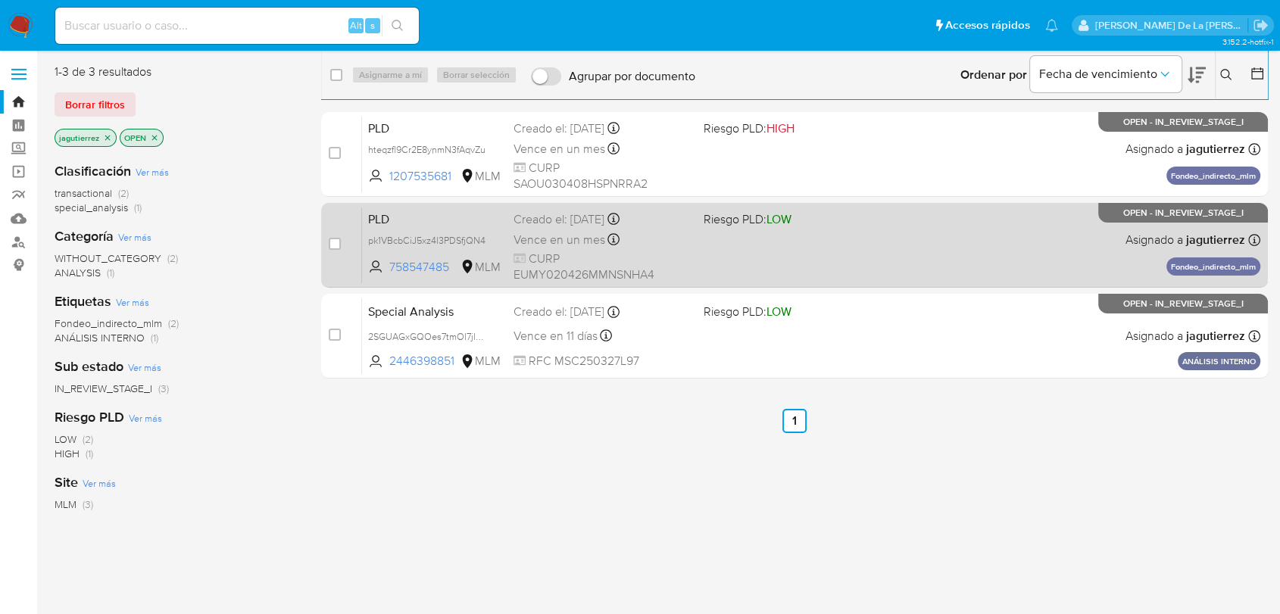
click at [835, 264] on div "PLD pk1VBcbCiJ5xz4l3PDSfjQN4 758547485 MLM Riesgo PLD: LOW Creado el: [DATE] Cr…" at bounding box center [811, 245] width 898 height 76
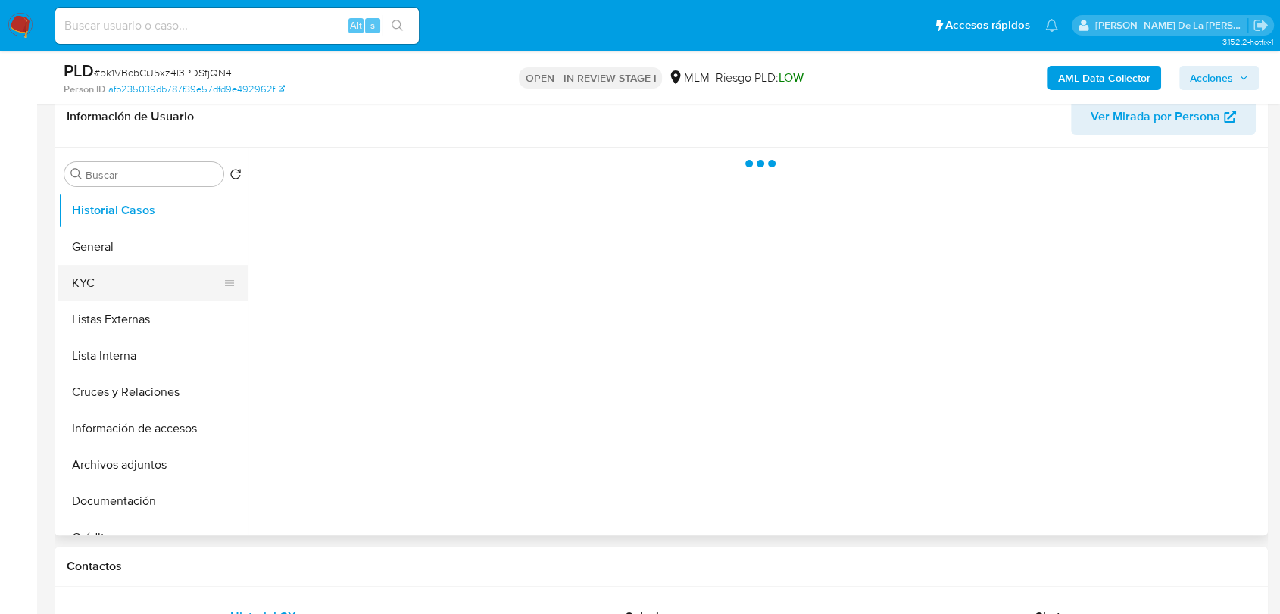
scroll to position [252, 0]
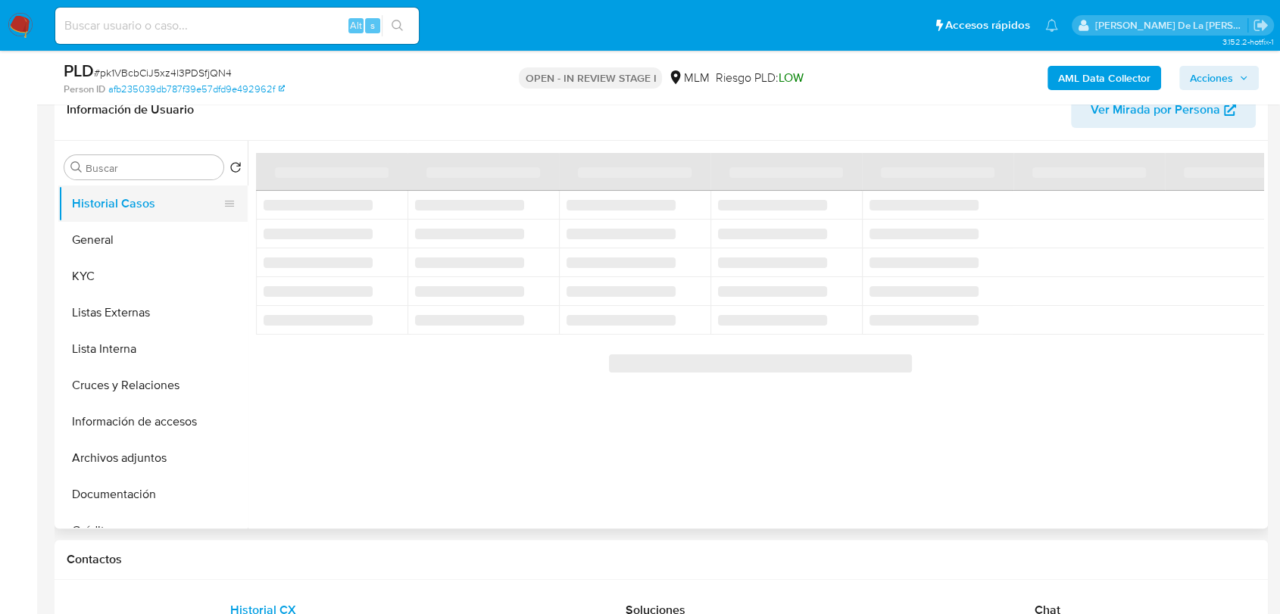
click at [128, 214] on button "Historial Casos" at bounding box center [146, 204] width 177 height 36
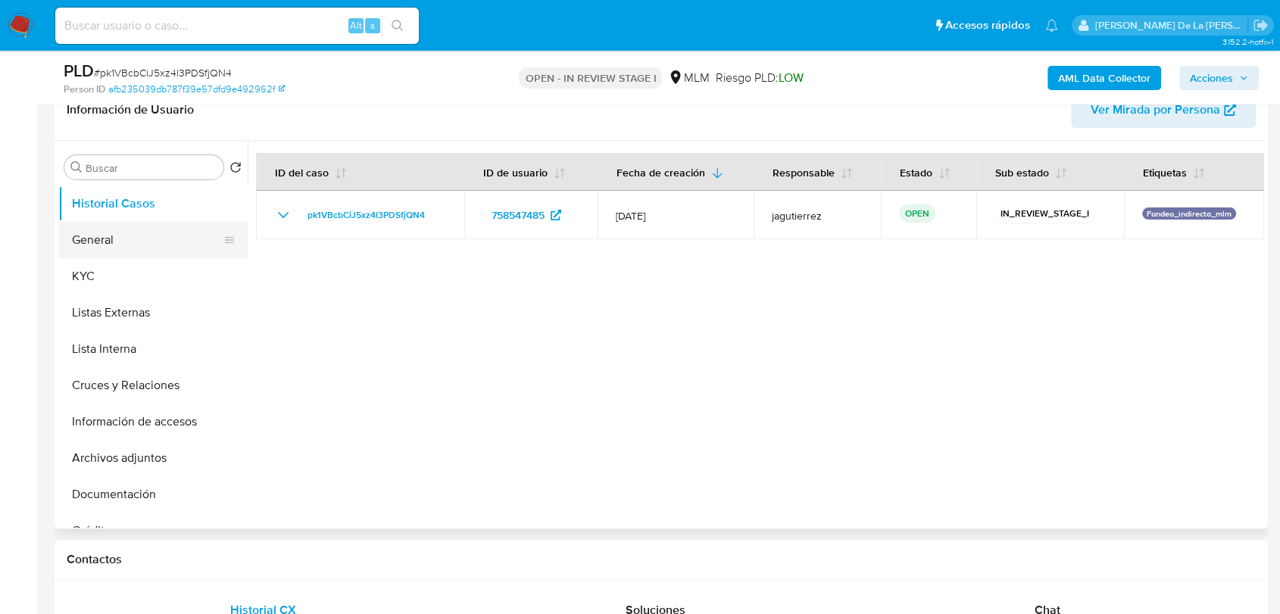
click at [123, 233] on button "General" at bounding box center [146, 240] width 177 height 36
select select "10"
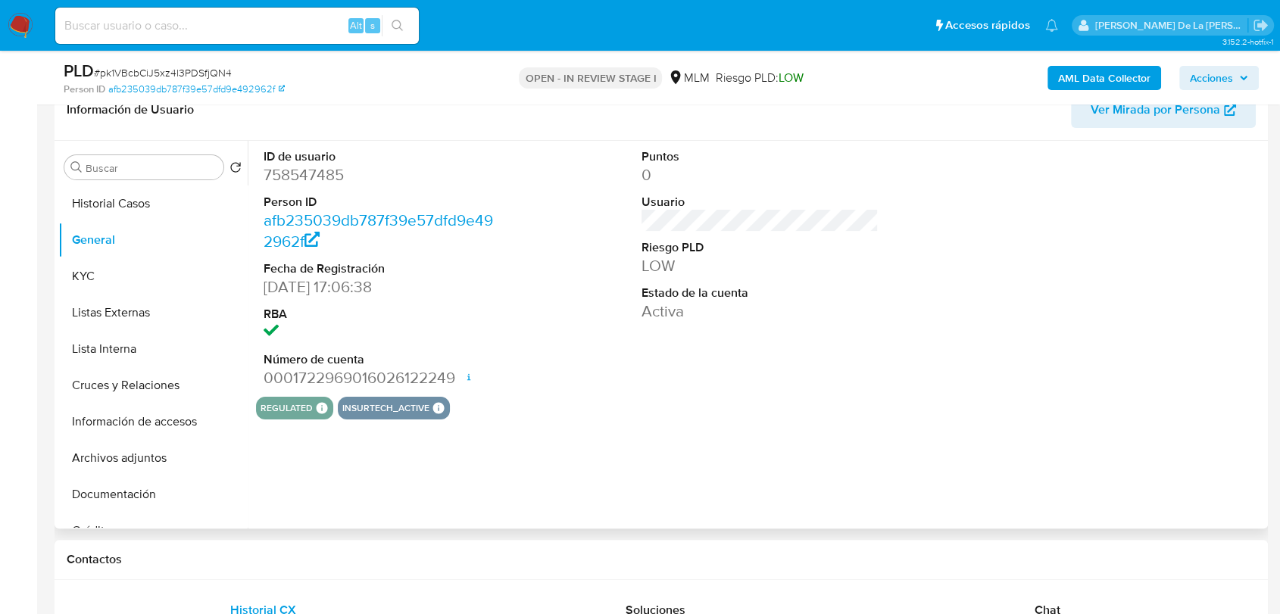
click at [292, 179] on dd "758547485" at bounding box center [382, 174] width 237 height 21
copy dd "758547485"
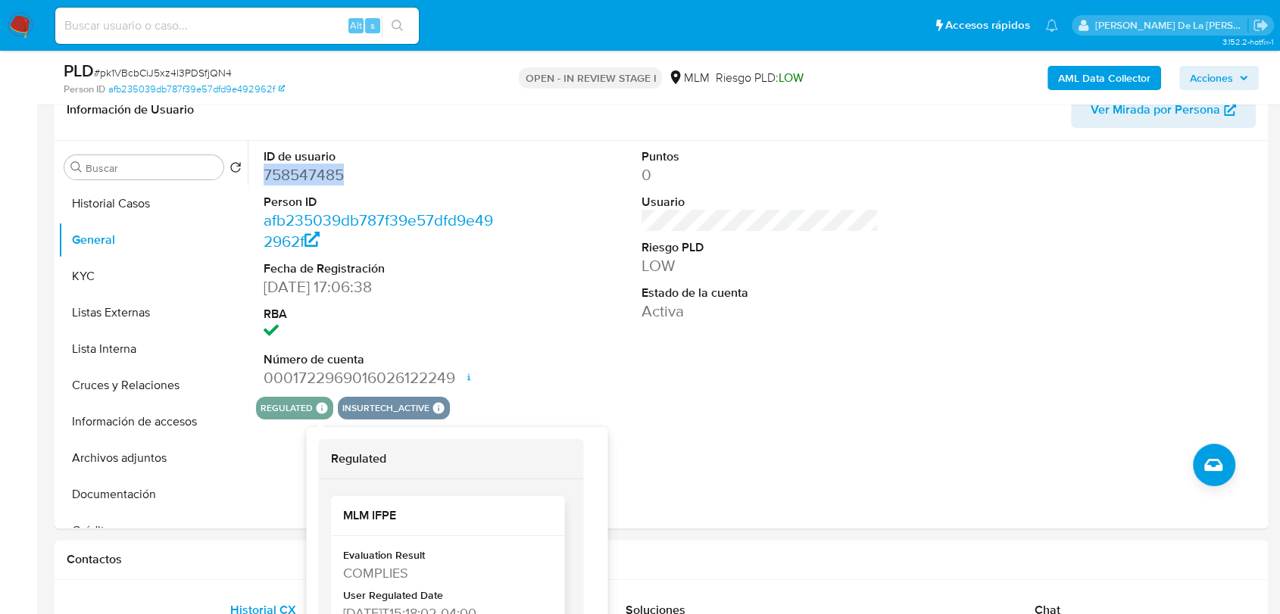
scroll to position [73, 0]
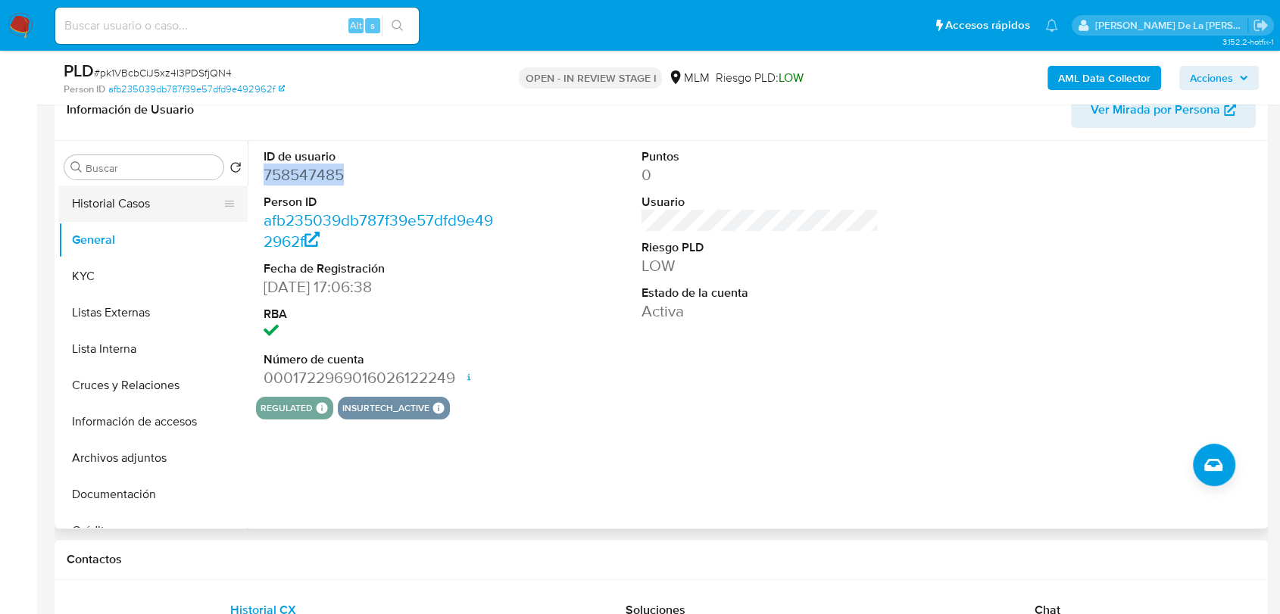
click at [147, 204] on button "Historial Casos" at bounding box center [146, 204] width 177 height 36
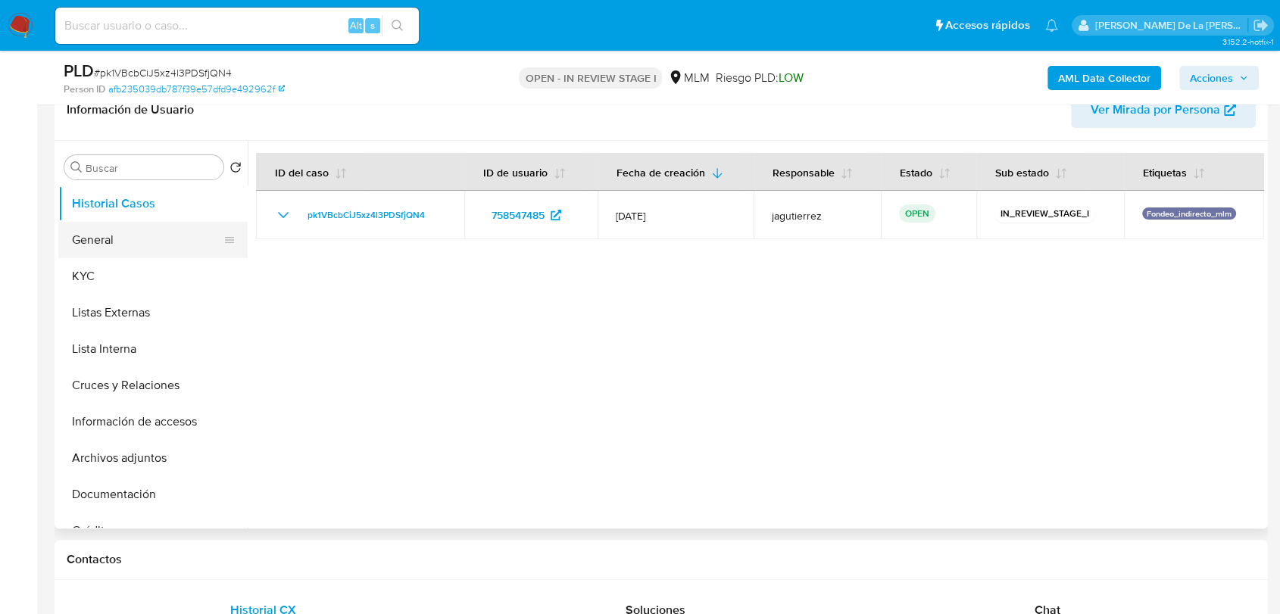
click at [86, 239] on button "General" at bounding box center [146, 240] width 177 height 36
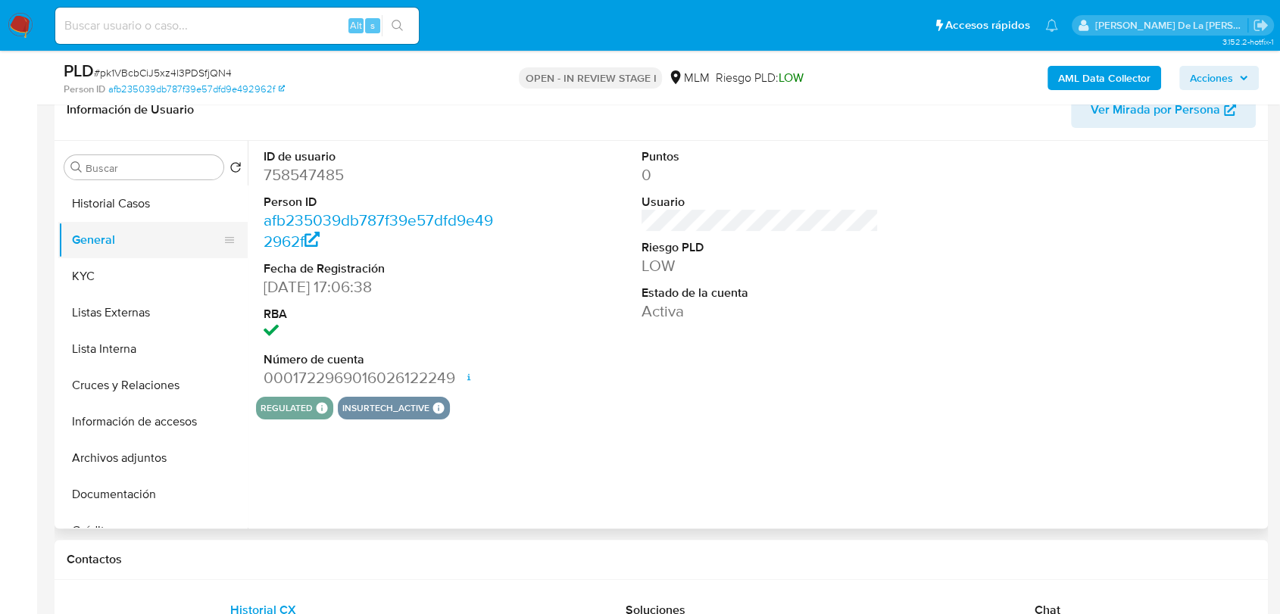
click at [162, 252] on button "General" at bounding box center [146, 240] width 177 height 36
click at [153, 260] on button "KYC" at bounding box center [146, 276] width 177 height 36
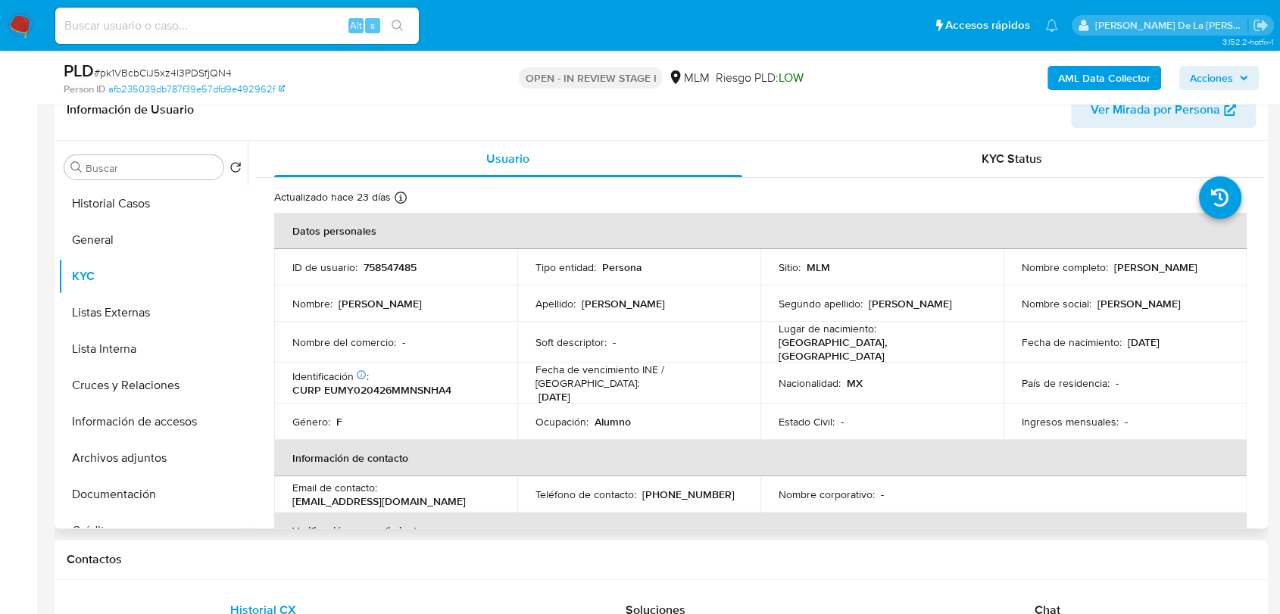
drag, startPoint x: 1009, startPoint y: 270, endPoint x: 1159, endPoint y: 280, distance: 151.1
click at [1159, 280] on td "Nombre completo : Yahaira Esquivel Mendoza" at bounding box center [1124, 267] width 243 height 36
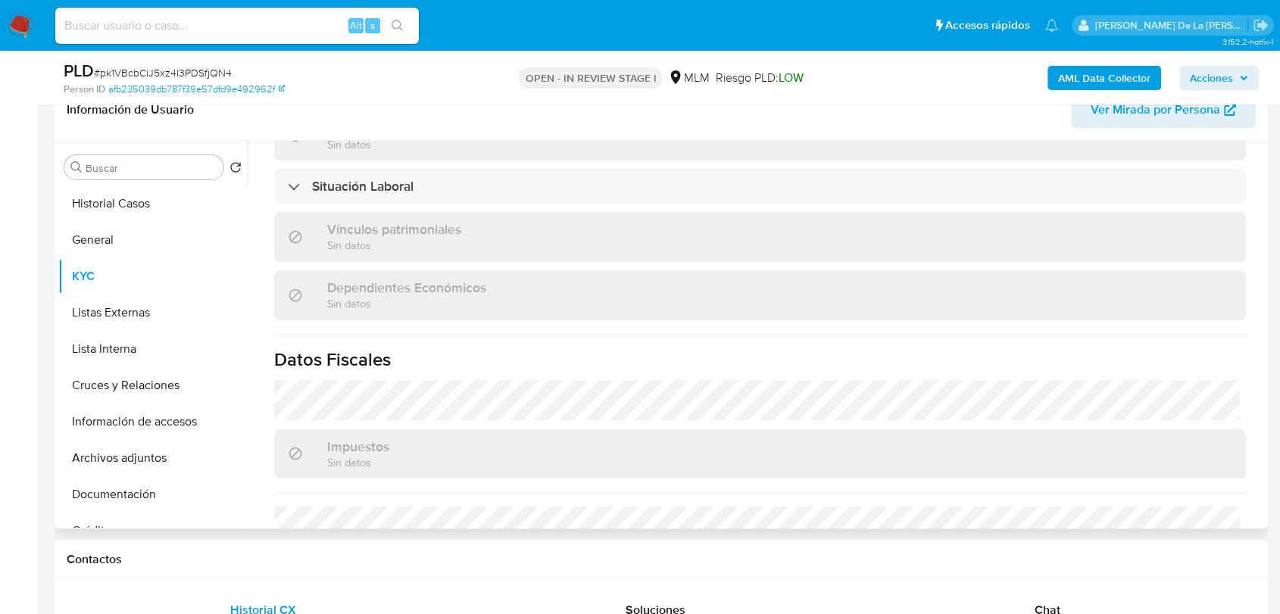
scroll to position [925, 0]
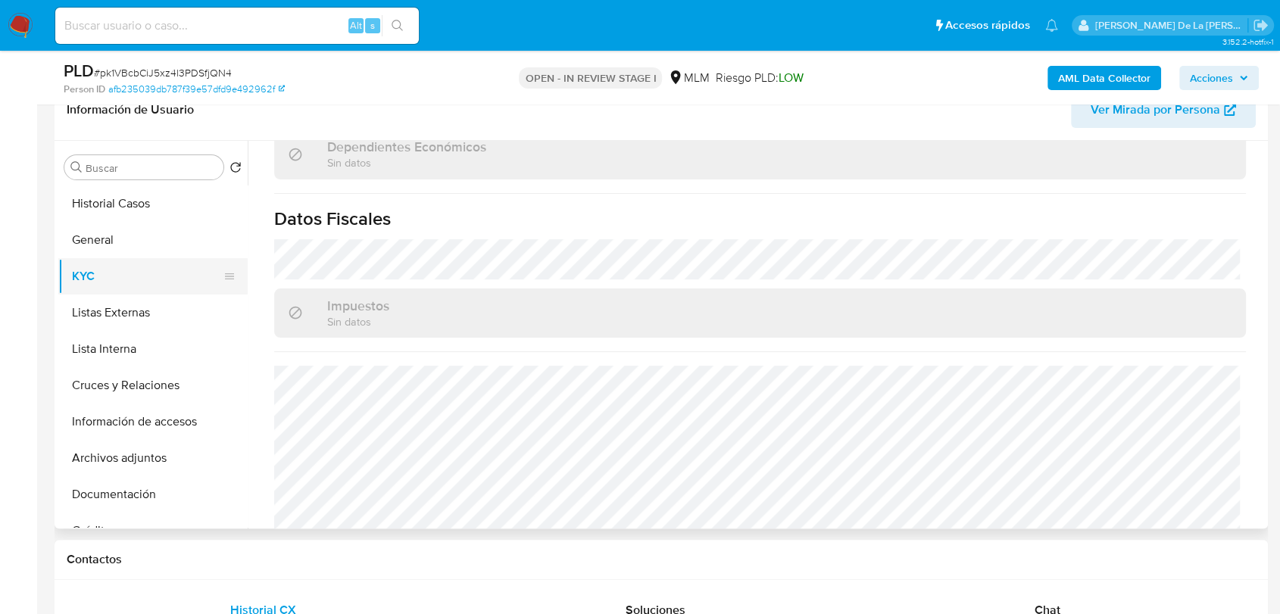
drag, startPoint x: 134, startPoint y: 301, endPoint x: 176, endPoint y: 276, distance: 48.6
click at [134, 301] on button "Listas Externas" at bounding box center [152, 313] width 189 height 36
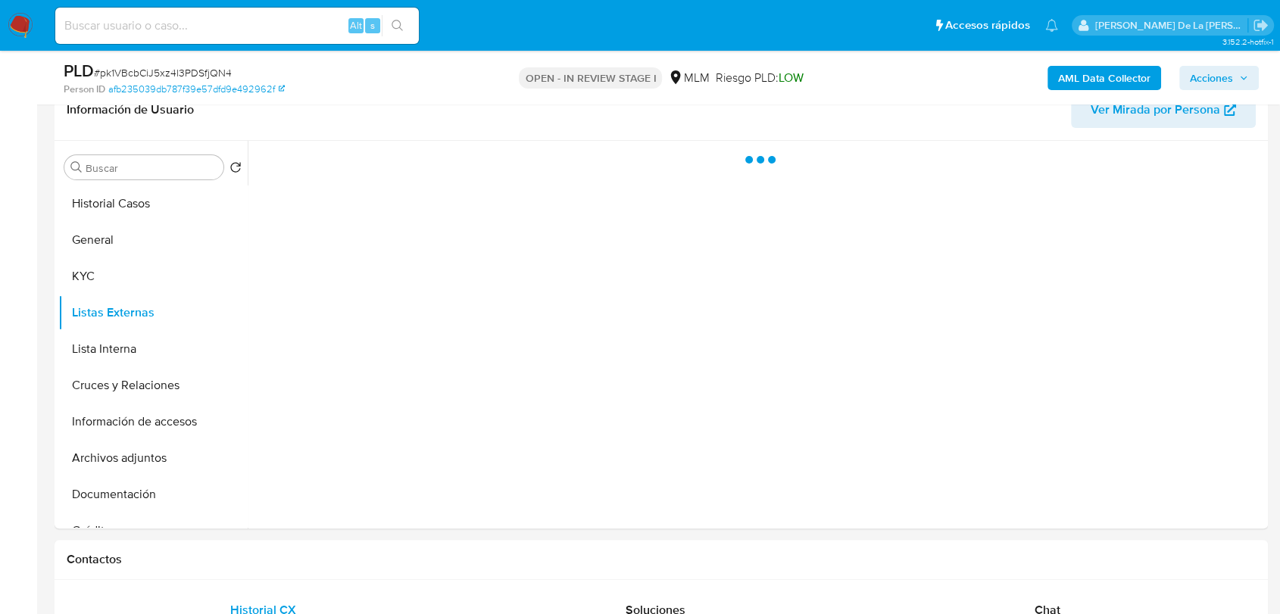
scroll to position [0, 0]
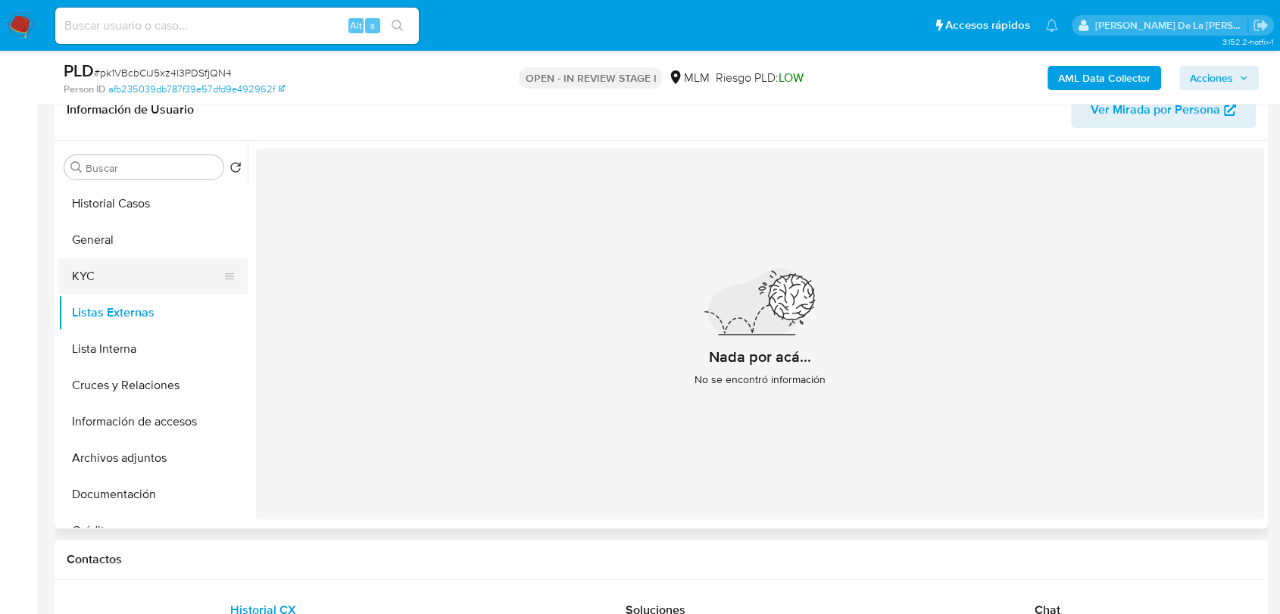
click at [136, 282] on button "KYC" at bounding box center [146, 276] width 177 height 36
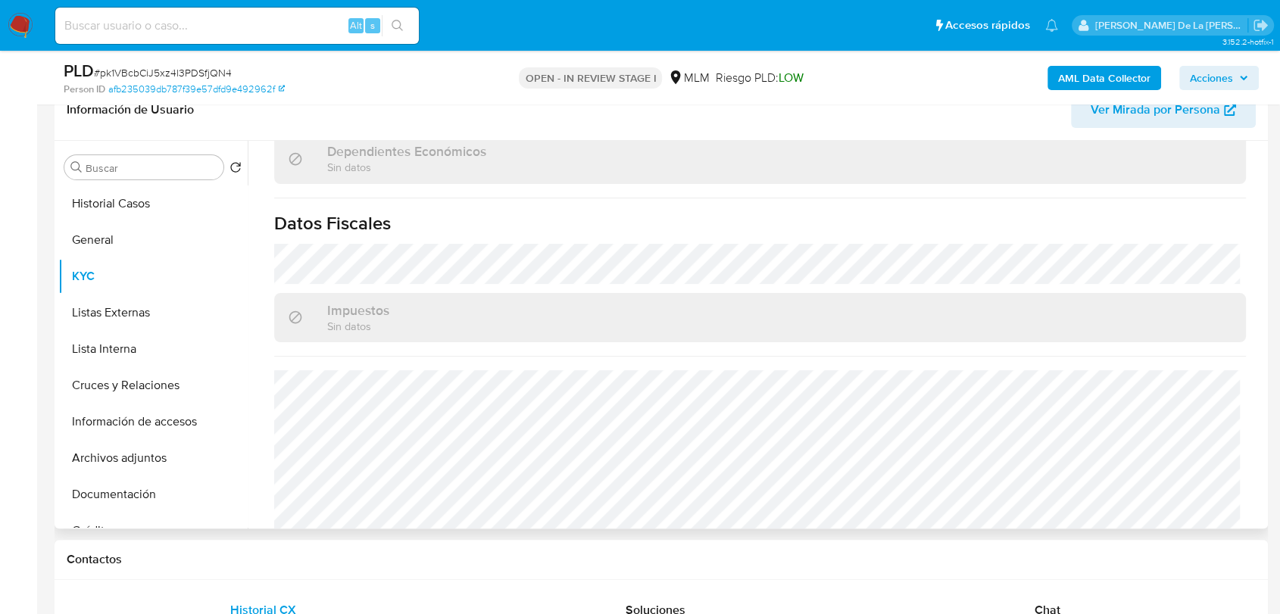
scroll to position [951, 0]
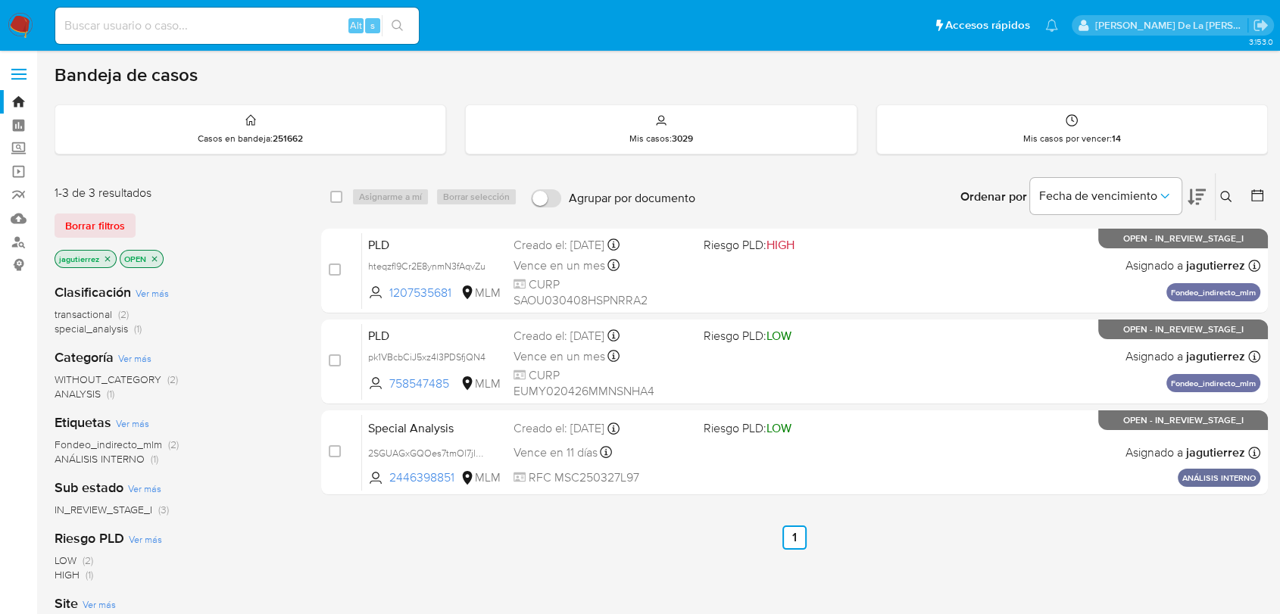
click at [13, 14] on img at bounding box center [21, 26] width 26 height 26
click at [1002, 123] on div "Mis casos por vencer : 14" at bounding box center [1072, 129] width 390 height 48
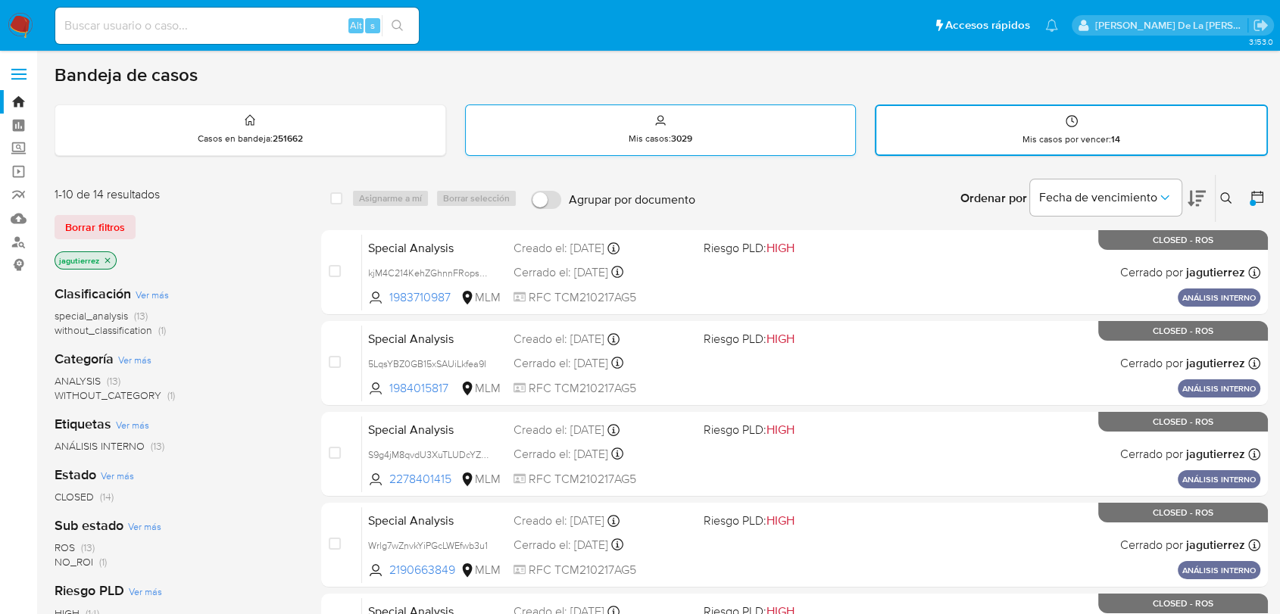
click at [698, 135] on div "Mis casos : 3029" at bounding box center [661, 129] width 390 height 48
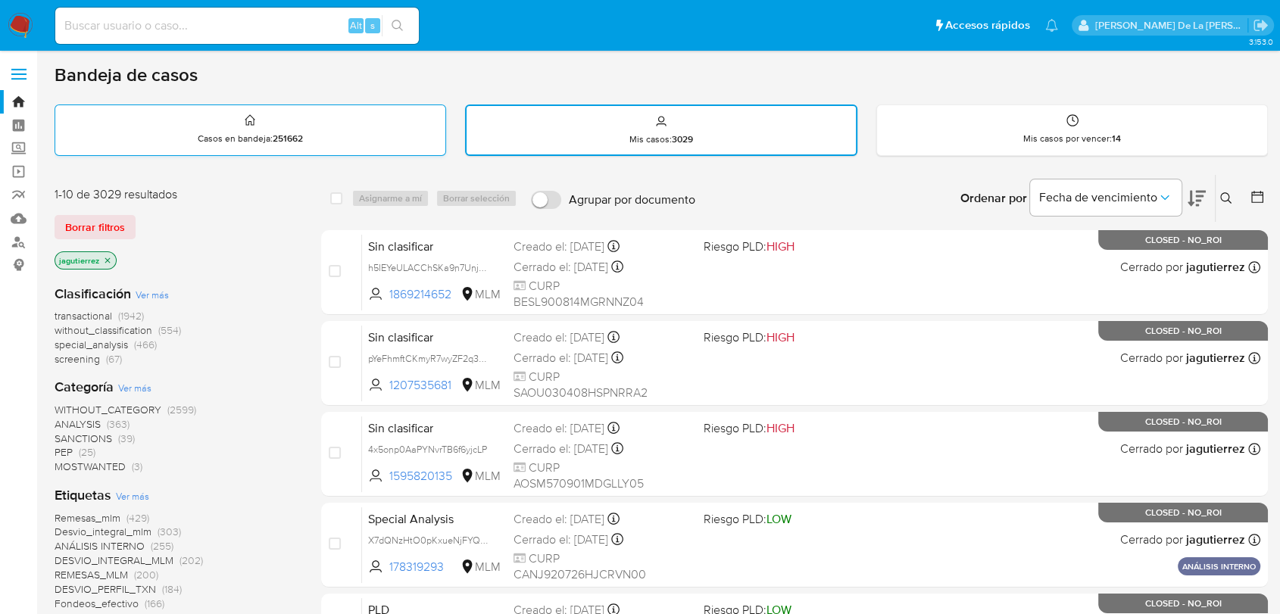
click at [376, 111] on div "Casos en bandeja : 251662" at bounding box center [250, 129] width 390 height 48
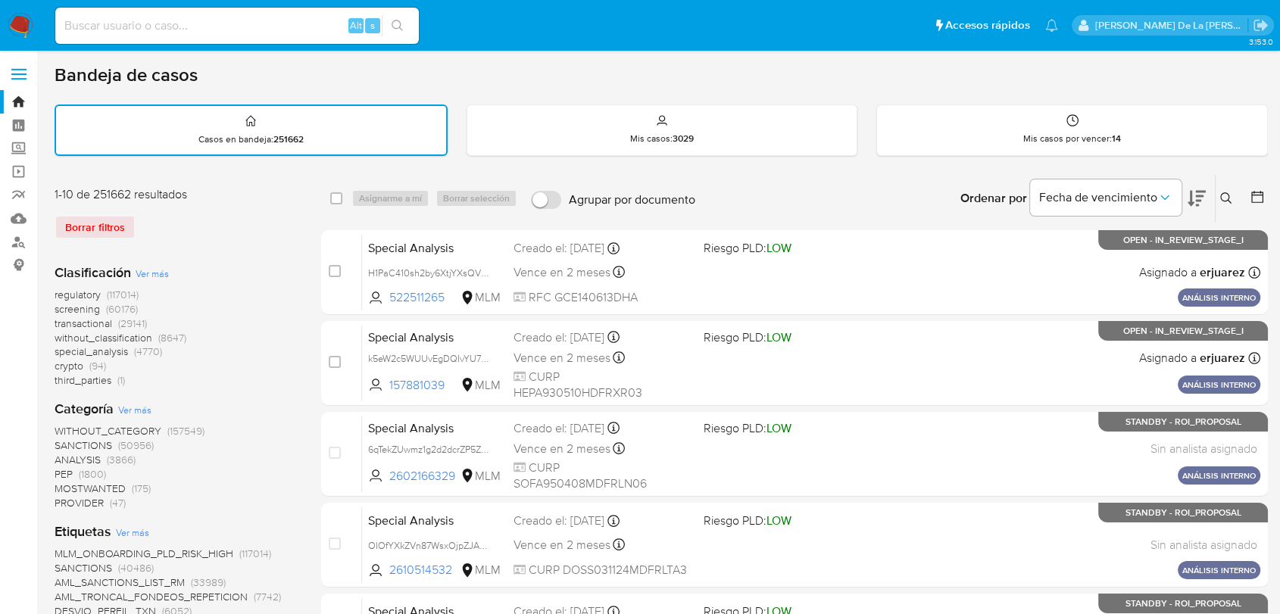
click at [20, 20] on img at bounding box center [21, 26] width 26 height 26
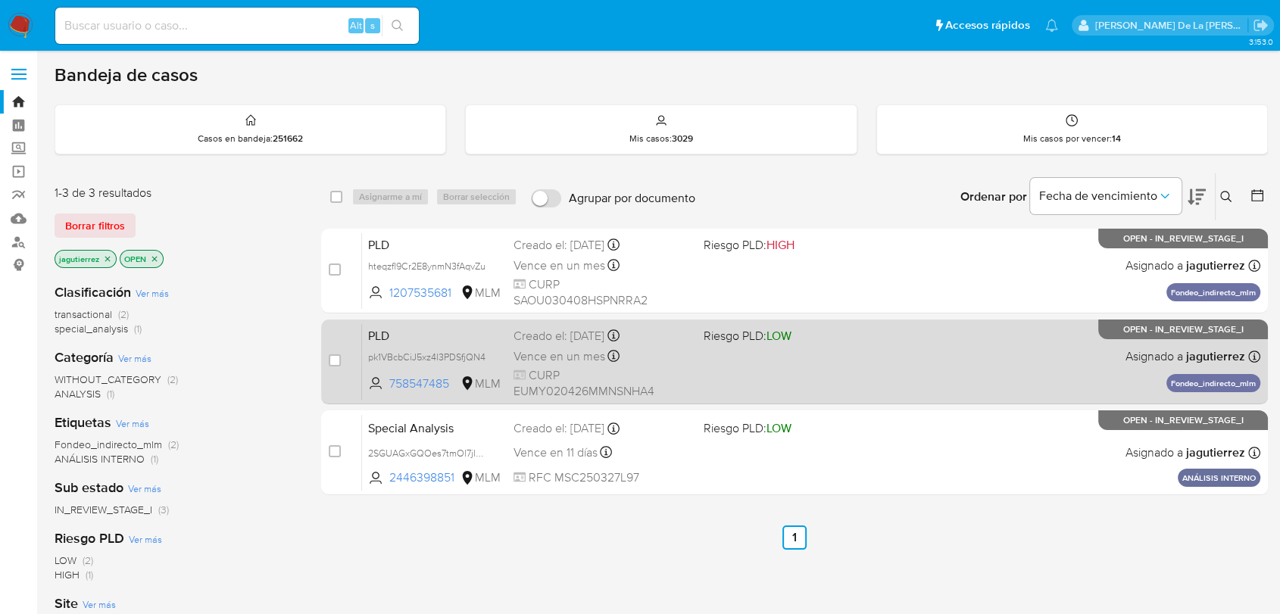
click at [872, 354] on div "PLD pk1VBcbCiJ5xz4l3PDSfjQN4 758547485 MLM Riesgo PLD: LOW Creado el: 12/07/202…" at bounding box center [811, 361] width 898 height 76
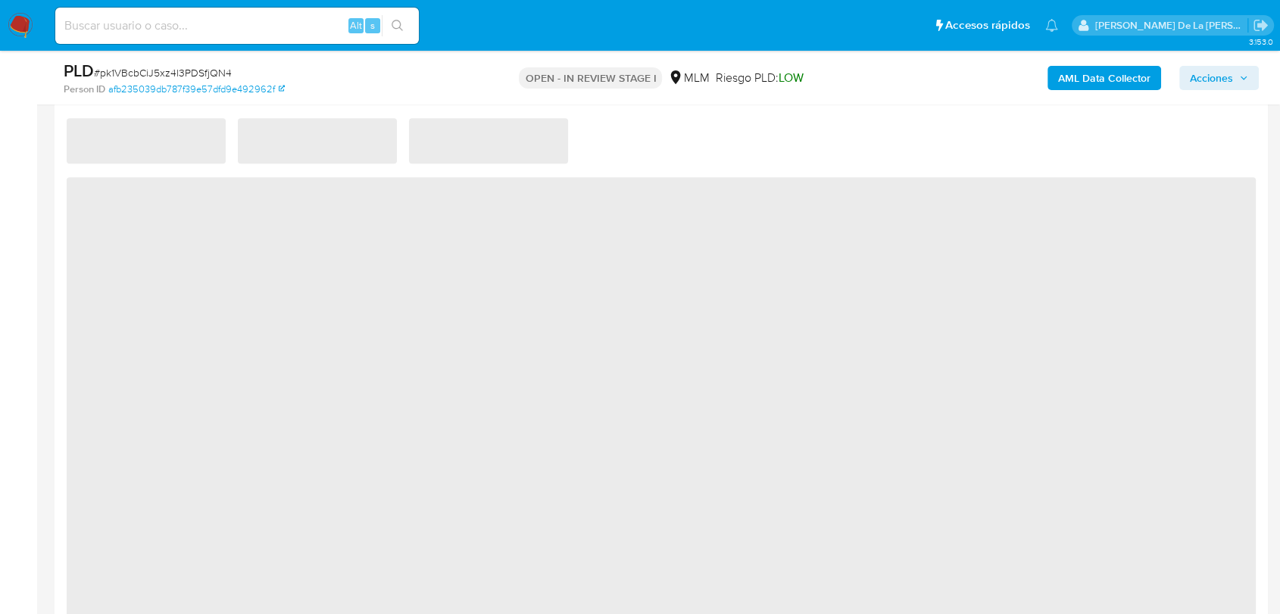
select select "10"
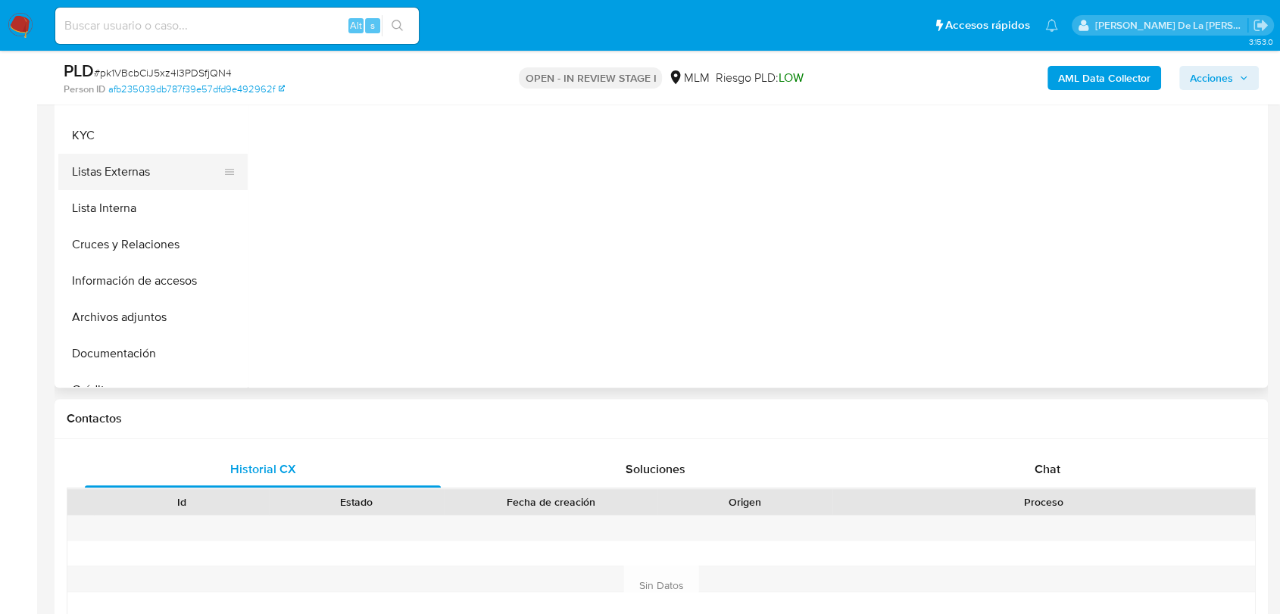
scroll to position [252, 0]
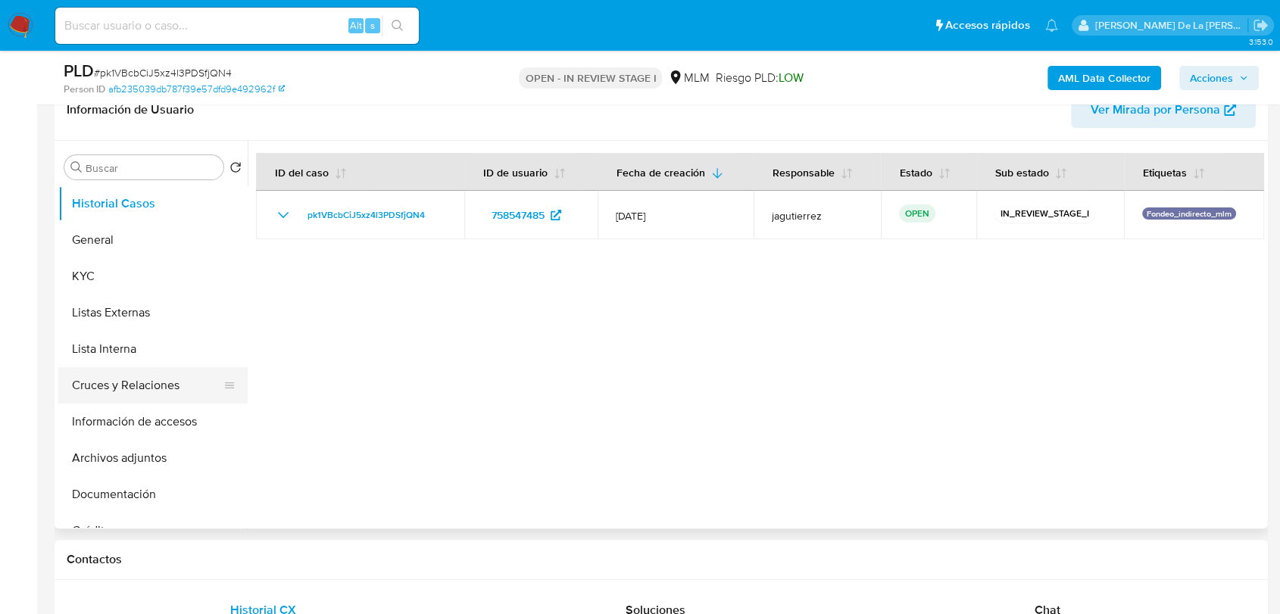
click at [153, 371] on button "Cruces y Relaciones" at bounding box center [146, 385] width 177 height 36
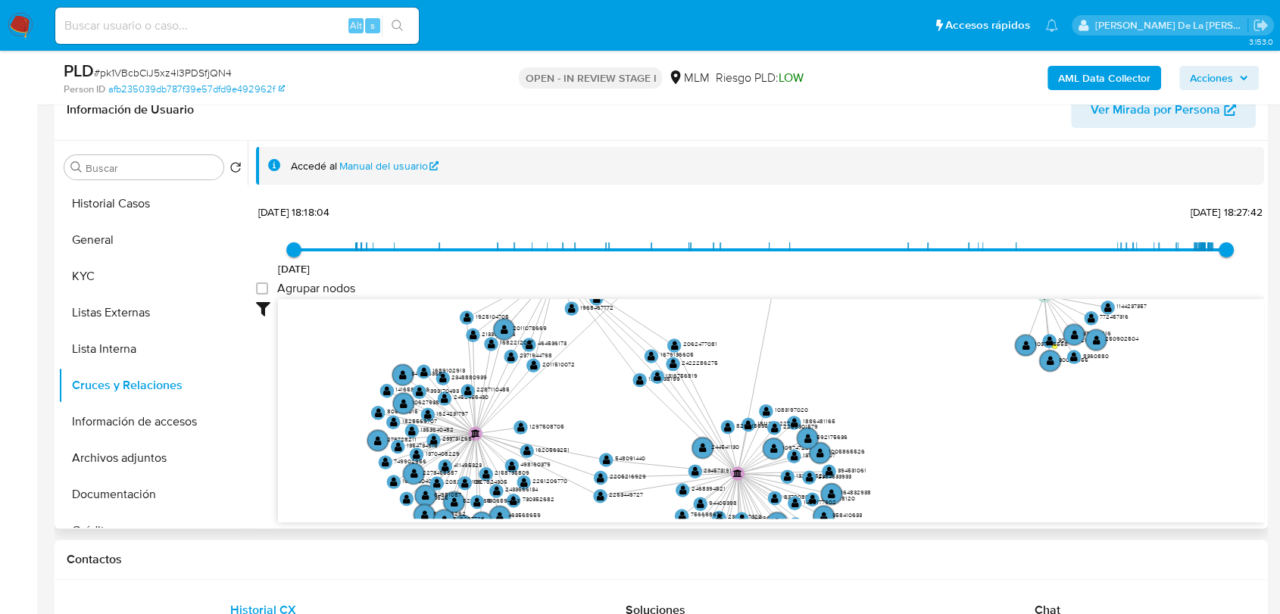
drag, startPoint x: 723, startPoint y: 339, endPoint x: 707, endPoint y: 247, distance: 93.9
click at [708, 253] on div "2/10/2022 2/10/2022, 18:18:04 10/7/2025, 18:27:42 Agrupar nodos Filtros Confian…" at bounding box center [760, 362] width 1008 height 322
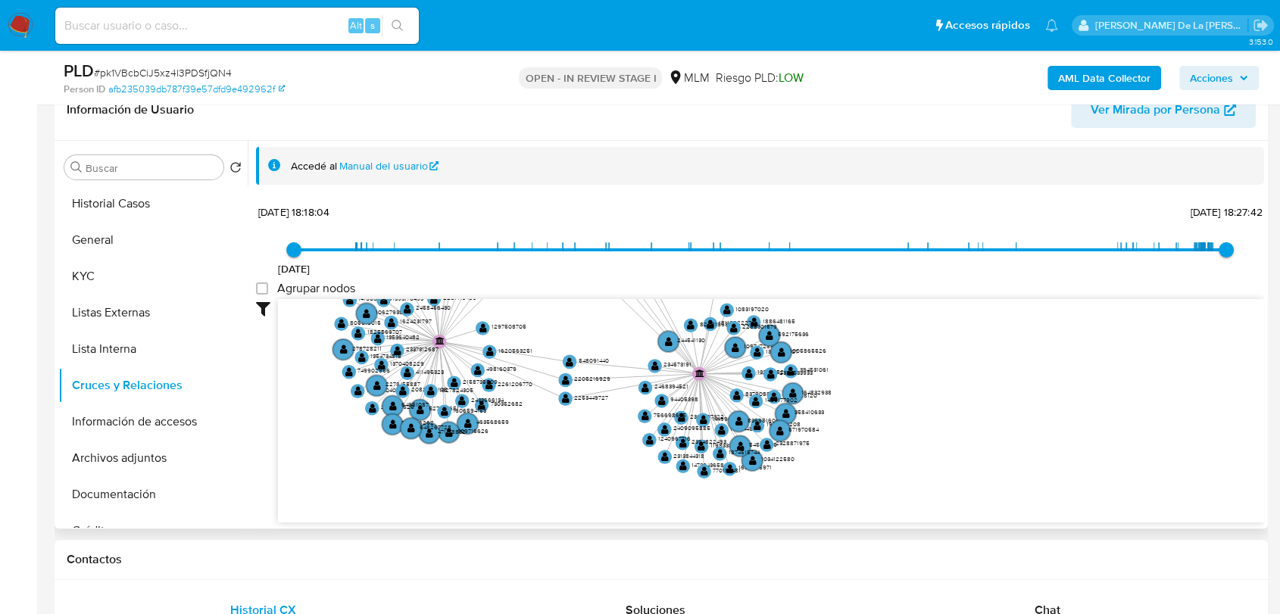
drag, startPoint x: 908, startPoint y: 451, endPoint x: 707, endPoint y: 367, distance: 217.6
click at [624, 375] on icon "user-758547485  758547485 phone-6660c71f46f863b9840ffe094612bb8b  person-afb2…" at bounding box center [771, 409] width 986 height 220
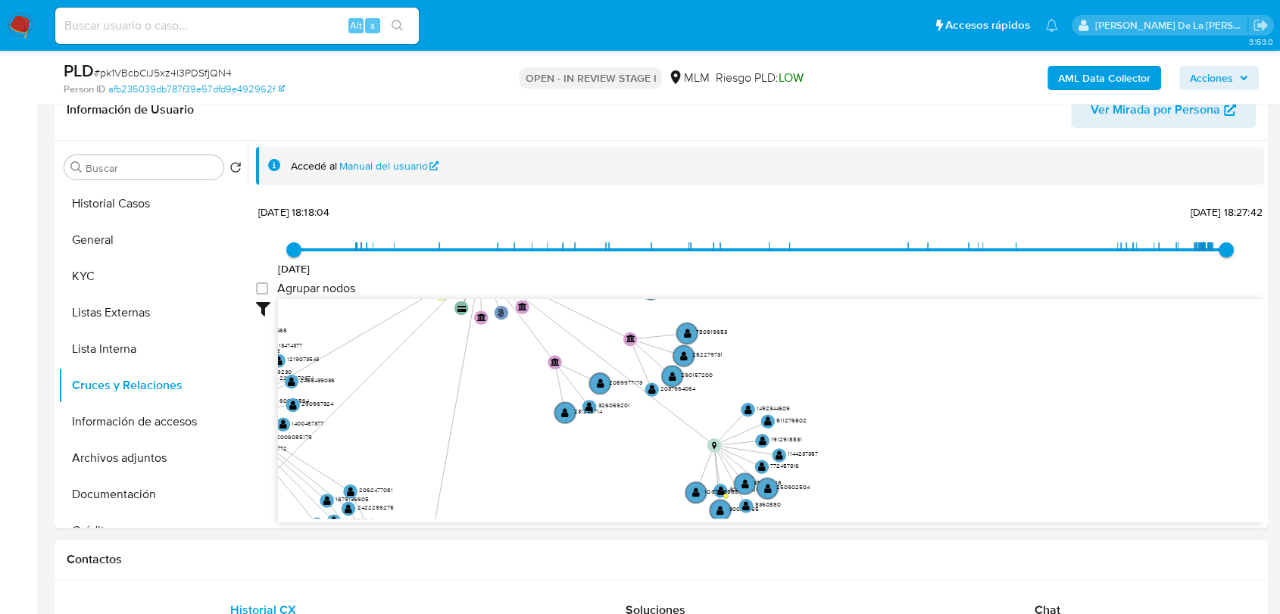
drag, startPoint x: 838, startPoint y: 485, endPoint x: 834, endPoint y: 653, distance: 167.4
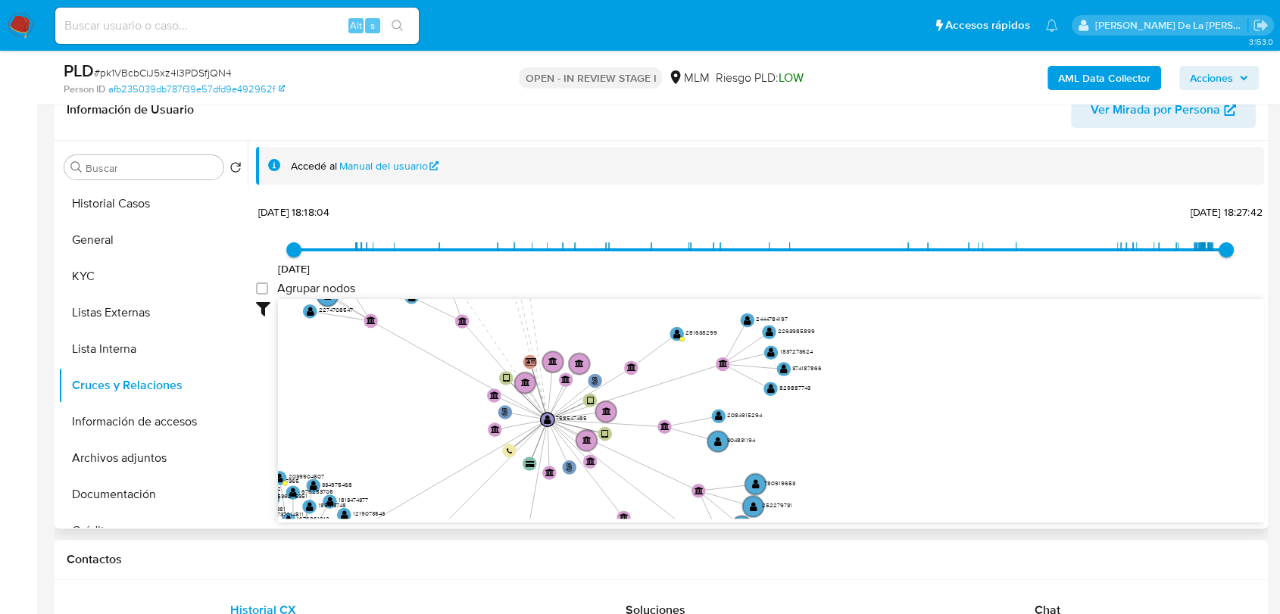
drag, startPoint x: 981, startPoint y: 523, endPoint x: 994, endPoint y: 526, distance: 13.4
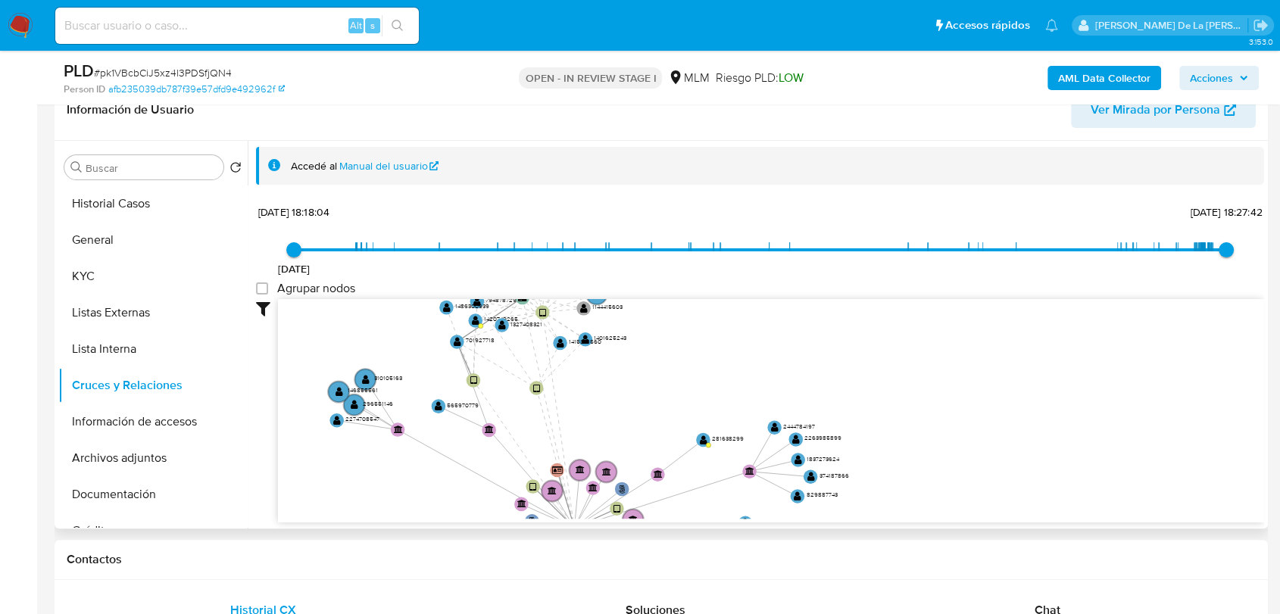
drag, startPoint x: 939, startPoint y: 429, endPoint x: 945, endPoint y: 501, distance: 73.0
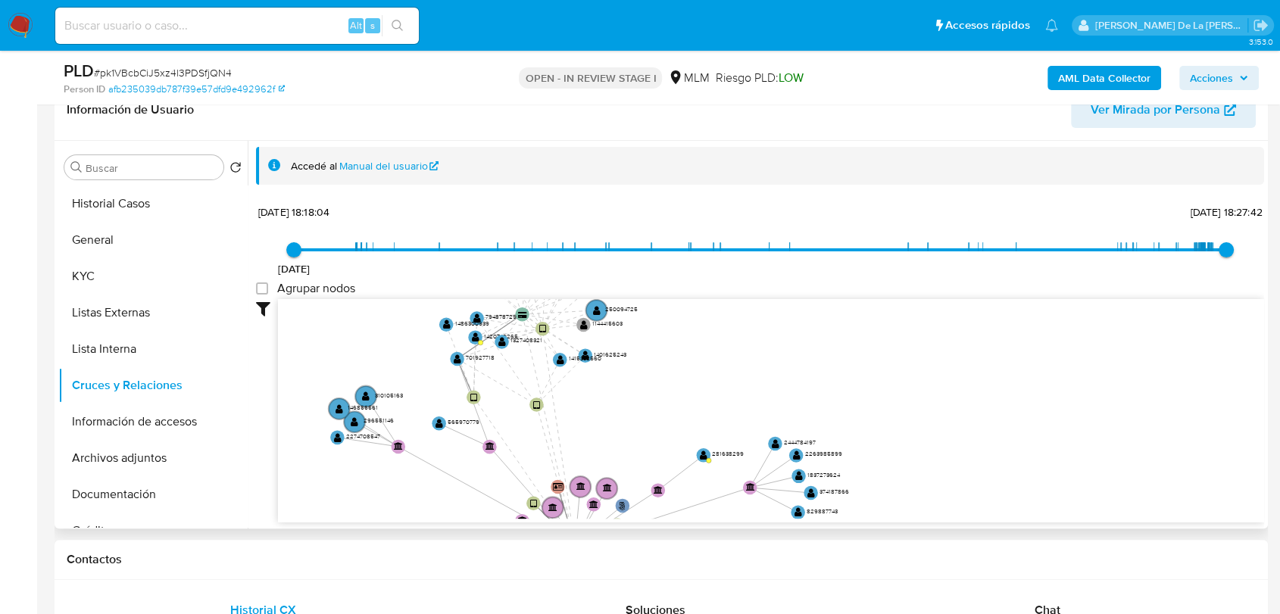
drag, startPoint x: 780, startPoint y: 338, endPoint x: 813, endPoint y: 404, distance: 74.5
click at [813, 404] on icon "user-758547485  758547485 phone-6660c71f46f863b9840ffe094612bb8b  person-afb2…" at bounding box center [771, 409] width 986 height 220
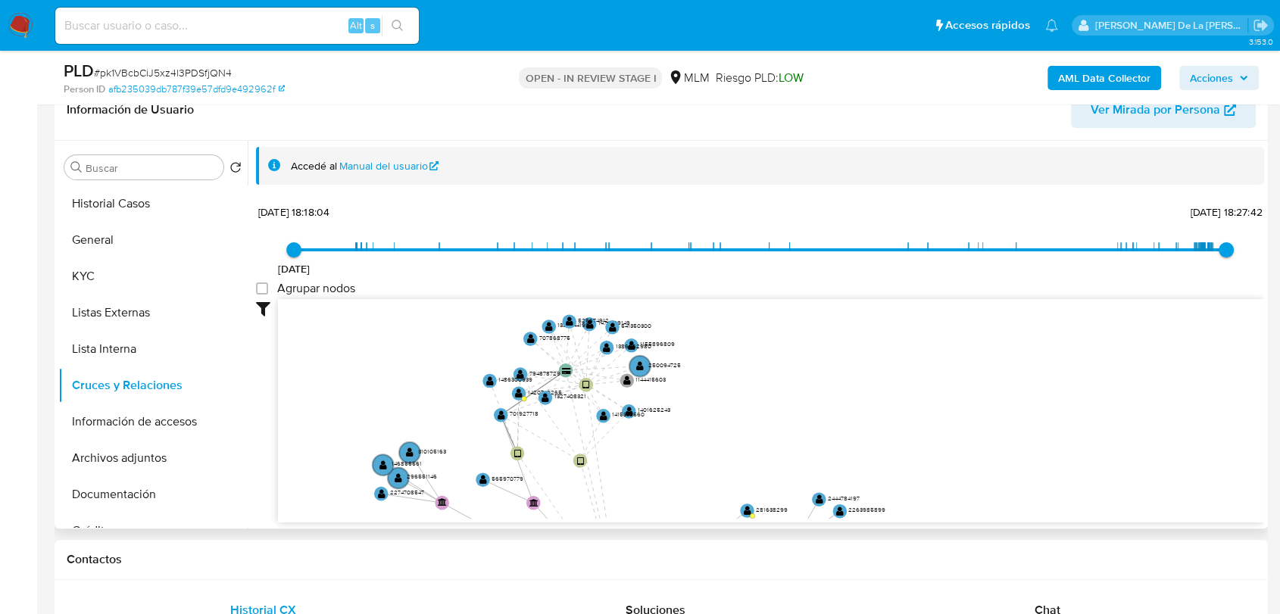
drag, startPoint x: 769, startPoint y: 394, endPoint x: 885, endPoint y: 224, distance: 205.4
click at [884, 226] on div "2/10/2022 2/10/2022, 18:18:04 10/7/2025, 18:27:42 Agrupar nodos Filtros Confian…" at bounding box center [760, 362] width 1008 height 322
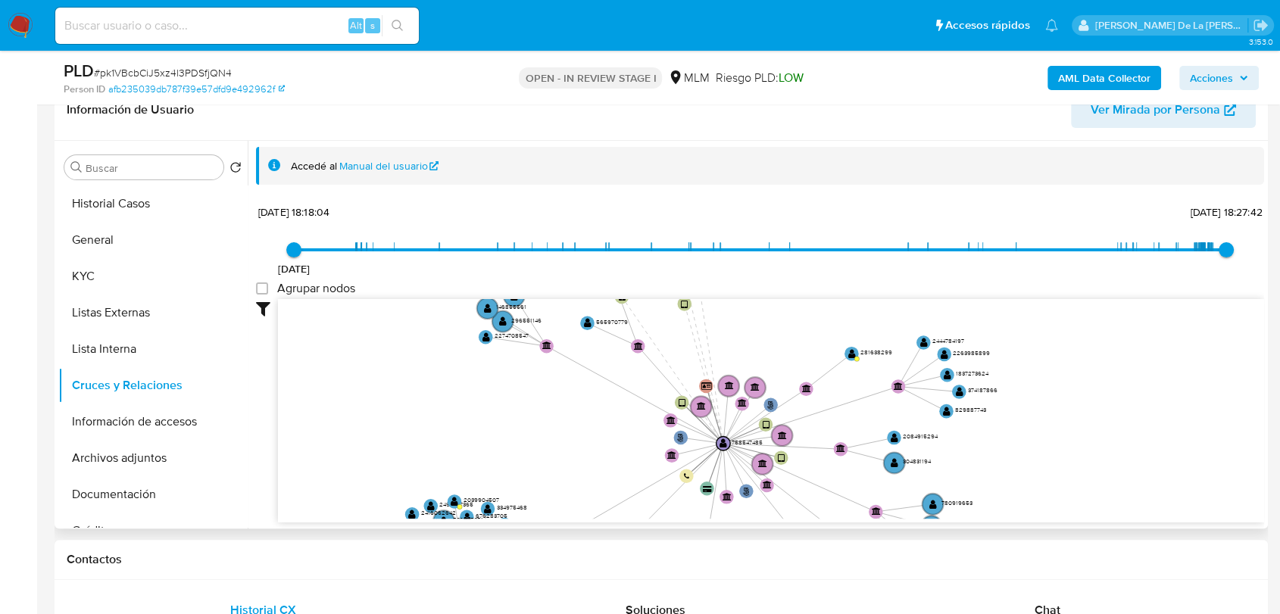
drag, startPoint x: 792, startPoint y: 371, endPoint x: 847, endPoint y: 222, distance: 159.1
click at [847, 223] on div "2/10/2022 2/10/2022, 18:18:04 10/7/2025, 18:27:42 Agrupar nodos Filtros Confian…" at bounding box center [760, 362] width 1008 height 322
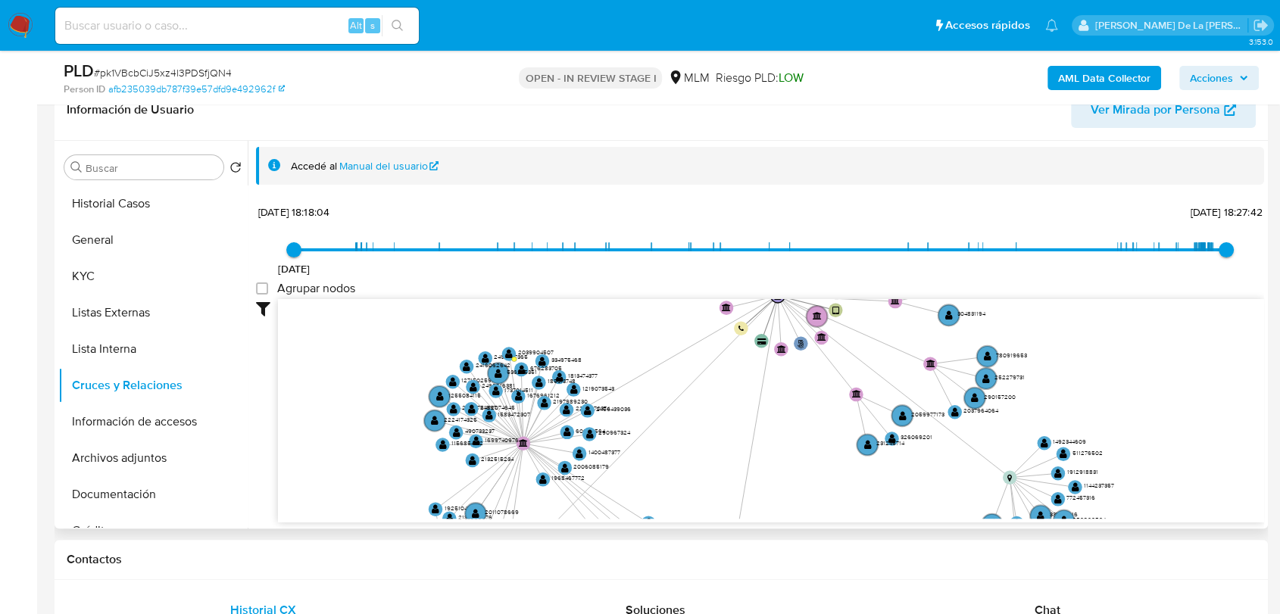
drag, startPoint x: 673, startPoint y: 438, endPoint x: 724, endPoint y: 304, distance: 143.3
click at [722, 314] on icon "user-758547485  758547485 phone-6660c71f46f863b9840ffe094612bb8b  person-afb2…" at bounding box center [771, 409] width 986 height 220
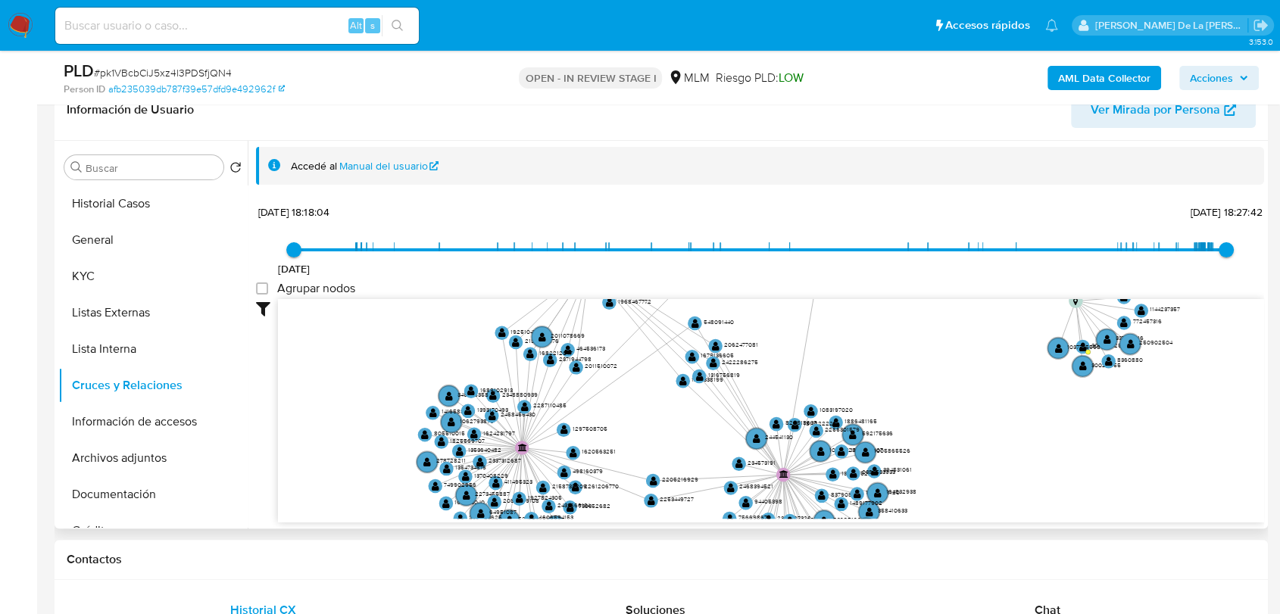
drag, startPoint x: 663, startPoint y: 465, endPoint x: 701, endPoint y: 320, distance: 150.4
click at [705, 317] on text "548091440" at bounding box center [719, 321] width 30 height 9
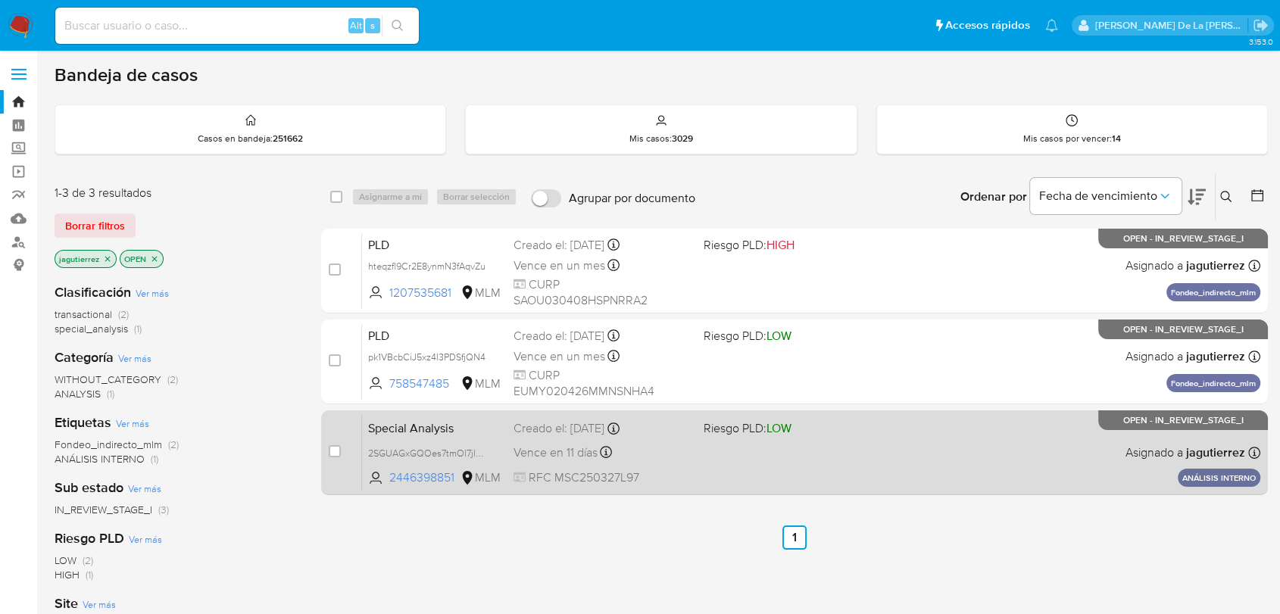
click at [794, 444] on div "Special Analysis 2SGUAGxGQOes7tmOl7jlO6Gk 2446398851 MLM Riesgo PLD: LOW Creado…" at bounding box center [811, 452] width 898 height 76
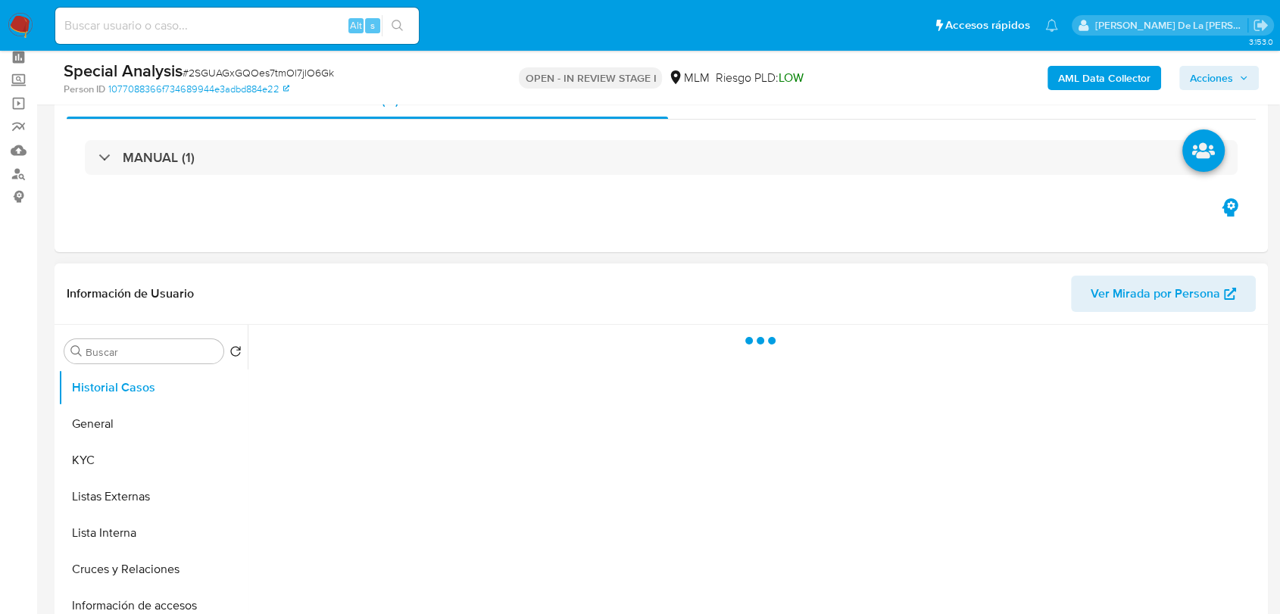
scroll to position [168, 0]
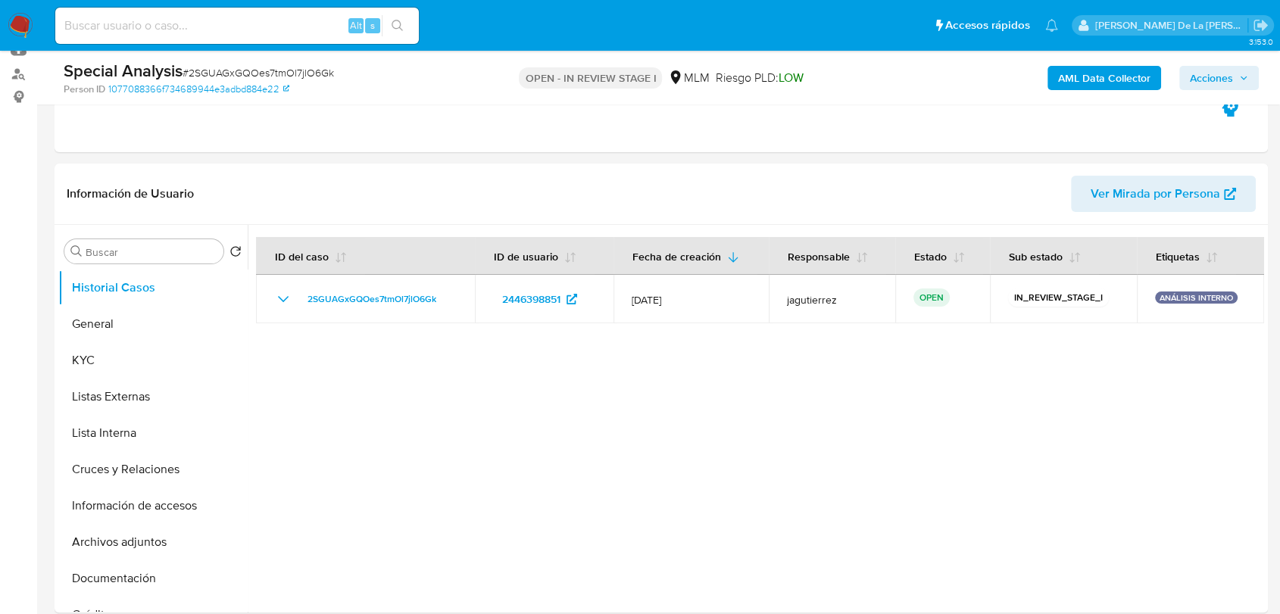
select select "10"
click at [95, 322] on button "General" at bounding box center [146, 324] width 177 height 36
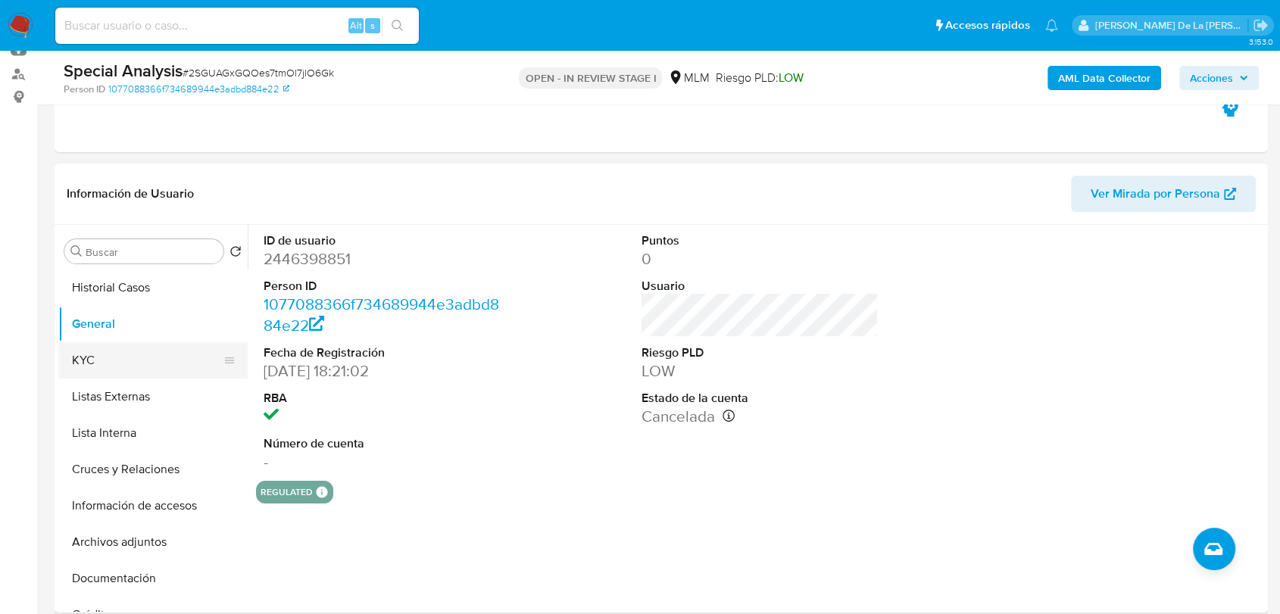
click at [158, 349] on button "KYC" at bounding box center [146, 360] width 177 height 36
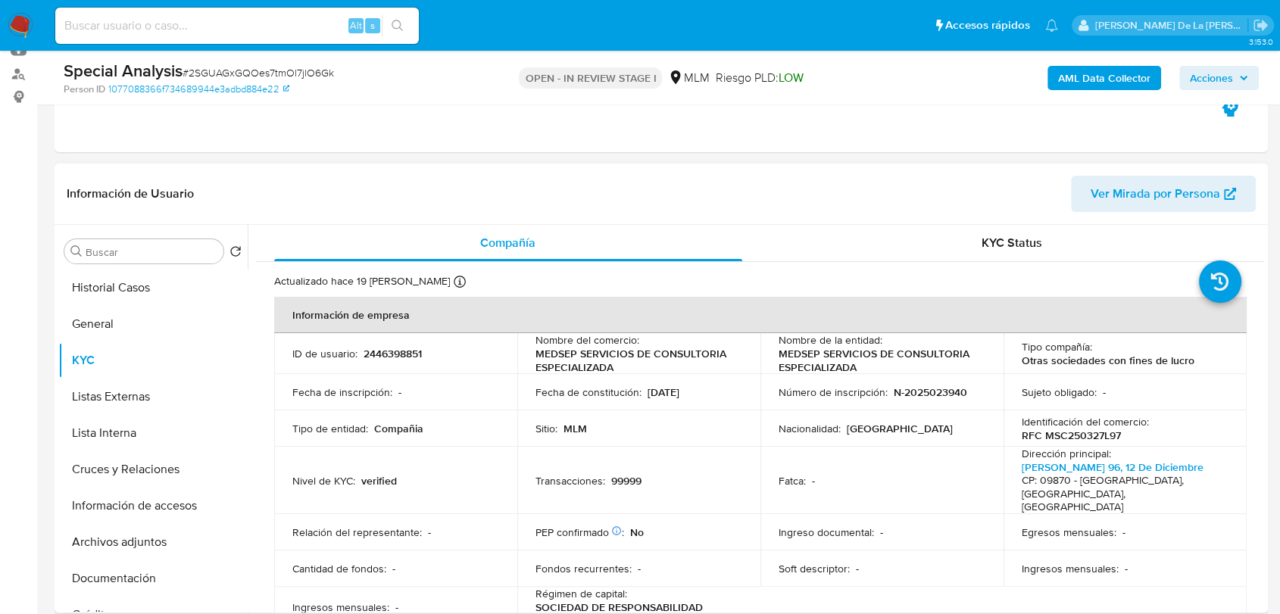
click at [357, 179] on header "Información de Usuario Ver Mirada por Persona" at bounding box center [661, 194] width 1189 height 36
click at [142, 537] on button "Archivos adjuntos" at bounding box center [146, 542] width 177 height 36
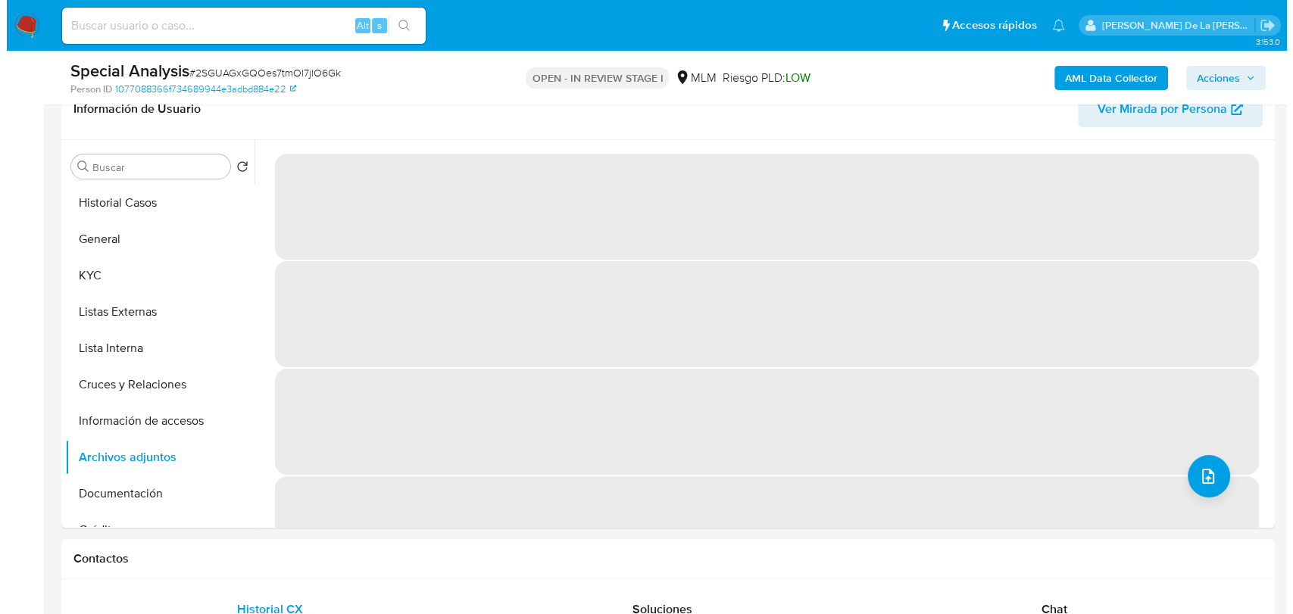
scroll to position [252, 0]
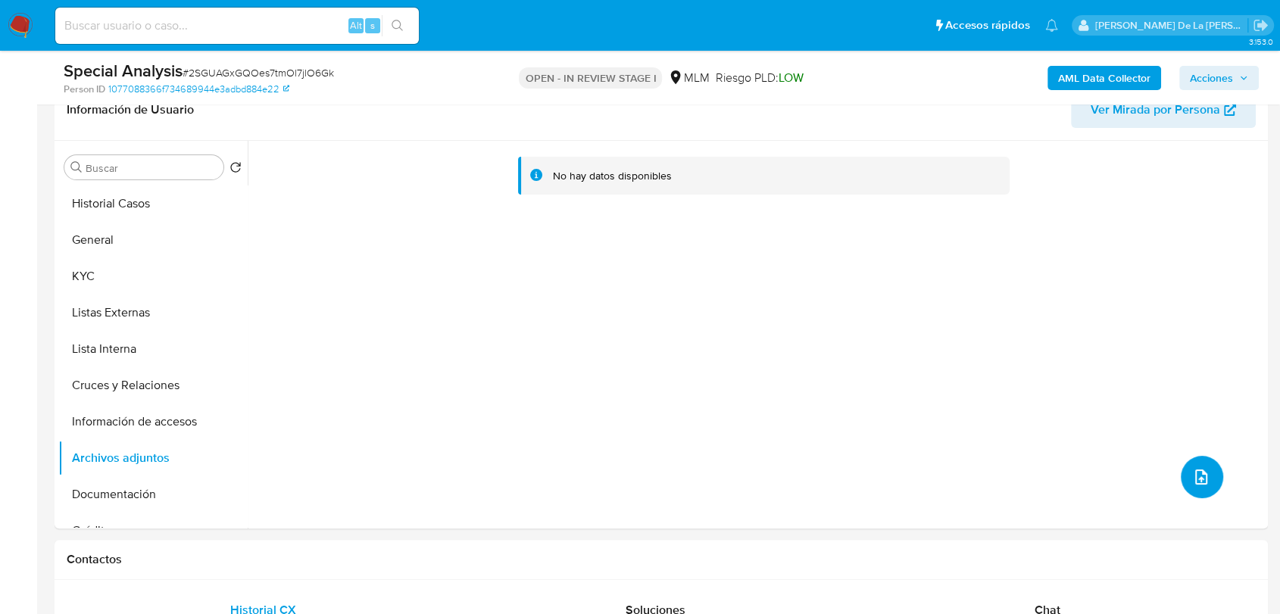
click at [1192, 478] on icon "upload-file" at bounding box center [1201, 477] width 18 height 18
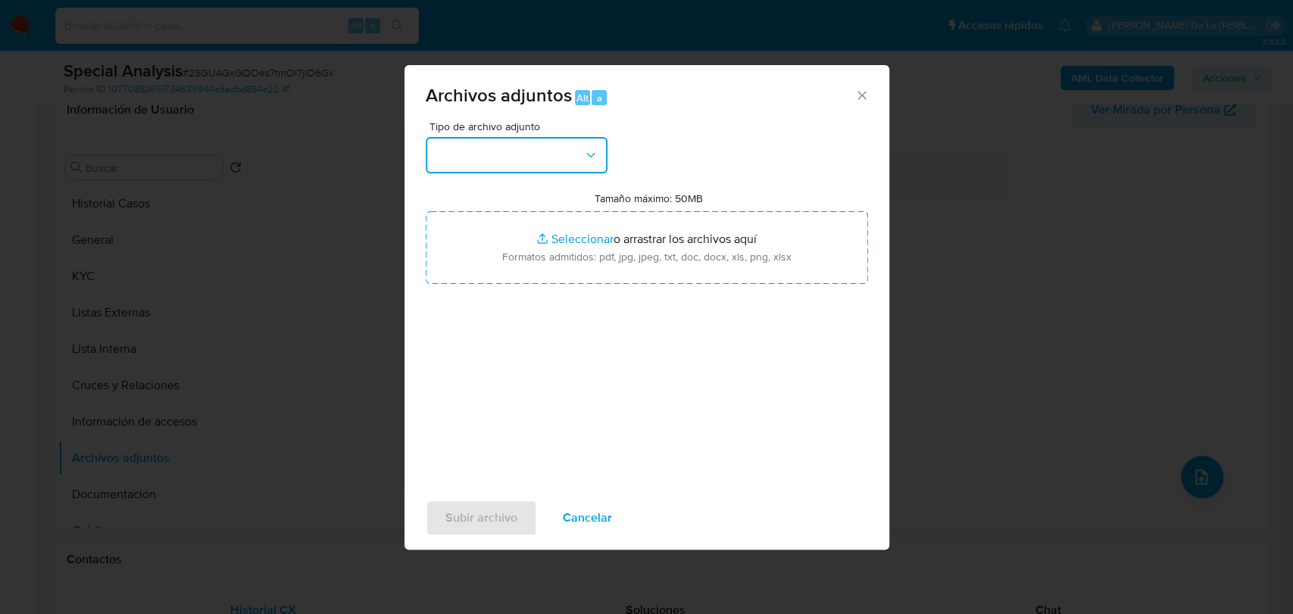
click at [507, 159] on button "button" at bounding box center [517, 155] width 182 height 36
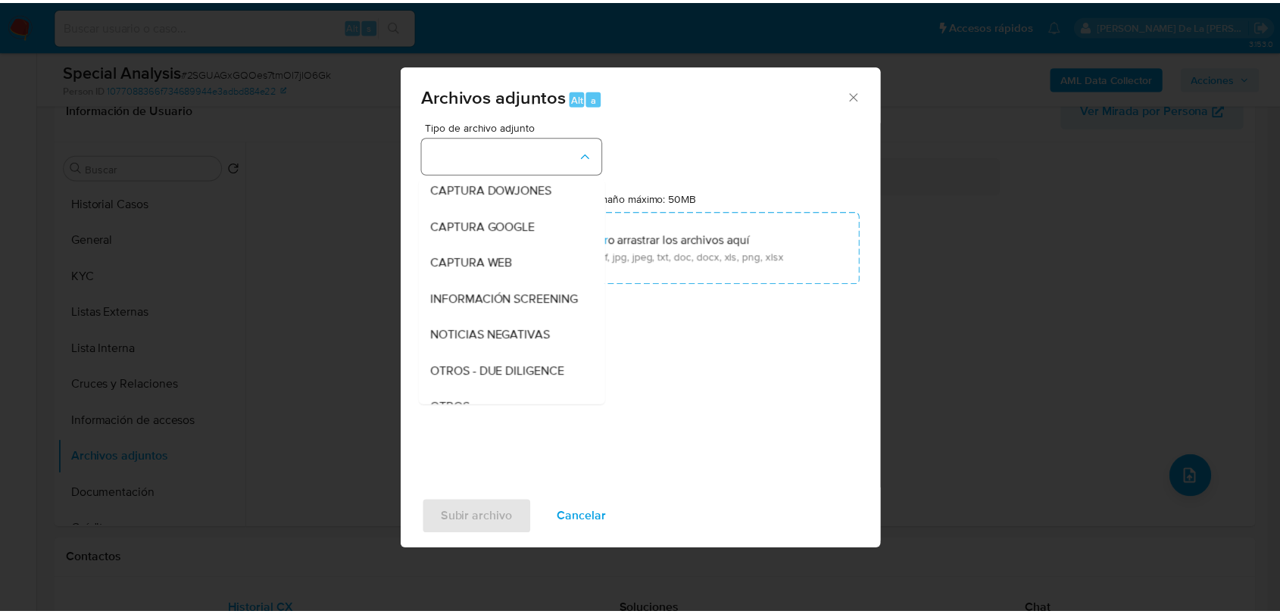
scroll to position [79, 0]
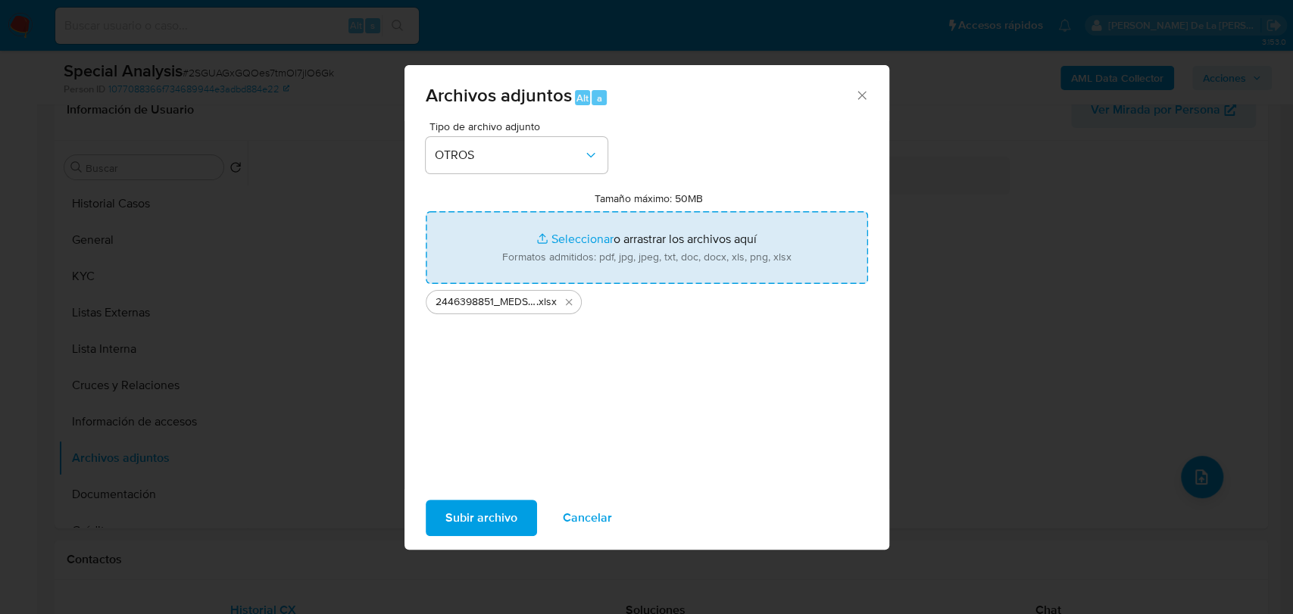
type input "C:\fakepath\2446398851_MEDSEP SERVICIOS DE CONSULTORIA ESPECIALIZADA S DE RL DE…"
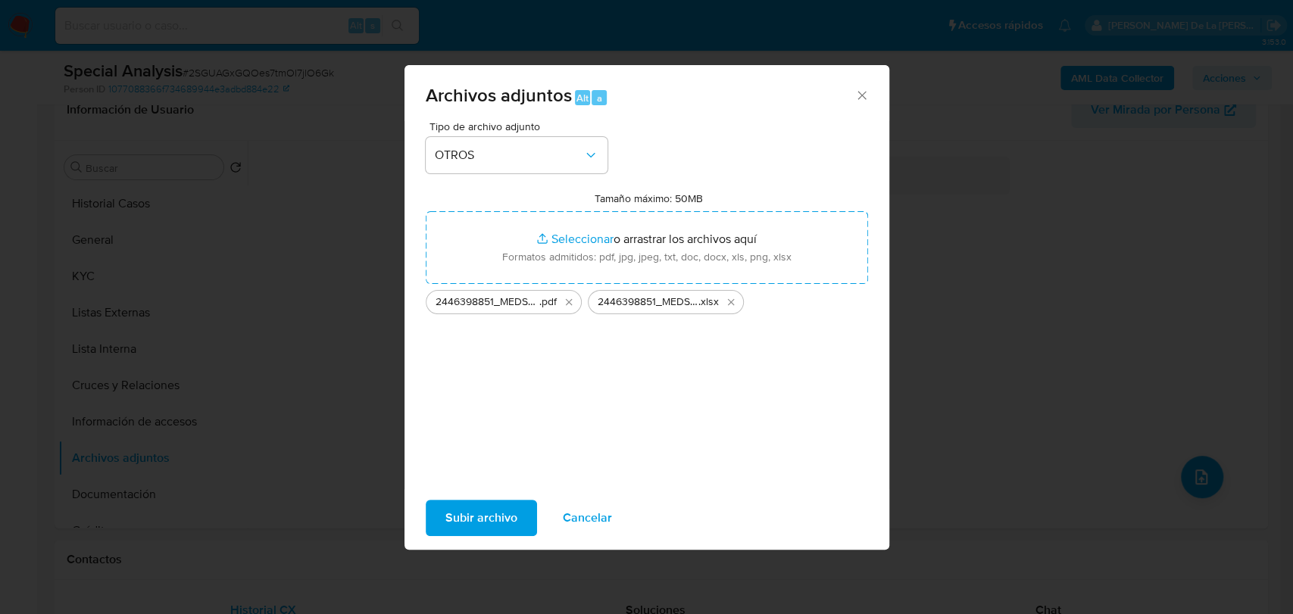
click at [470, 506] on span "Subir archivo" at bounding box center [481, 517] width 72 height 33
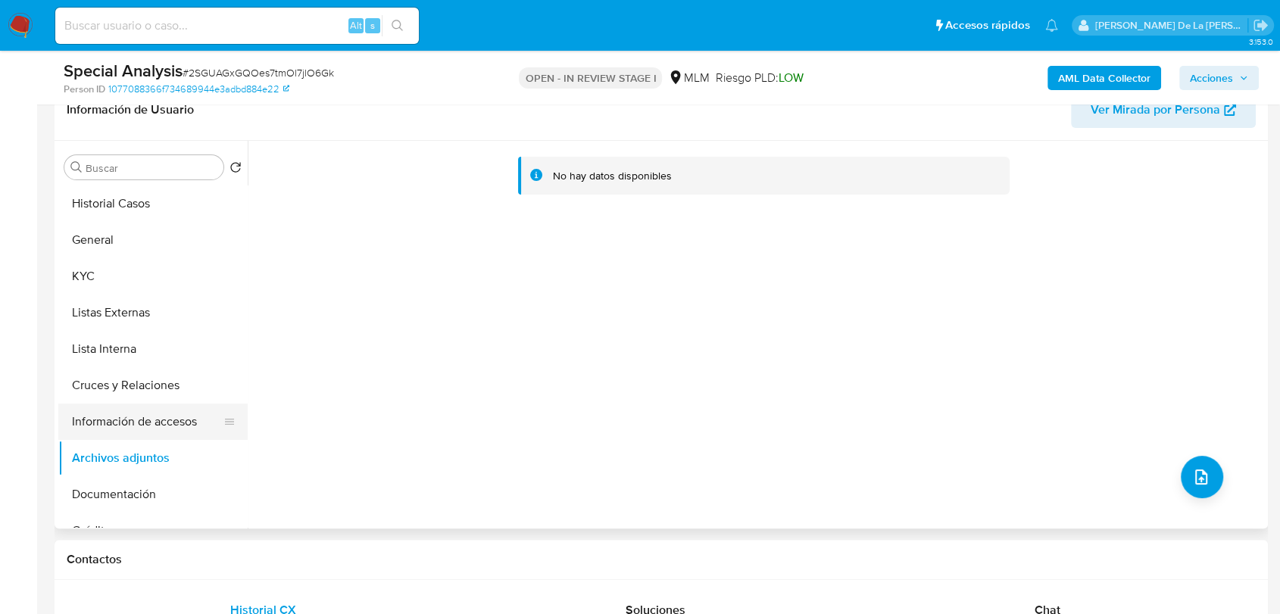
click at [144, 423] on button "Información de accesos" at bounding box center [146, 422] width 177 height 36
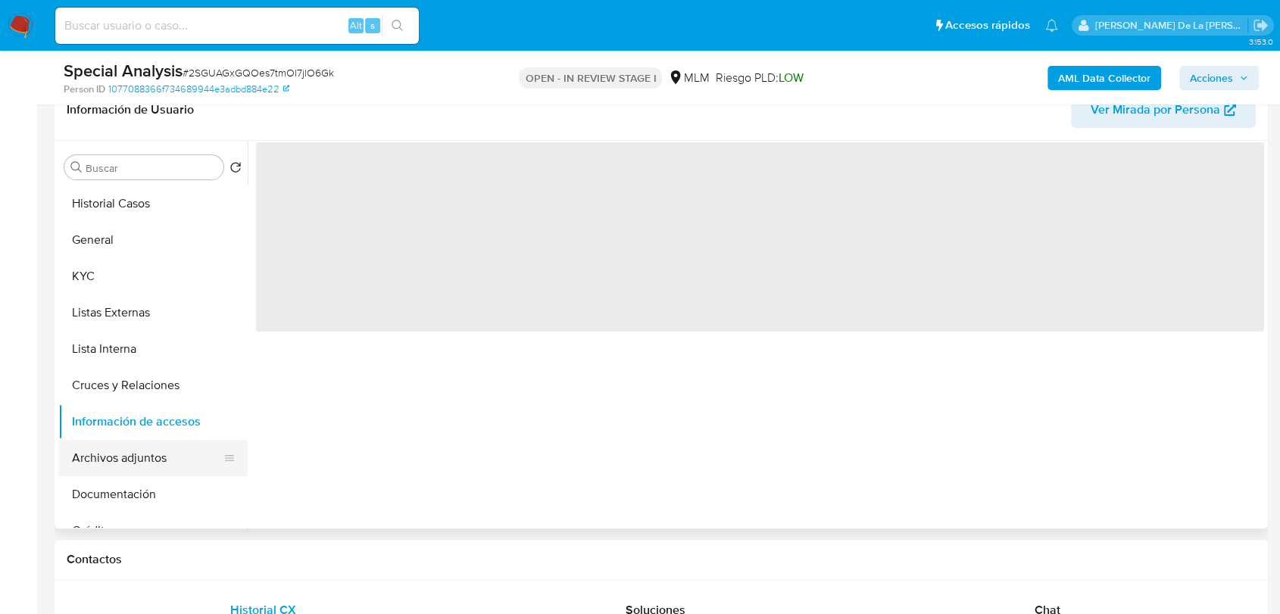
click at [123, 462] on button "Archivos adjuntos" at bounding box center [146, 458] width 177 height 36
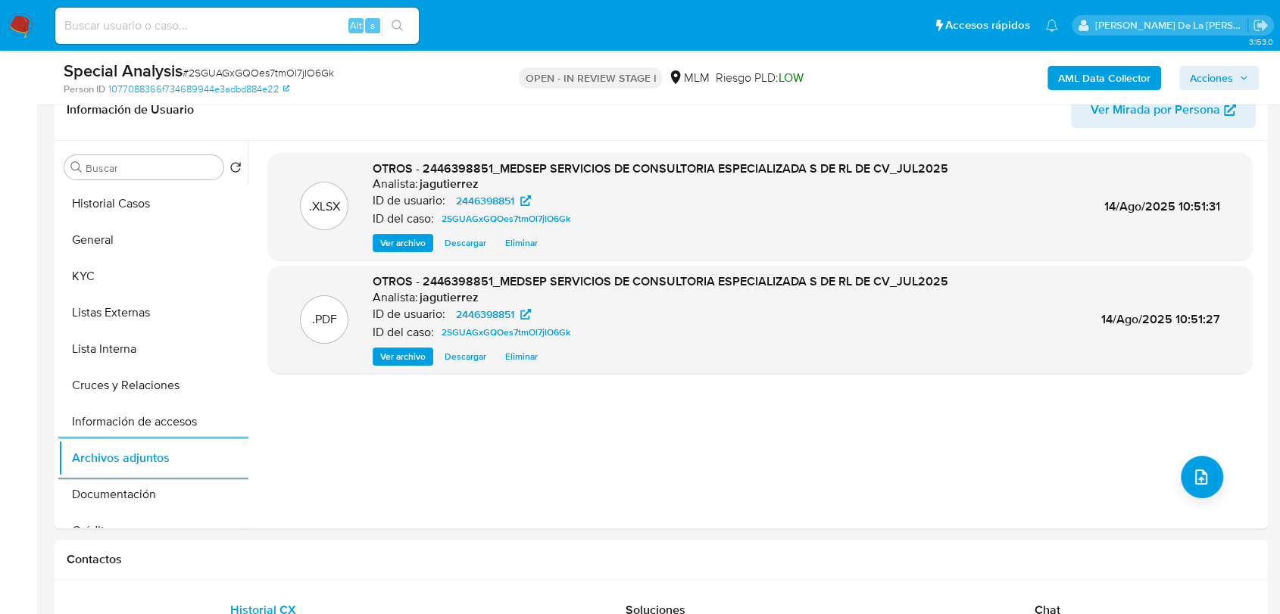
click at [1196, 80] on span "Acciones" at bounding box center [1211, 78] width 43 height 24
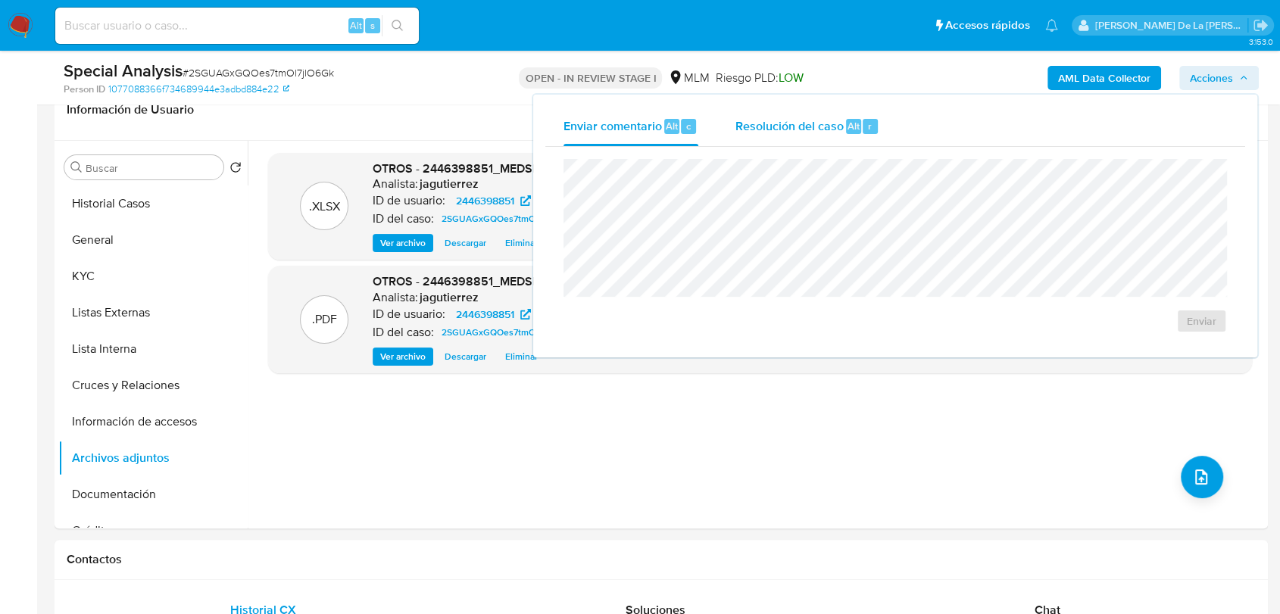
click at [762, 117] on span "Resolución del caso" at bounding box center [789, 125] width 108 height 17
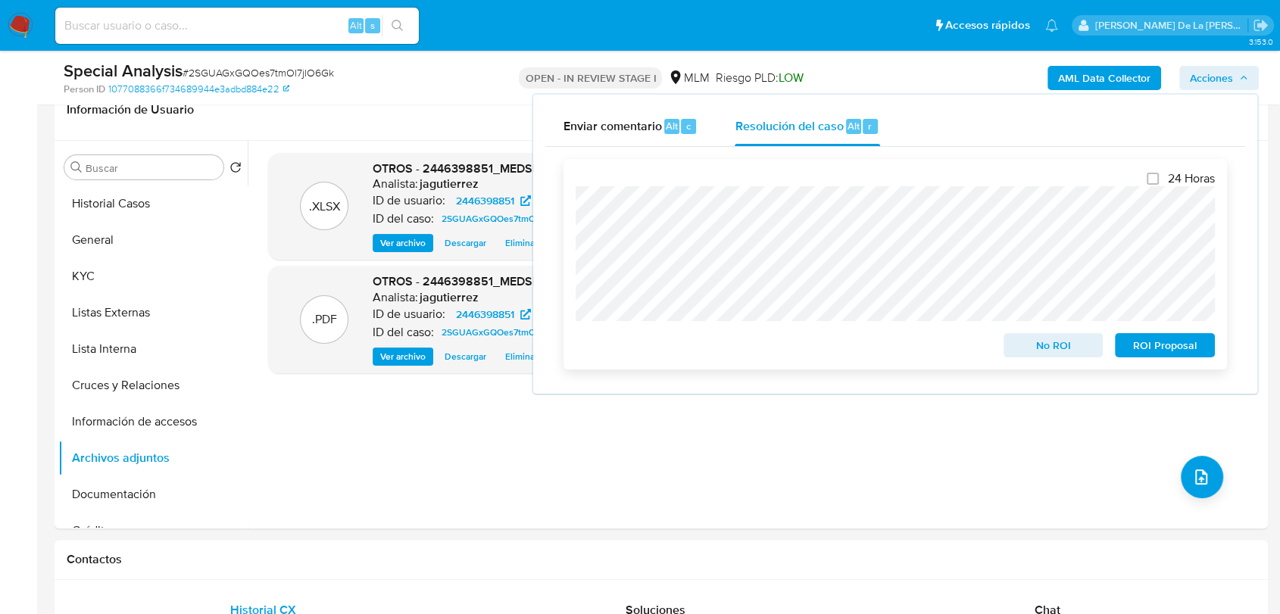
click at [1149, 351] on span "ROI Proposal" at bounding box center [1164, 345] width 79 height 21
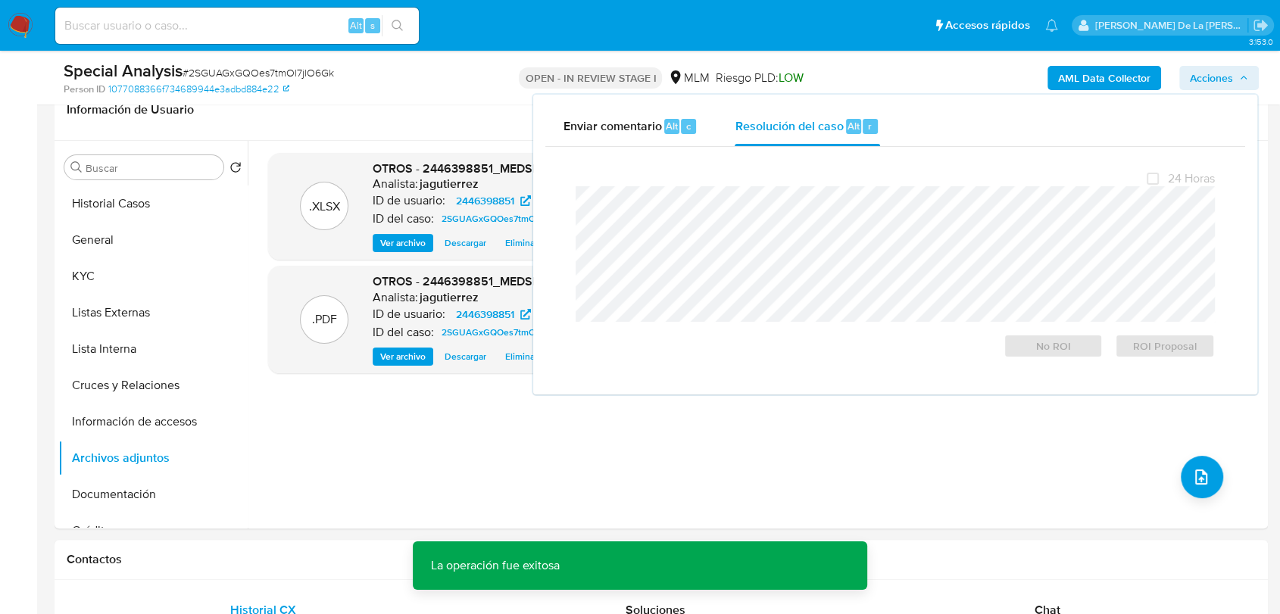
click at [315, 71] on span "# 2SGUAGxGQOes7tmOl7jlO6Gk" at bounding box center [258, 72] width 151 height 15
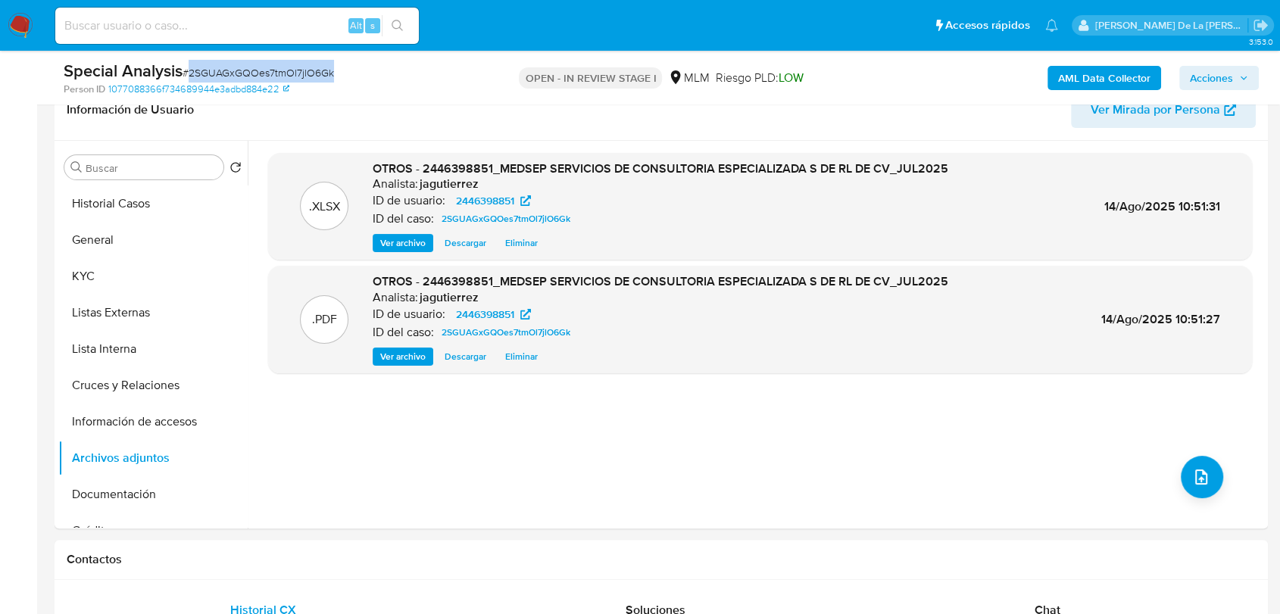
click at [315, 71] on span "# 2SGUAGxGQOes7tmOl7jlO6Gk" at bounding box center [258, 72] width 151 height 15
copy span "2SGUAGxGQOes7tmOl7jlO6Gk"
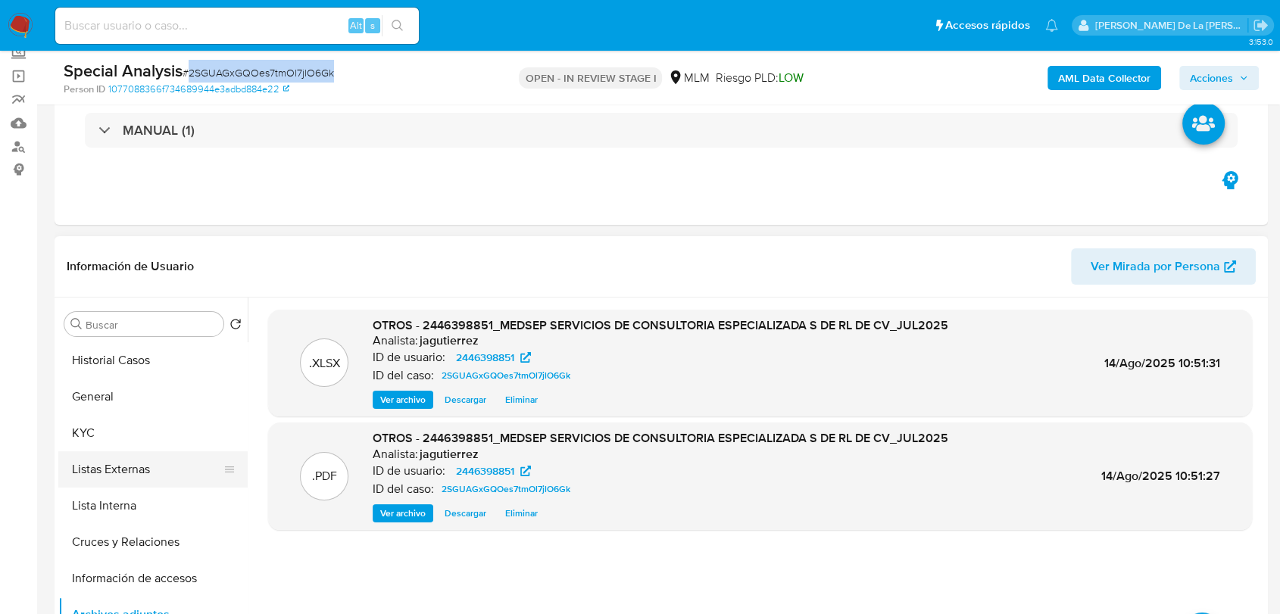
scroll to position [168, 0]
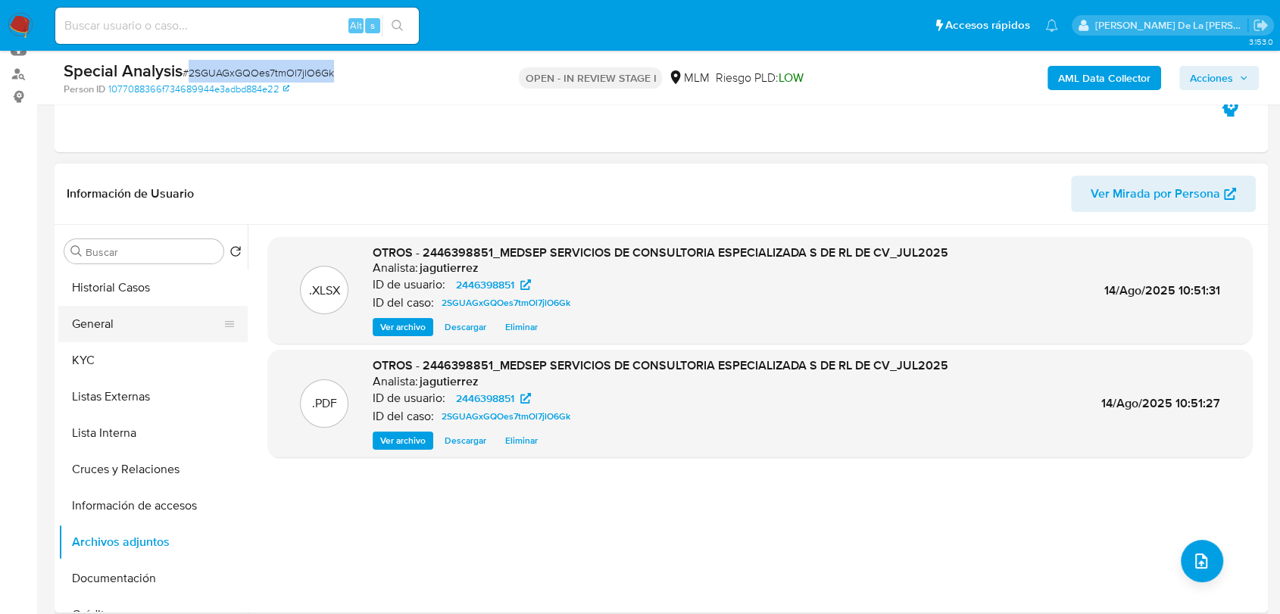
click at [105, 327] on button "General" at bounding box center [146, 324] width 177 height 36
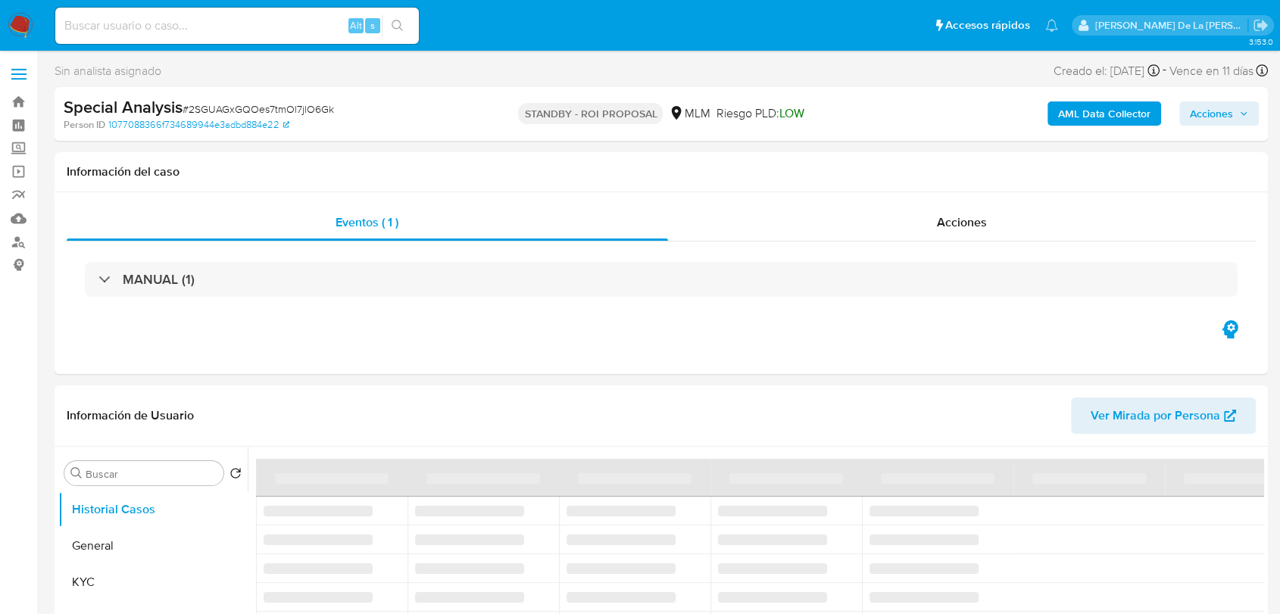
select select "10"
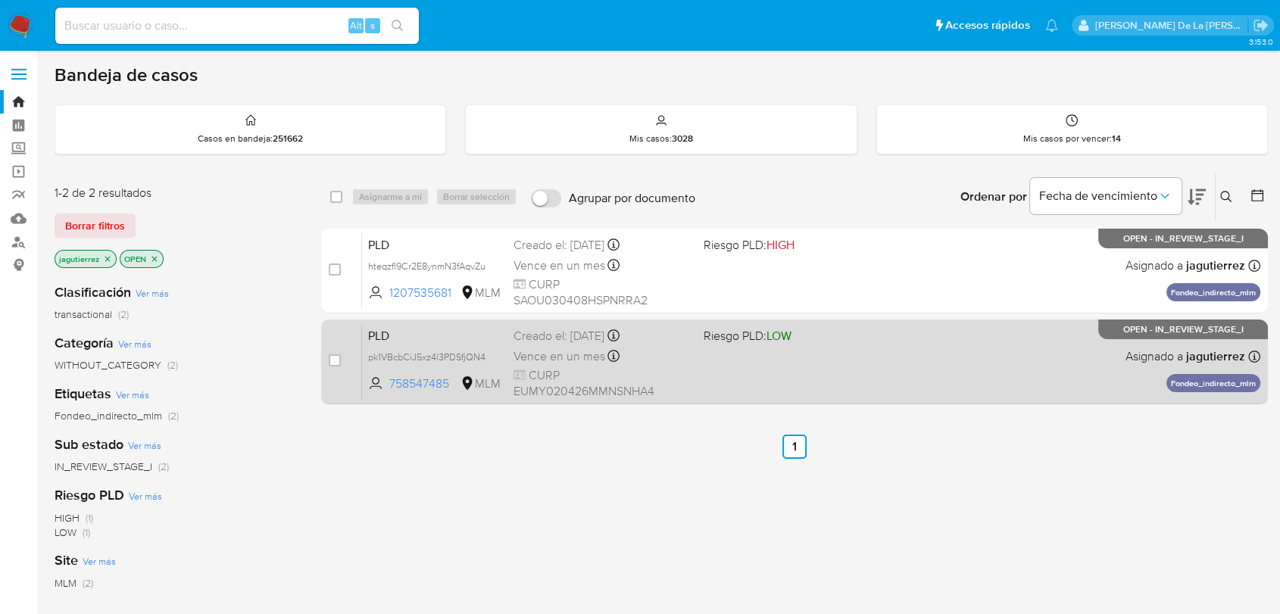
click at [760, 363] on div "PLD pk1VBcbCiJ5xz4l3PDSfjQN4 758547485 MLM Riesgo PLD: LOW Creado el: [DATE] Cr…" at bounding box center [811, 361] width 898 height 76
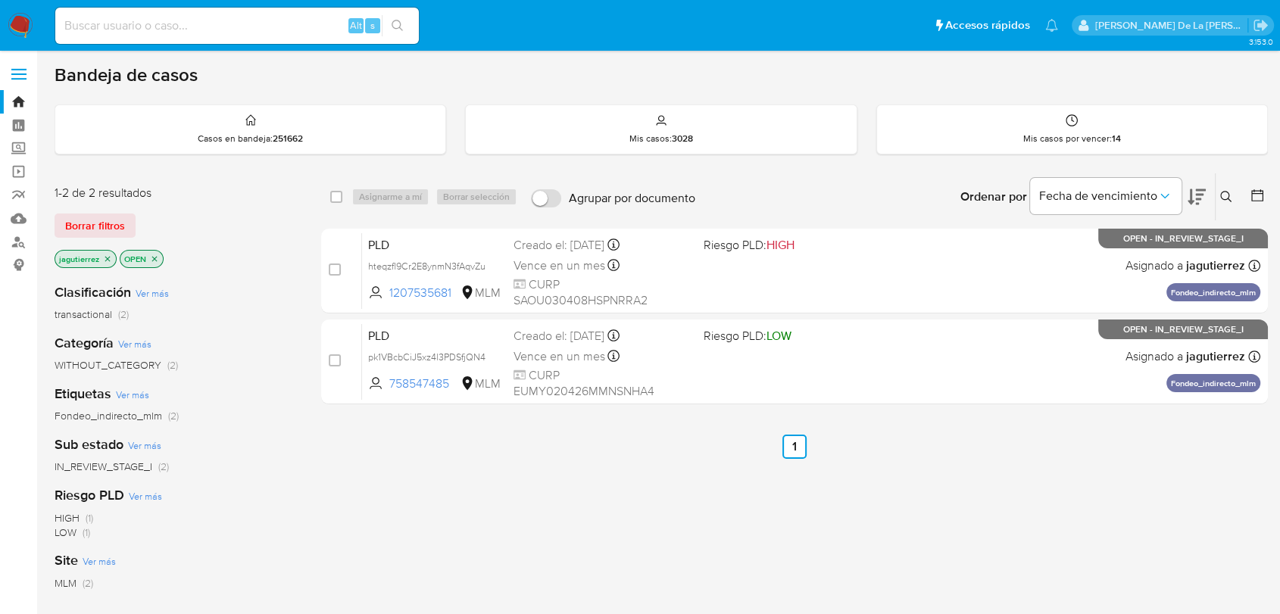
click at [16, 30] on img at bounding box center [21, 26] width 26 height 26
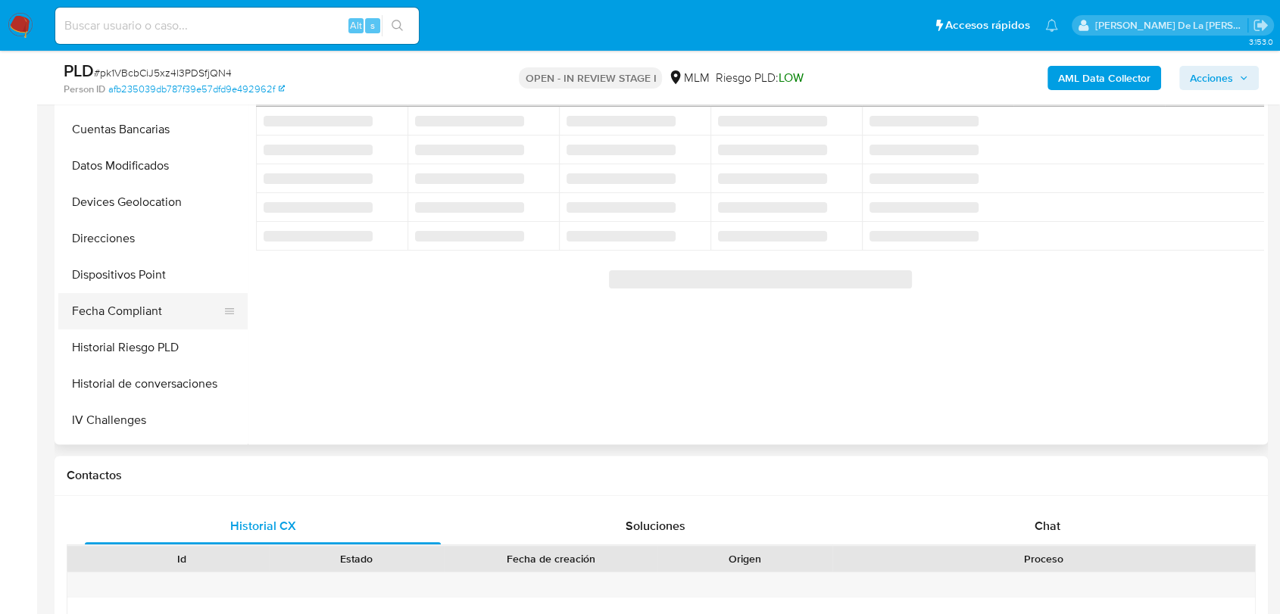
scroll to position [420, 0]
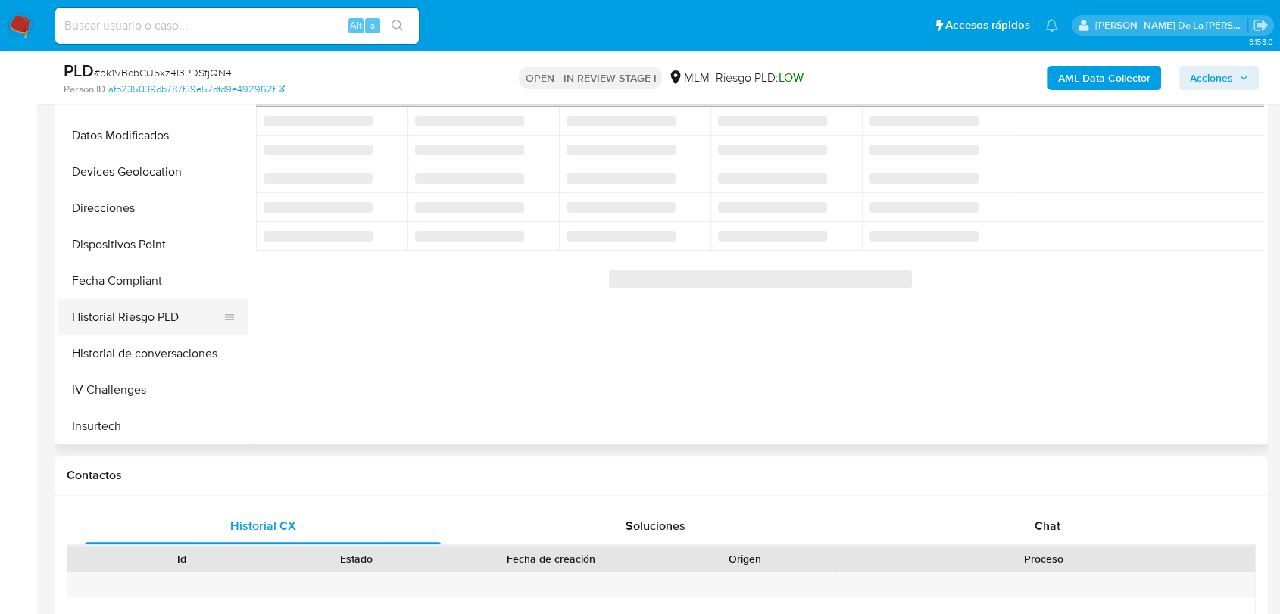
select select "10"
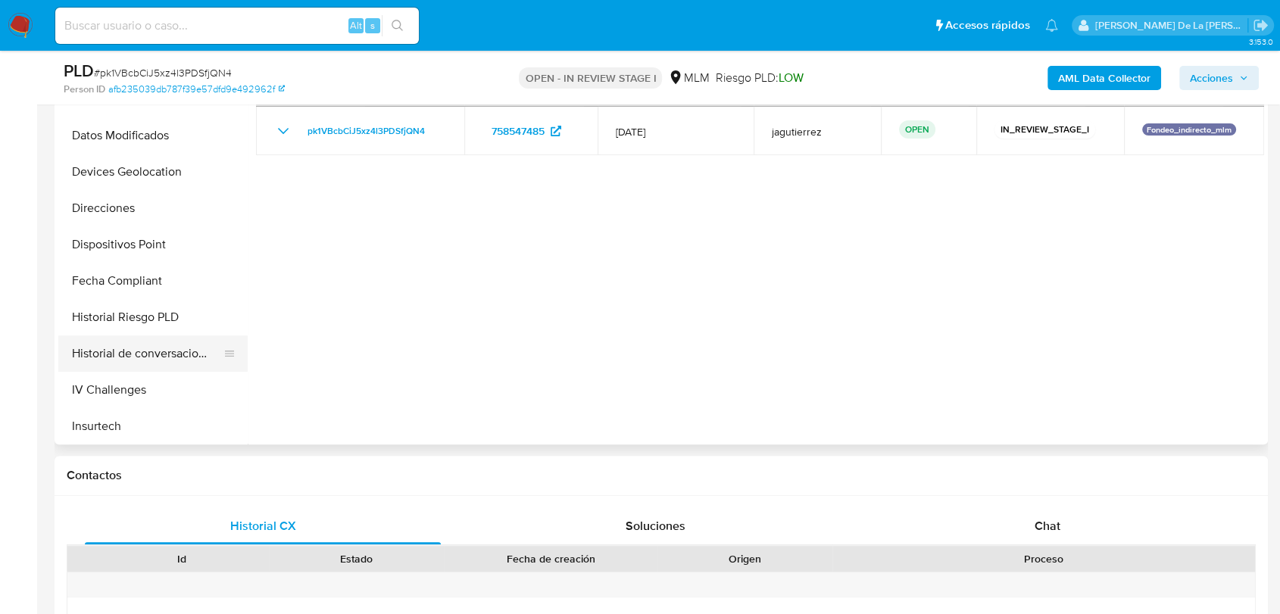
click at [142, 340] on button "Historial de conversaciones" at bounding box center [146, 353] width 177 height 36
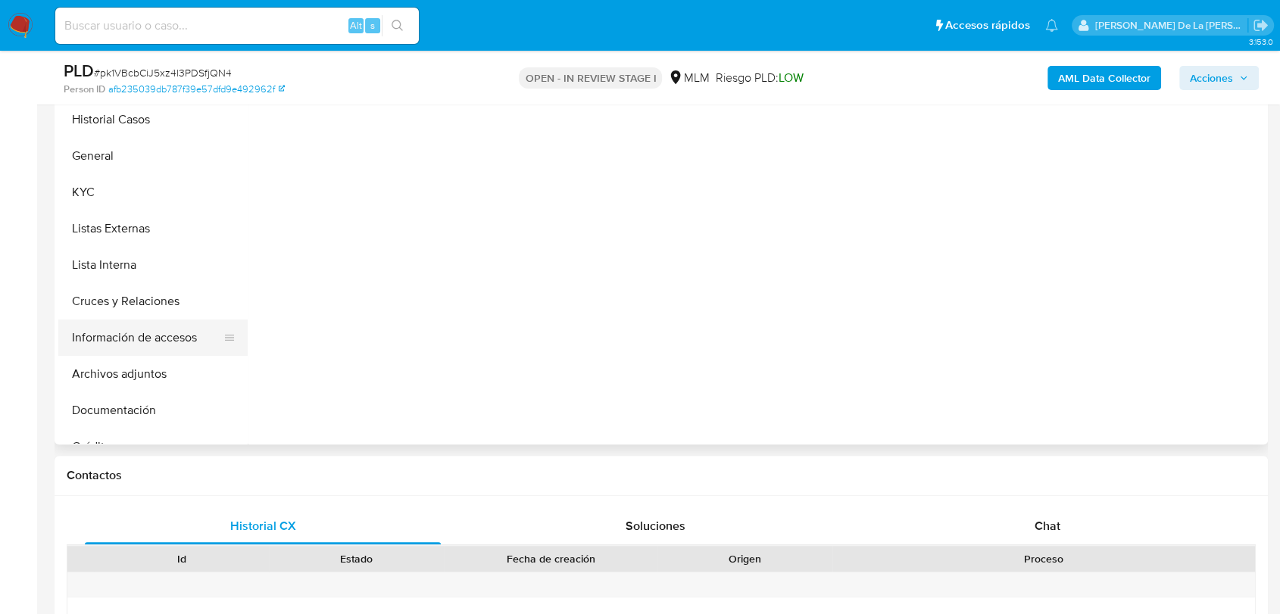
scroll to position [0, 0]
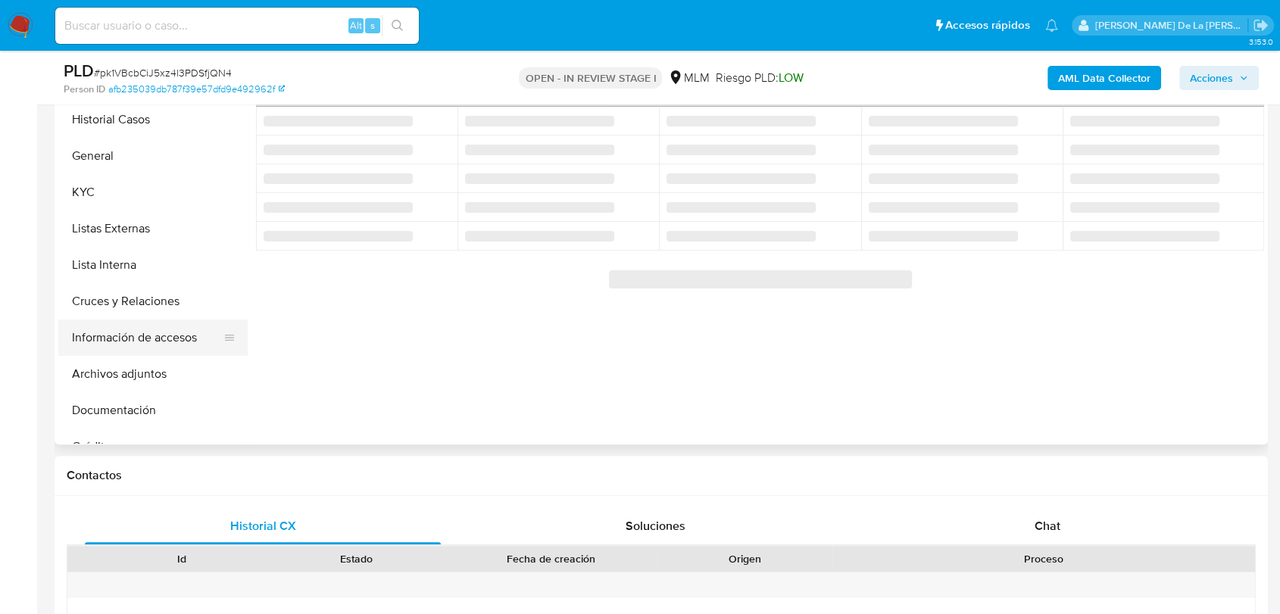
click at [175, 329] on button "Información de accesos" at bounding box center [146, 338] width 177 height 36
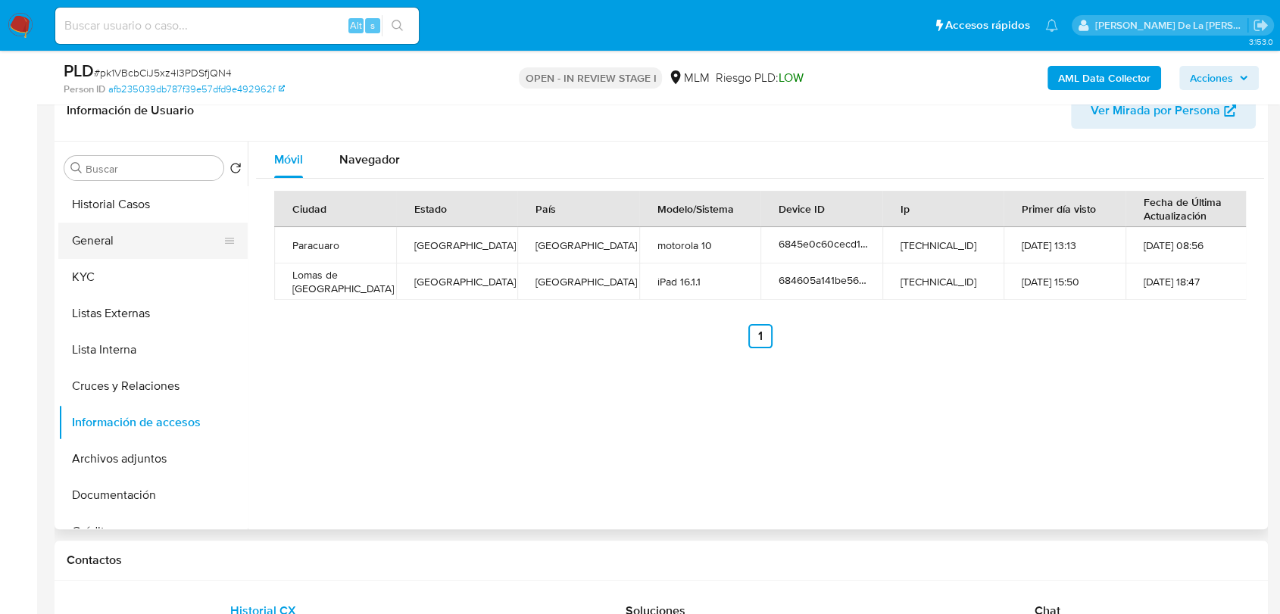
scroll to position [252, 0]
click at [114, 244] on button "General" at bounding box center [146, 240] width 177 height 36
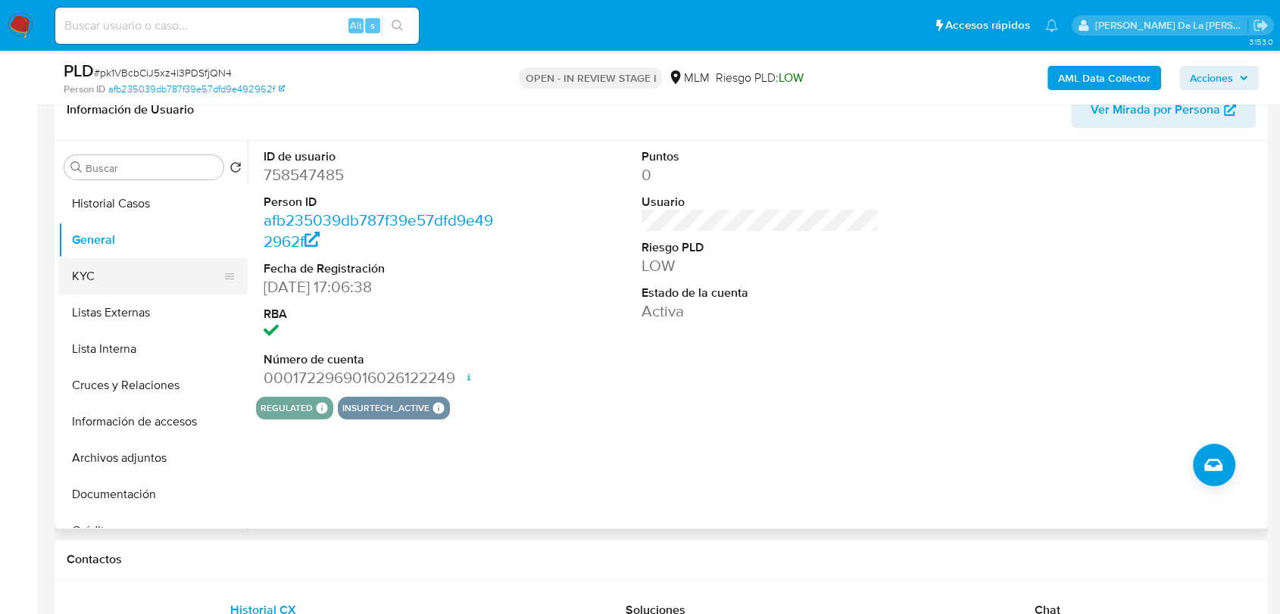
click at [126, 279] on button "KYC" at bounding box center [146, 276] width 177 height 36
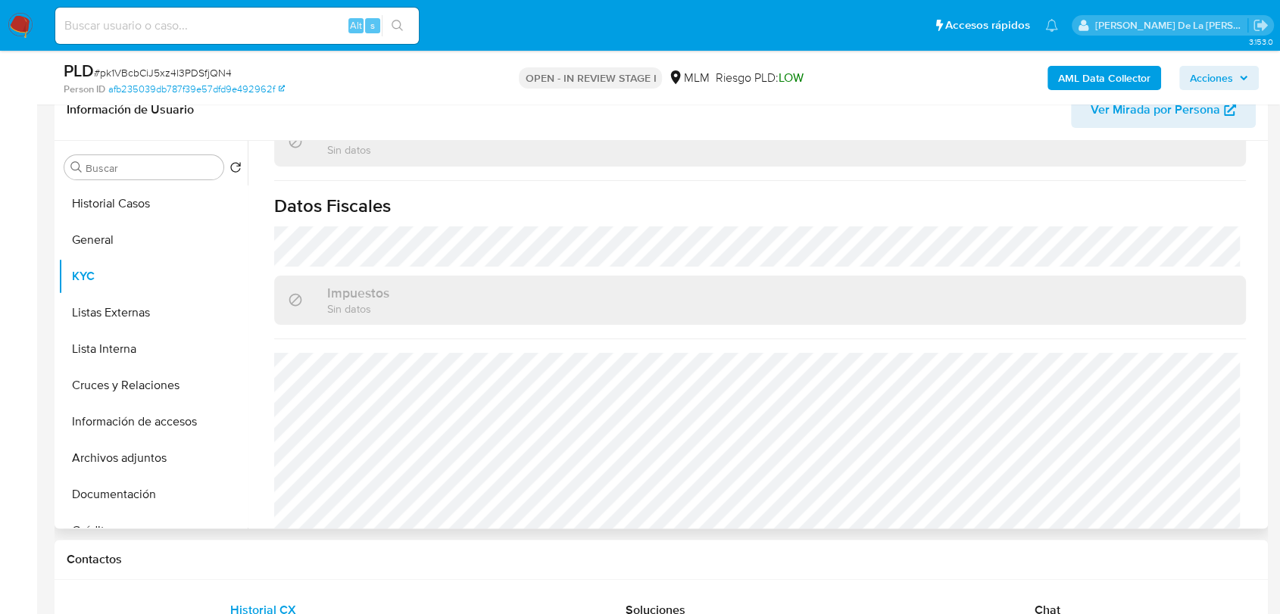
scroll to position [951, 0]
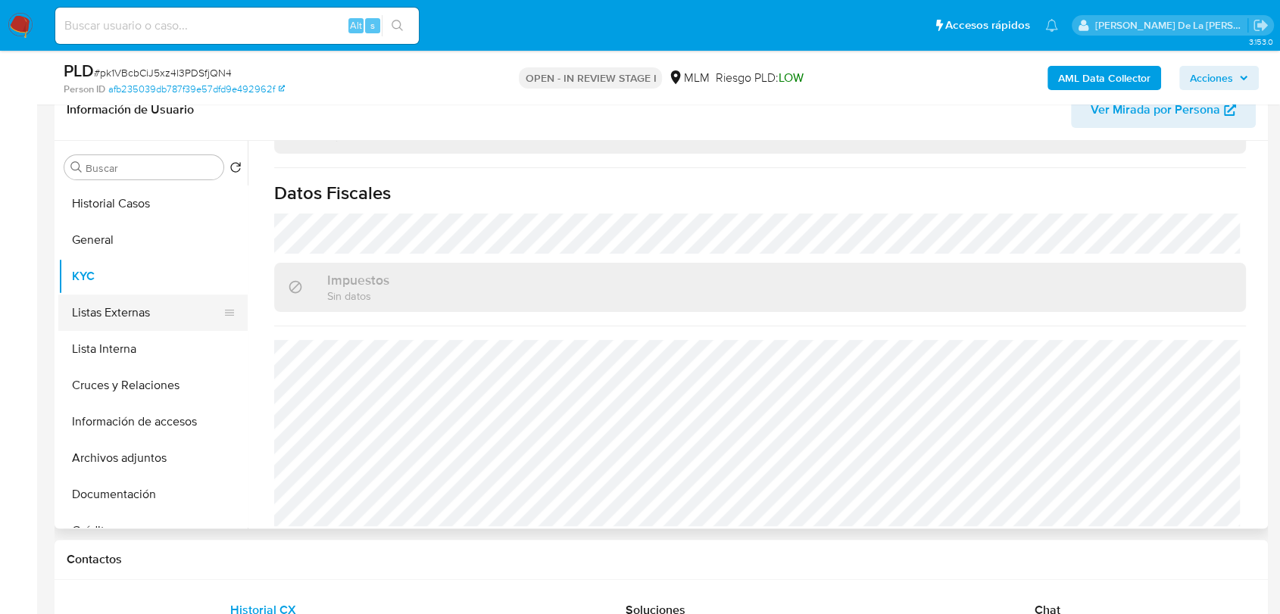
drag, startPoint x: 55, startPoint y: 287, endPoint x: 80, endPoint y: 298, distance: 28.1
click at [61, 290] on div "Buscar Volver al orden por defecto Historial Casos General KYC Listas Externas …" at bounding box center [661, 335] width 1213 height 388
click at [115, 310] on button "Listas Externas" at bounding box center [146, 313] width 177 height 36
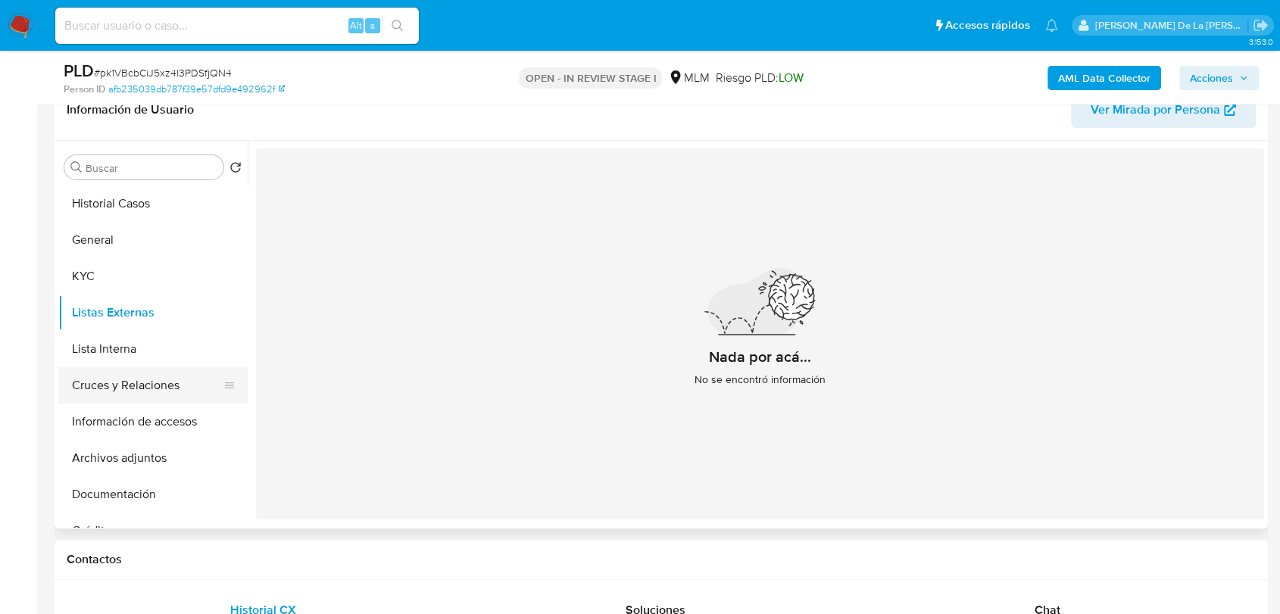
drag, startPoint x: 153, startPoint y: 389, endPoint x: 257, endPoint y: 373, distance: 105.7
click at [154, 389] on button "Cruces y Relaciones" at bounding box center [152, 385] width 189 height 36
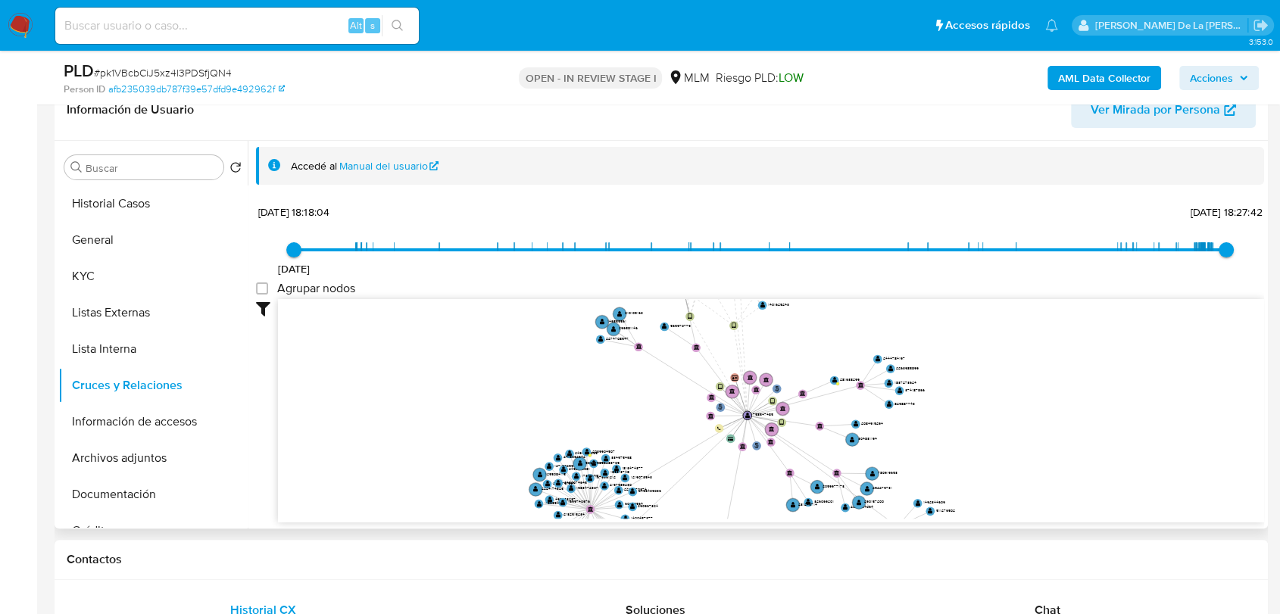
drag, startPoint x: 750, startPoint y: 432, endPoint x: 732, endPoint y: 484, distance: 54.6
click at [738, 491] on icon "user-758547485  758547485 phone-6660c71f46f863b9840ffe094612bb8b  person-afb2…" at bounding box center [771, 409] width 986 height 220
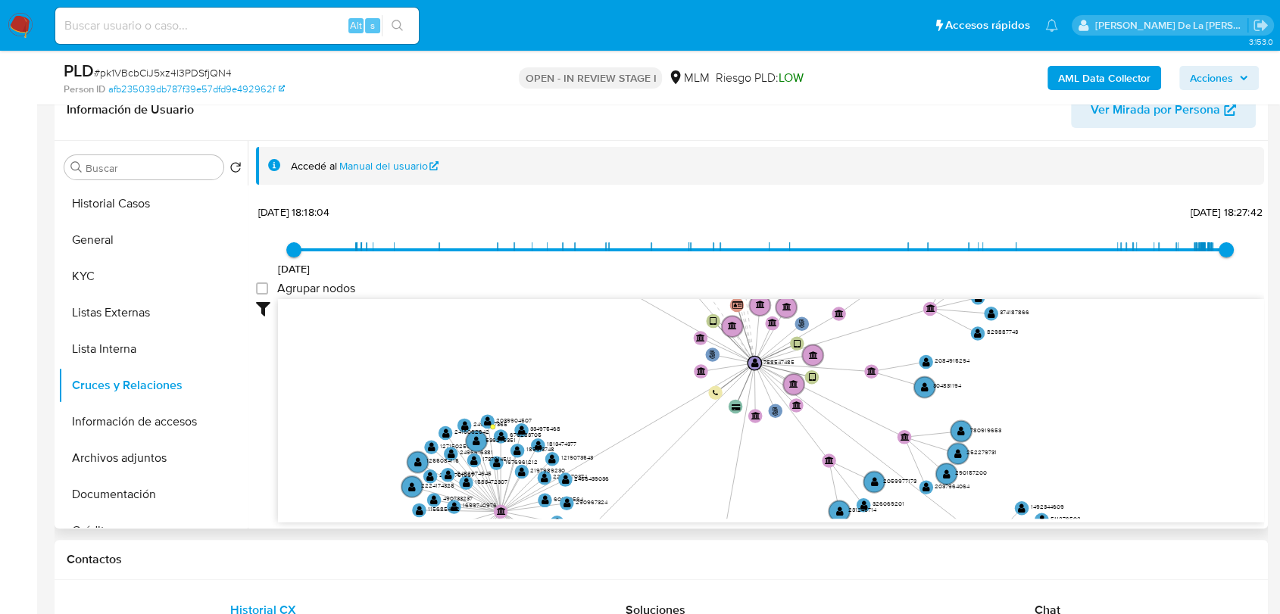
drag, startPoint x: 717, startPoint y: 475, endPoint x: 694, endPoint y: 426, distance: 54.5
click at [694, 426] on icon "user-758547485  758547485 phone-6660c71f46f863b9840ffe094612bb8b  person-afb2…" at bounding box center [771, 409] width 986 height 220
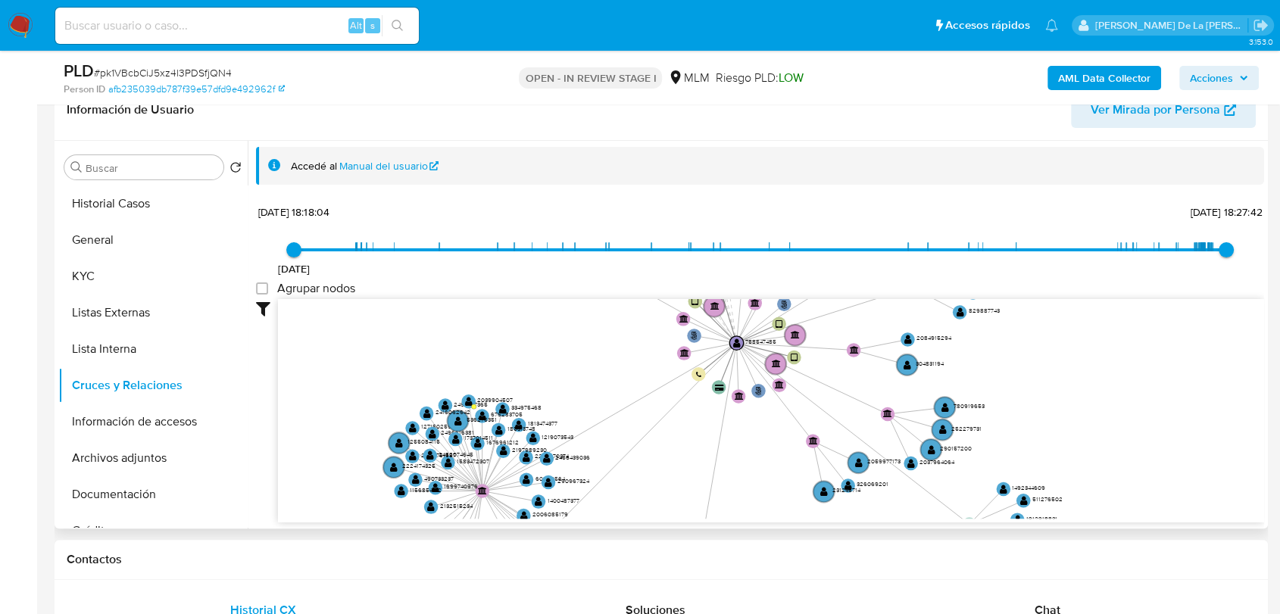
drag, startPoint x: 690, startPoint y: 455, endPoint x: 681, endPoint y: 491, distance: 37.5
click at [681, 491] on icon "user-758547485  758547485 phone-6660c71f46f863b9840ffe094612bb8b  person-afb2…" at bounding box center [771, 409] width 986 height 220
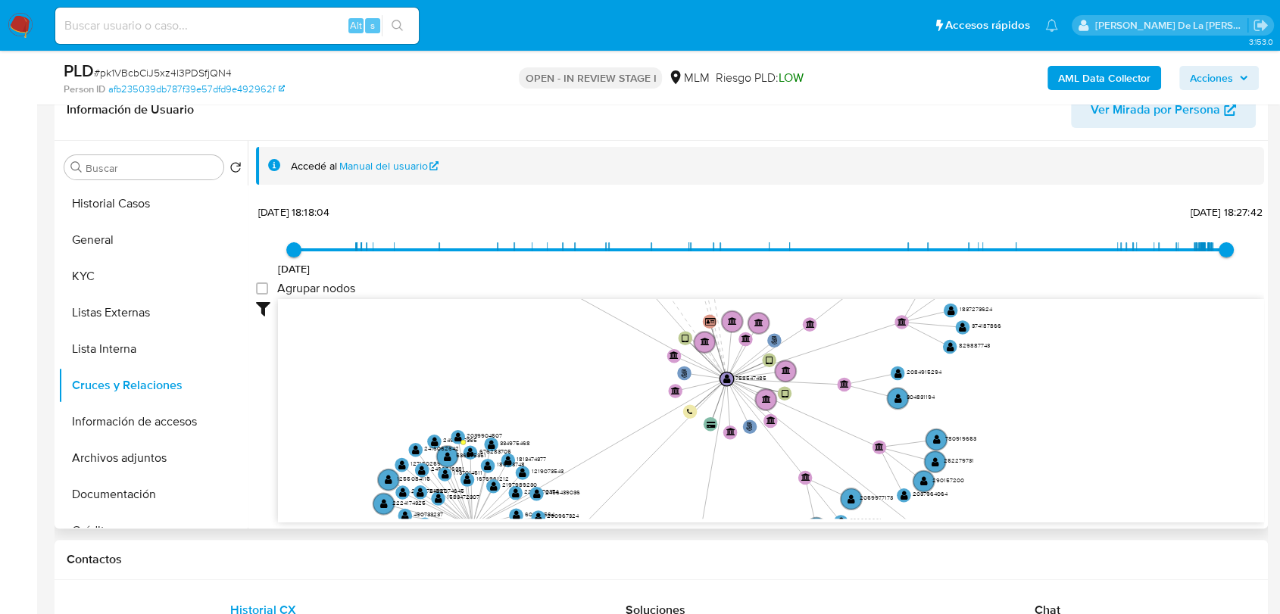
click at [737, 202] on div "2/10/2022 2/10/2022, 18:18:04 10/7/2025, 18:27:42 Agrupar nodos Filtros Confian…" at bounding box center [760, 362] width 1008 height 322
click at [125, 420] on button "Información de accesos" at bounding box center [146, 422] width 177 height 36
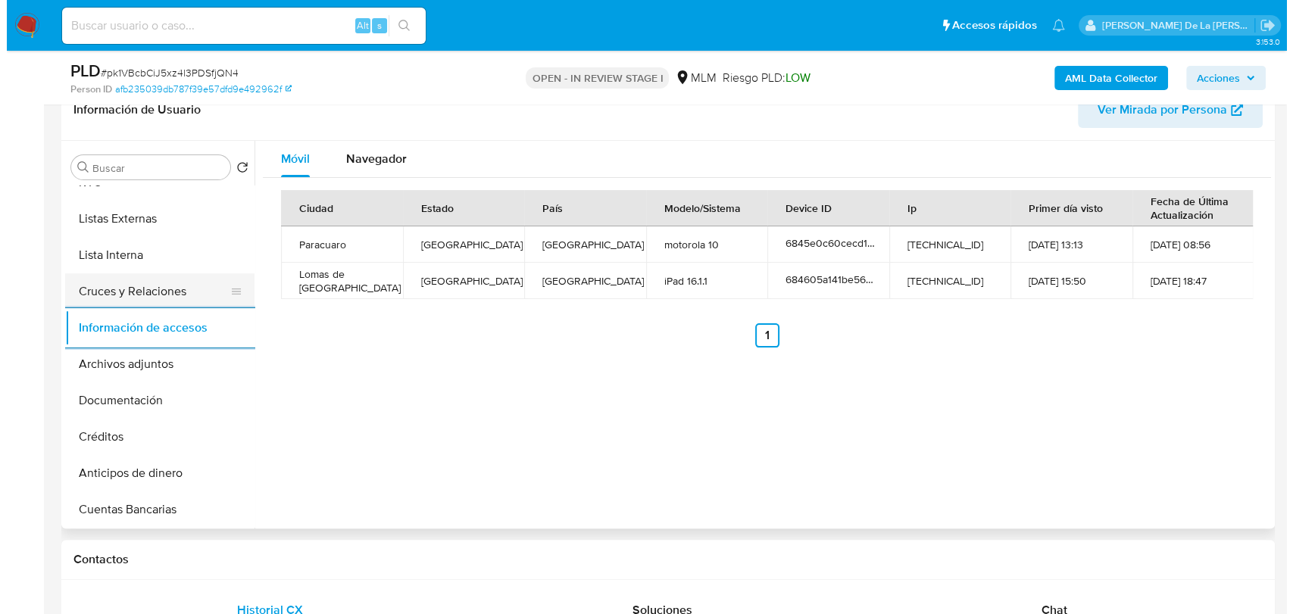
scroll to position [168, 0]
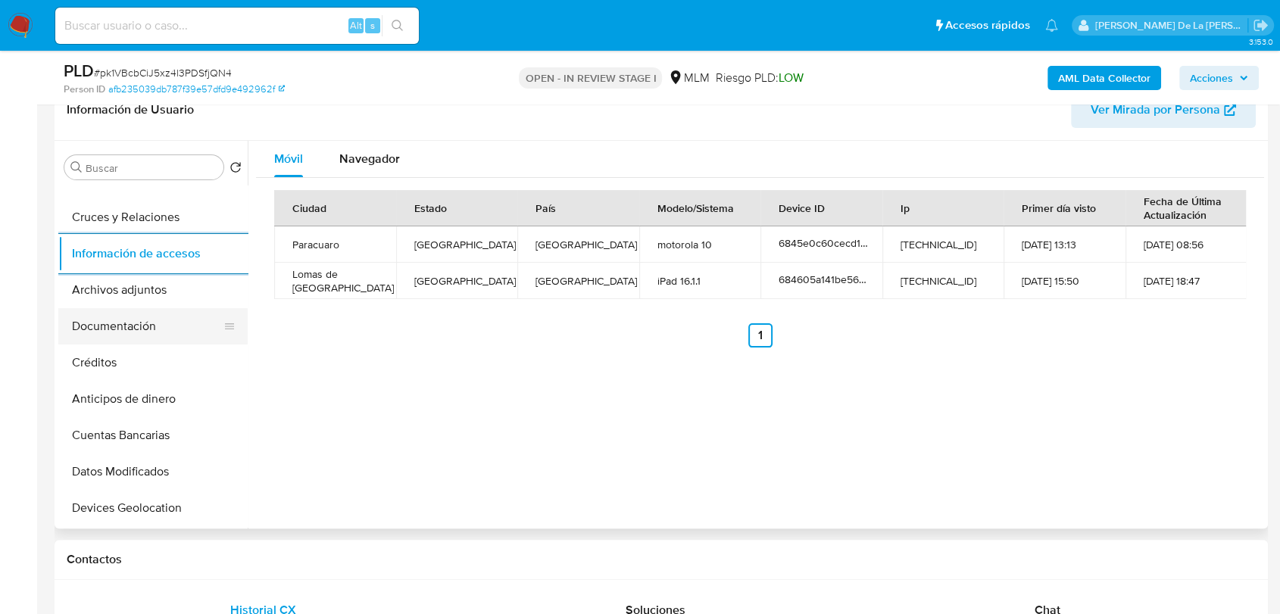
click at [145, 314] on button "Documentación" at bounding box center [146, 326] width 177 height 36
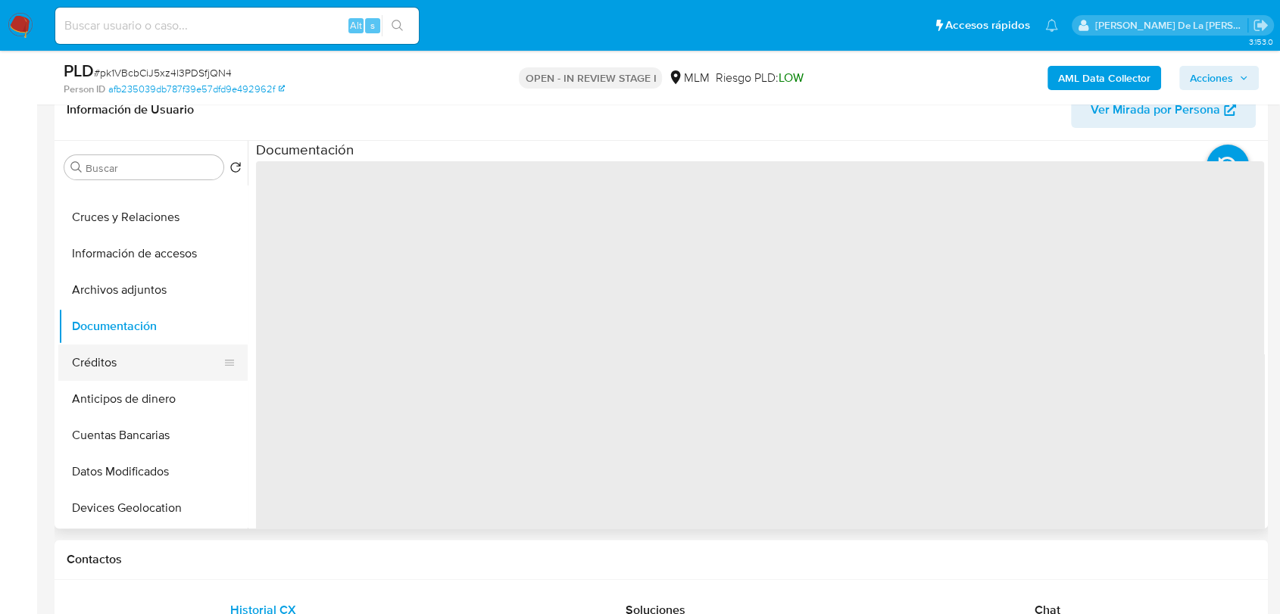
click at [151, 345] on button "Créditos" at bounding box center [146, 363] width 177 height 36
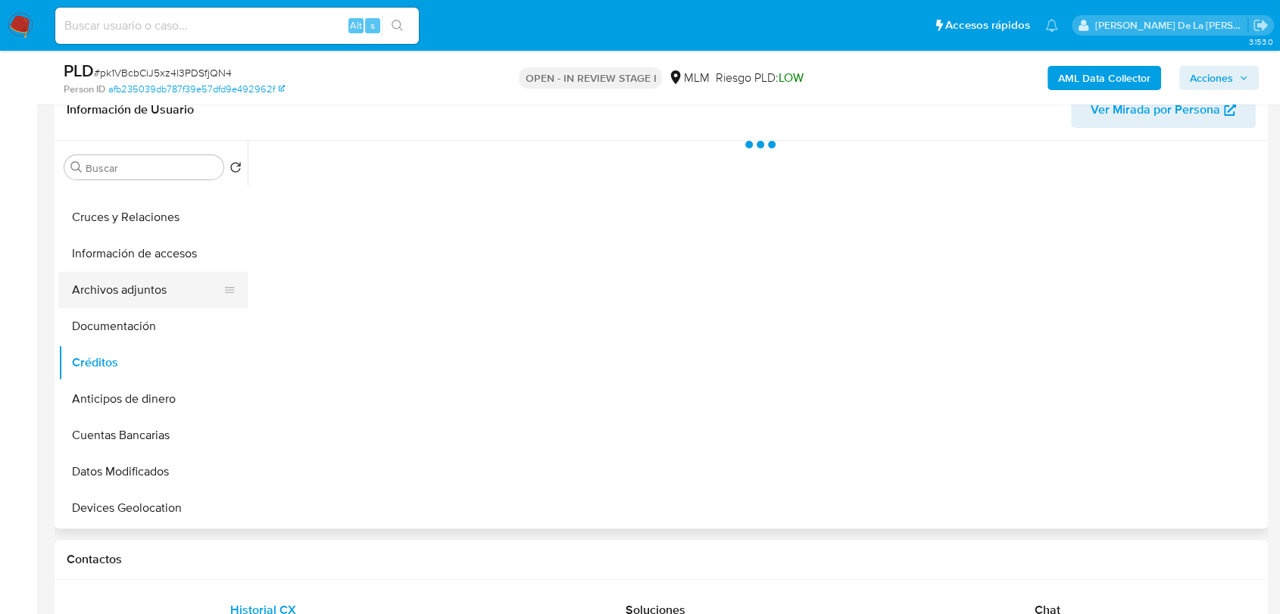
click at [147, 276] on button "Archivos adjuntos" at bounding box center [146, 290] width 177 height 36
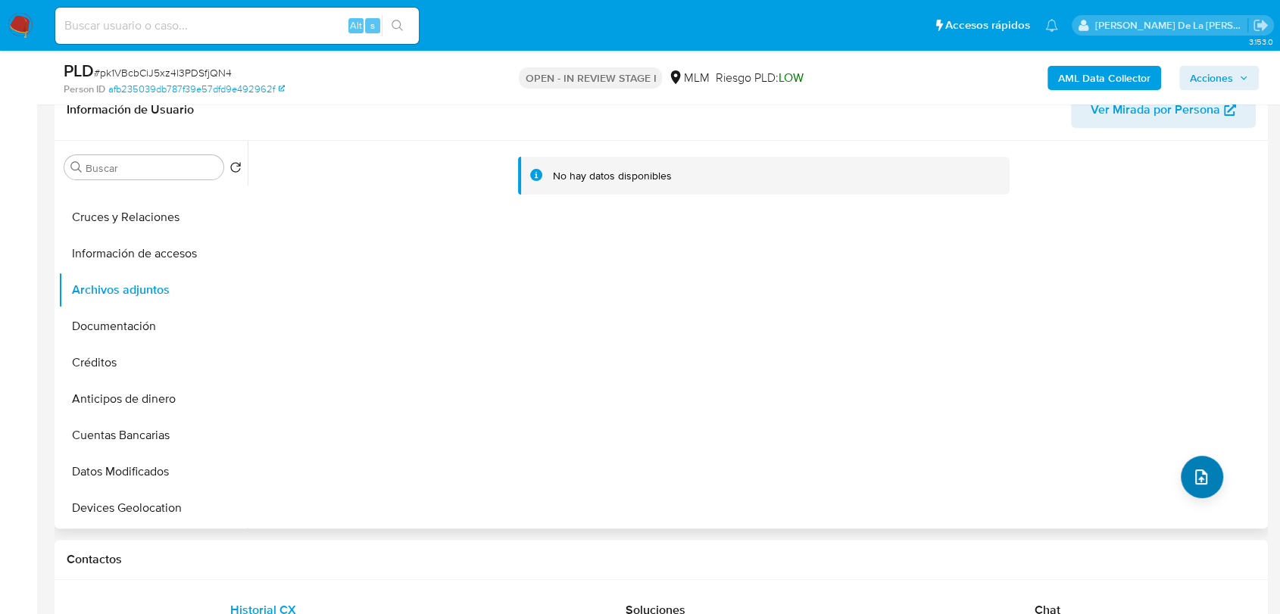
click at [1165, 466] on div "No hay datos disponibles" at bounding box center [756, 335] width 1016 height 388
click at [1181, 472] on button "upload-file" at bounding box center [1202, 477] width 42 height 42
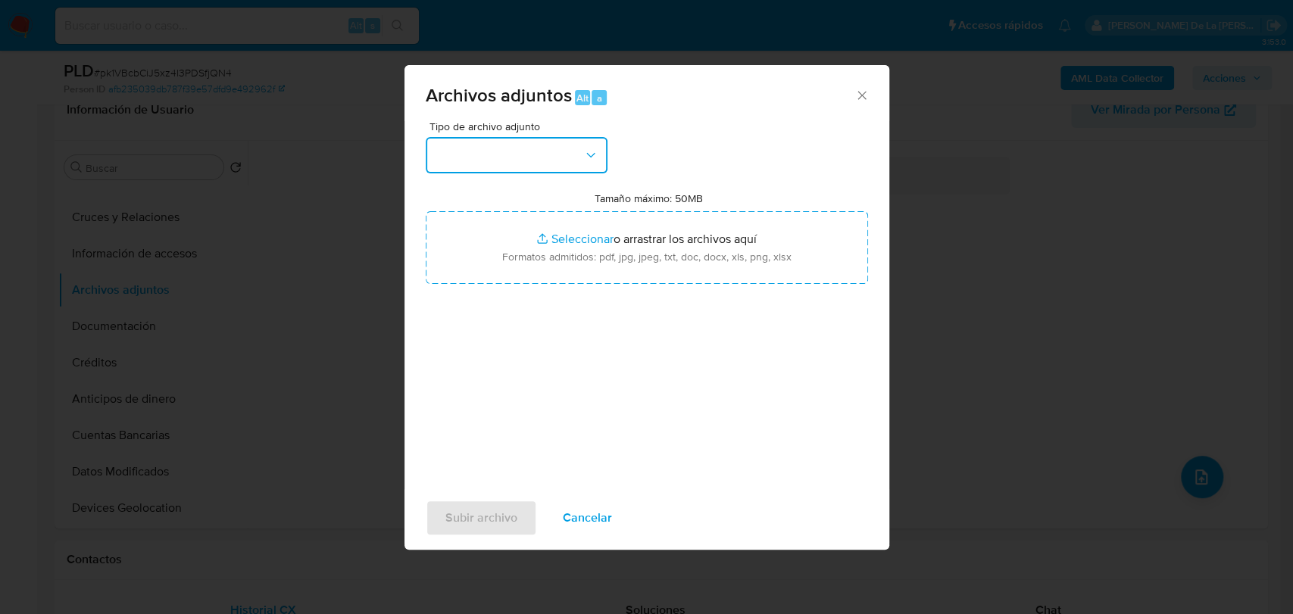
click at [580, 154] on button "button" at bounding box center [517, 155] width 182 height 36
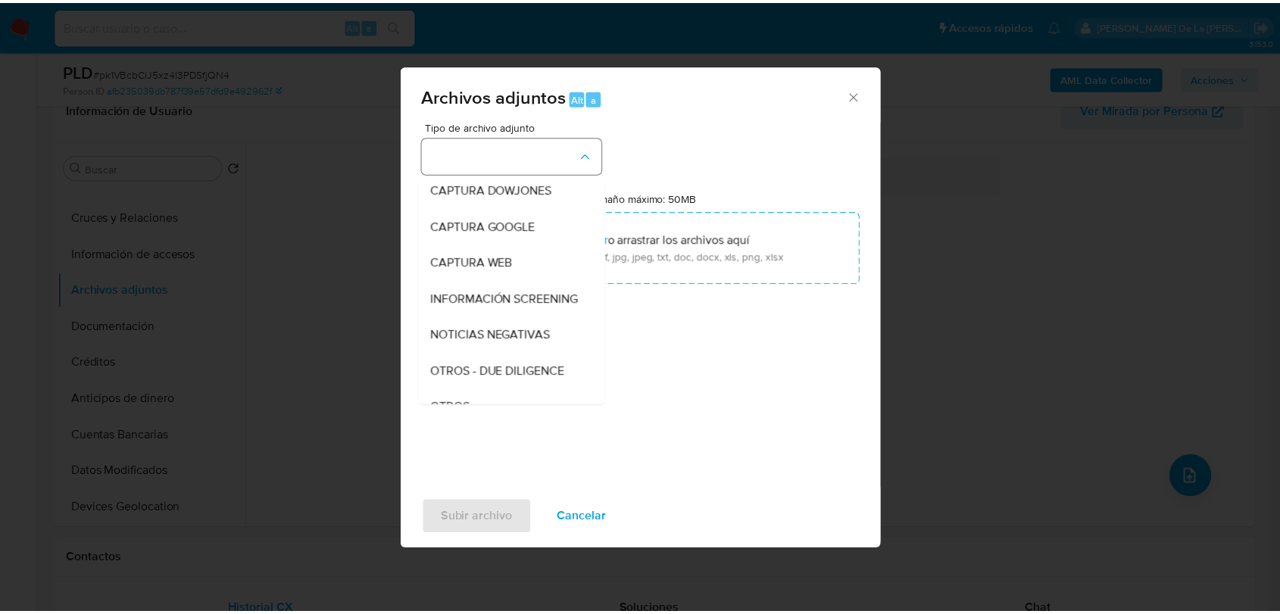
scroll to position [79, 0]
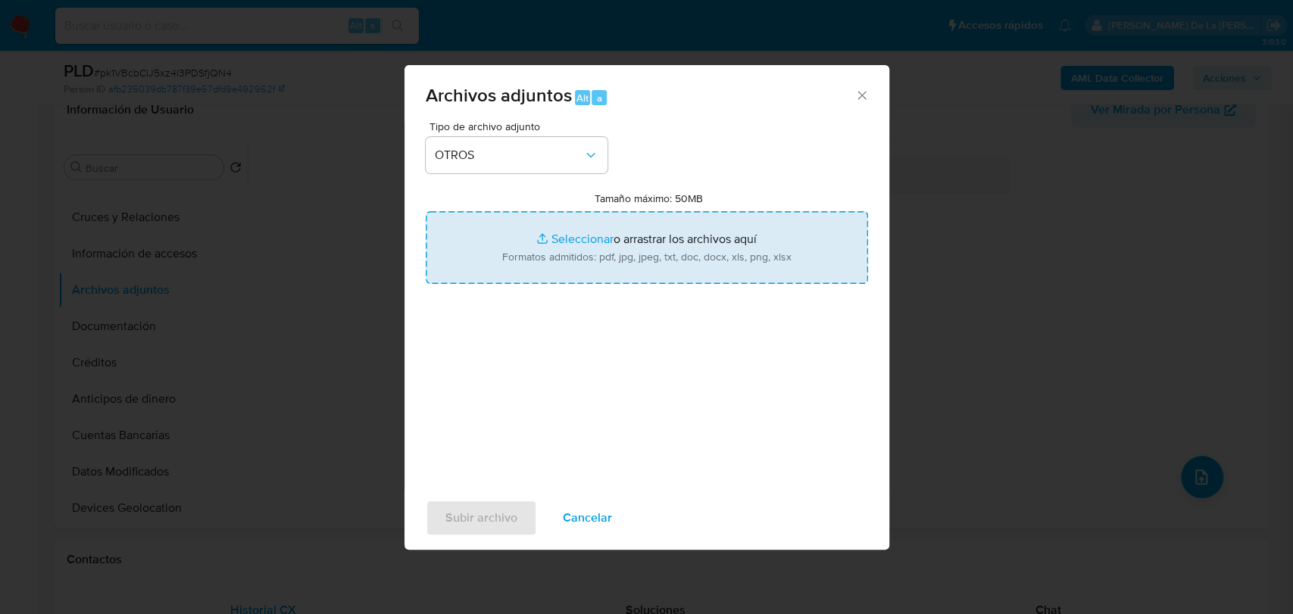
type input "C:\fakepath\758547485_YAHAIRA ESQUIVEL MENDOZA_JUL2025.pdf"
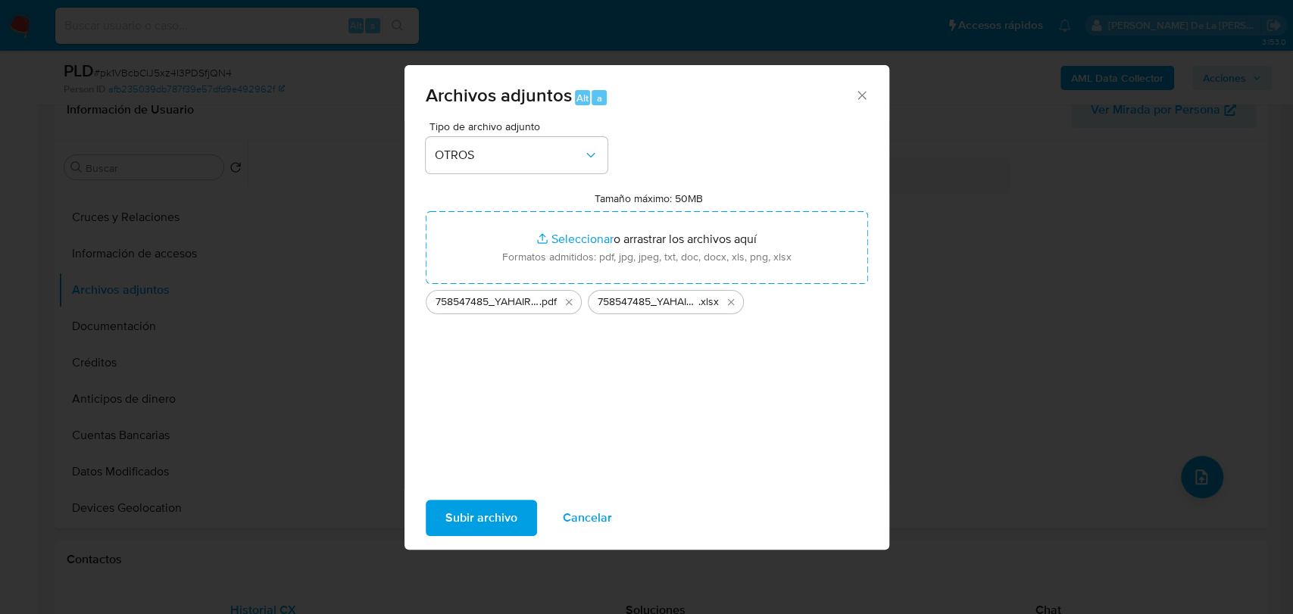
click at [453, 507] on span "Subir archivo" at bounding box center [481, 517] width 72 height 33
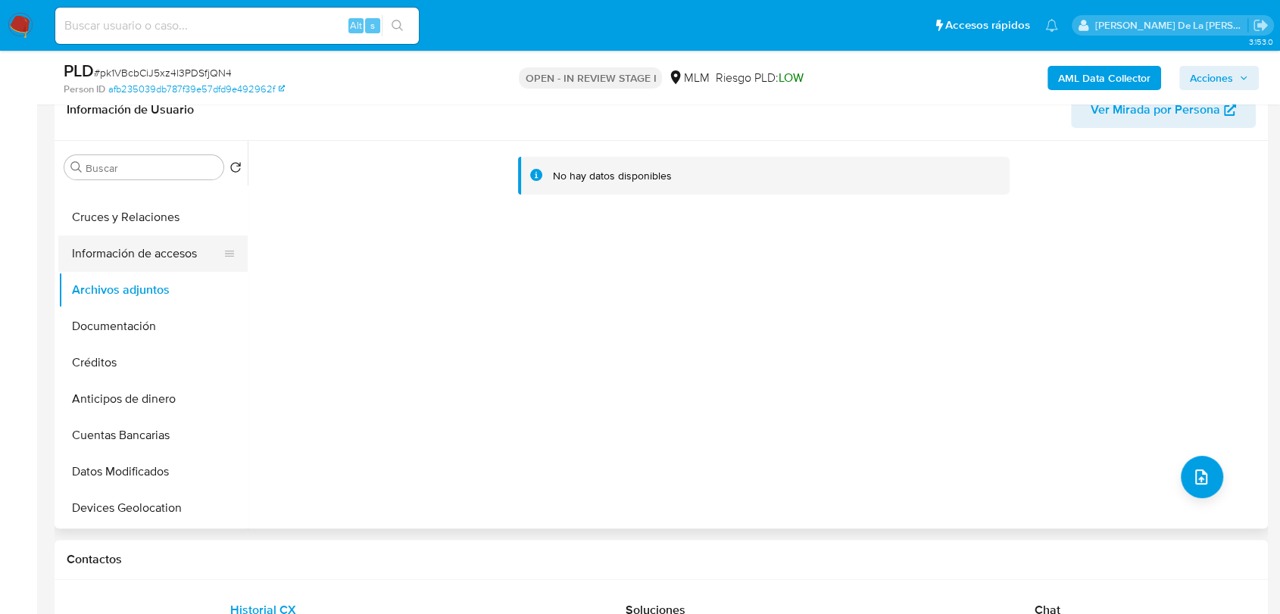
click at [137, 256] on button "Información de accesos" at bounding box center [146, 254] width 177 height 36
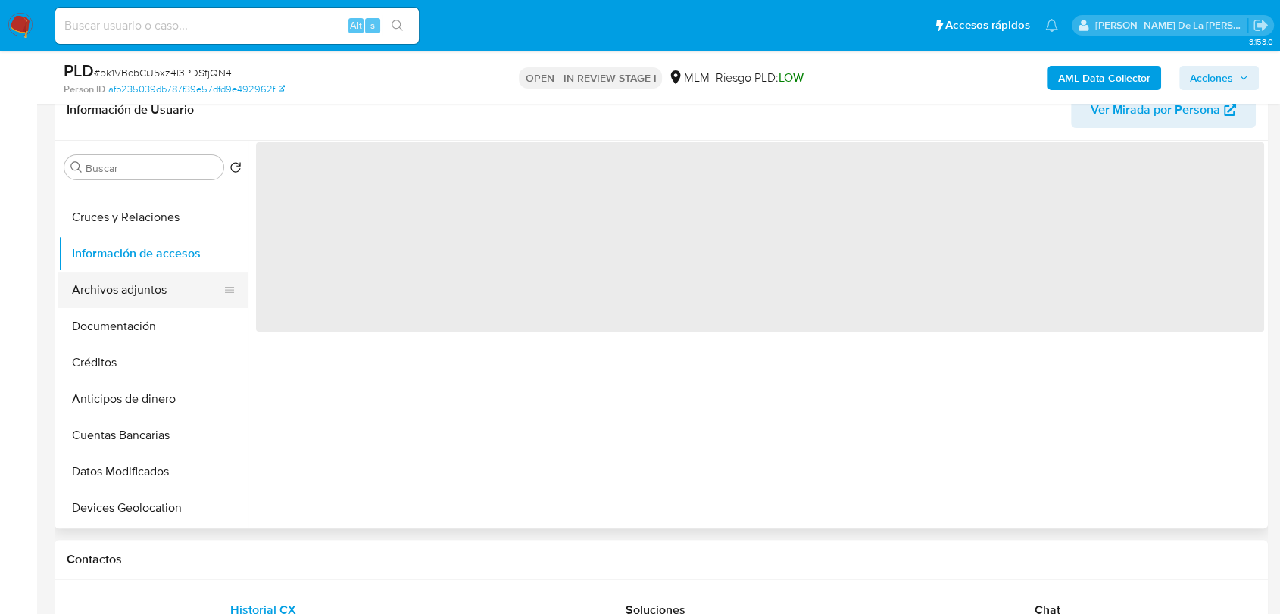
click at [127, 294] on button "Archivos adjuntos" at bounding box center [146, 290] width 177 height 36
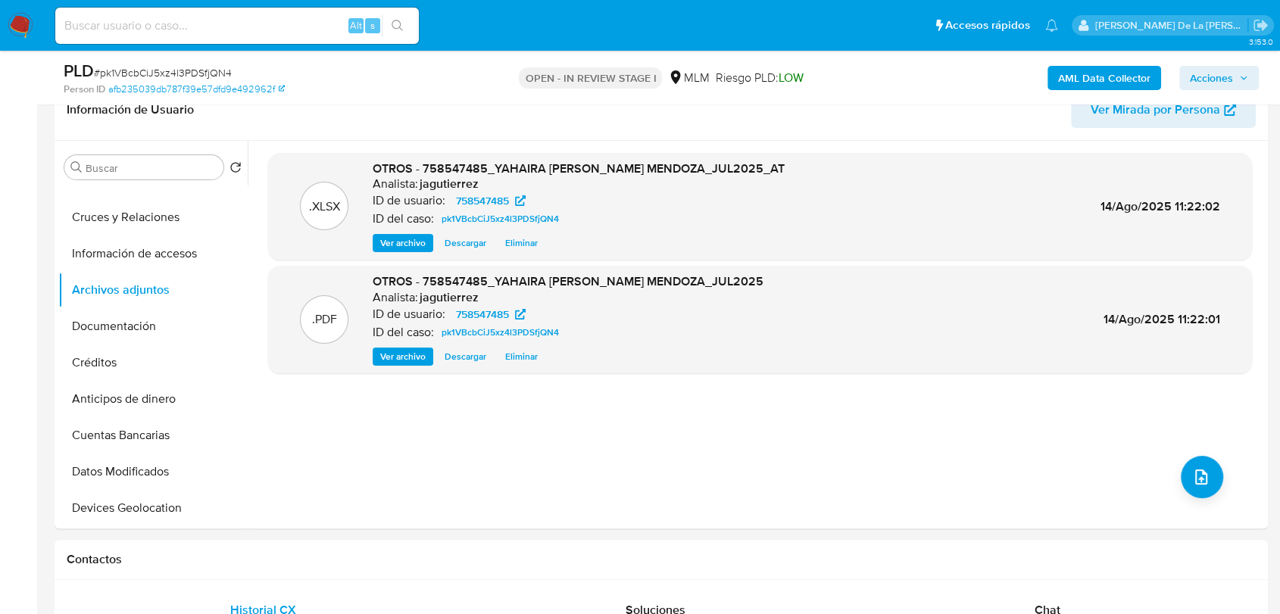
click at [1222, 67] on span "Acciones" at bounding box center [1211, 78] width 43 height 24
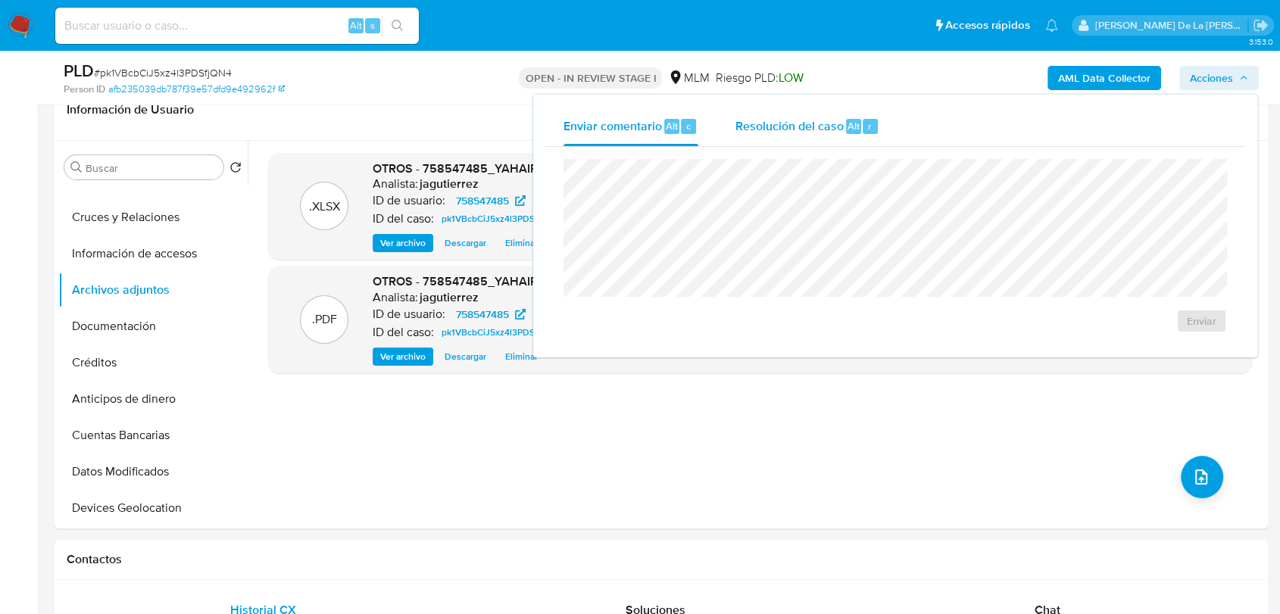
click at [839, 113] on div "Resolución del caso Alt r" at bounding box center [807, 126] width 145 height 39
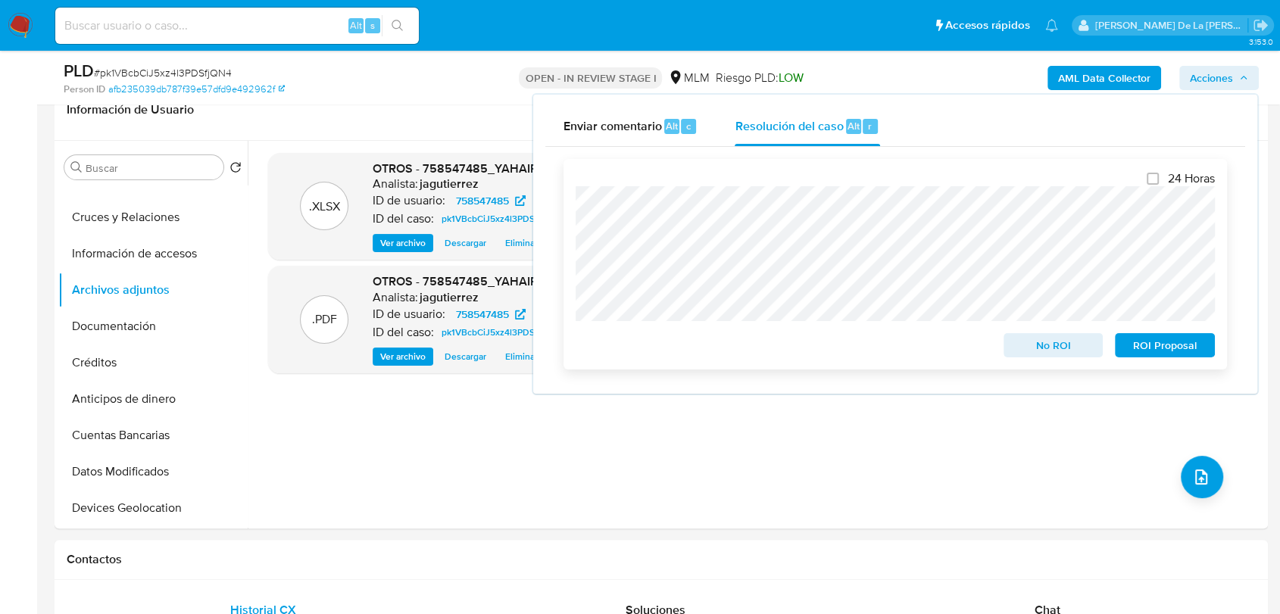
click at [1219, 350] on div "24 Horas No ROI ROI Proposal" at bounding box center [894, 264] width 663 height 211
click at [1197, 351] on span "ROI Proposal" at bounding box center [1164, 345] width 79 height 21
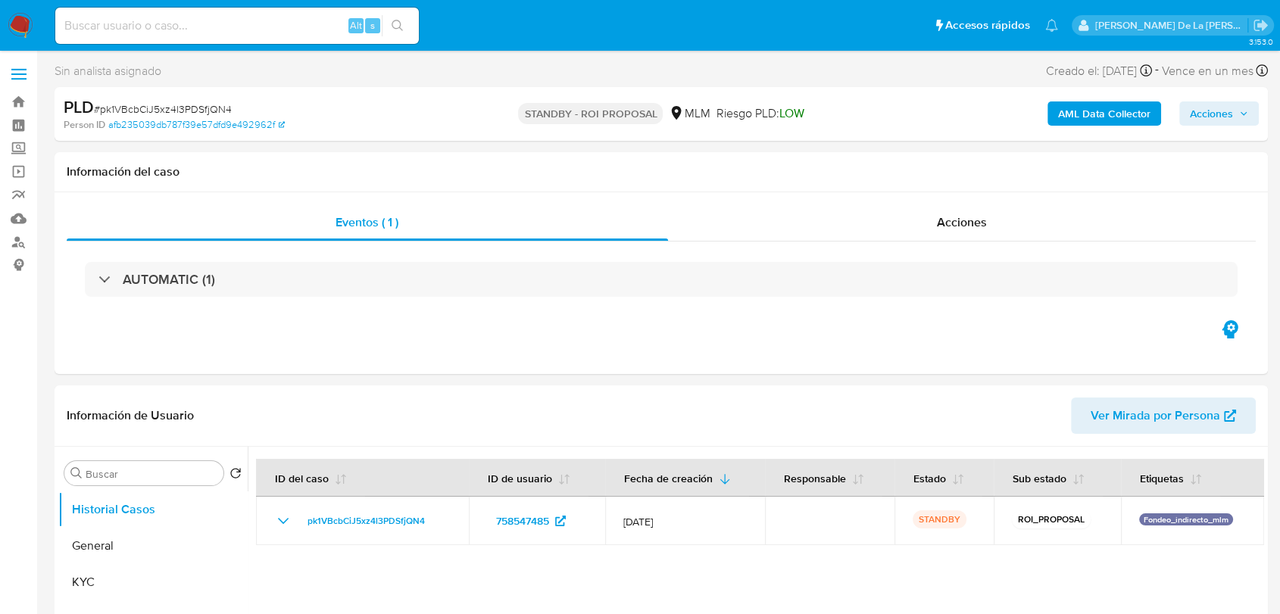
select select "10"
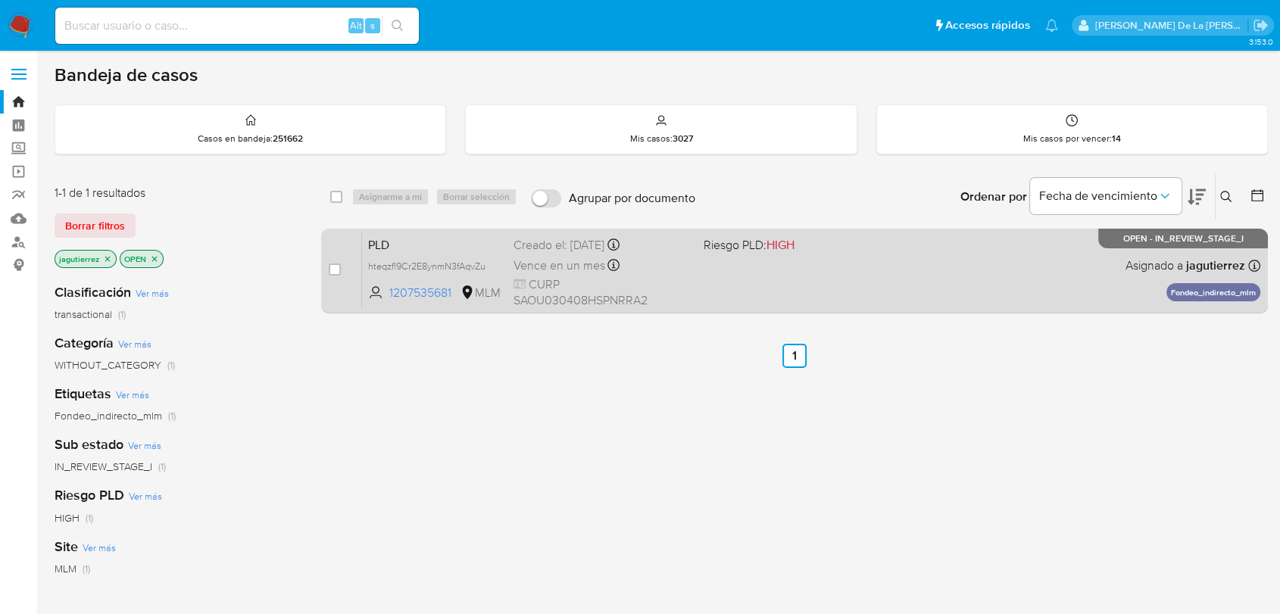
click at [780, 272] on div "PLD hteqzfl9Cr2E8ynmN3fAqvZu 1207535681 MLM Riesgo PLD: HIGH Creado el: [DATE] …" at bounding box center [811, 270] width 898 height 76
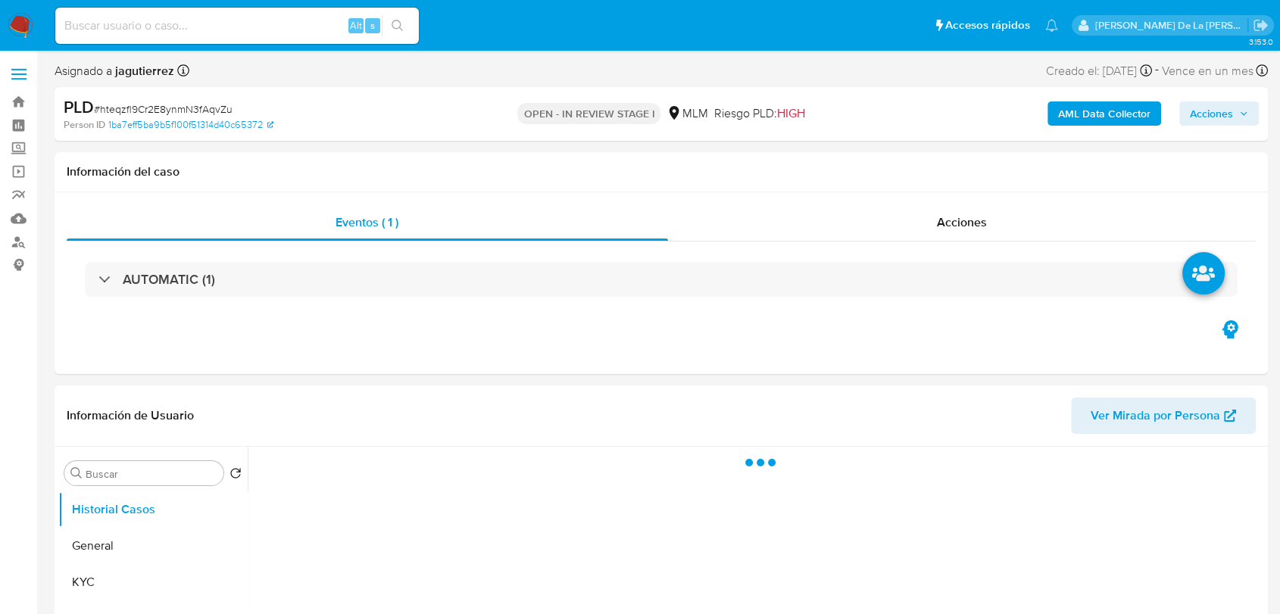
select select "10"
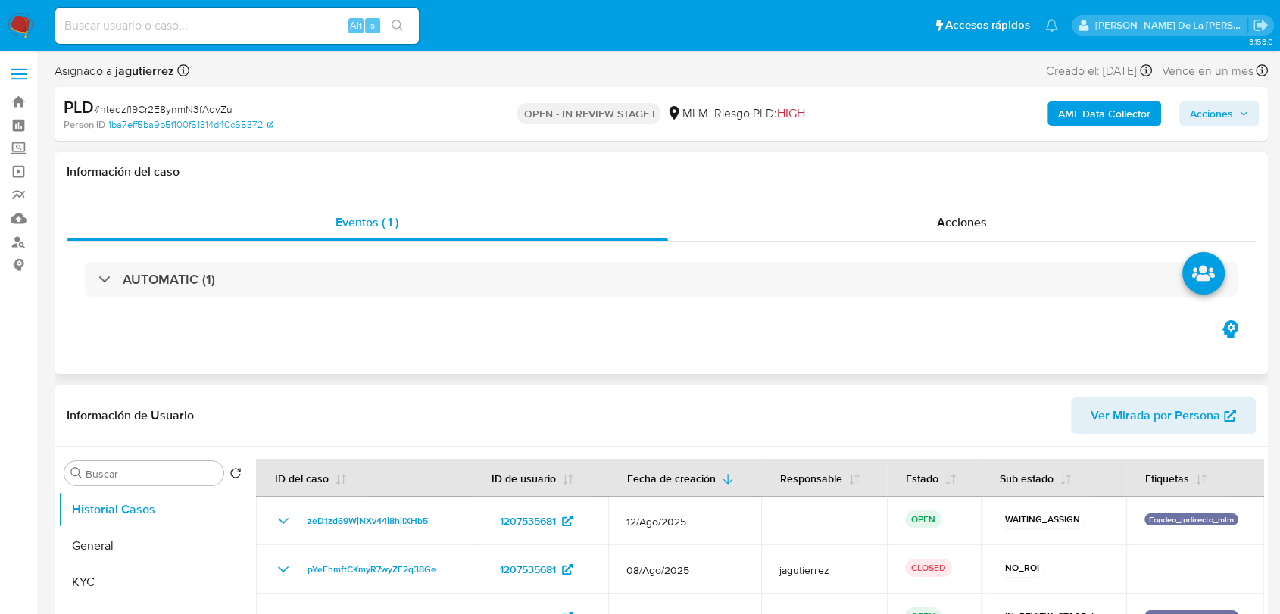
select select "10"
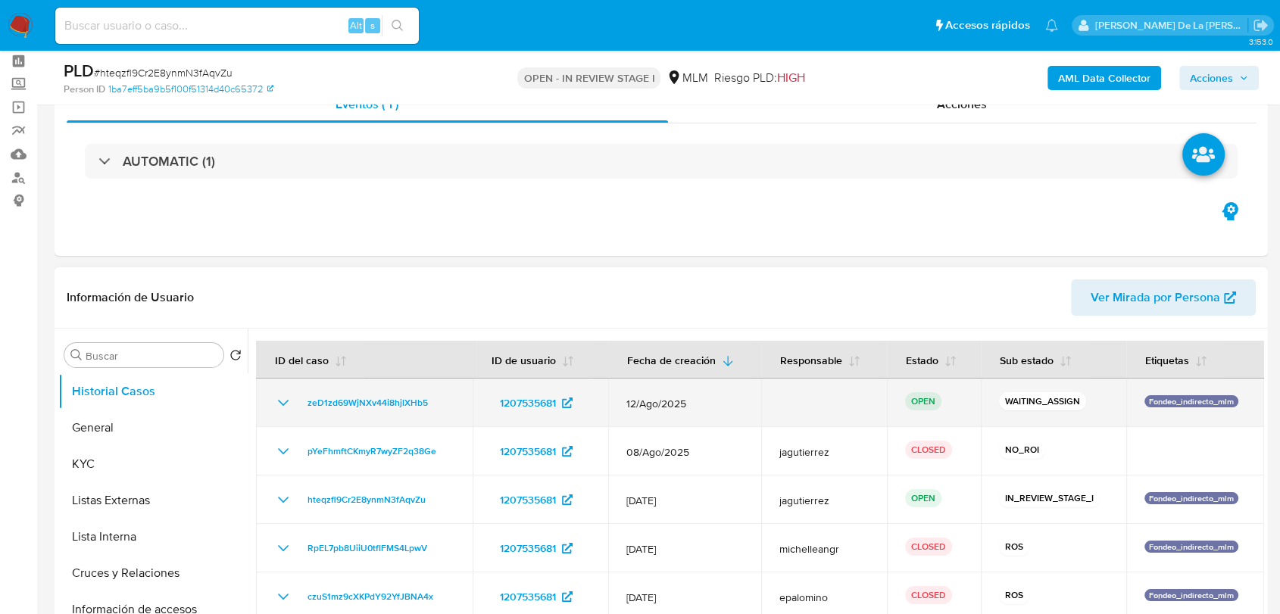
scroll to position [252, 0]
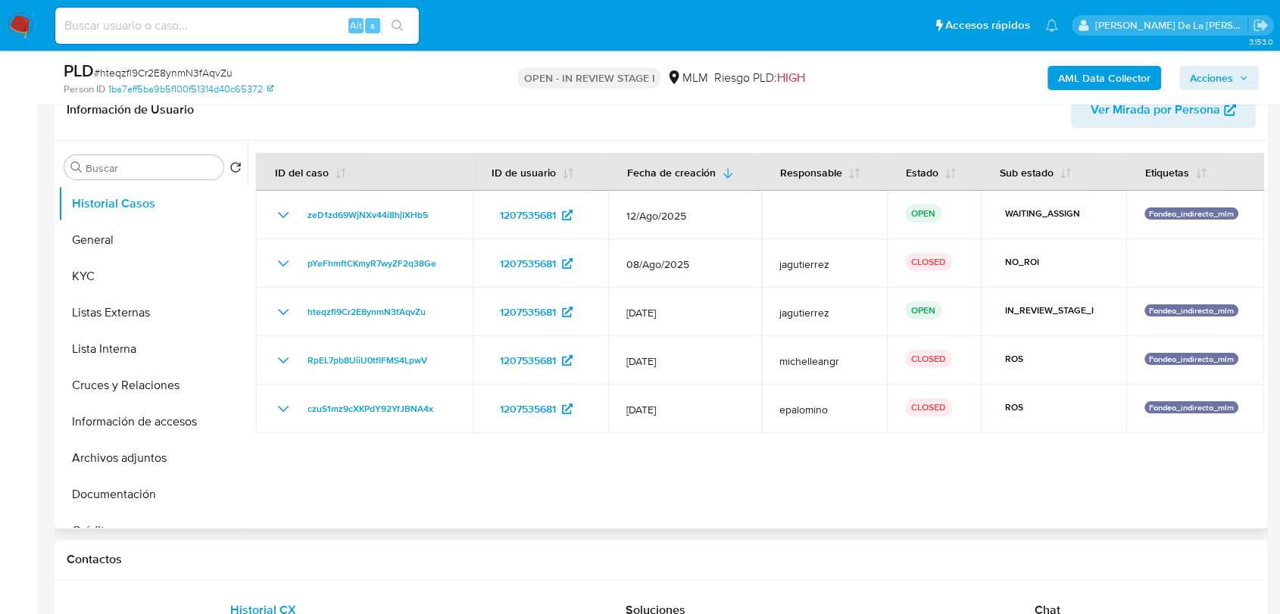
drag, startPoint x: 533, startPoint y: 423, endPoint x: 516, endPoint y: 448, distance: 30.0
click at [531, 429] on td "1207535681" at bounding box center [540, 409] width 135 height 48
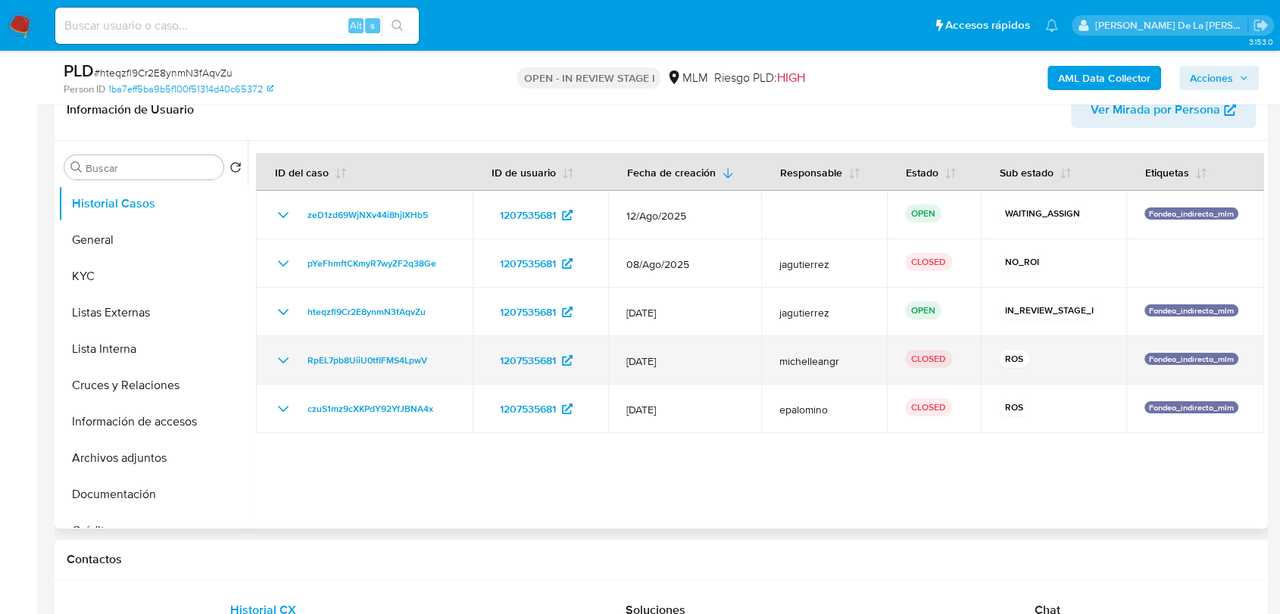
click at [283, 357] on icon "Mostrar/Ocultar" at bounding box center [283, 360] width 18 height 18
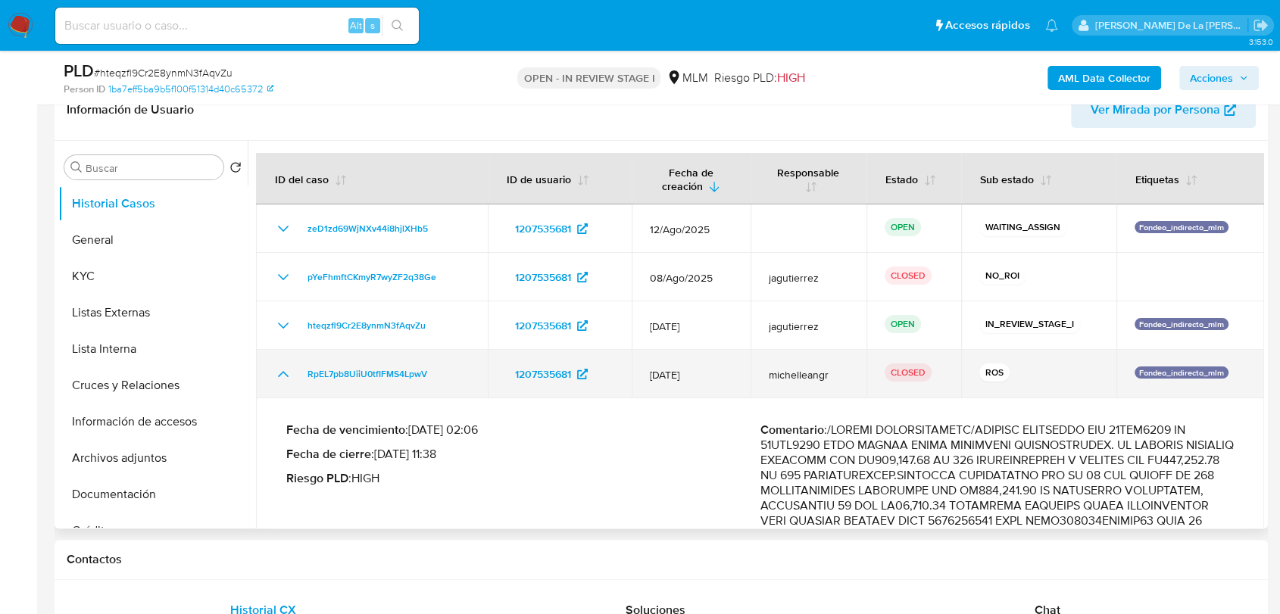
scroll to position [84, 0]
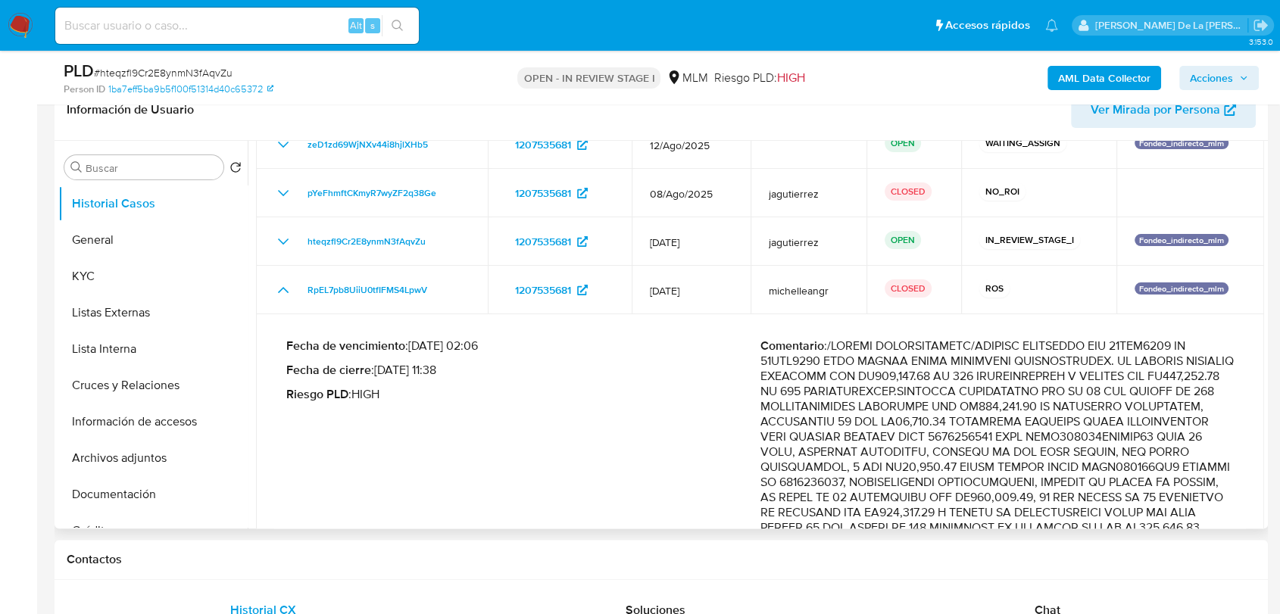
drag, startPoint x: 820, startPoint y: 360, endPoint x: 995, endPoint y: 416, distance: 183.7
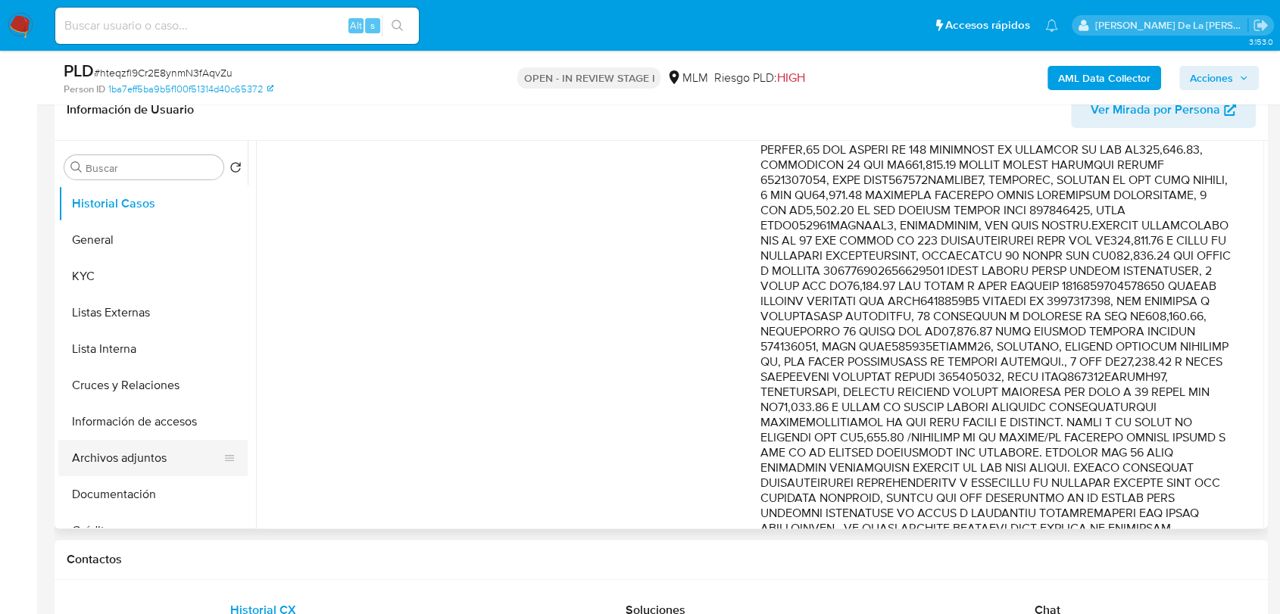
scroll to position [602, 0]
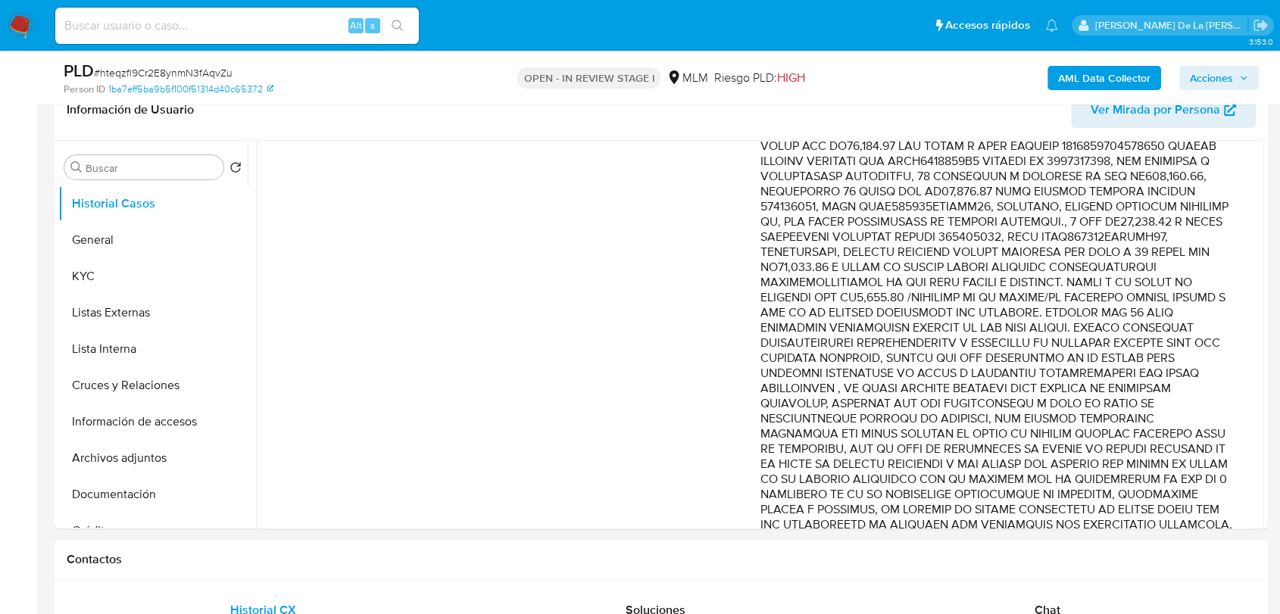
drag, startPoint x: 765, startPoint y: 335, endPoint x: 770, endPoint y: 539, distance: 204.5
drag, startPoint x: 770, startPoint y: 539, endPoint x: 1051, endPoint y: 420, distance: 305.4
click at [1238, 497] on td "Fecha de vencimiento : 11/08/2025 02:06 Fecha de cierre : 08/08/2025 11:38 Ries…" at bounding box center [760, 203] width 1008 height 815
click at [1051, 418] on p "Comentario :" at bounding box center [997, 192] width 474 height 742
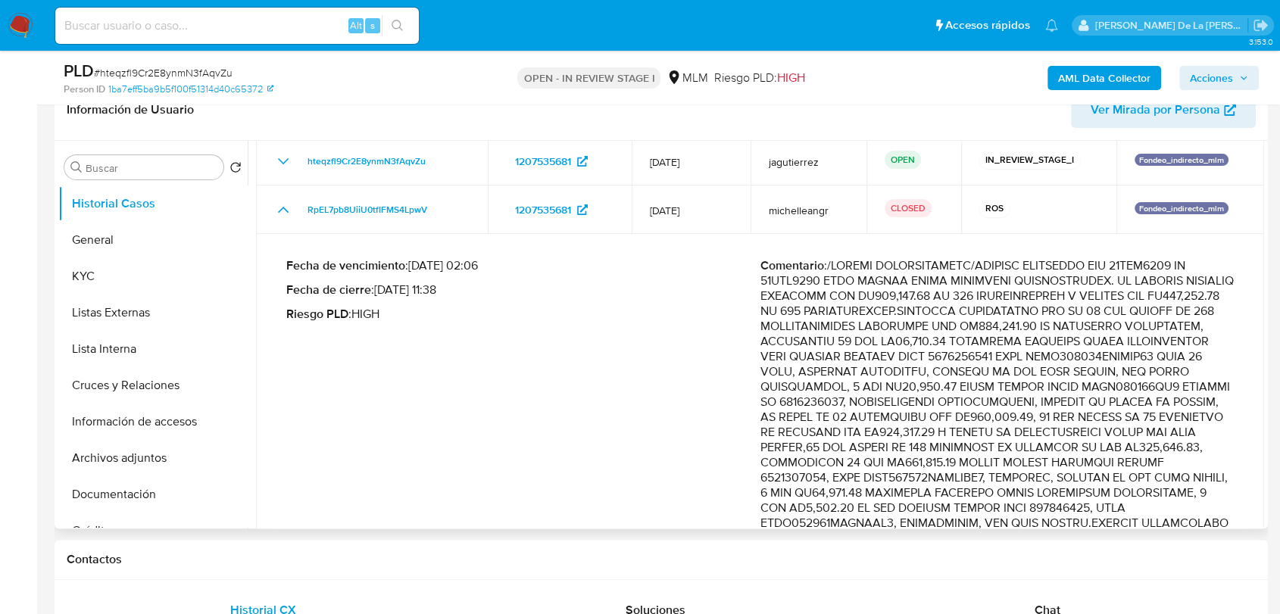
scroll to position [0, 0]
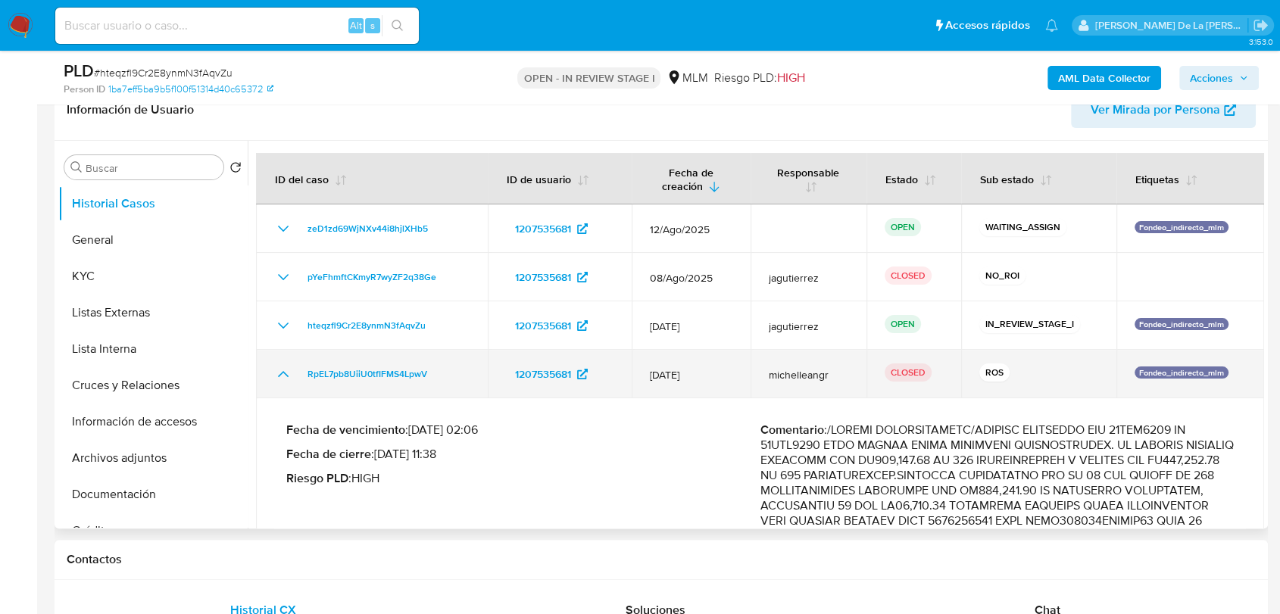
drag, startPoint x: 449, startPoint y: 371, endPoint x: 282, endPoint y: 382, distance: 167.0
click at [282, 379] on div "RpEL7pb8UiiU0tfIFMS4LpwV" at bounding box center [371, 374] width 195 height 18
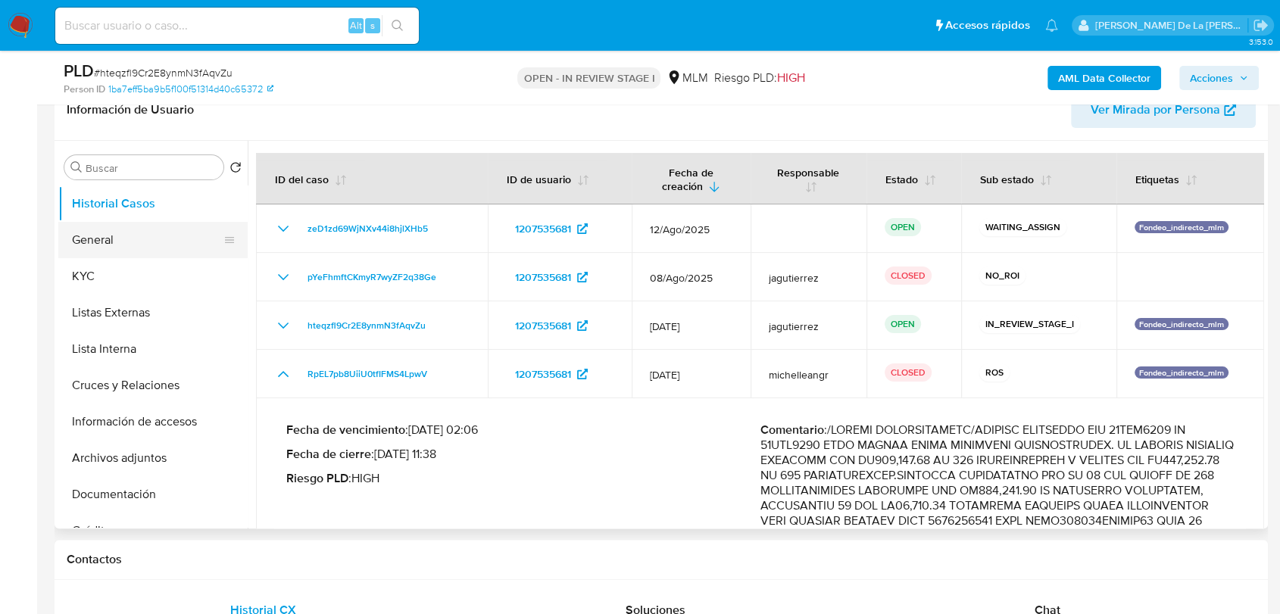
click at [123, 247] on button "General" at bounding box center [146, 240] width 177 height 36
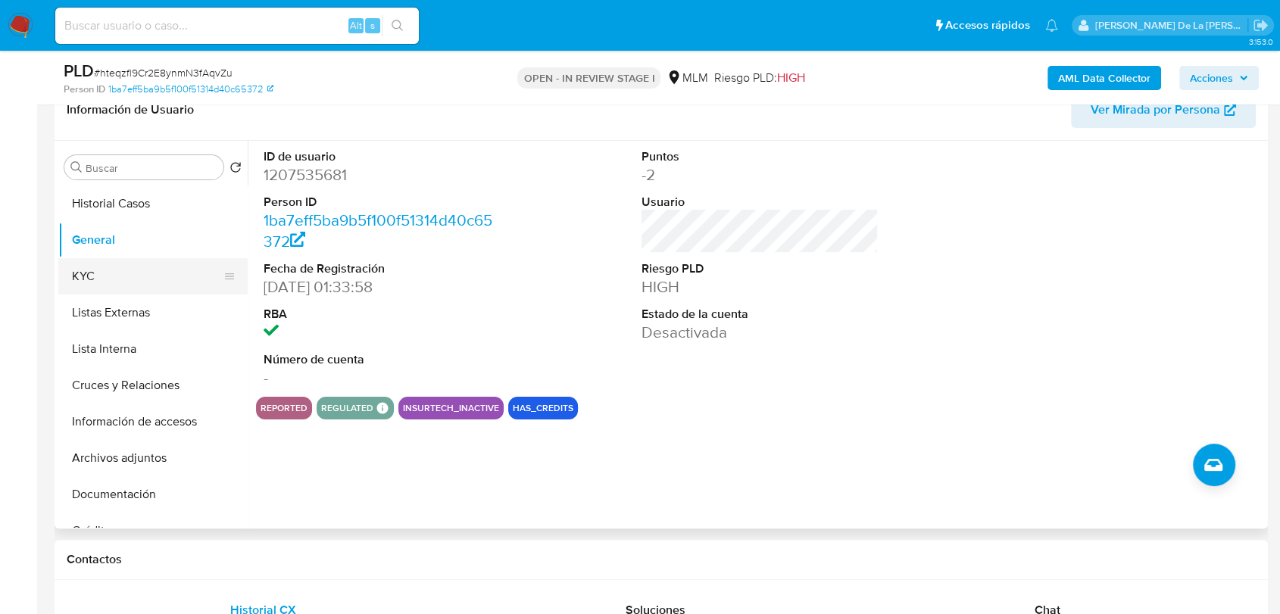
click at [127, 263] on button "KYC" at bounding box center [146, 276] width 177 height 36
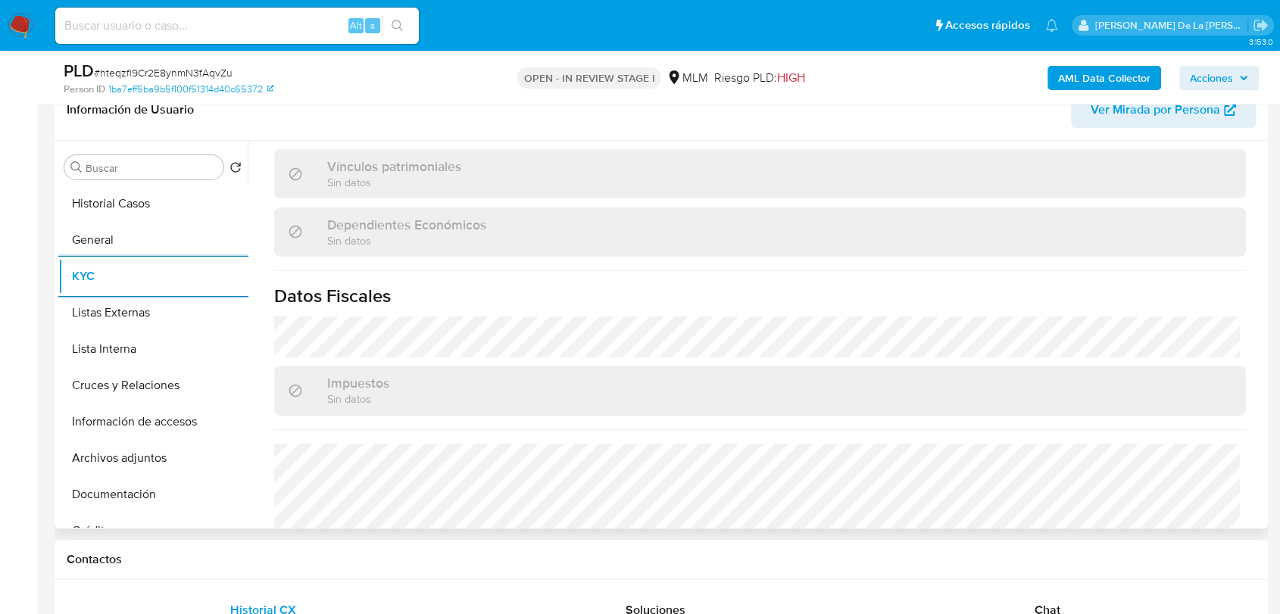
scroll to position [937, 0]
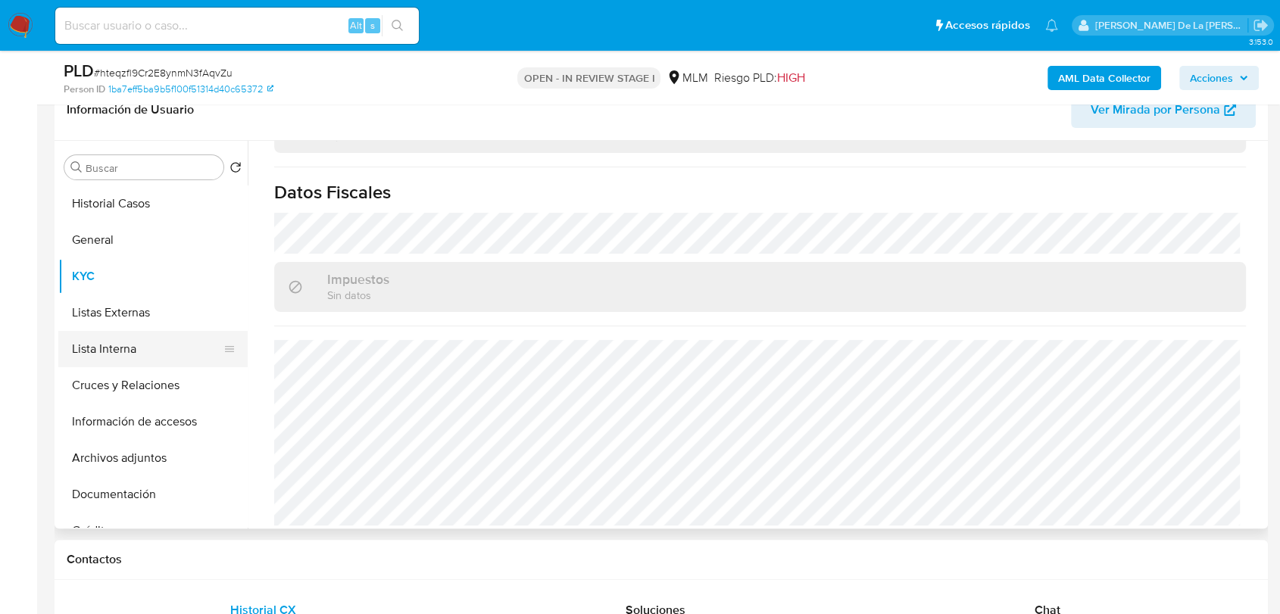
click at [146, 345] on button "Lista Interna" at bounding box center [146, 349] width 177 height 36
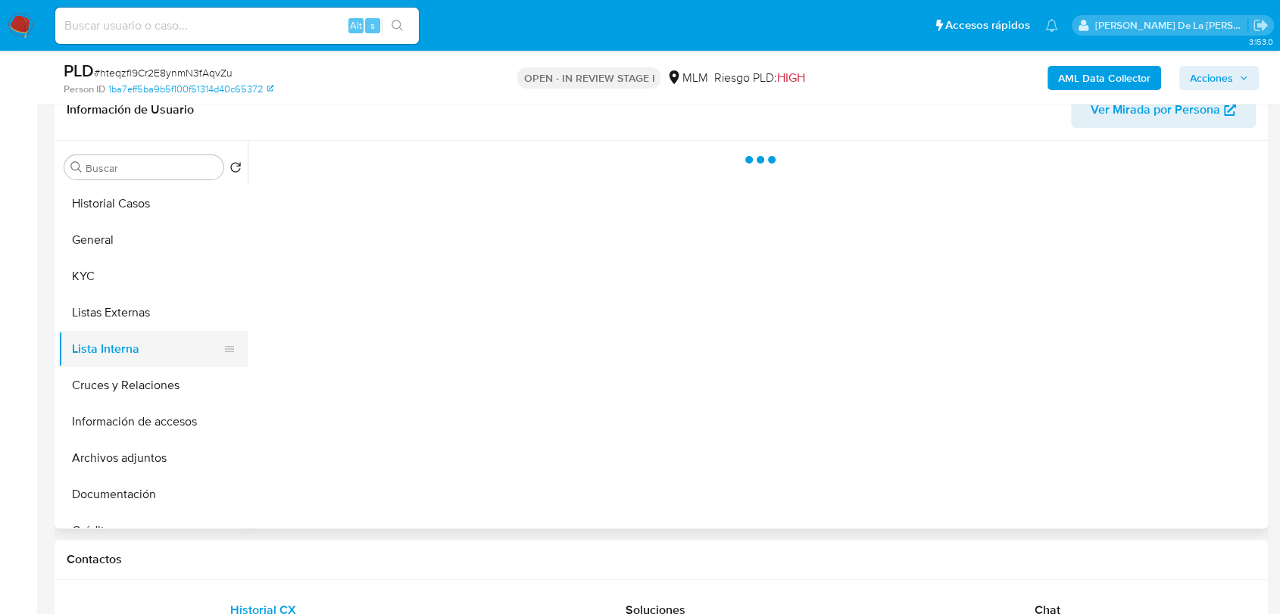
scroll to position [0, 0]
click at [145, 304] on button "Listas Externas" at bounding box center [146, 313] width 177 height 36
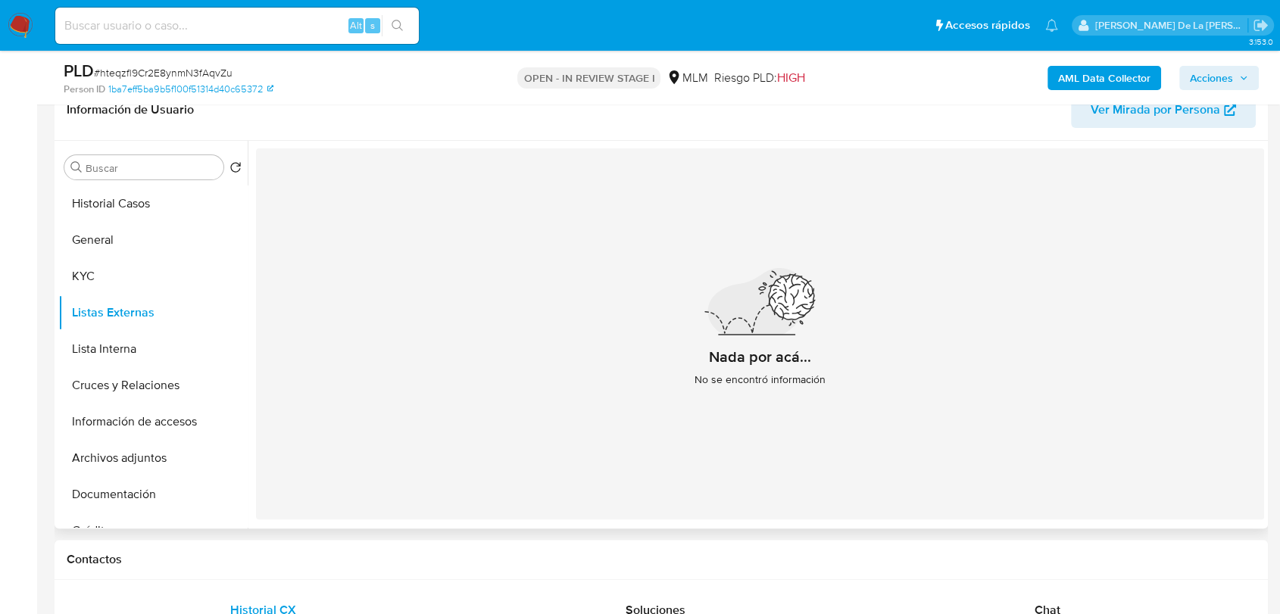
click at [628, 289] on div "Nada por acá... No se encontró información" at bounding box center [760, 333] width 1008 height 371
click at [173, 384] on button "Cruces y Relaciones" at bounding box center [146, 385] width 177 height 36
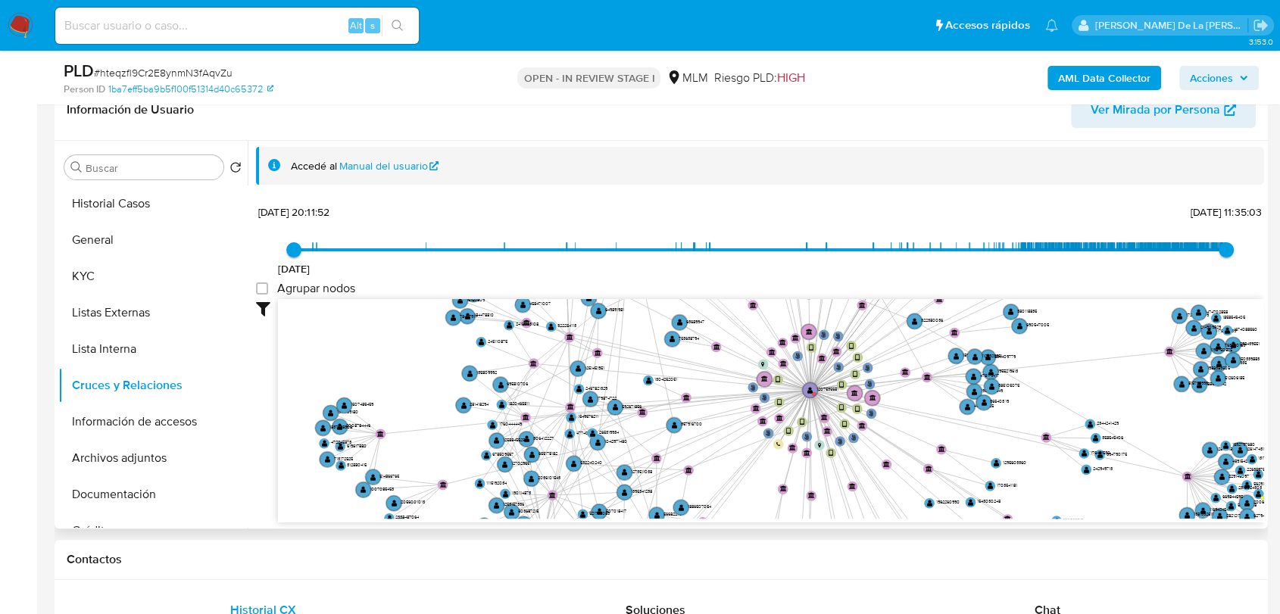
drag, startPoint x: 943, startPoint y: 393, endPoint x: 899, endPoint y: 411, distance: 47.5
click at [899, 411] on icon "user-1207535681  1207535681 phone-e9707872557fd85570be35509088e503  person-1b…" at bounding box center [771, 409] width 986 height 220
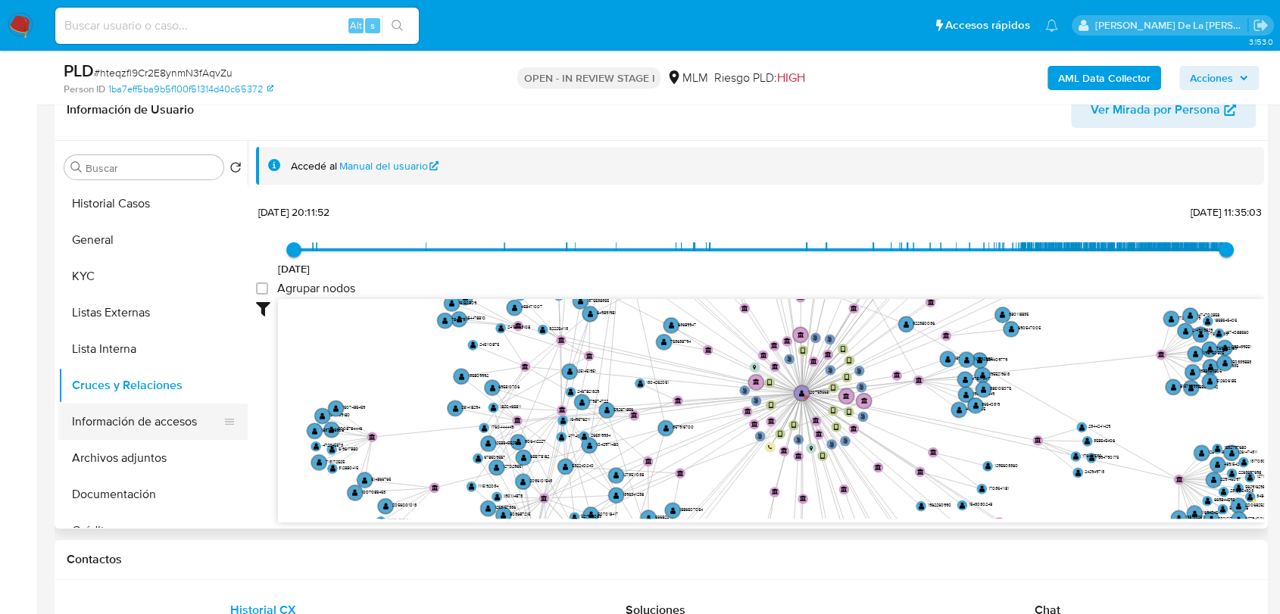
click at [158, 432] on button "Información de accesos" at bounding box center [146, 422] width 177 height 36
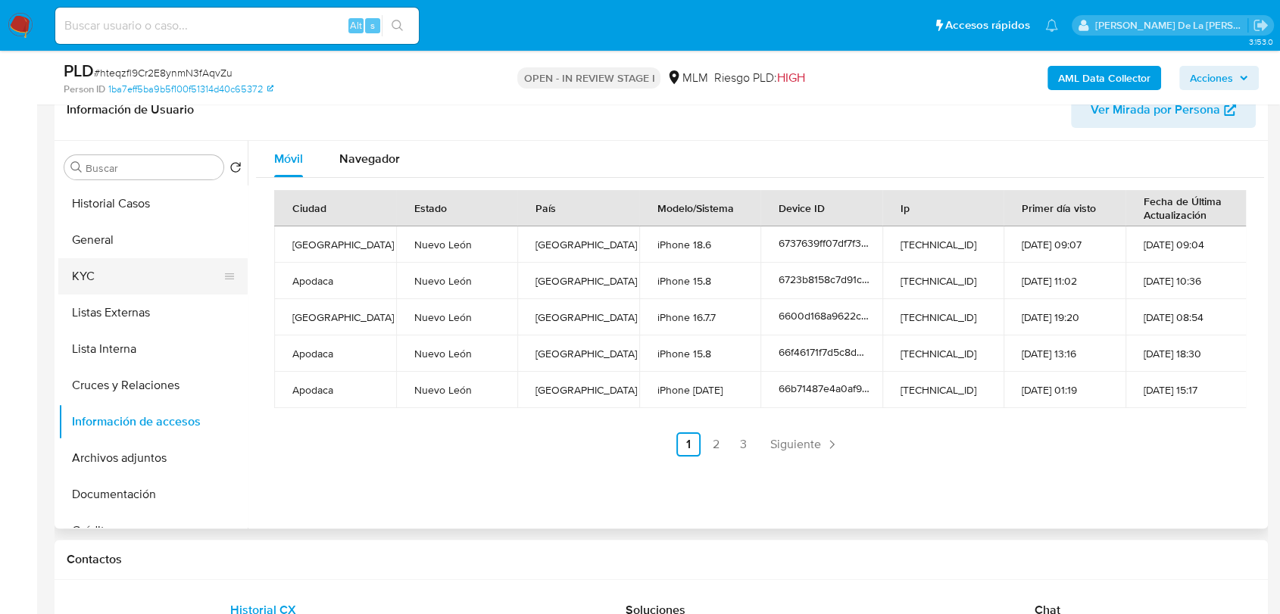
click at [117, 282] on button "KYC" at bounding box center [146, 276] width 177 height 36
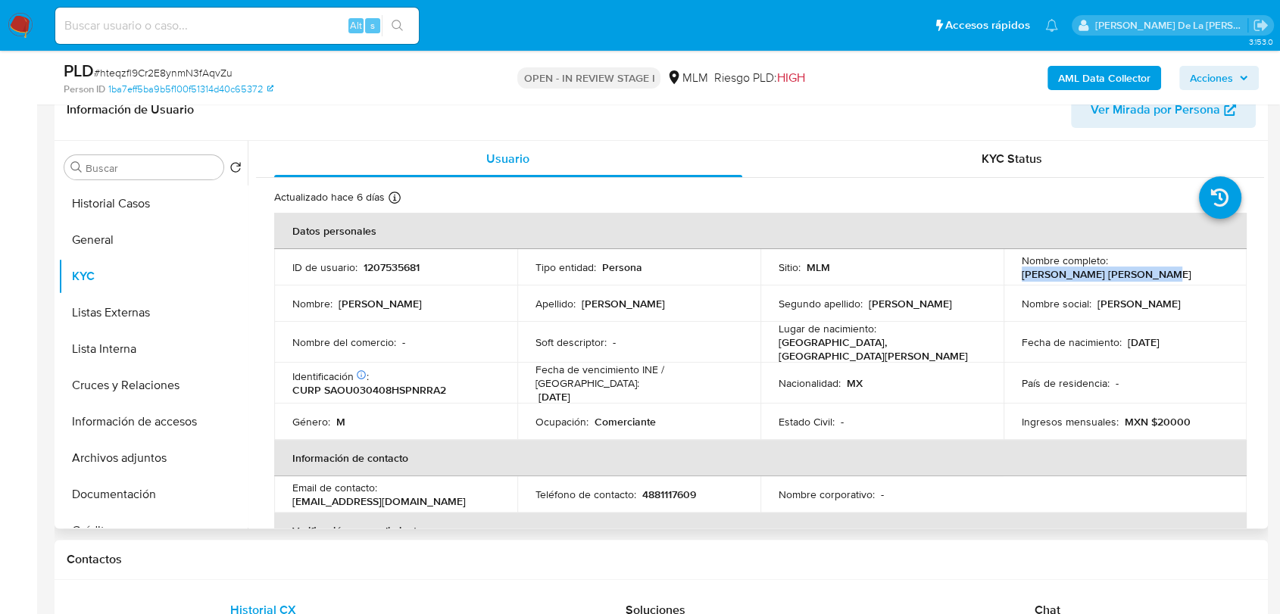
drag, startPoint x: 1014, startPoint y: 274, endPoint x: 1138, endPoint y: 274, distance: 124.2
click at [1138, 274] on td "Nombre completo : Jose Uriel Sandoval Ortiz" at bounding box center [1124, 267] width 243 height 36
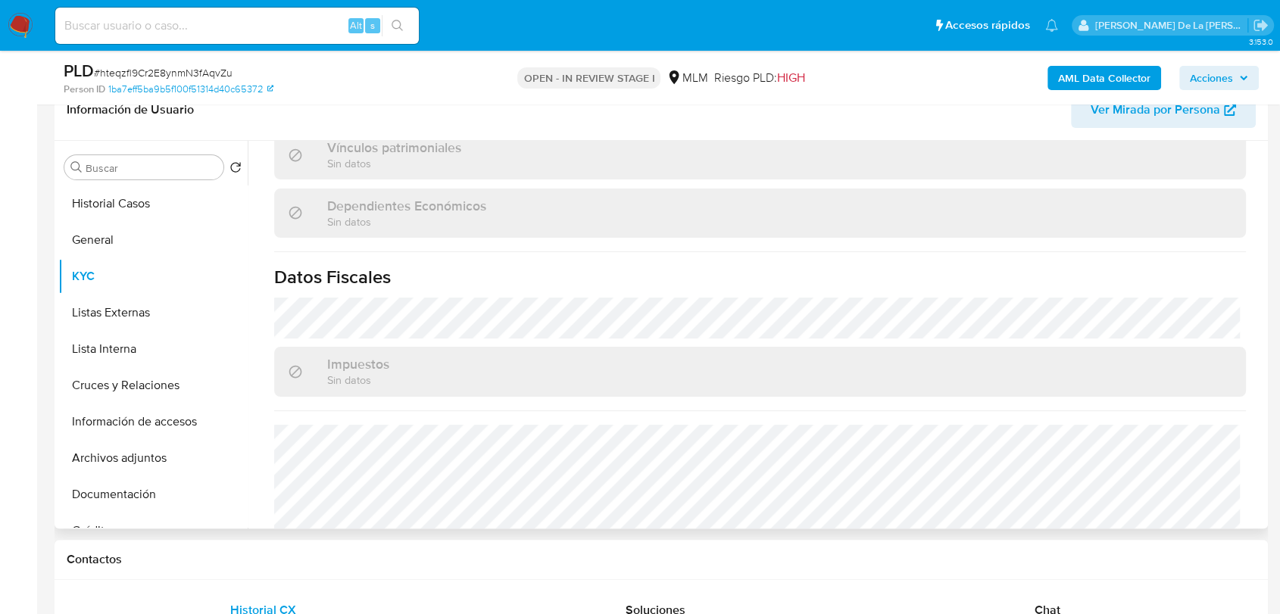
scroll to position [937, 0]
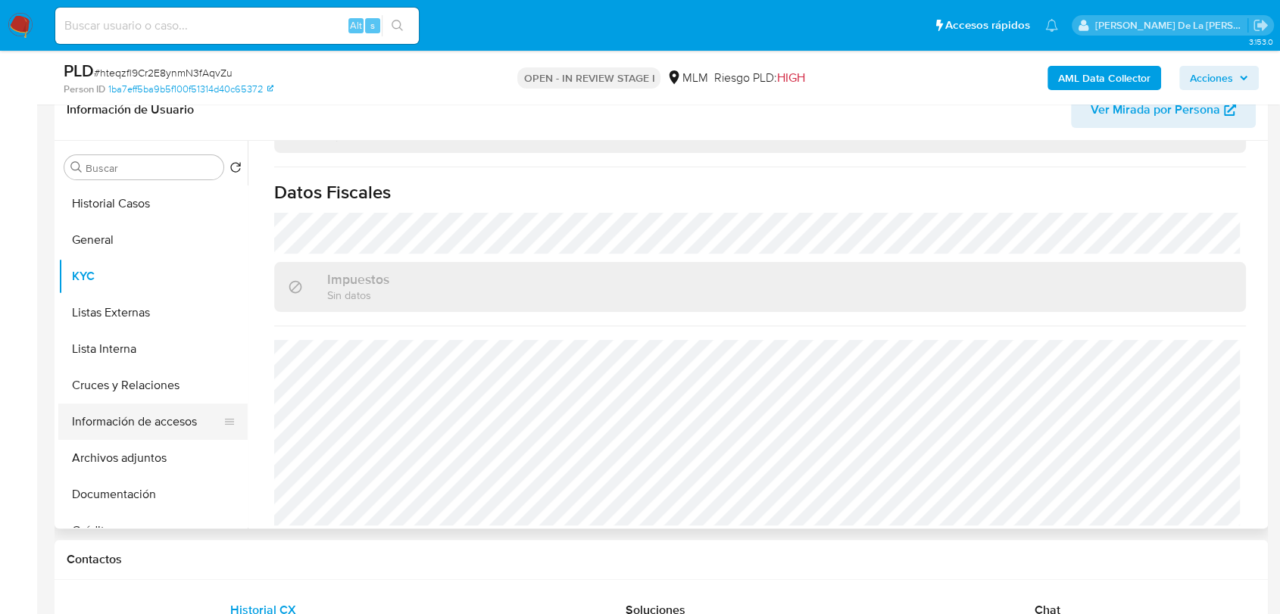
click at [146, 416] on button "Información de accesos" at bounding box center [146, 422] width 177 height 36
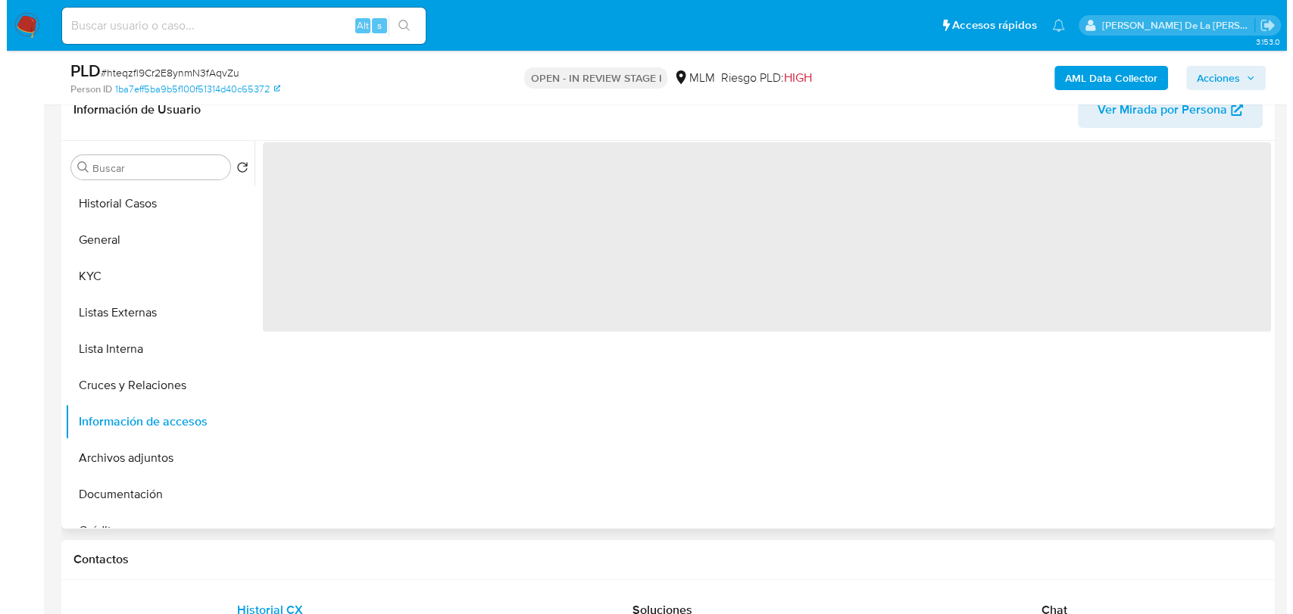
scroll to position [0, 0]
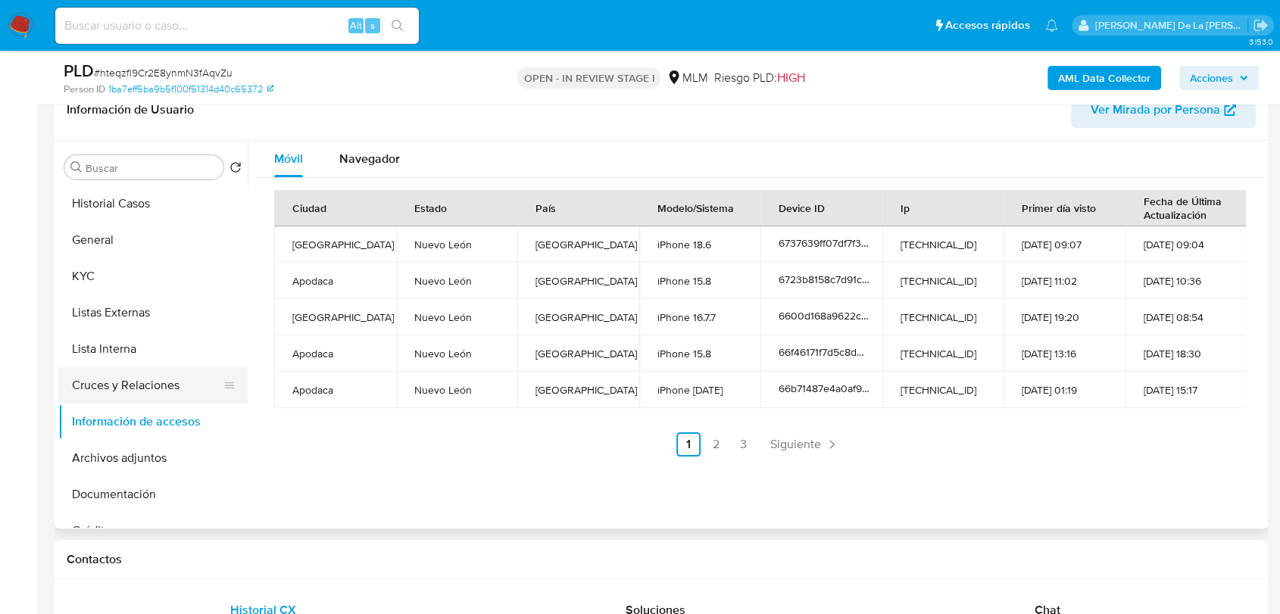
click at [134, 382] on button "Cruces y Relaciones" at bounding box center [146, 385] width 177 height 36
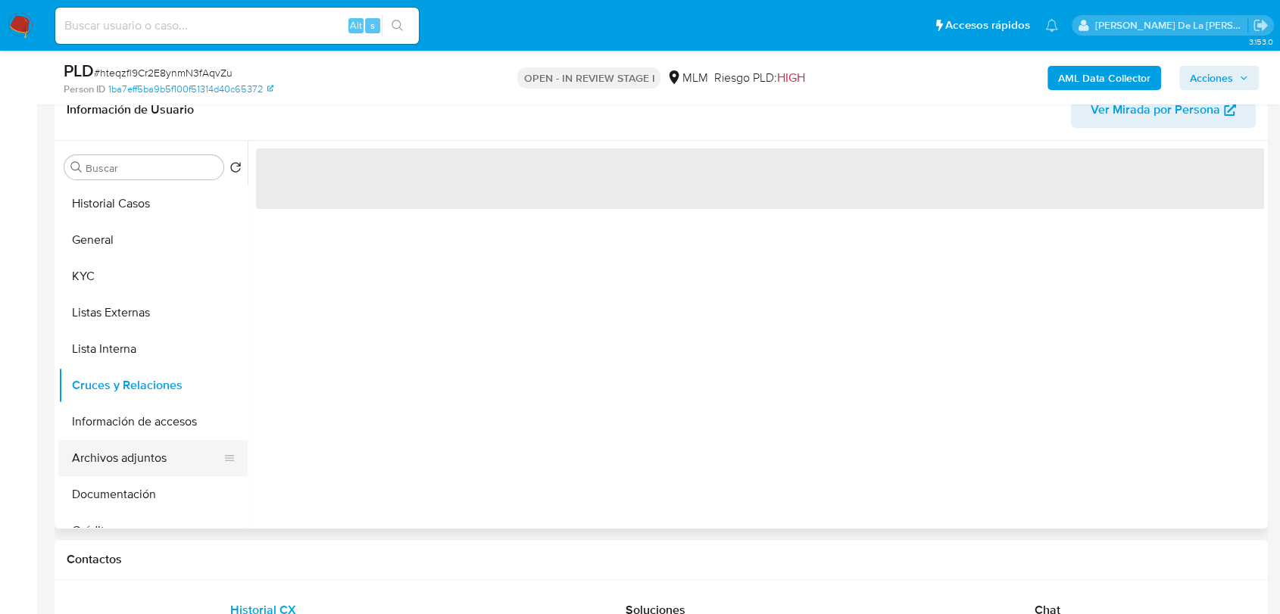
click at [123, 462] on button "Archivos adjuntos" at bounding box center [146, 458] width 177 height 36
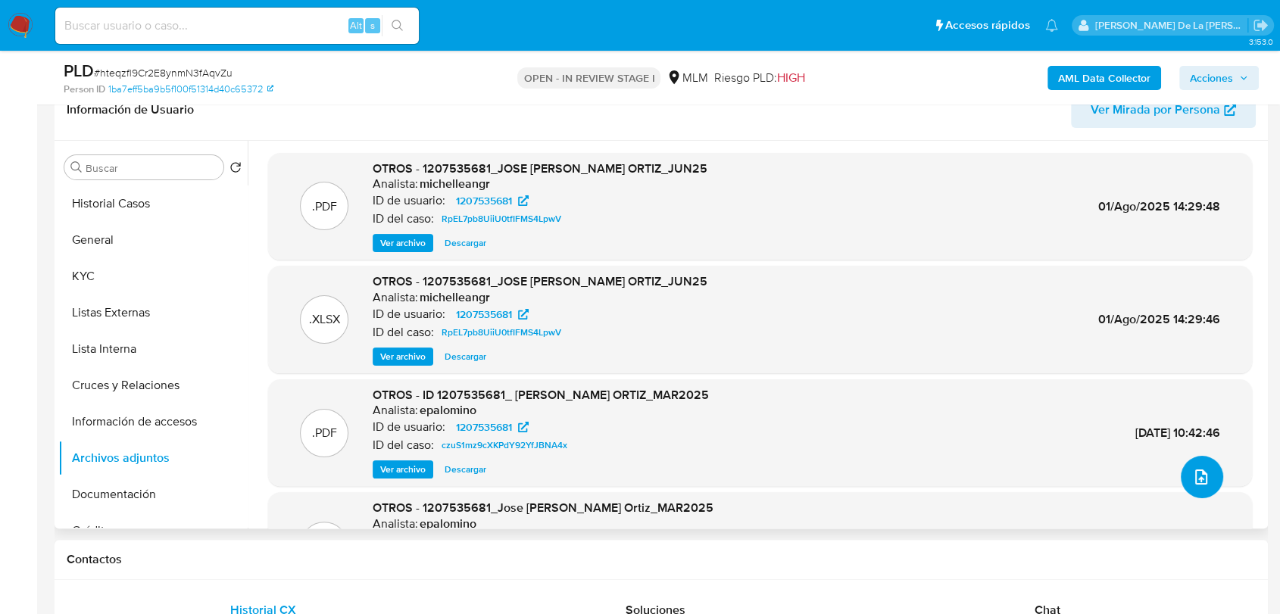
click at [1192, 479] on icon "upload-file" at bounding box center [1201, 477] width 18 height 18
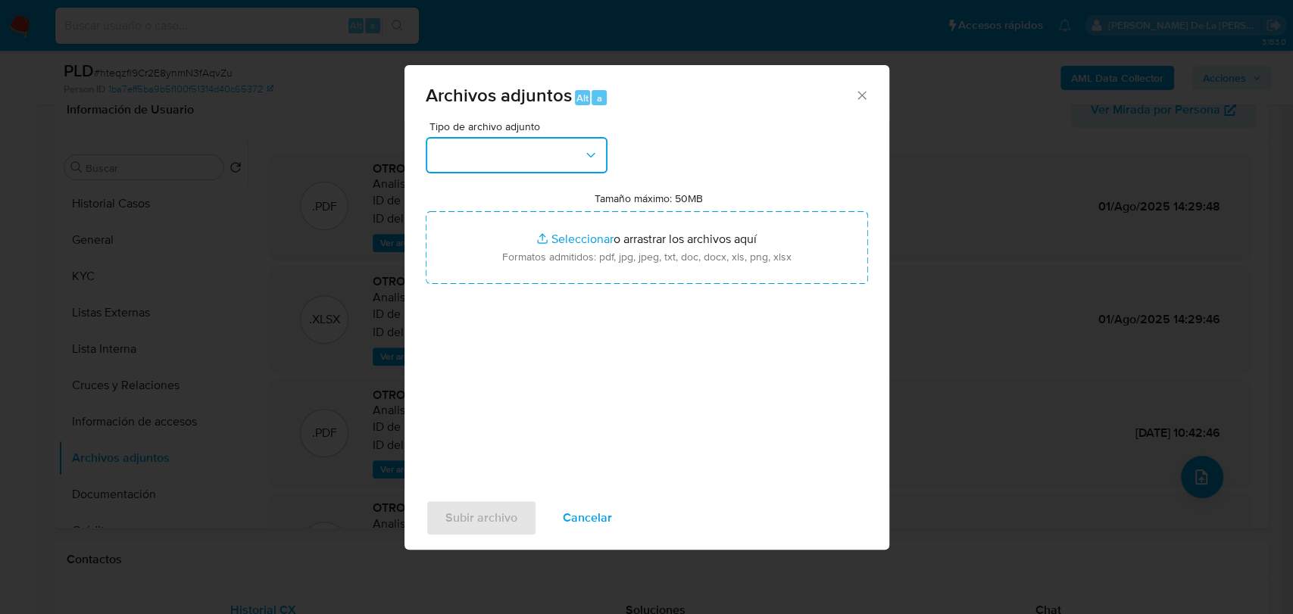
click at [517, 145] on button "button" at bounding box center [517, 155] width 182 height 36
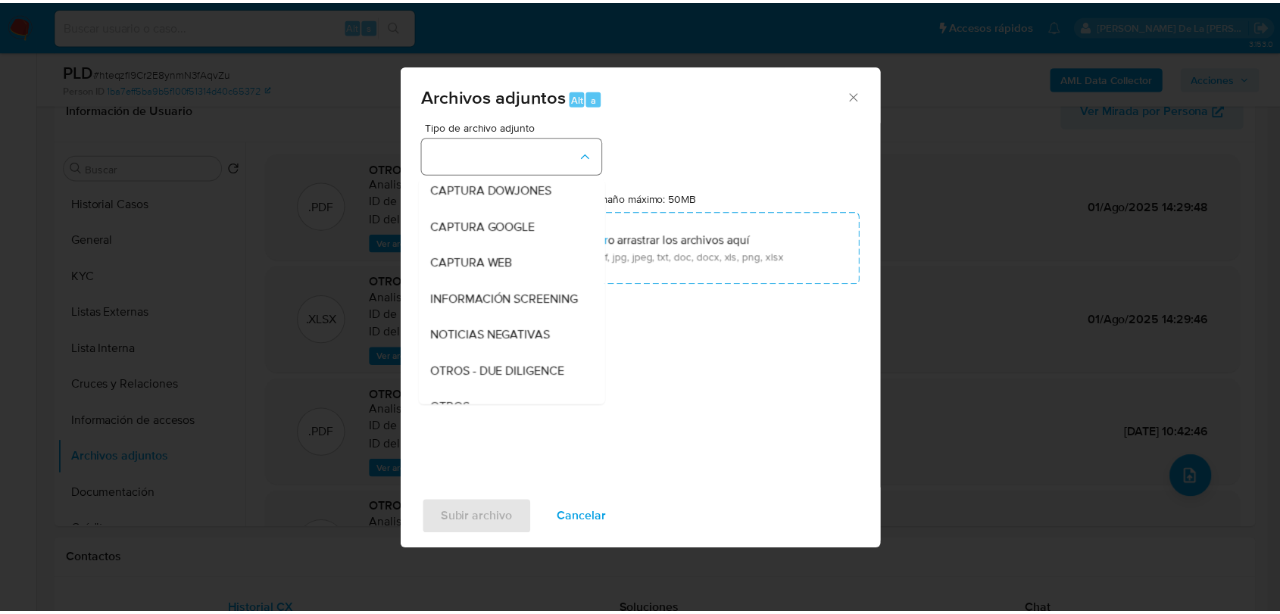
scroll to position [79, 0]
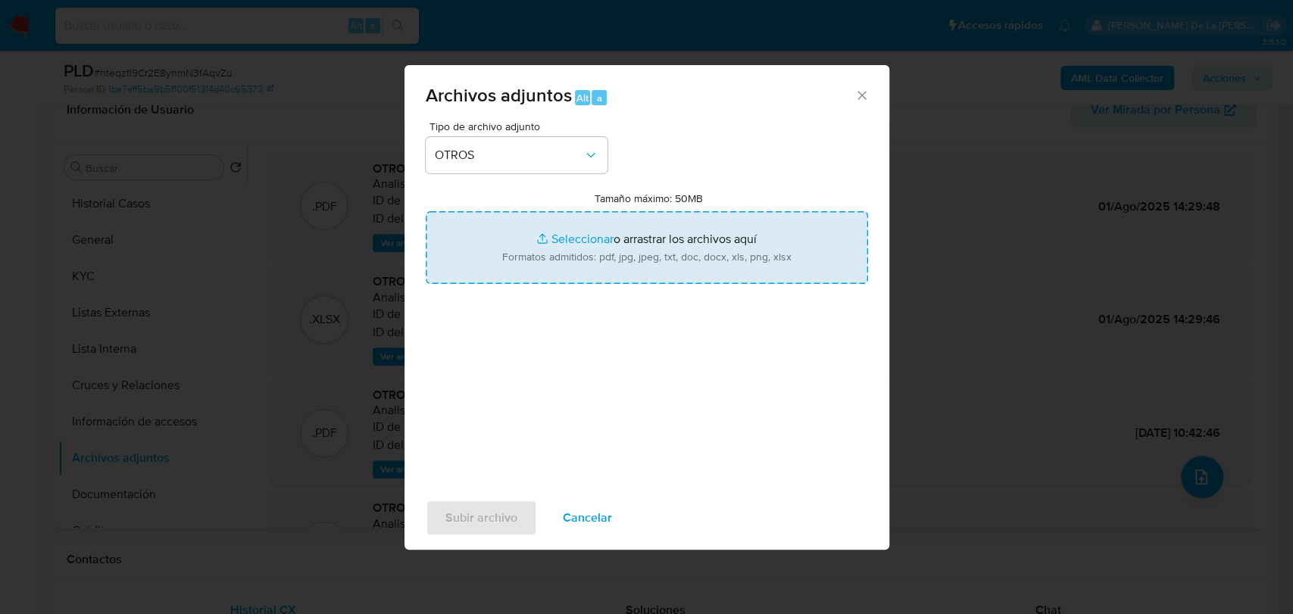
type input "C:\fakepath\1207535681_JOSE URIEL SANDOVAL ORTIZ_JUL2025.pdf"
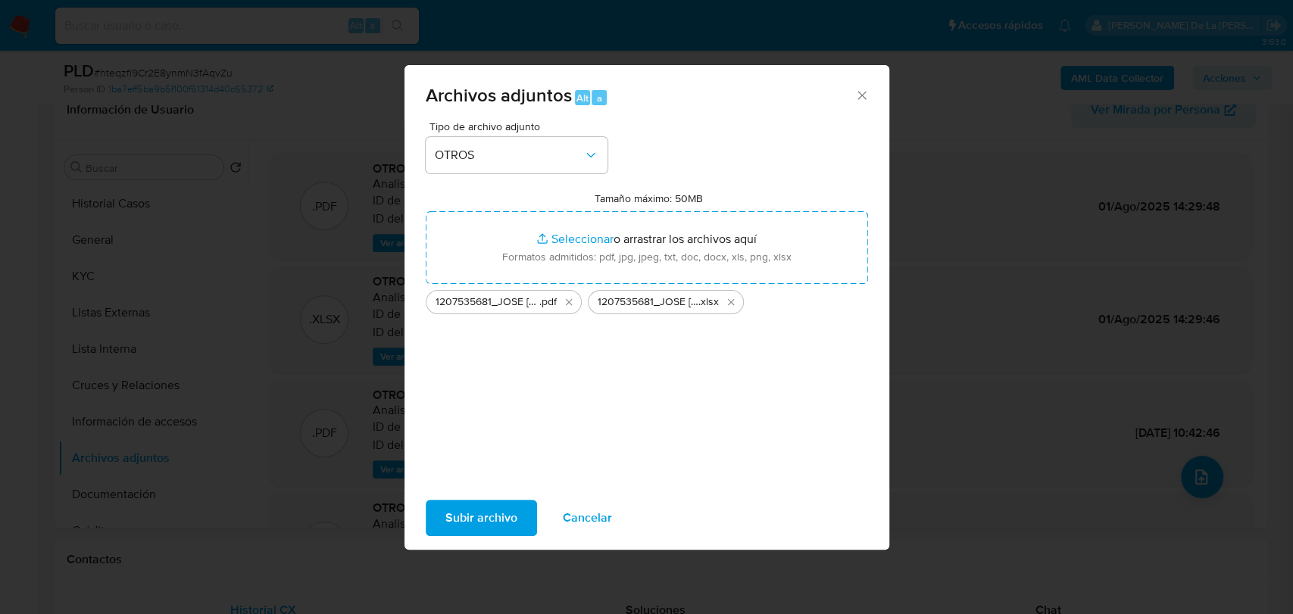
click at [487, 512] on span "Subir archivo" at bounding box center [481, 517] width 72 height 33
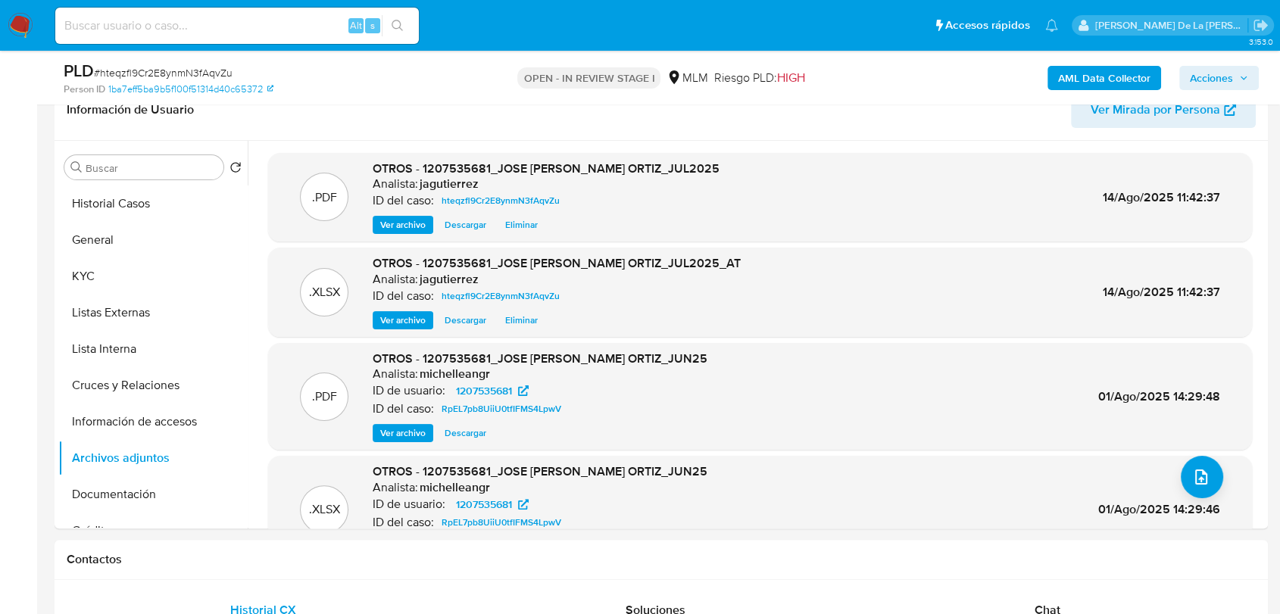
click at [1231, 73] on span "Acciones" at bounding box center [1211, 78] width 43 height 24
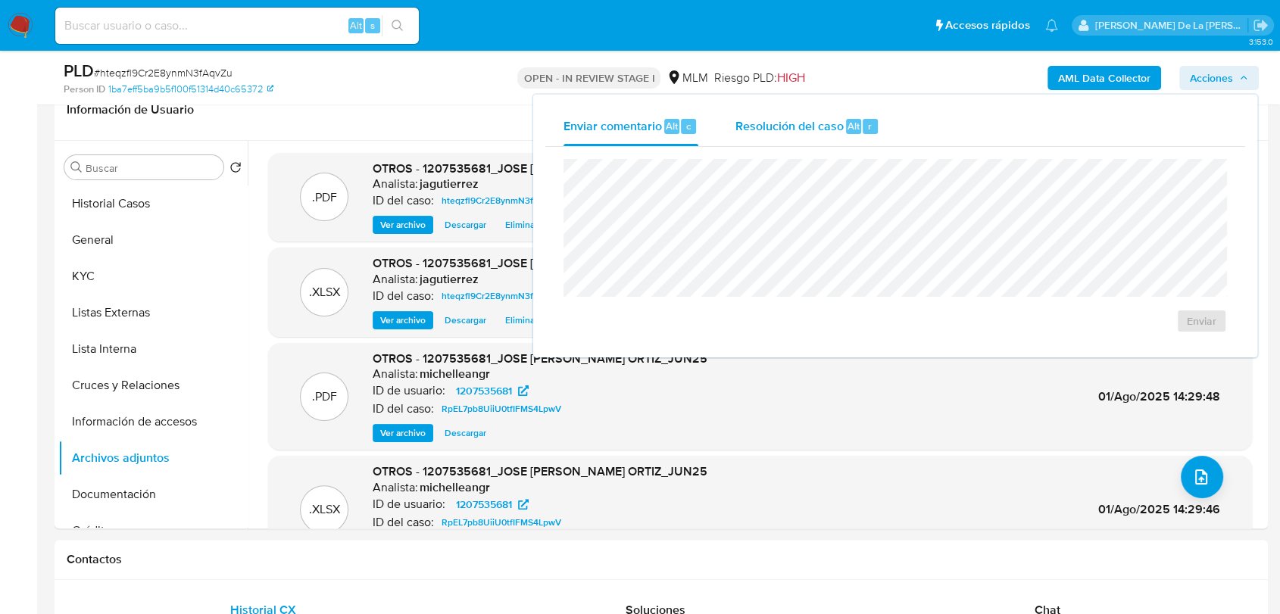
click at [794, 122] on span "Resolución del caso" at bounding box center [789, 125] width 108 height 17
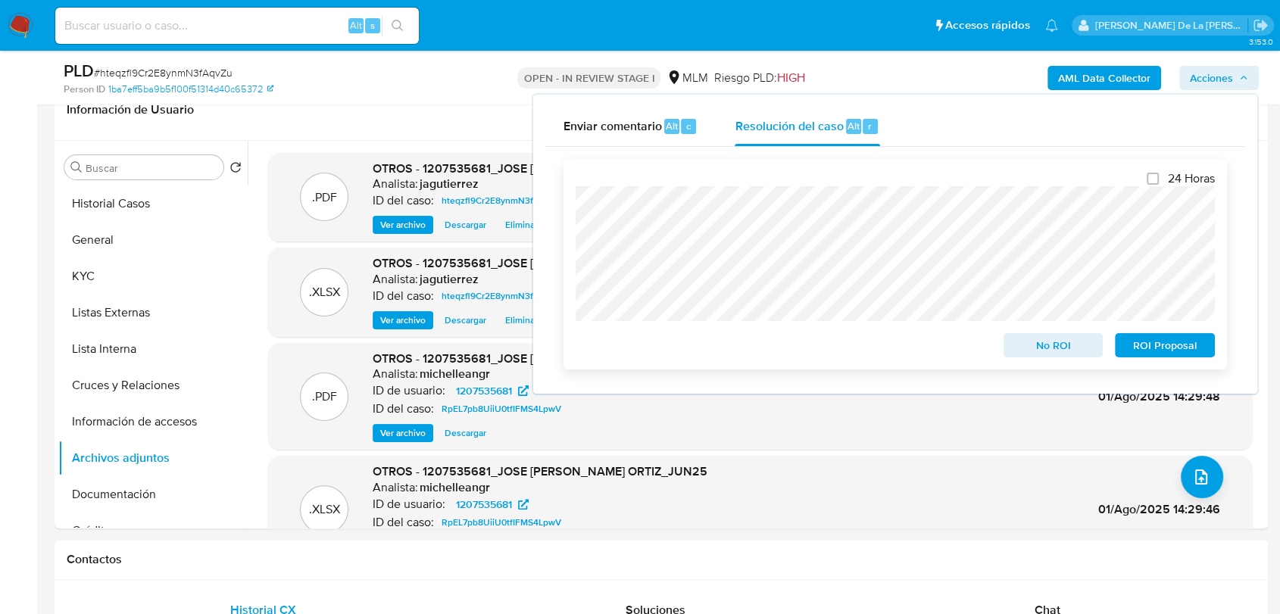
click at [1071, 350] on span "No ROI" at bounding box center [1053, 345] width 79 height 21
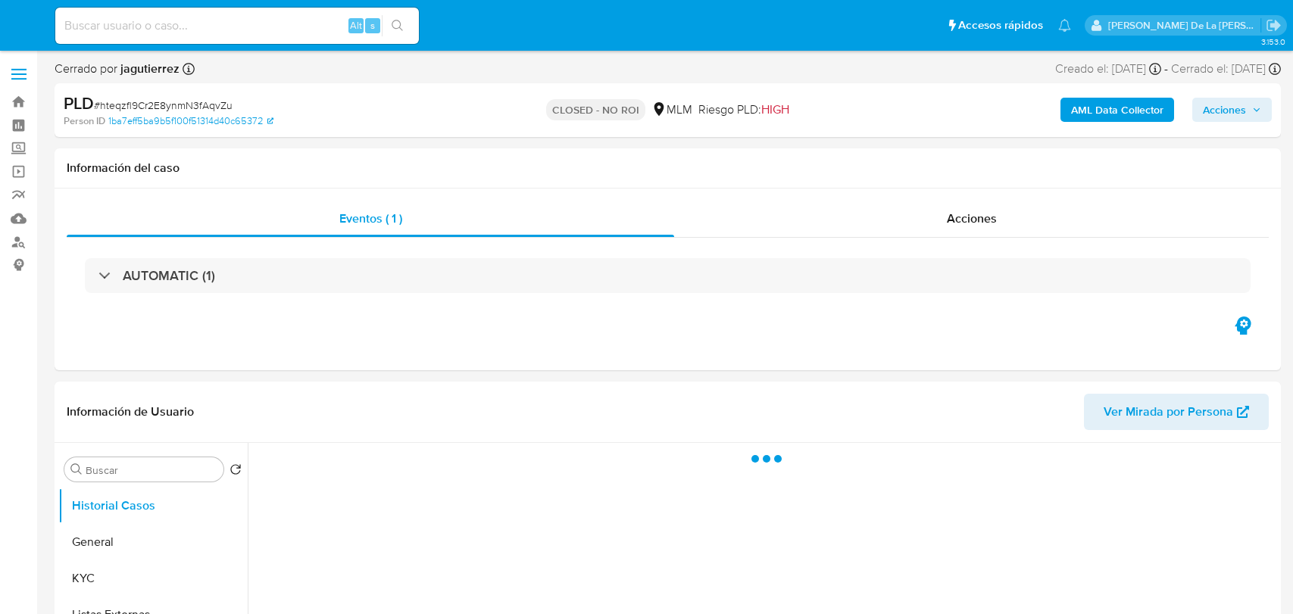
select select "10"
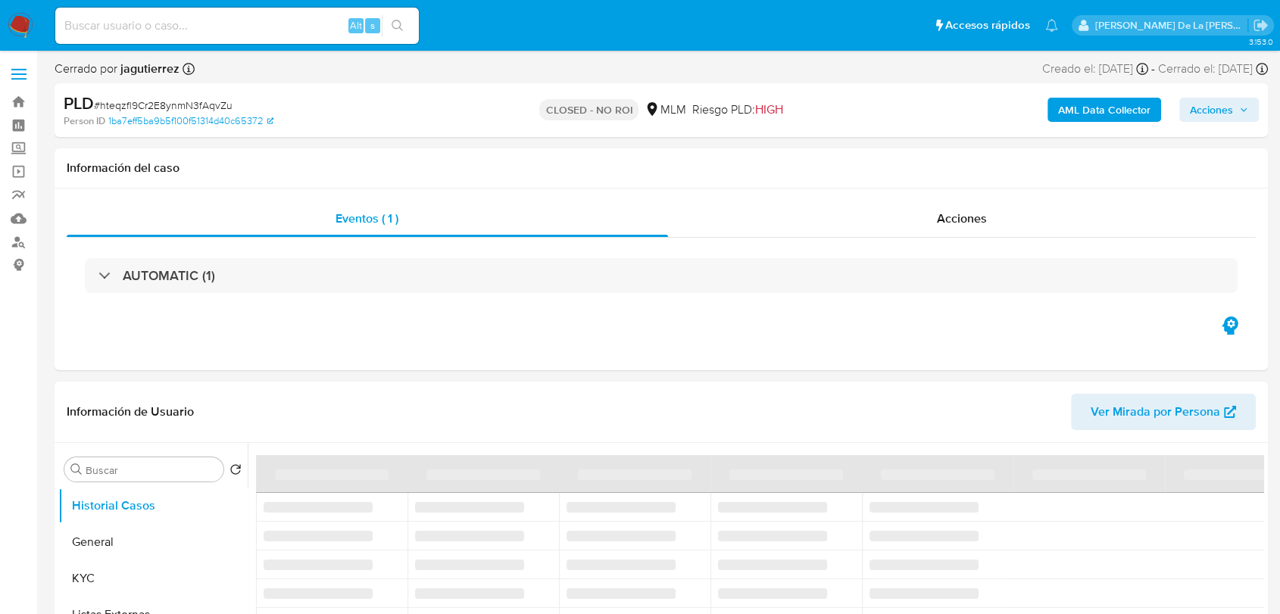
select select "10"
